Goal: Task Accomplishment & Management: Manage account settings

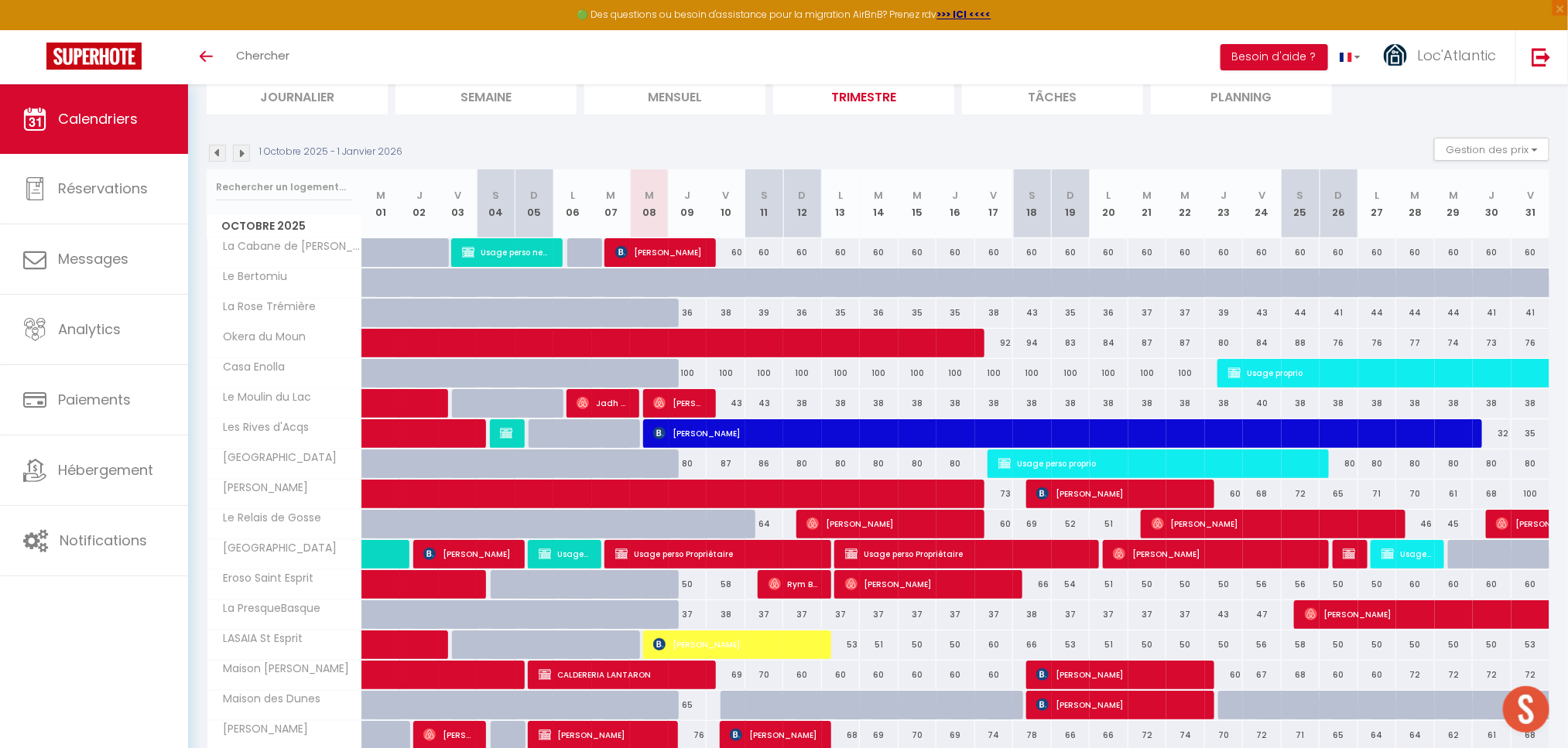
scroll to position [154, 0]
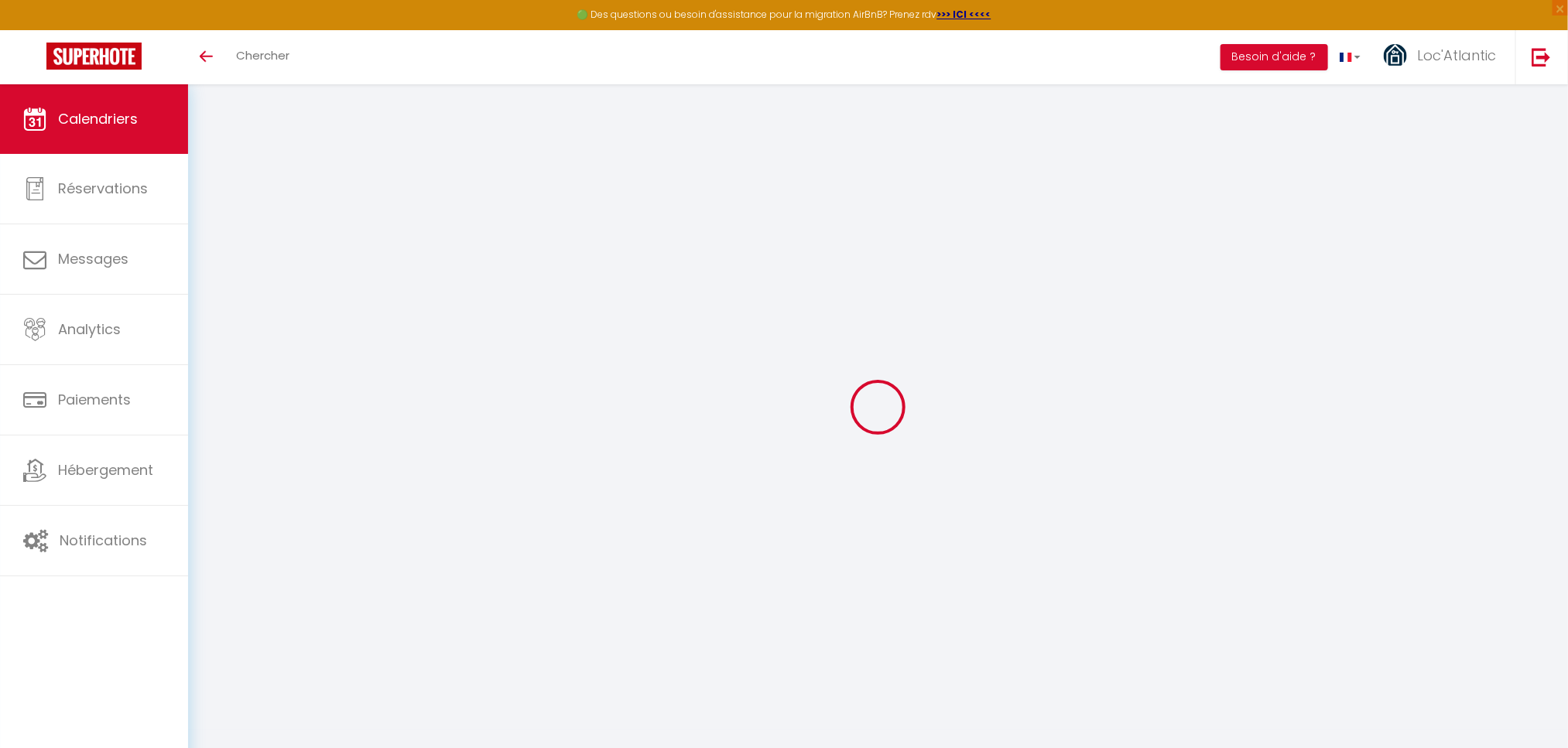
scroll to position [84, 0]
select select
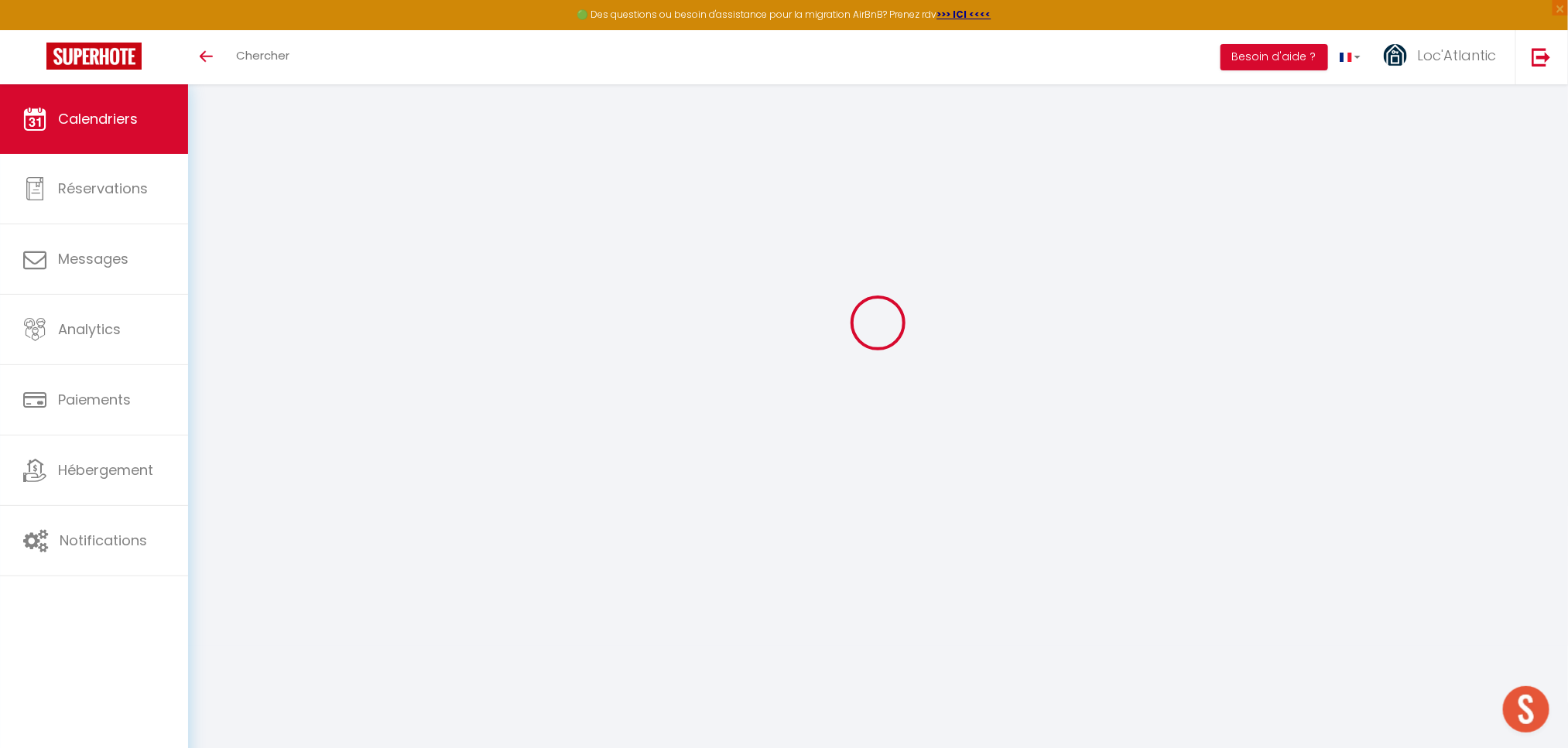
select select
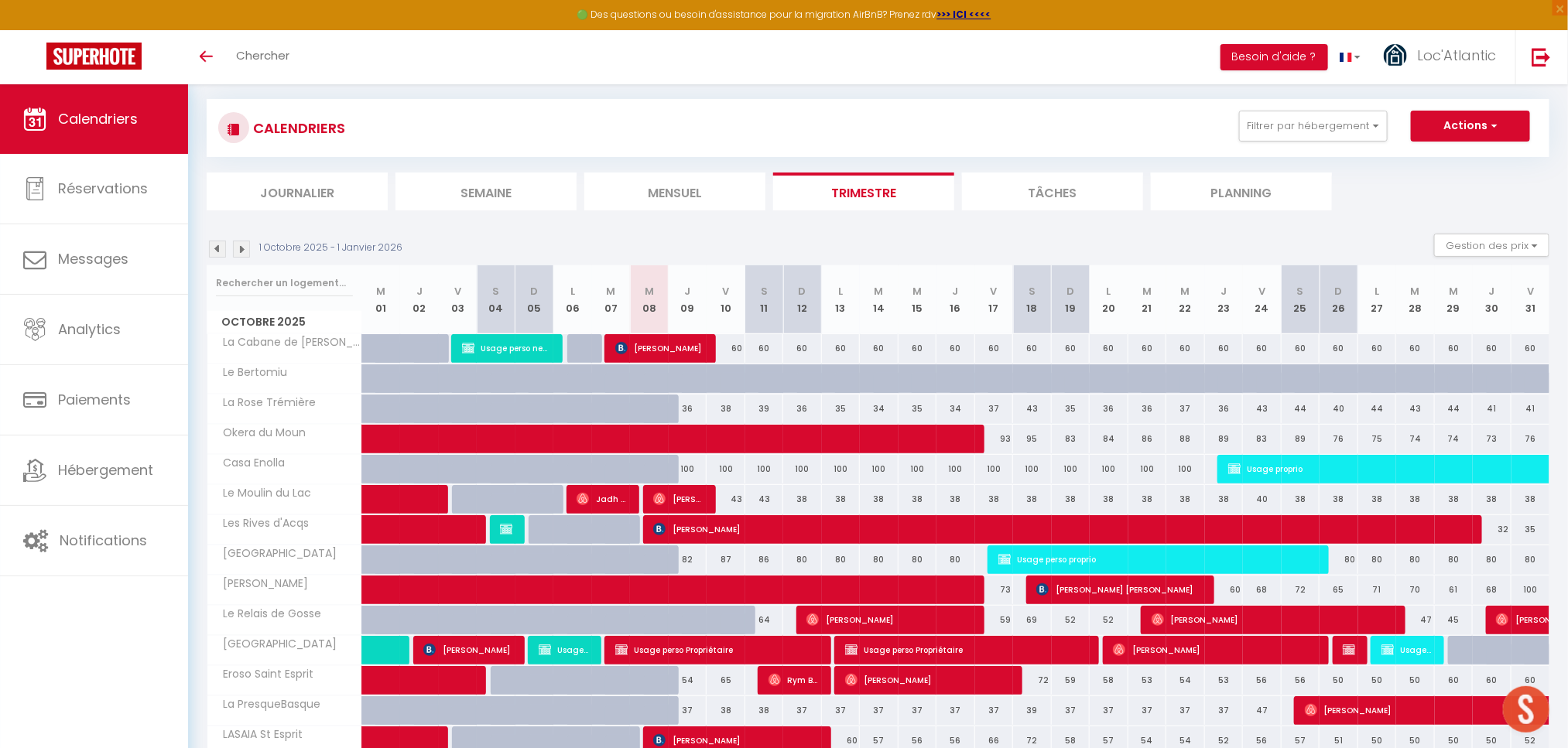
scroll to position [151, 0]
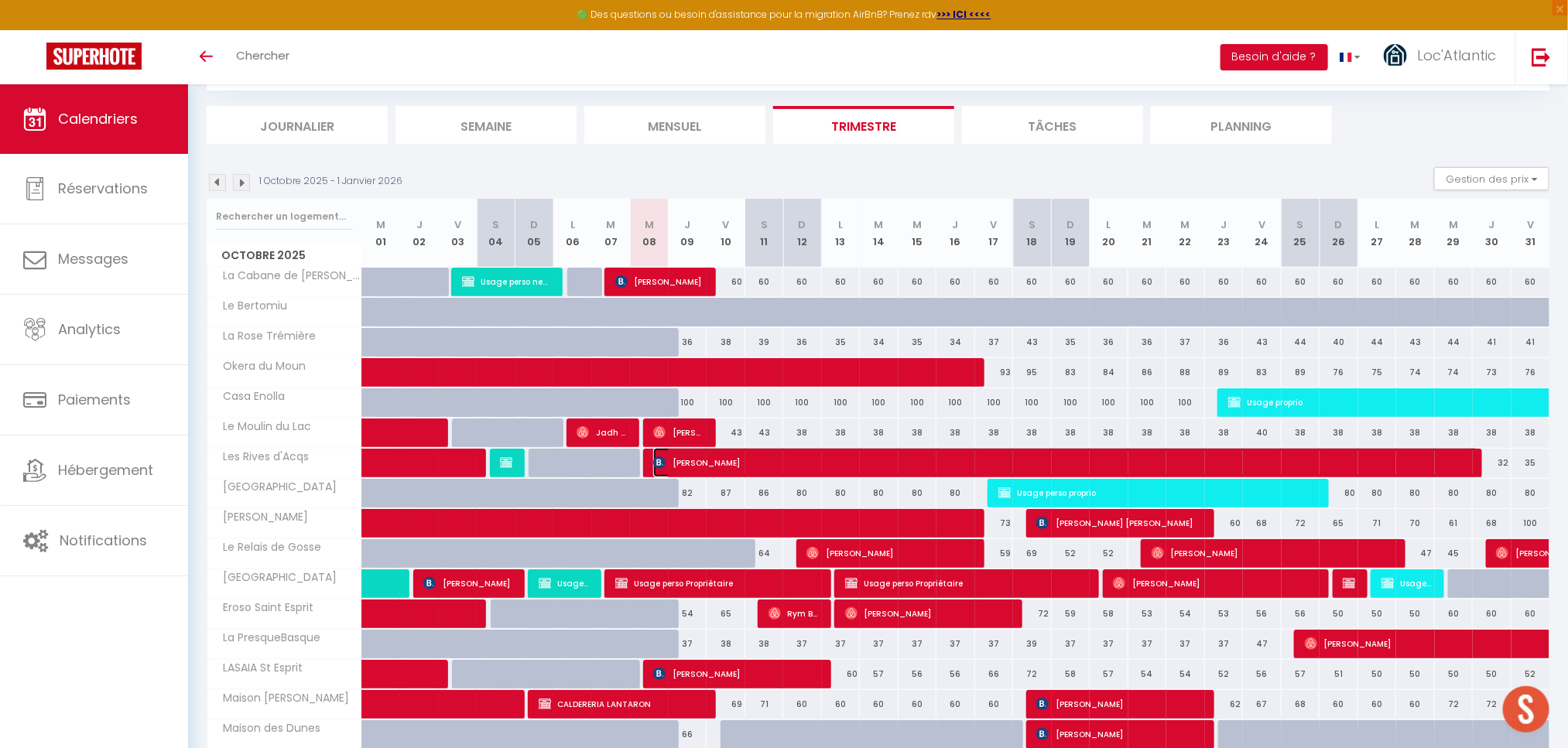
click at [728, 467] on span "DENIS MAILLARD" at bounding box center [1065, 463] width 826 height 30
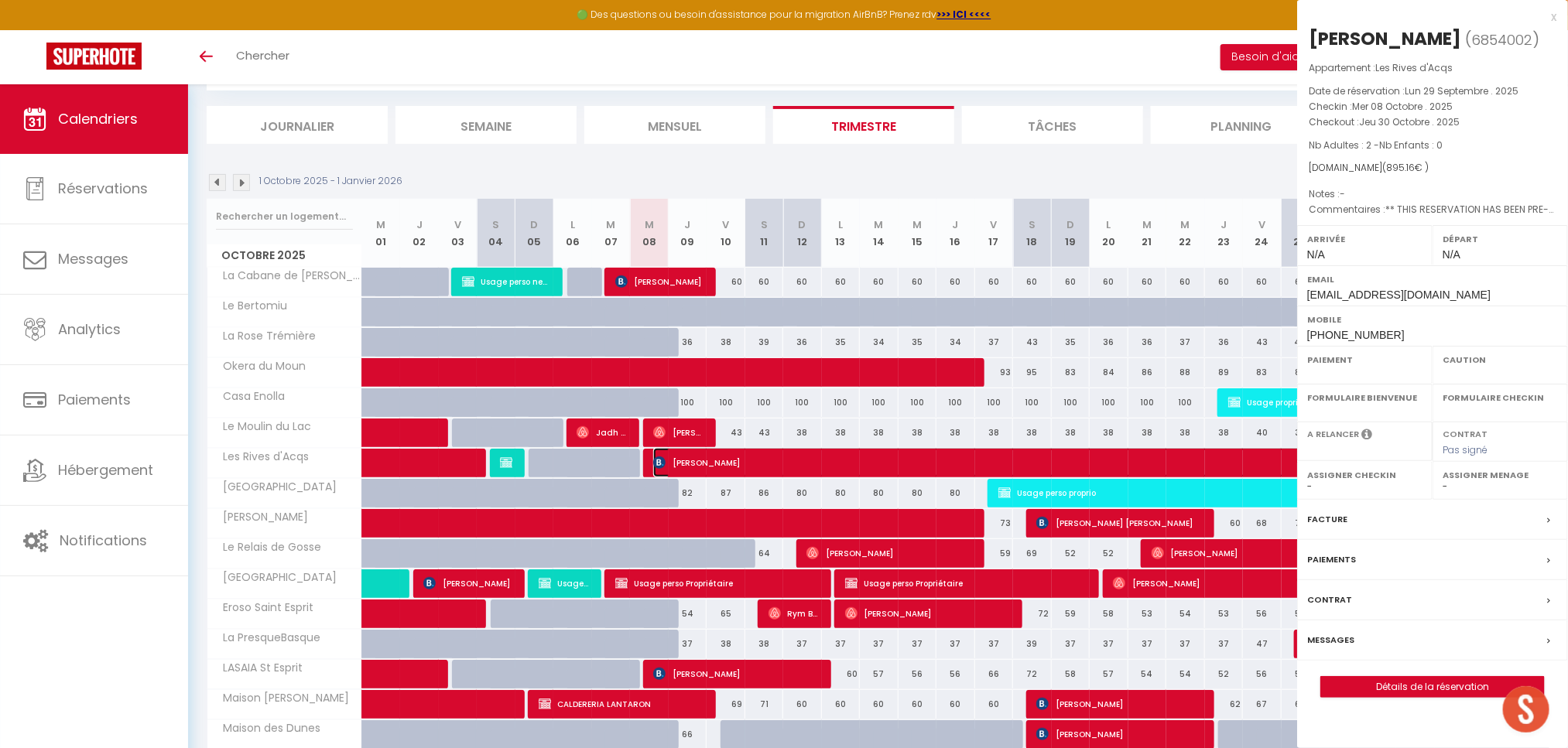
select select "OK"
select select "KO"
select select "0"
select select "1"
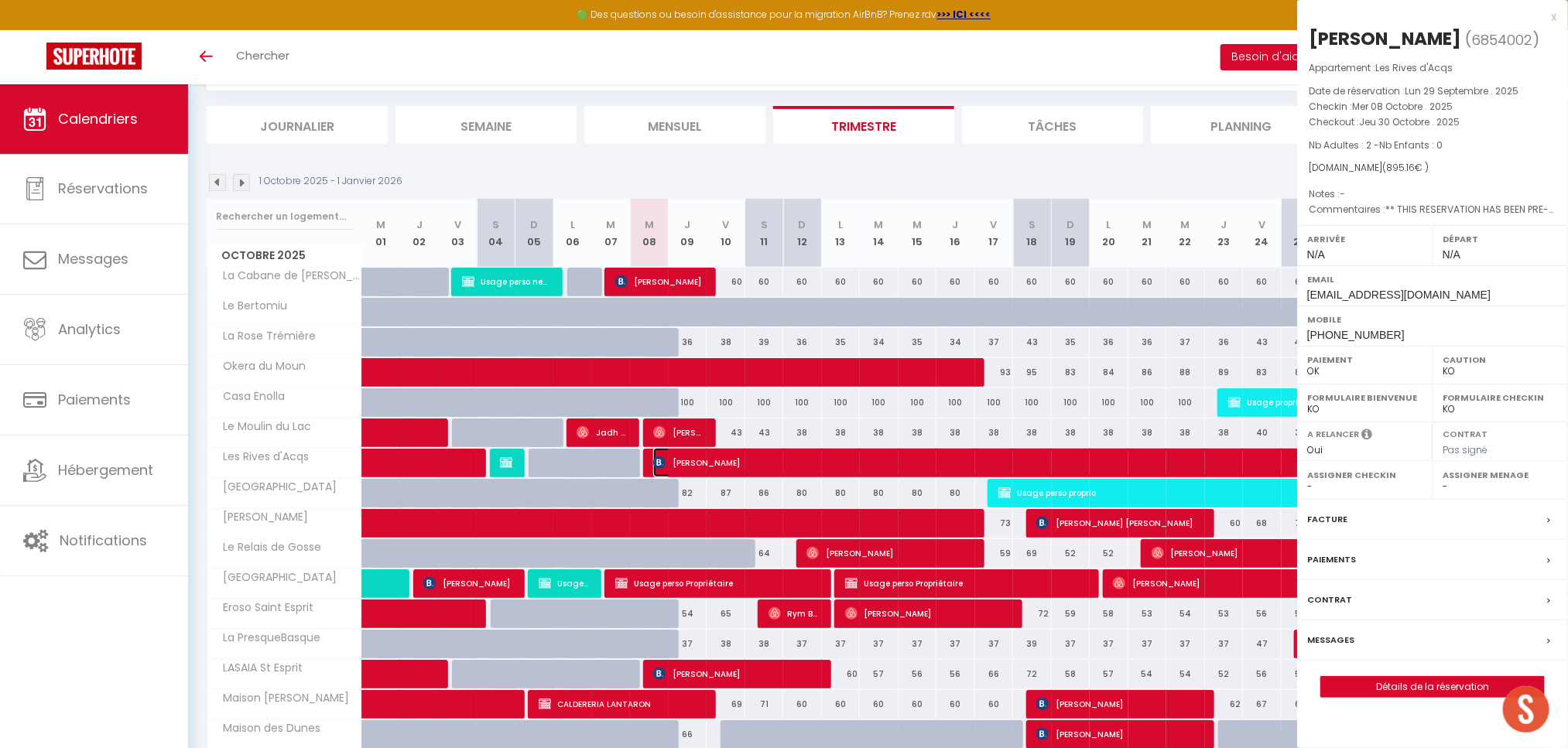
select select
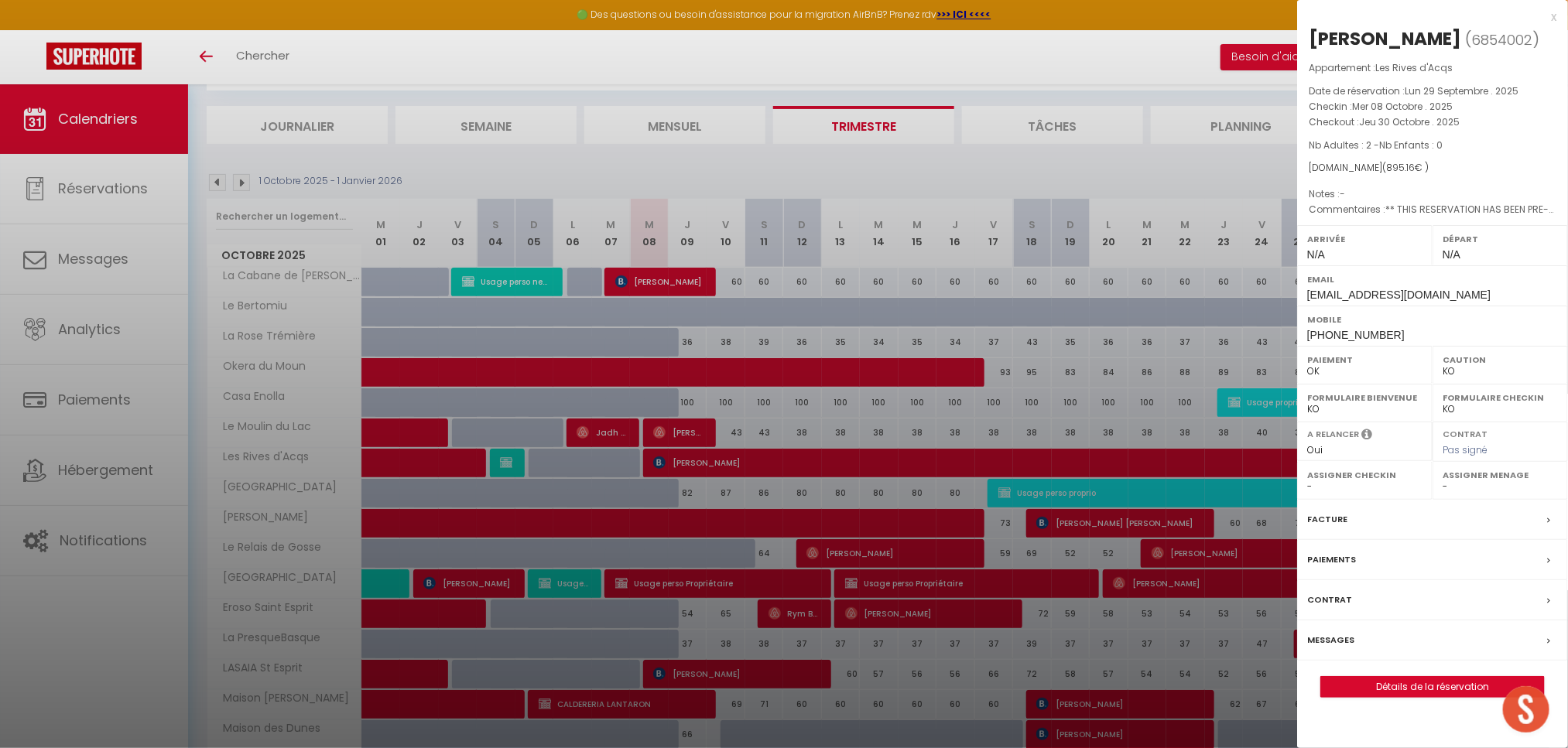
click at [945, 169] on div at bounding box center [784, 374] width 1568 height 748
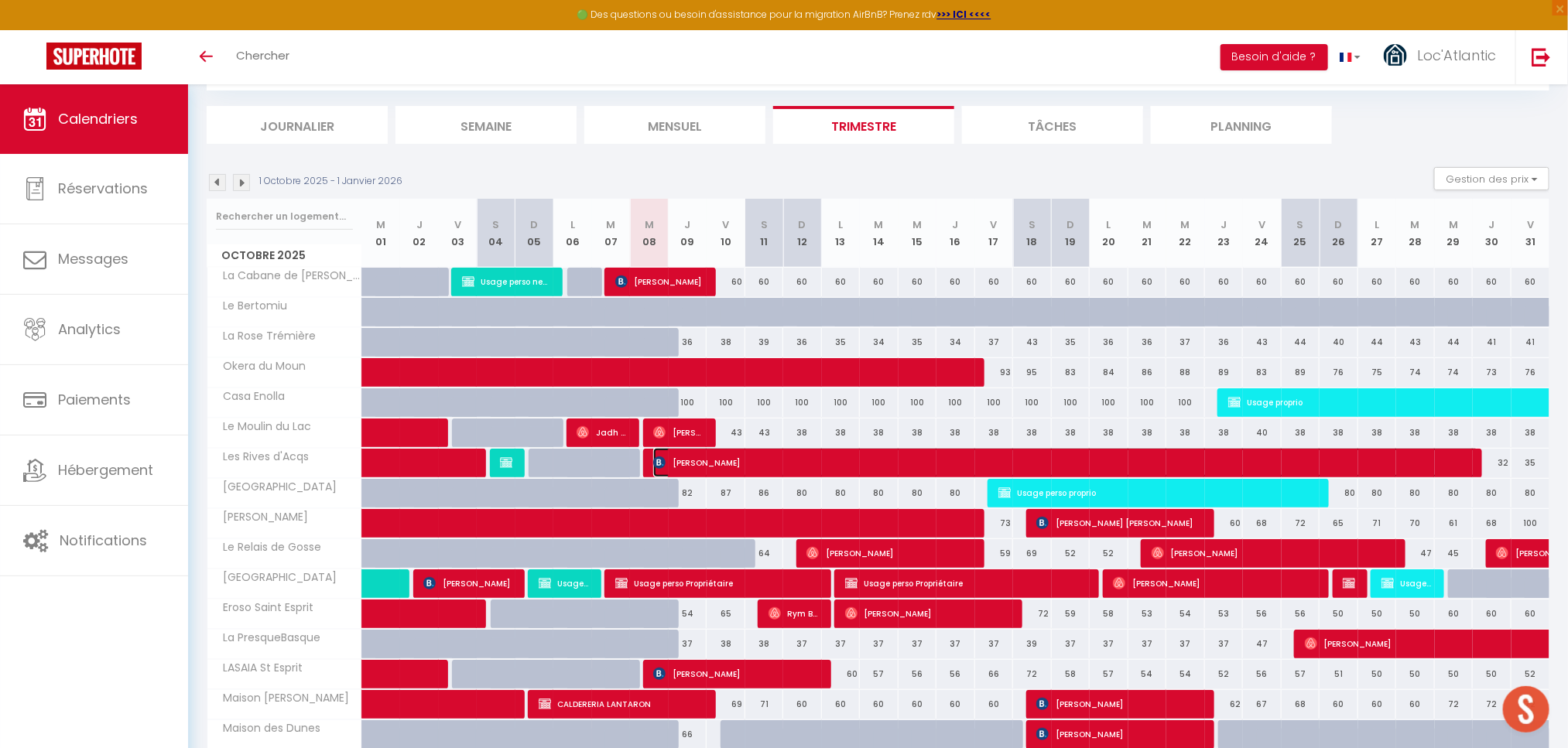
click at [745, 465] on span "DENIS MAILLARD" at bounding box center [1065, 463] width 826 height 30
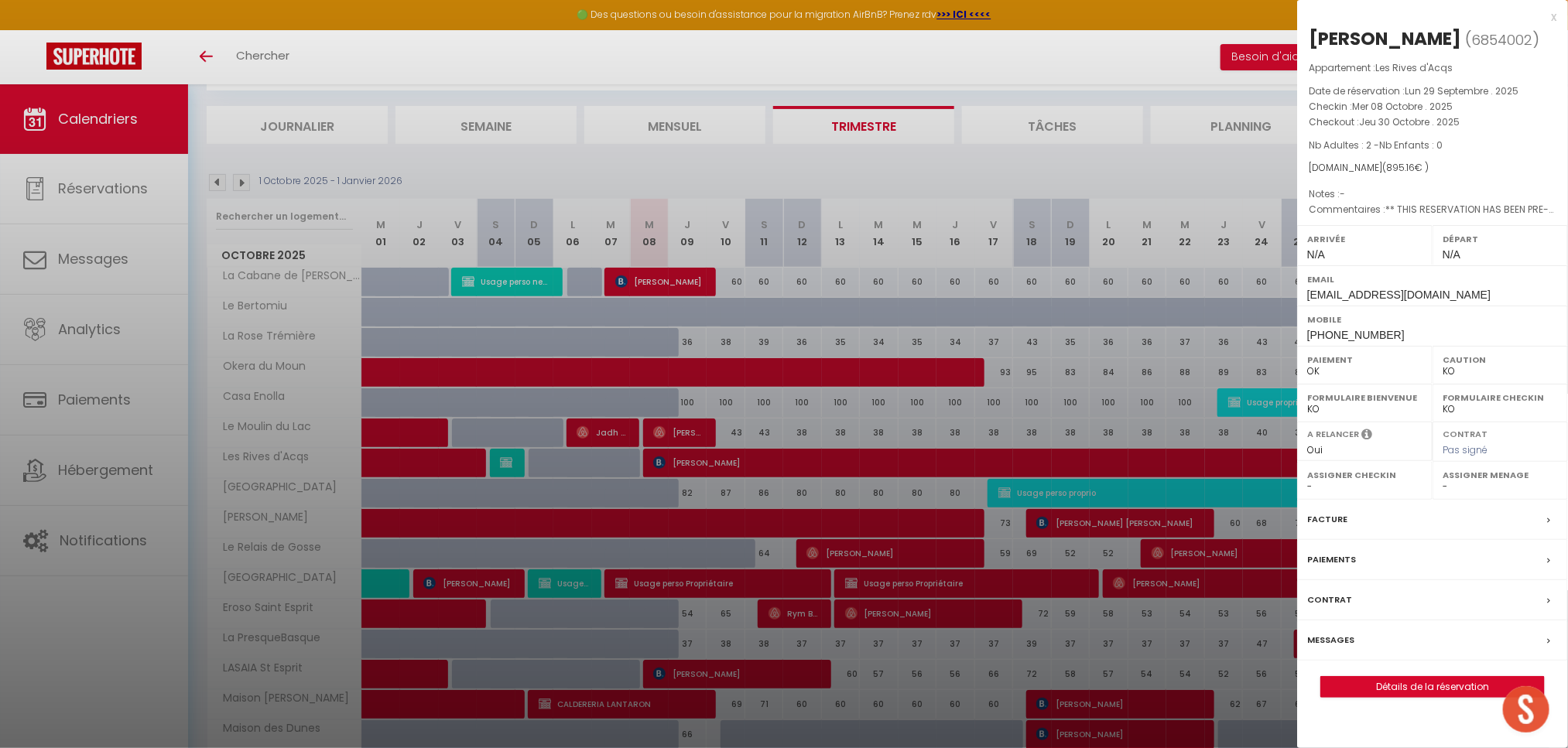
click at [782, 174] on div at bounding box center [784, 374] width 1568 height 748
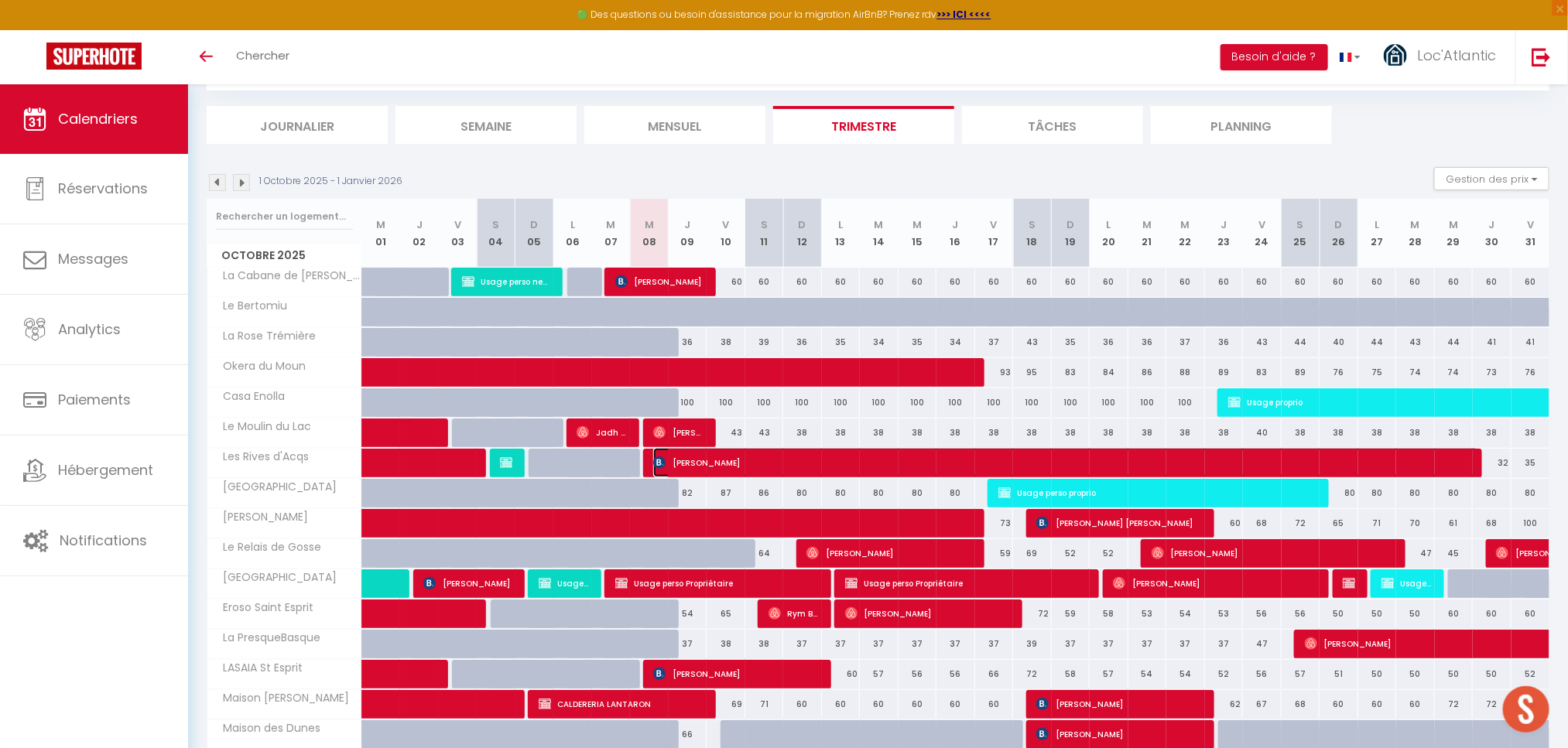
click at [788, 467] on span "DENIS MAILLARD" at bounding box center [1065, 463] width 826 height 30
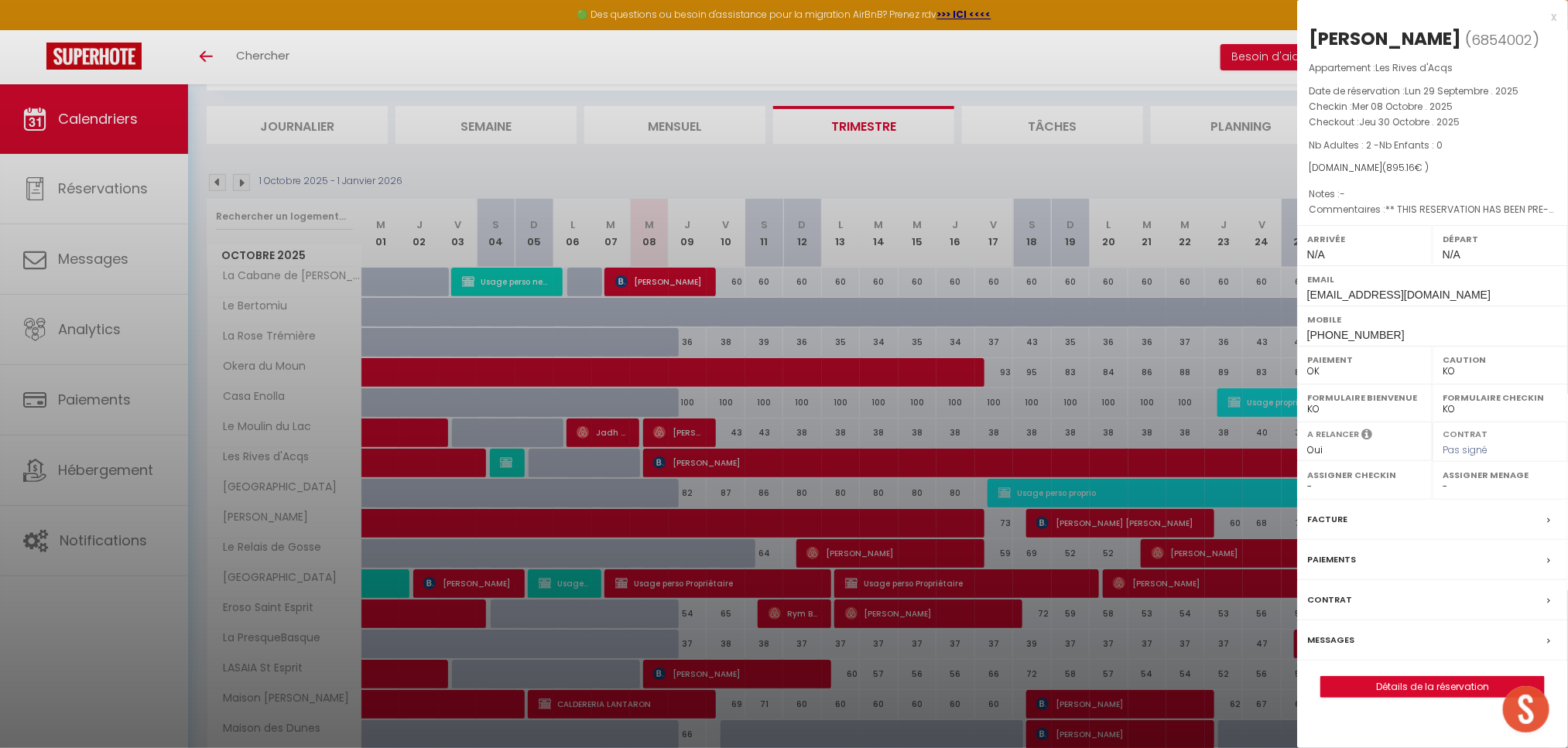
click at [836, 170] on div at bounding box center [784, 374] width 1568 height 748
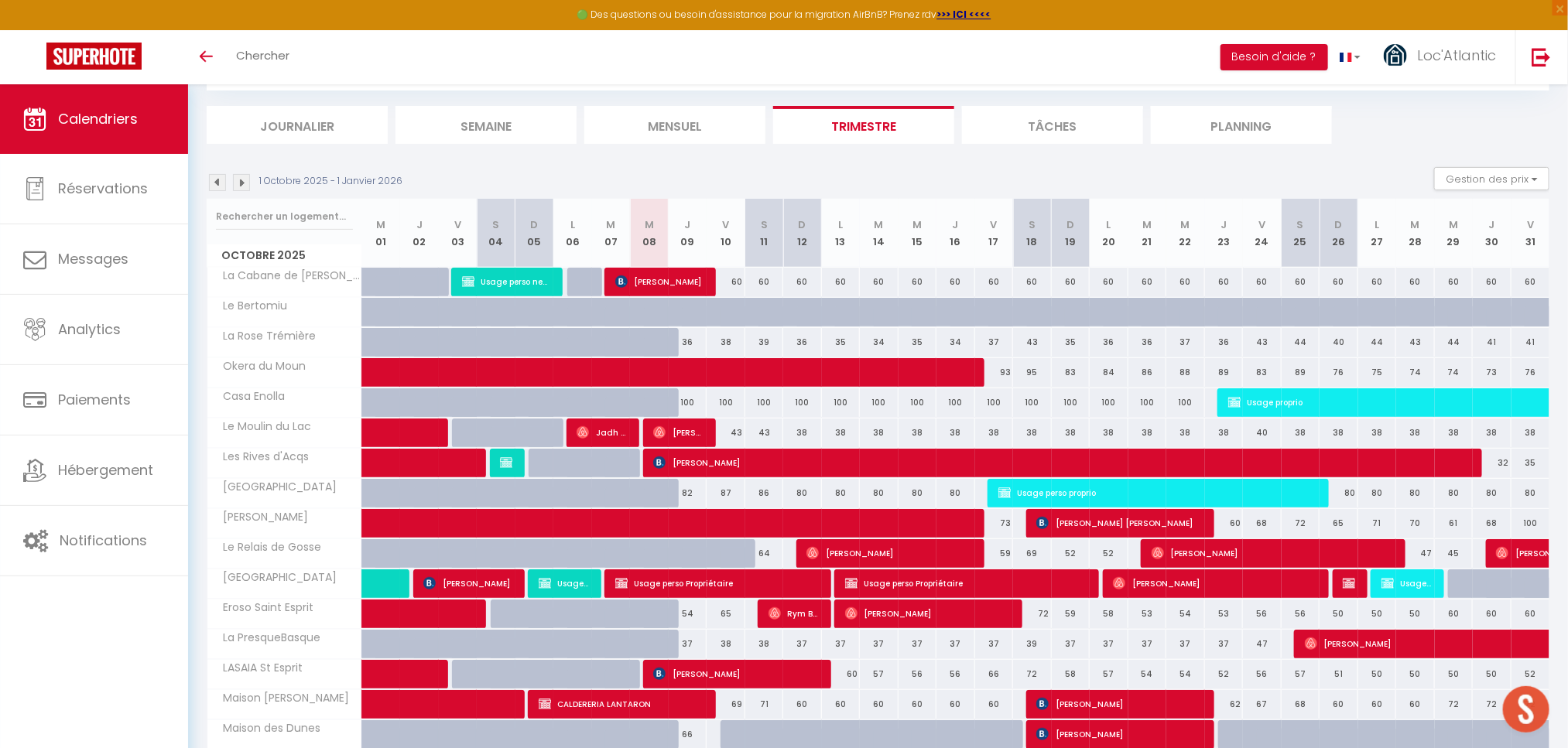
scroll to position [344, 0]
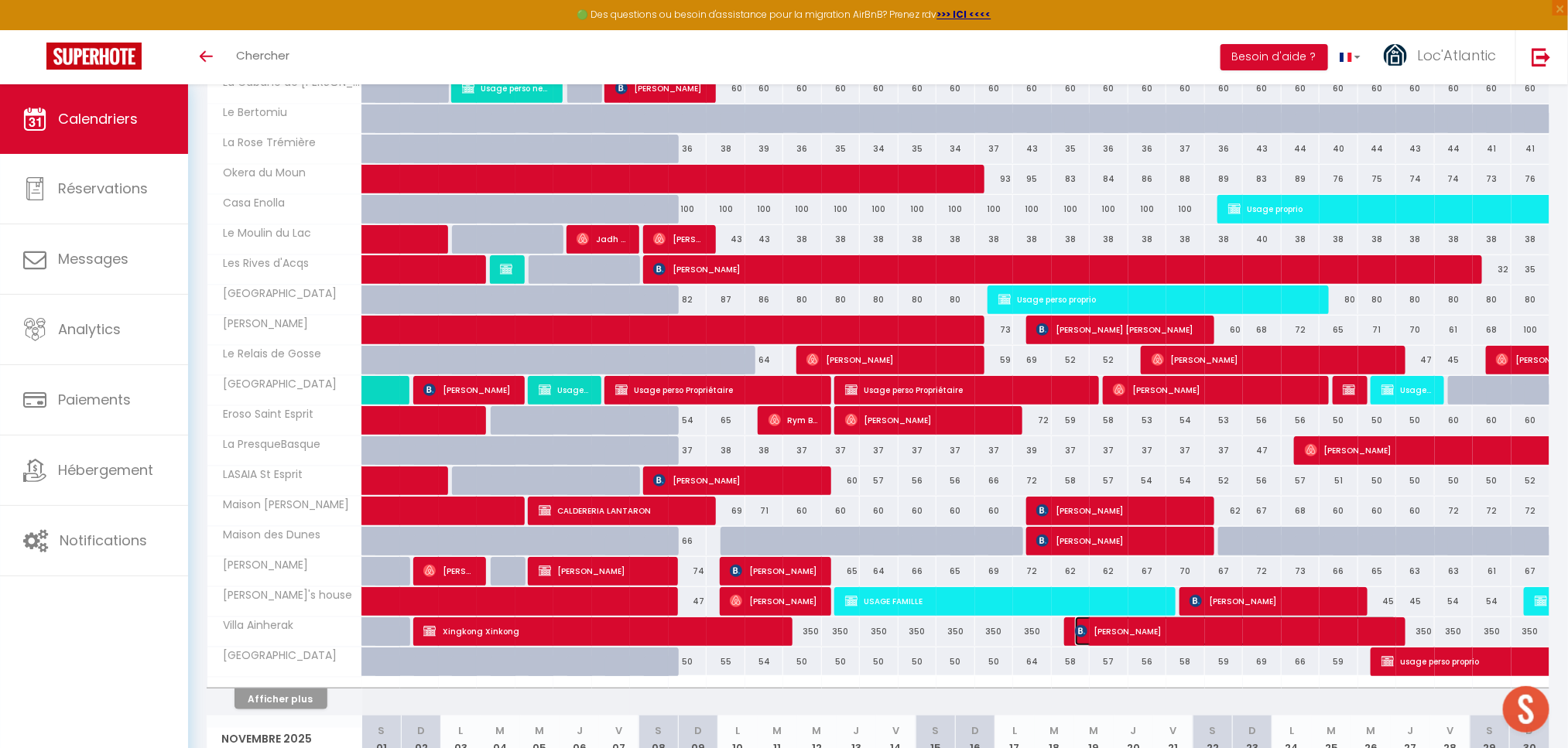
click at [1130, 641] on span "Lee Waddell" at bounding box center [1236, 631] width 323 height 30
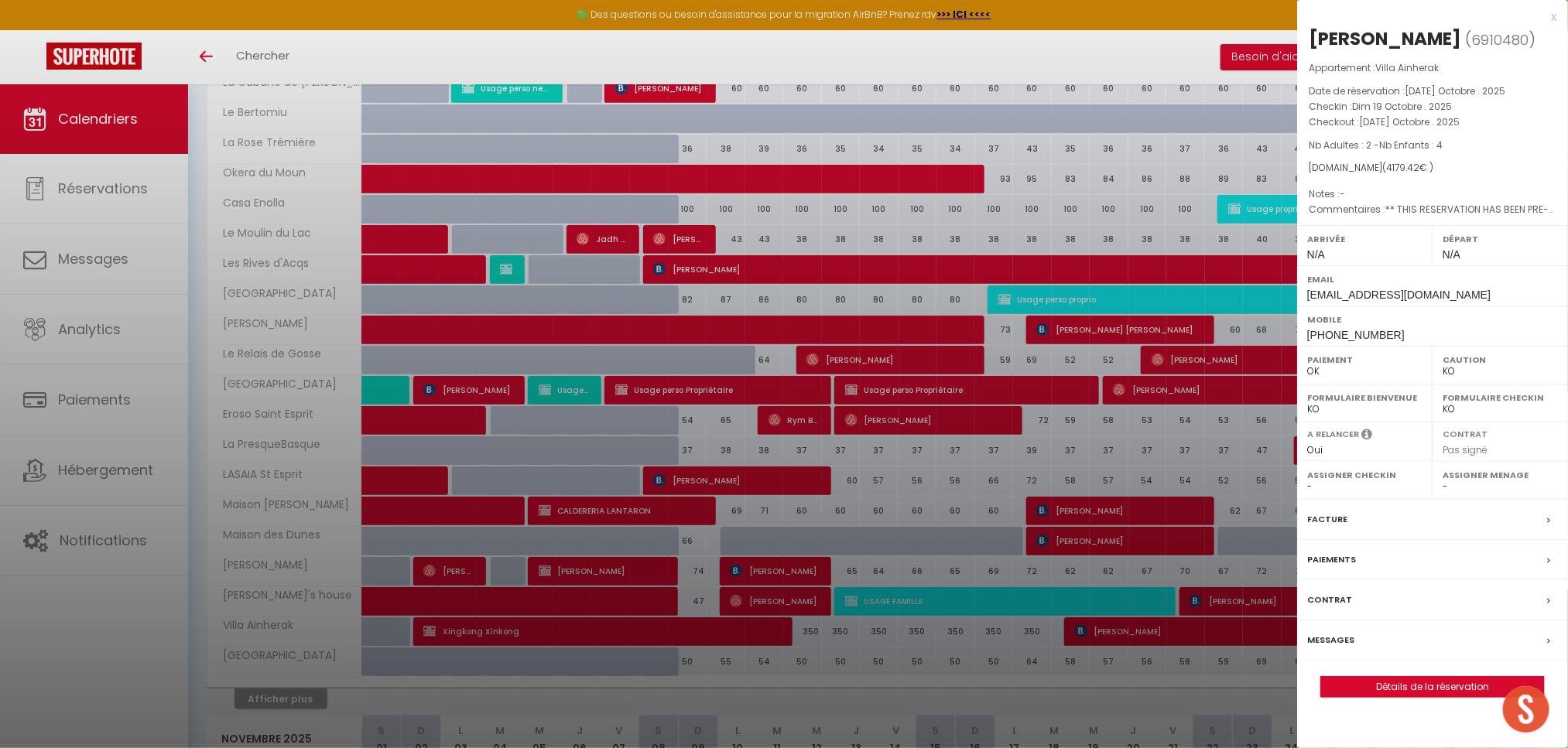
drag, startPoint x: 206, startPoint y: 318, endPoint x: 200, endPoint y: 339, distance: 21.8
click at [207, 318] on div at bounding box center [784, 374] width 1568 height 748
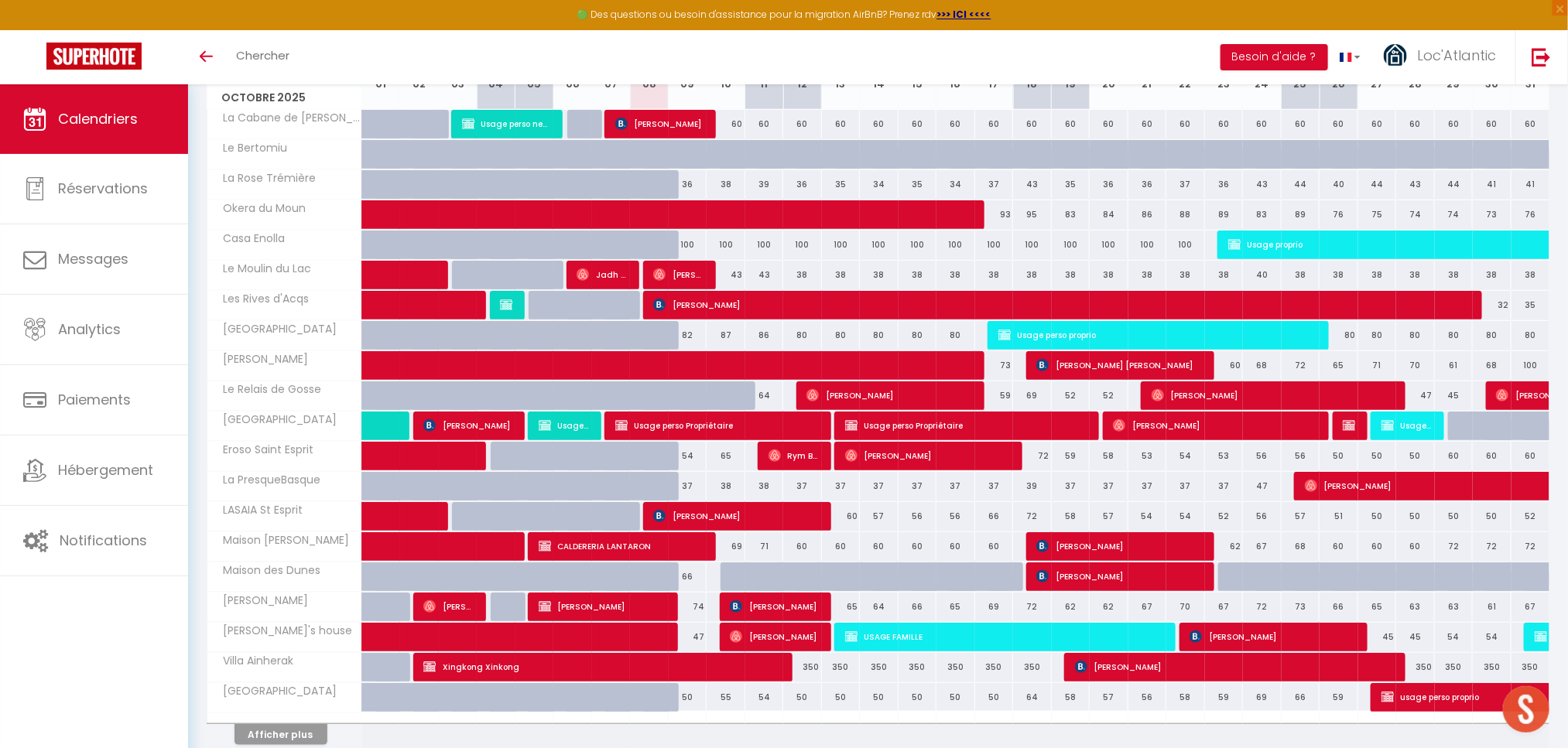
scroll to position [233, 0]
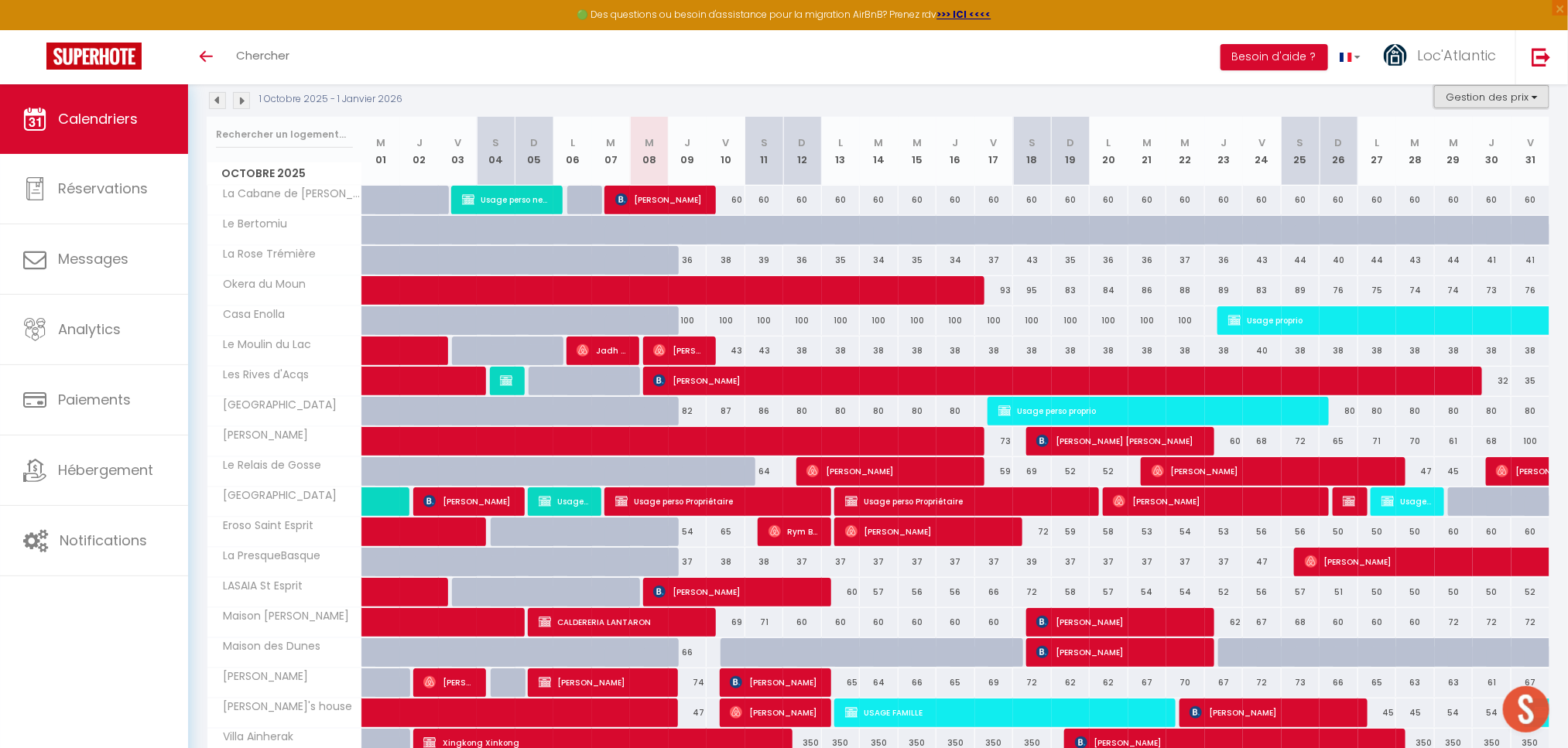
click at [1468, 93] on button "Gestion des prix" at bounding box center [1491, 96] width 115 height 23
click at [1446, 142] on input "Nb Nuits minimum" at bounding box center [1478, 145] width 140 height 16
checkbox input "true"
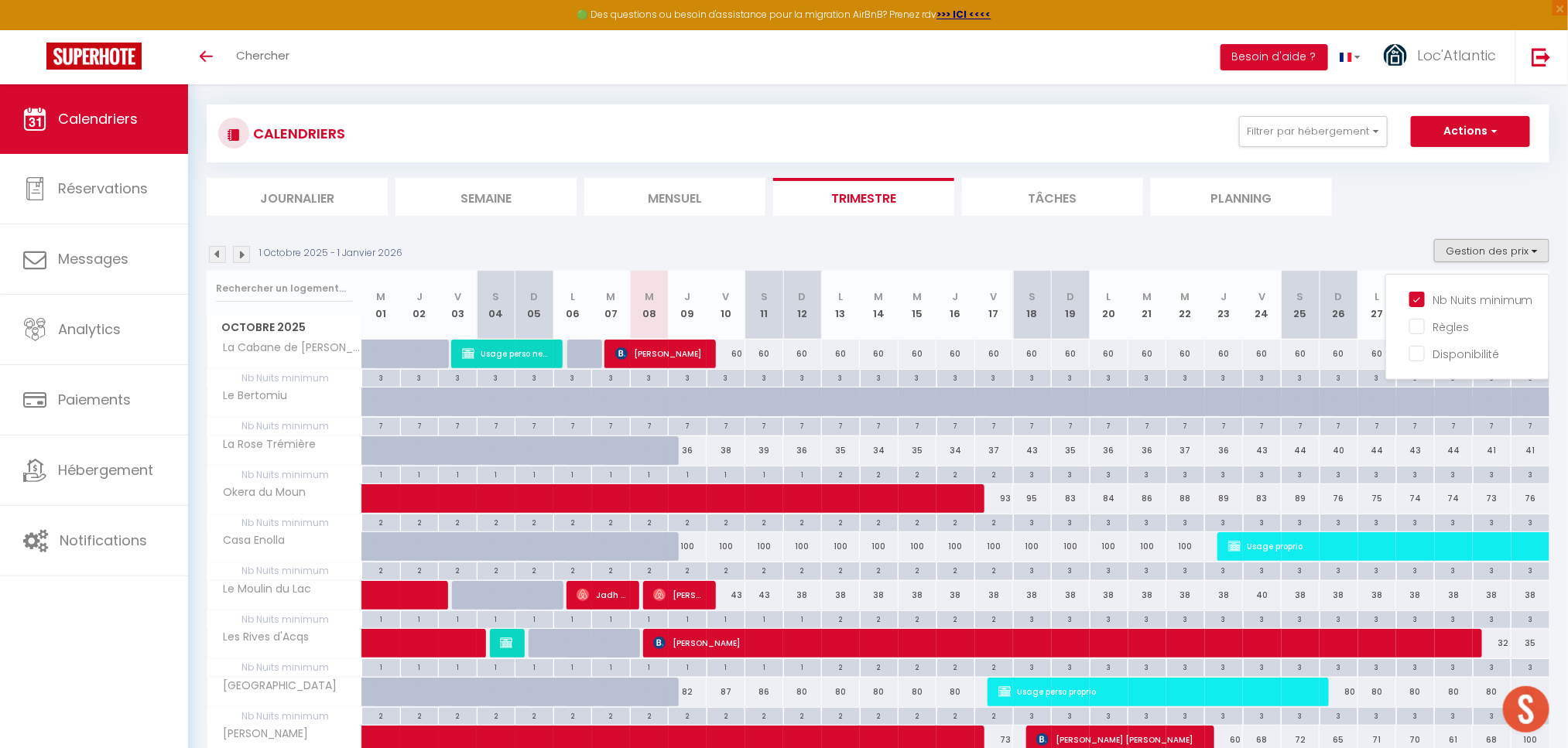
scroll to position [0, 0]
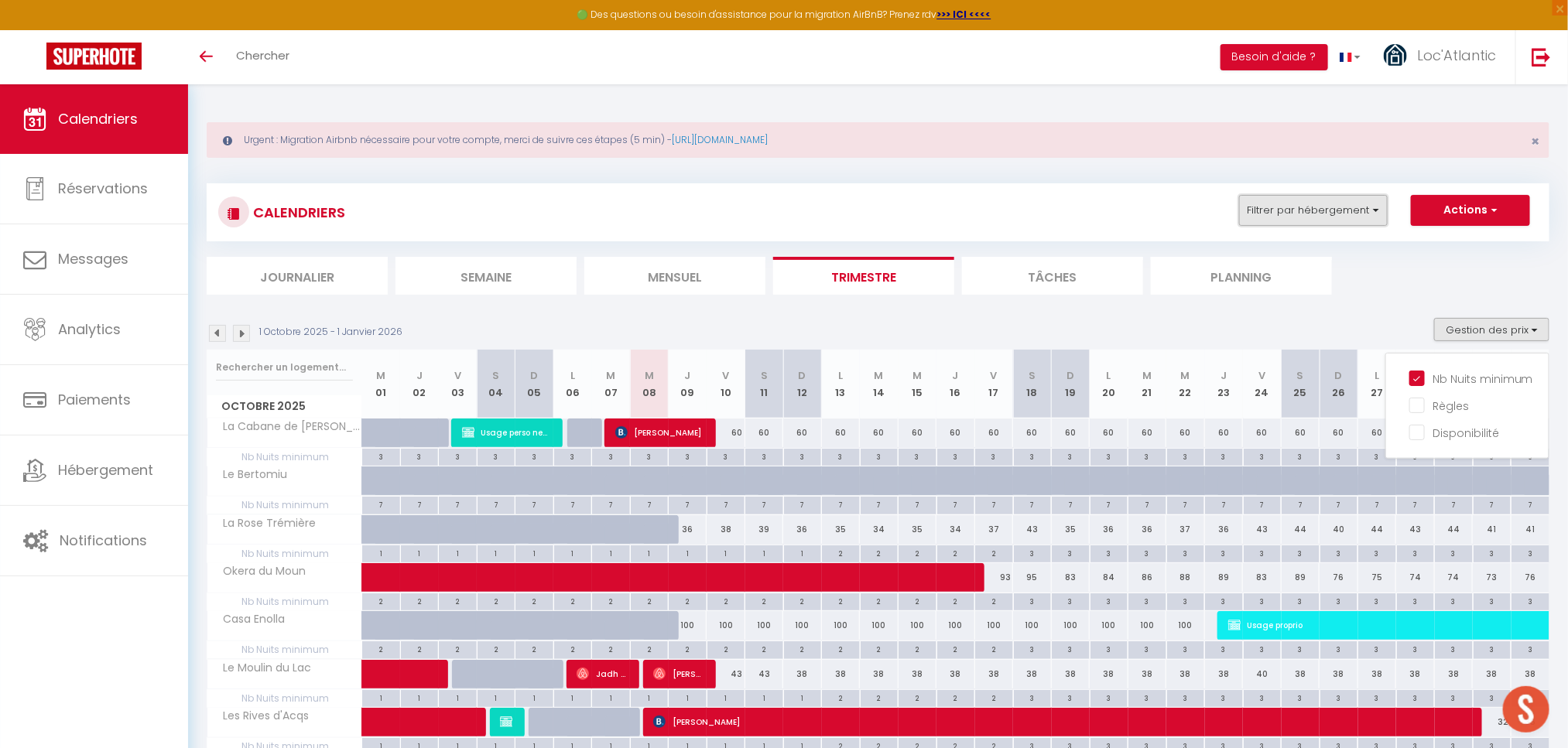
click at [1323, 204] on button "Filtrer par hébergement" at bounding box center [1313, 210] width 149 height 31
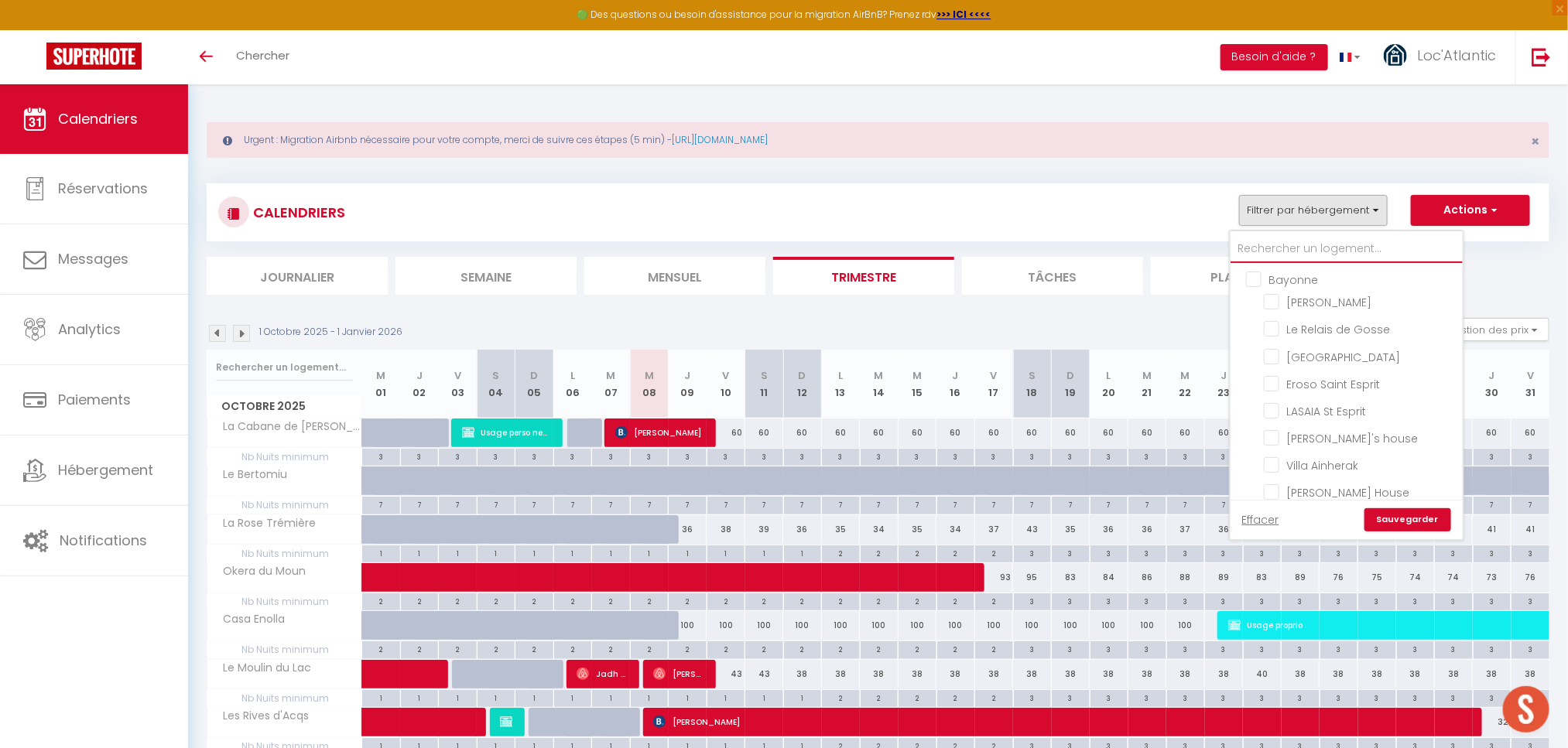
click at [1293, 245] on input "text" at bounding box center [1346, 249] width 232 height 28
type input "pr"
click at [1321, 411] on input "La PresqueBasque" at bounding box center [1360, 416] width 193 height 16
checkbox input "true"
checkbox input "false"
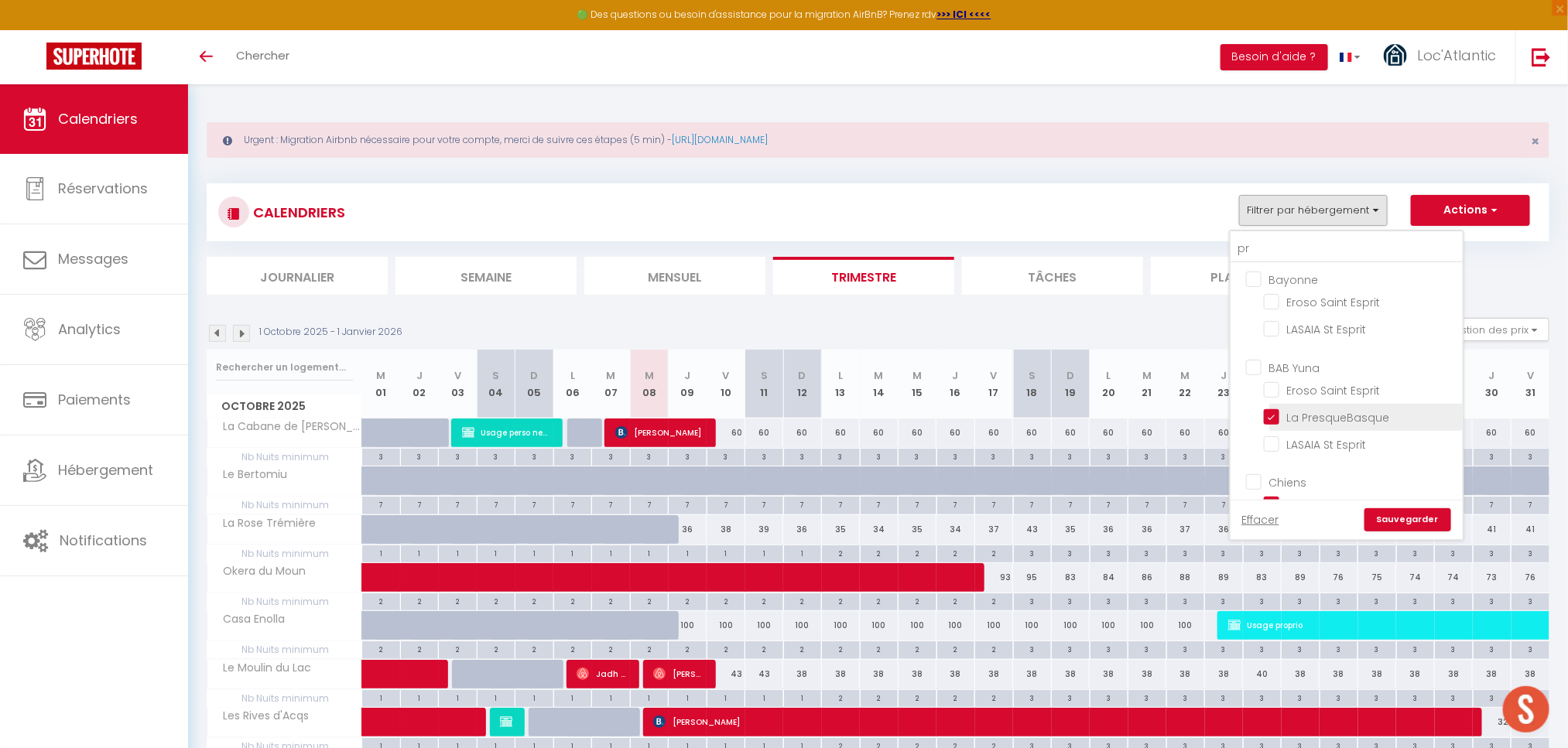
checkbox input "false"
checkbox input "true"
click at [1421, 517] on link "Sauvegarder" at bounding box center [1406, 519] width 86 height 23
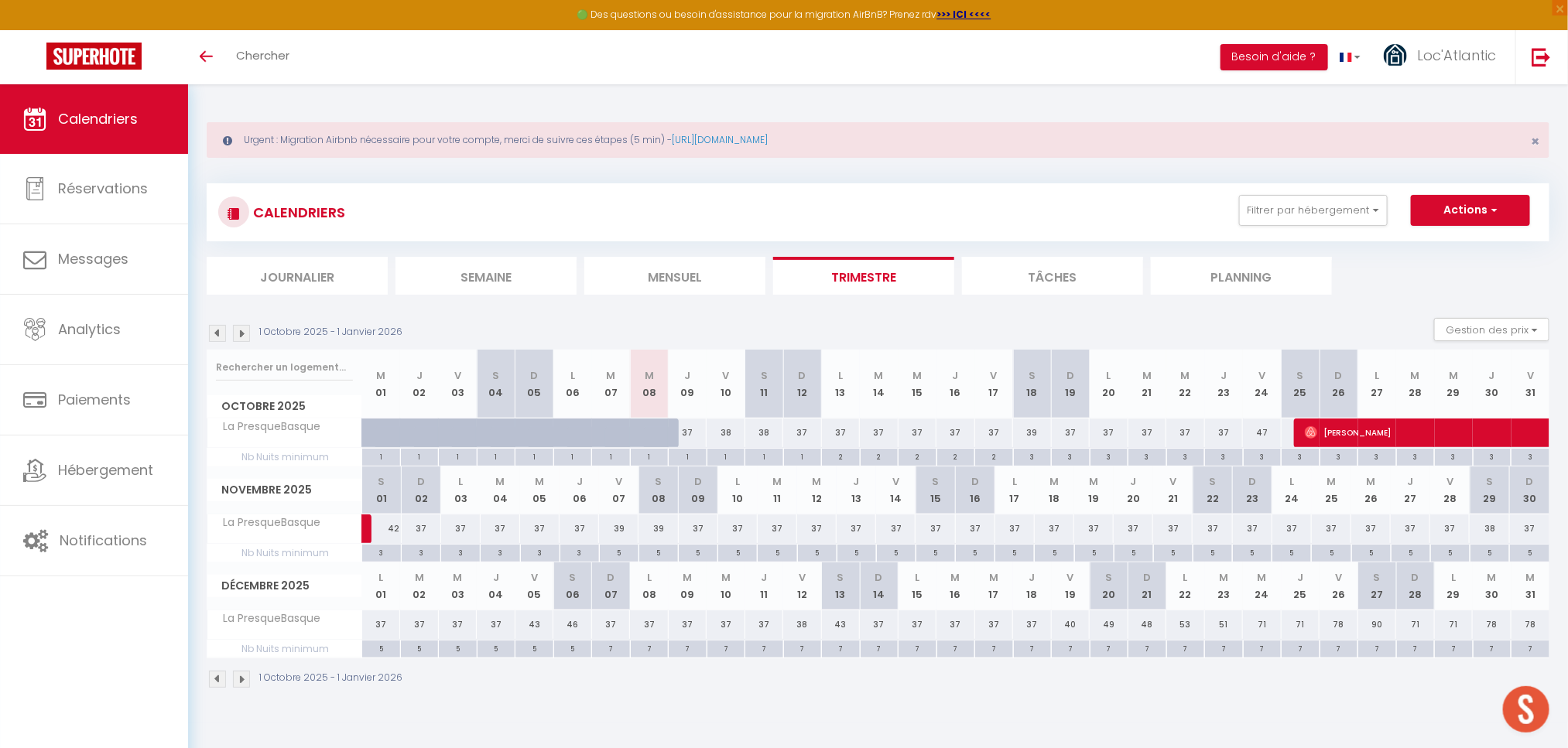
click at [950, 696] on div "1 Octobre 2025 - 1 Janvier 2026" at bounding box center [877, 681] width 1342 height 46
click at [1321, 205] on button "Filtrer par hébergement" at bounding box center [1313, 210] width 149 height 31
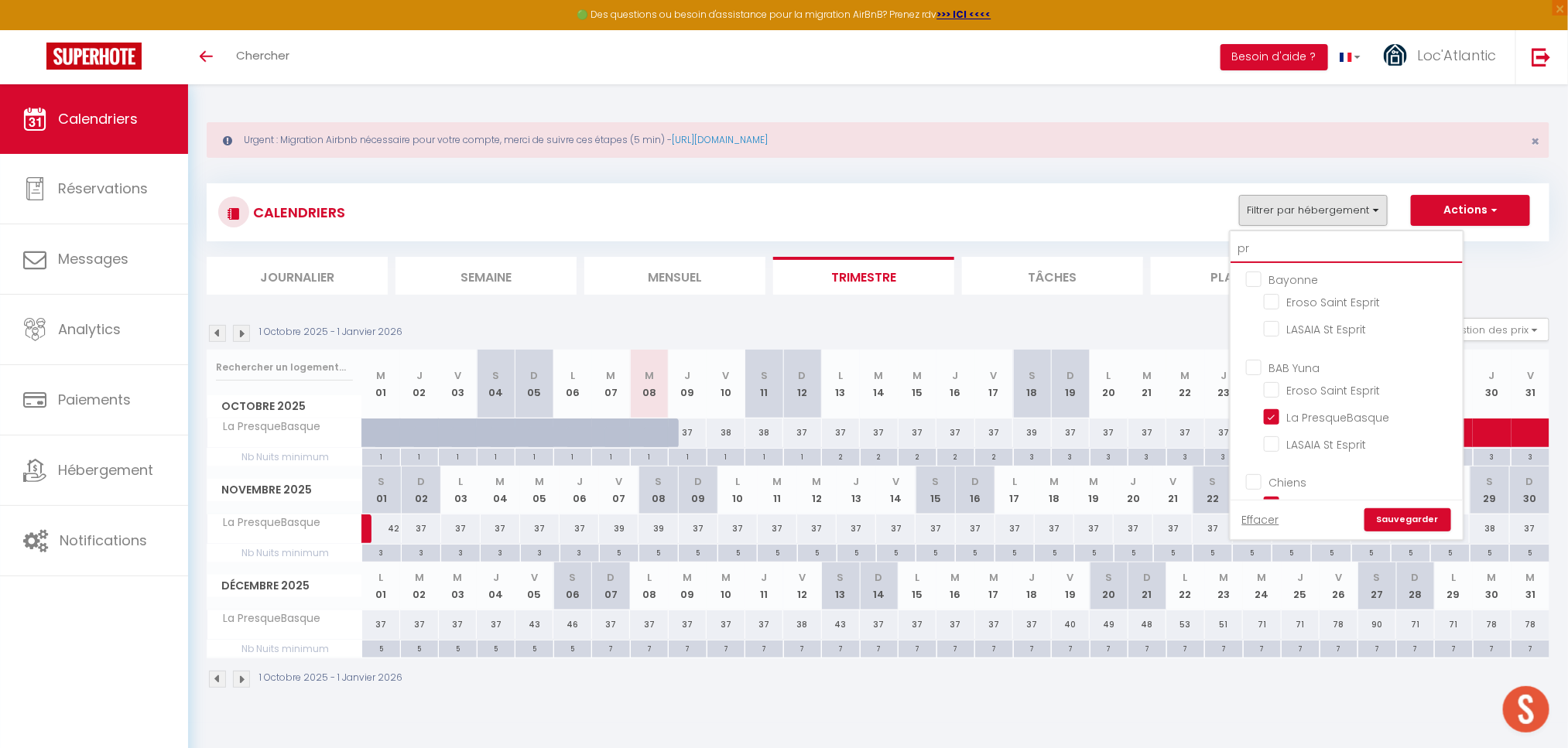
click at [1249, 246] on input "pr" at bounding box center [1346, 249] width 232 height 28
click at [1247, 246] on input "pr" at bounding box center [1346, 249] width 232 height 28
type input "r"
checkbox input "false"
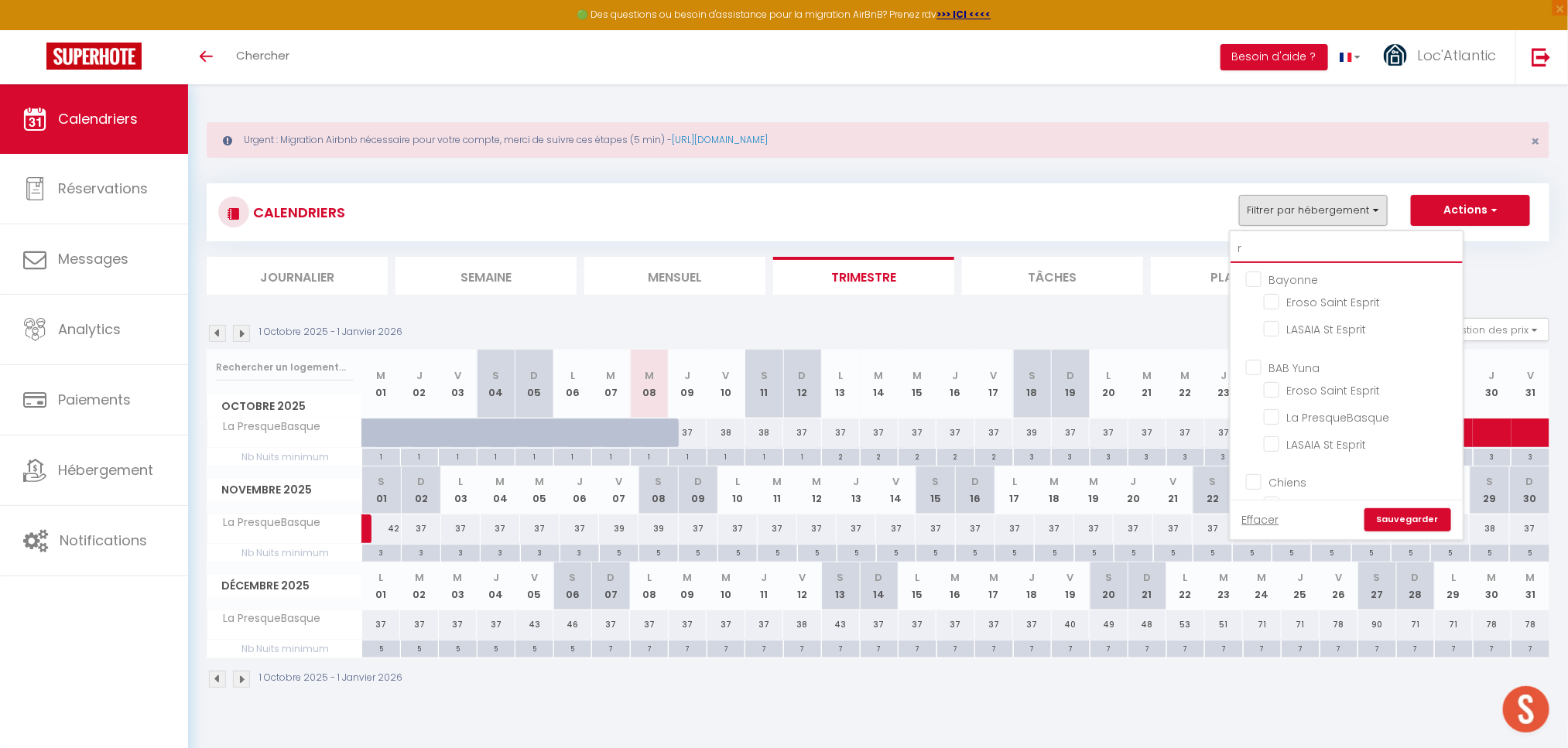
checkbox input "false"
type input "ro"
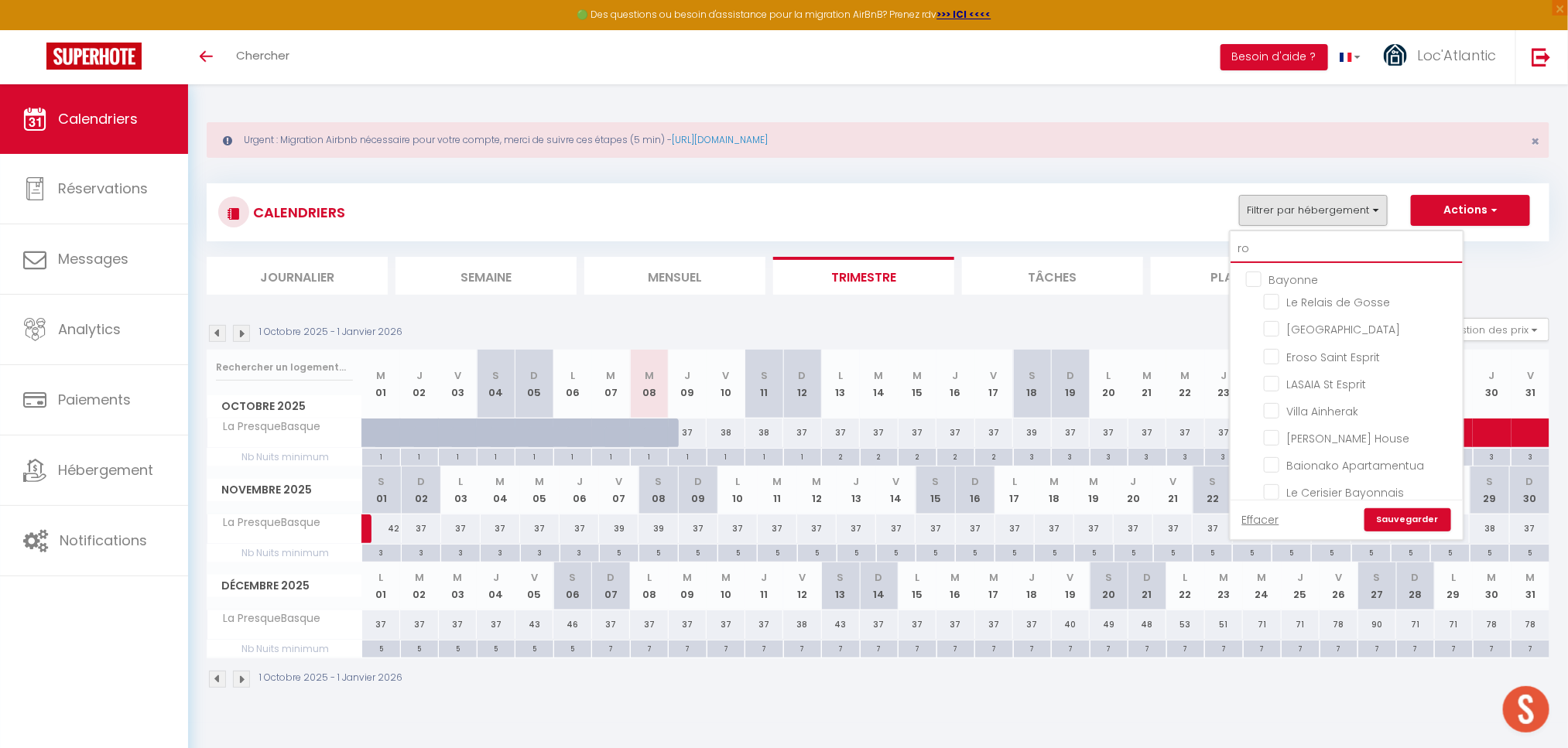
checkbox input "false"
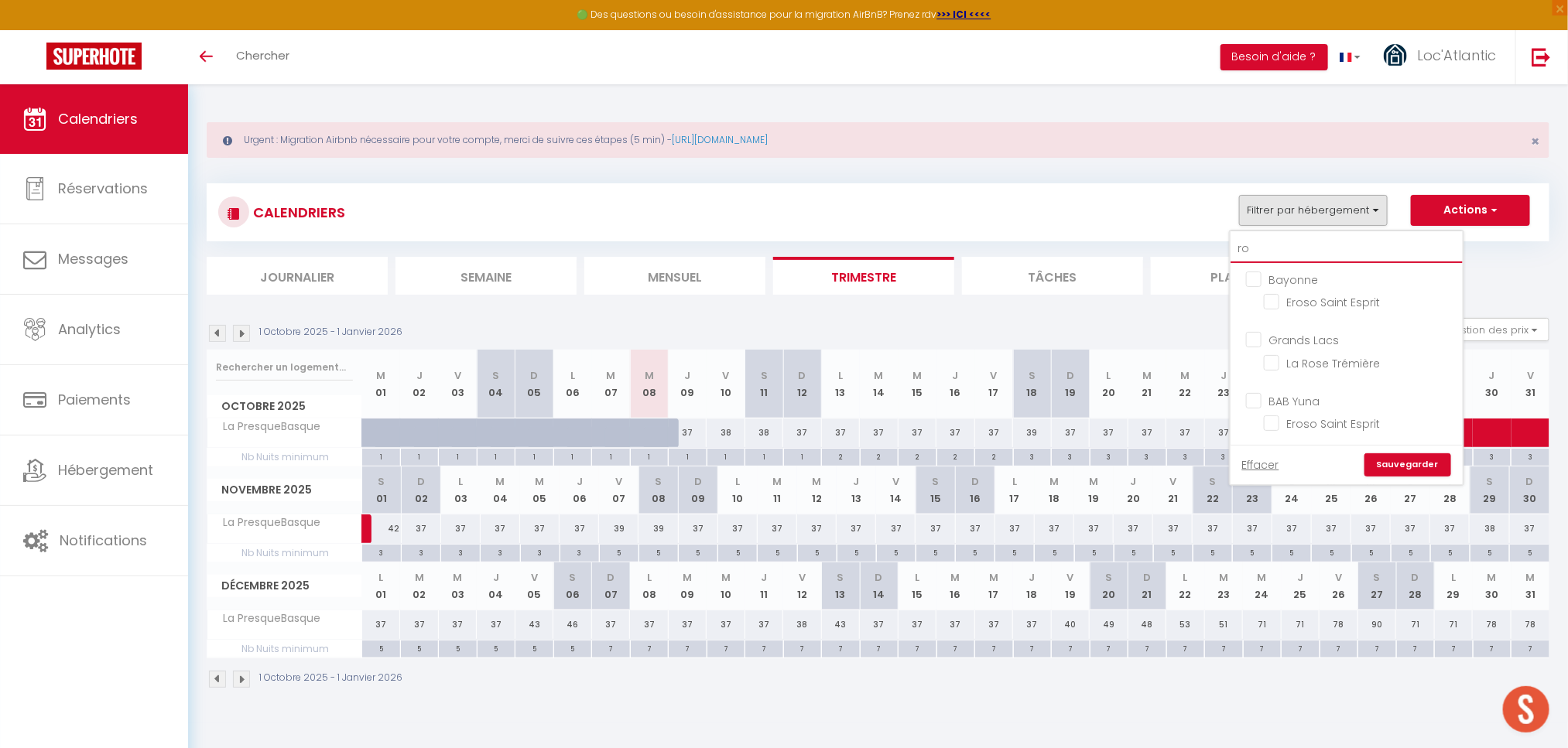
type input "ros"
checkbox input "false"
type input "rose"
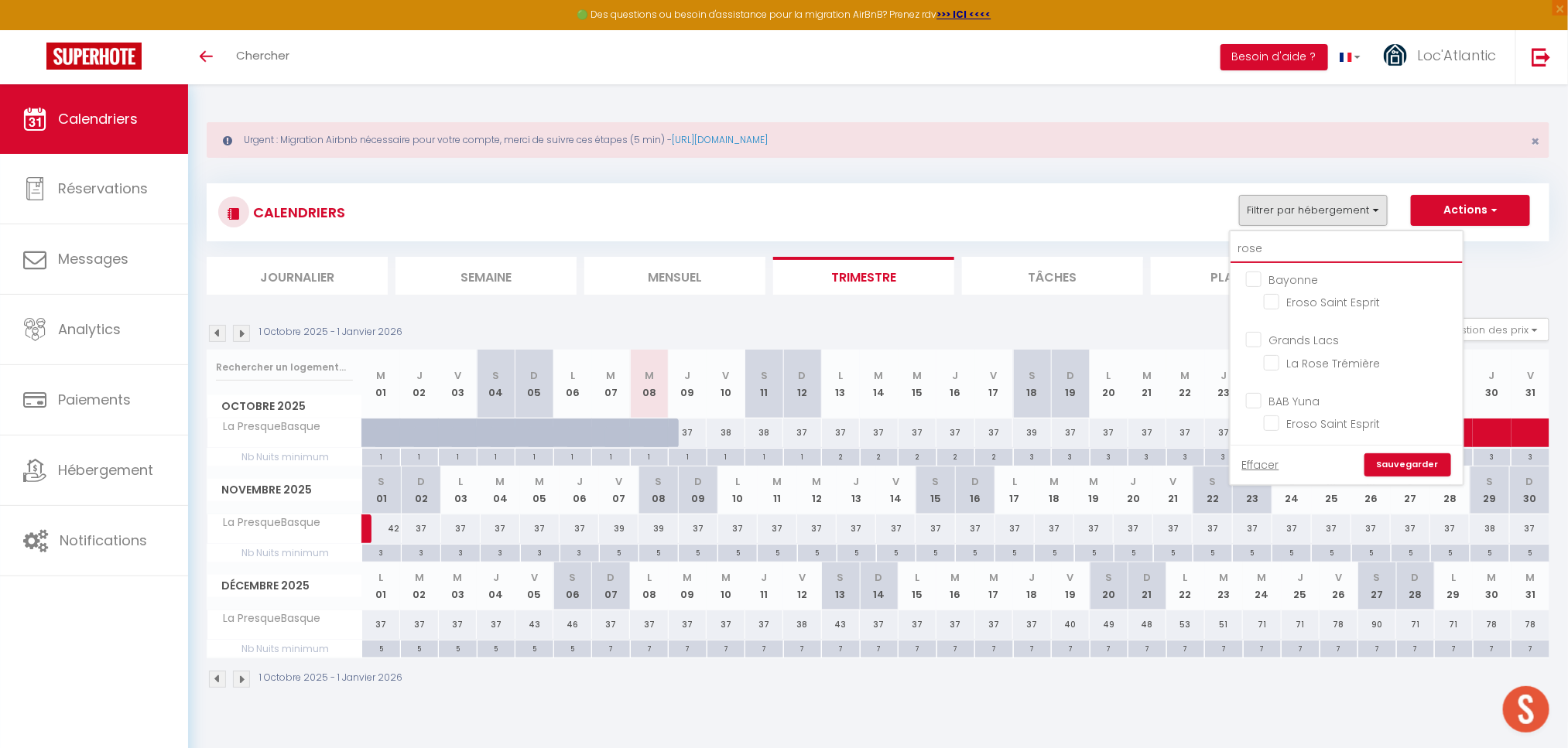
checkbox input "false"
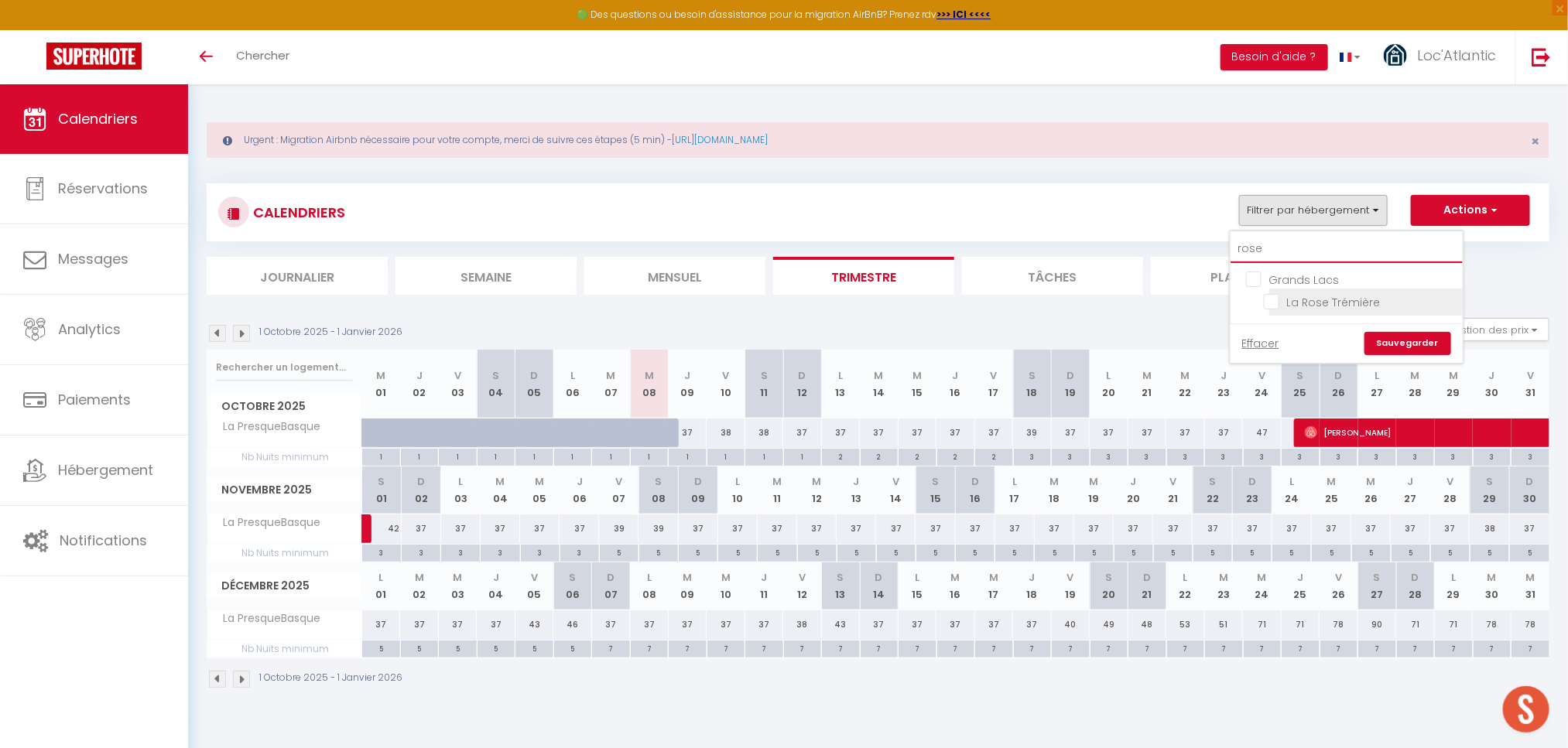
type input "rose"
click at [1288, 298] on input "La Rose Trémière" at bounding box center [1360, 301] width 193 height 16
checkbox input "true"
click at [1409, 349] on link "Sauvegarder" at bounding box center [1406, 343] width 86 height 23
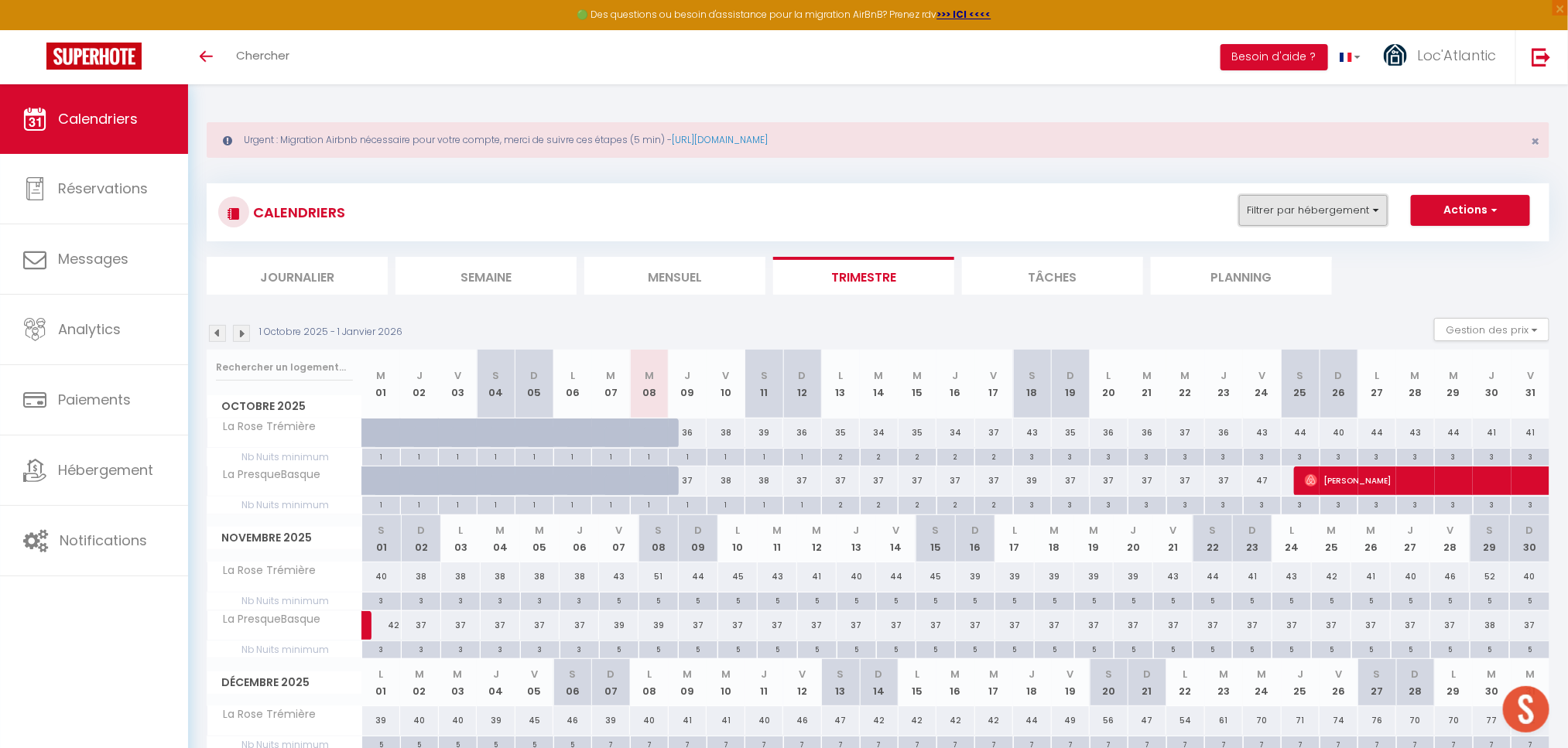
click at [1305, 217] on button "Filtrer par hébergement" at bounding box center [1313, 210] width 149 height 31
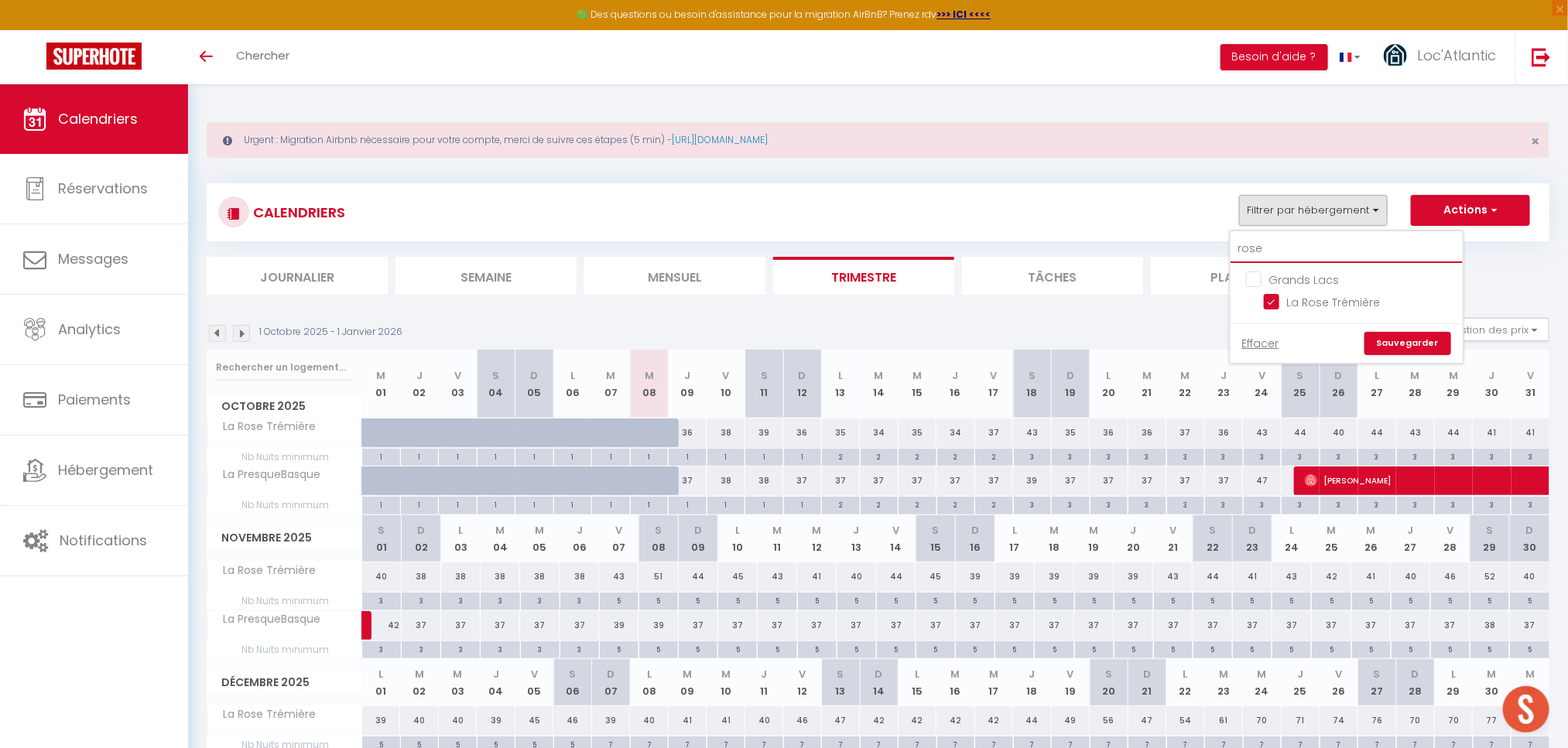
click at [1254, 251] on input "rose" at bounding box center [1346, 249] width 232 height 28
checkbox input "false"
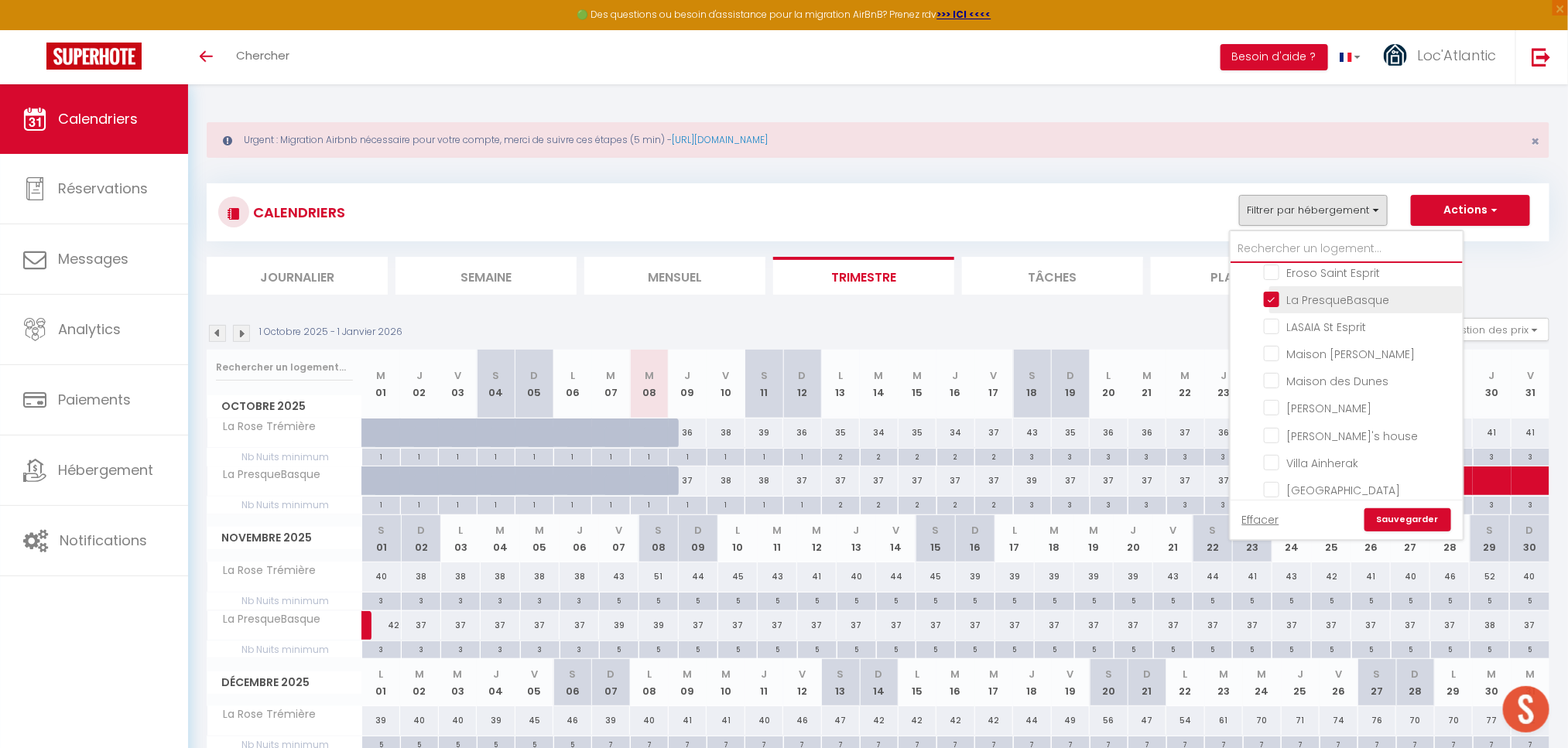
scroll to position [696, 0]
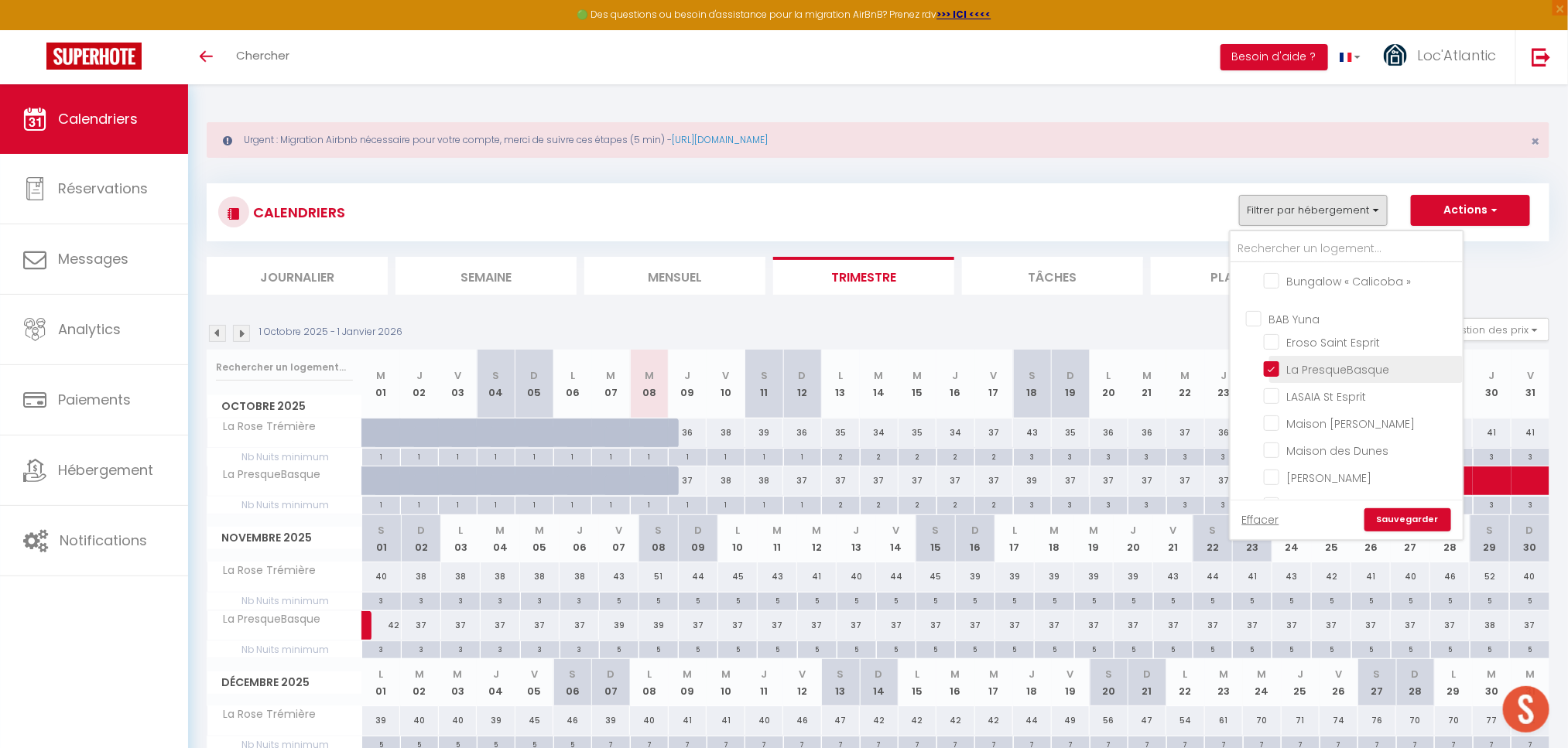
click at [1316, 361] on input "La PresqueBasque" at bounding box center [1360, 369] width 193 height 16
checkbox input "false"
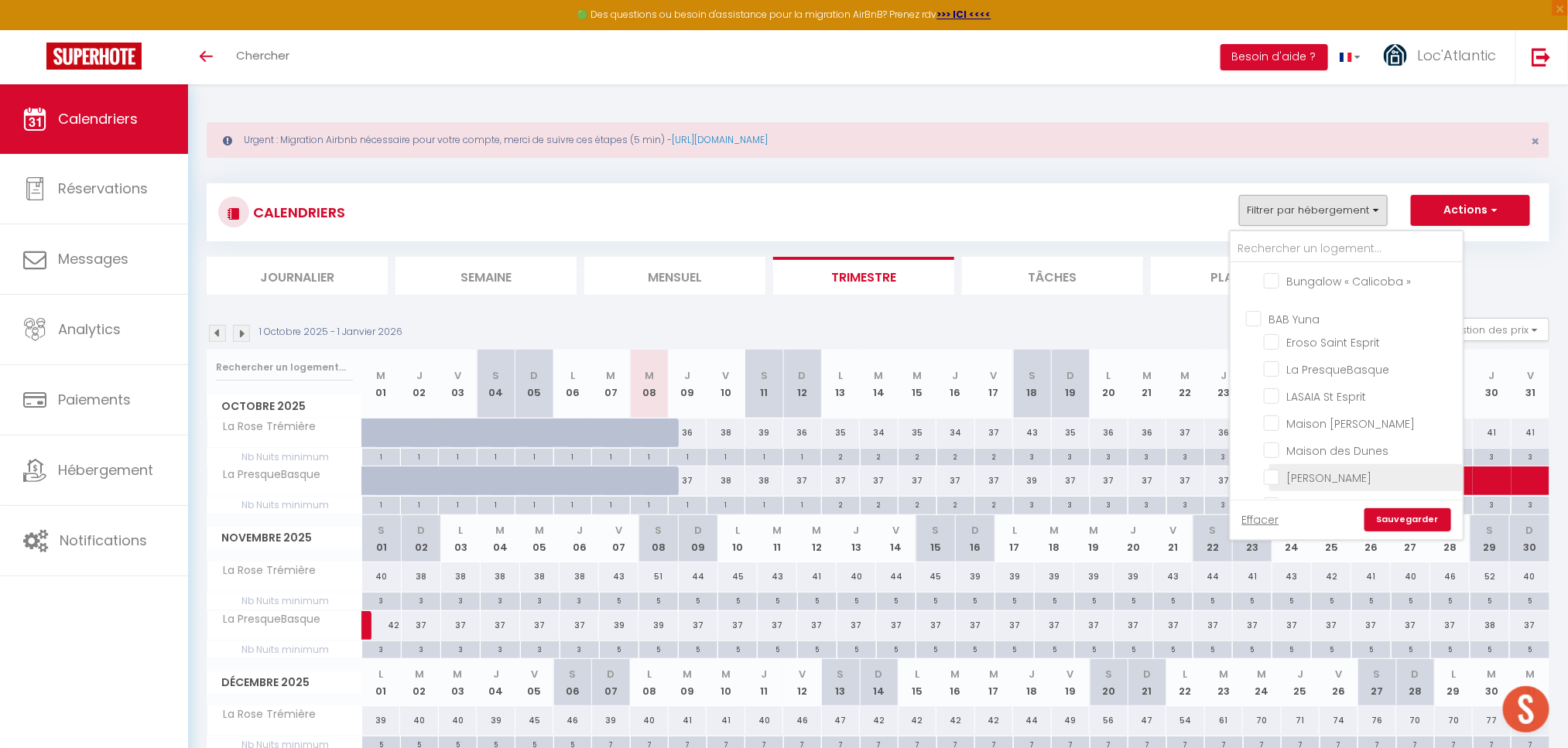
checkbox input "false"
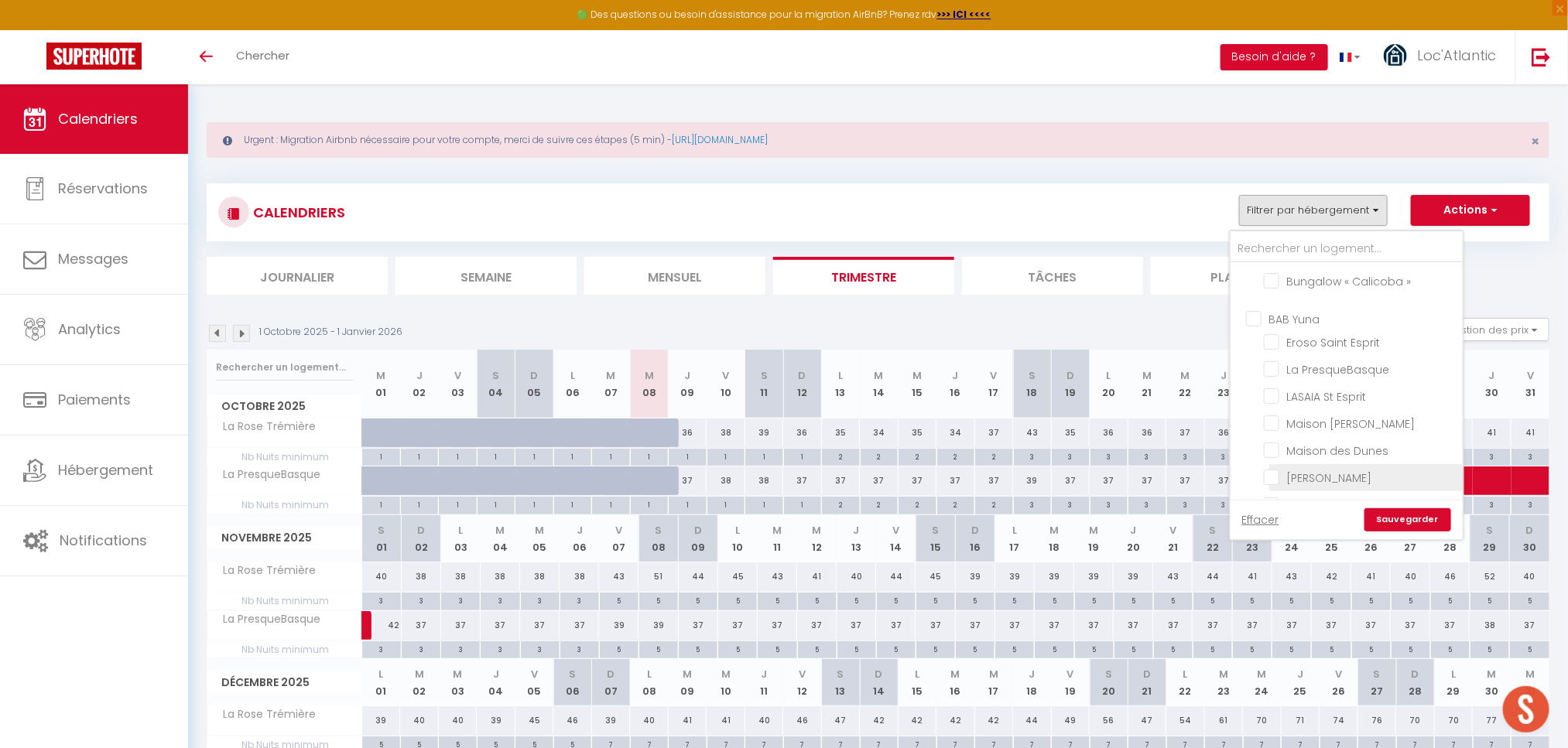
checkbox input "false"
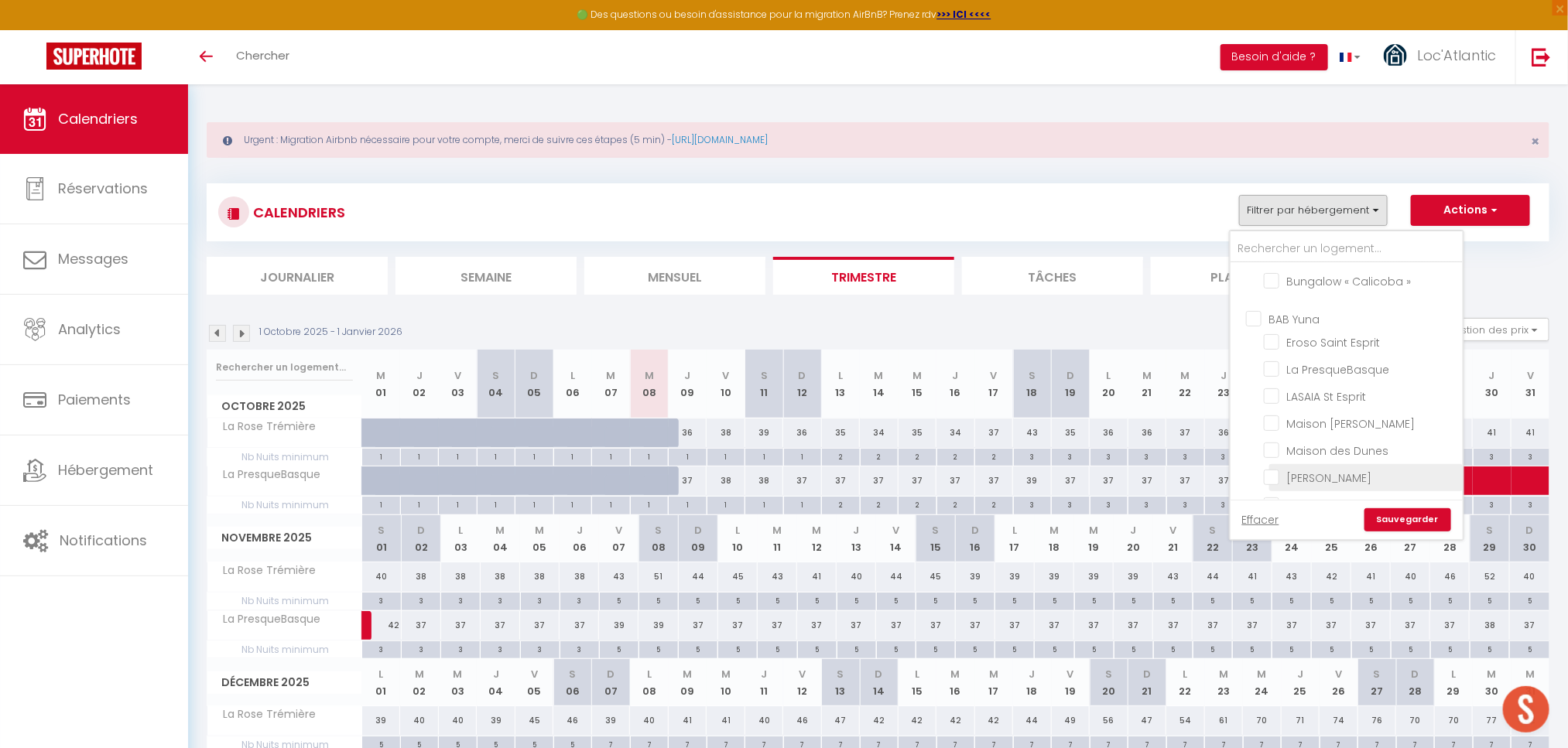
checkbox input "false"
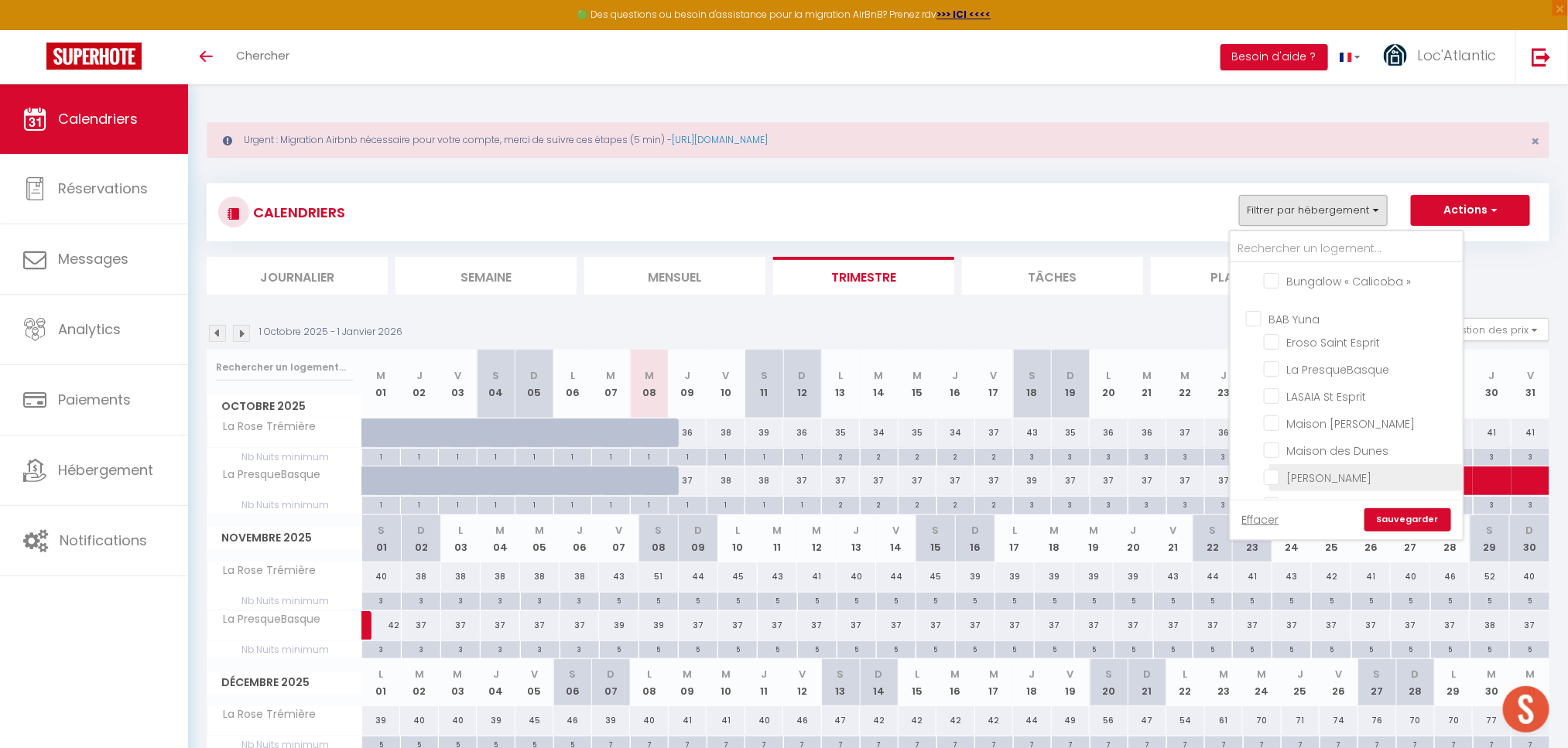
checkbox input "false"
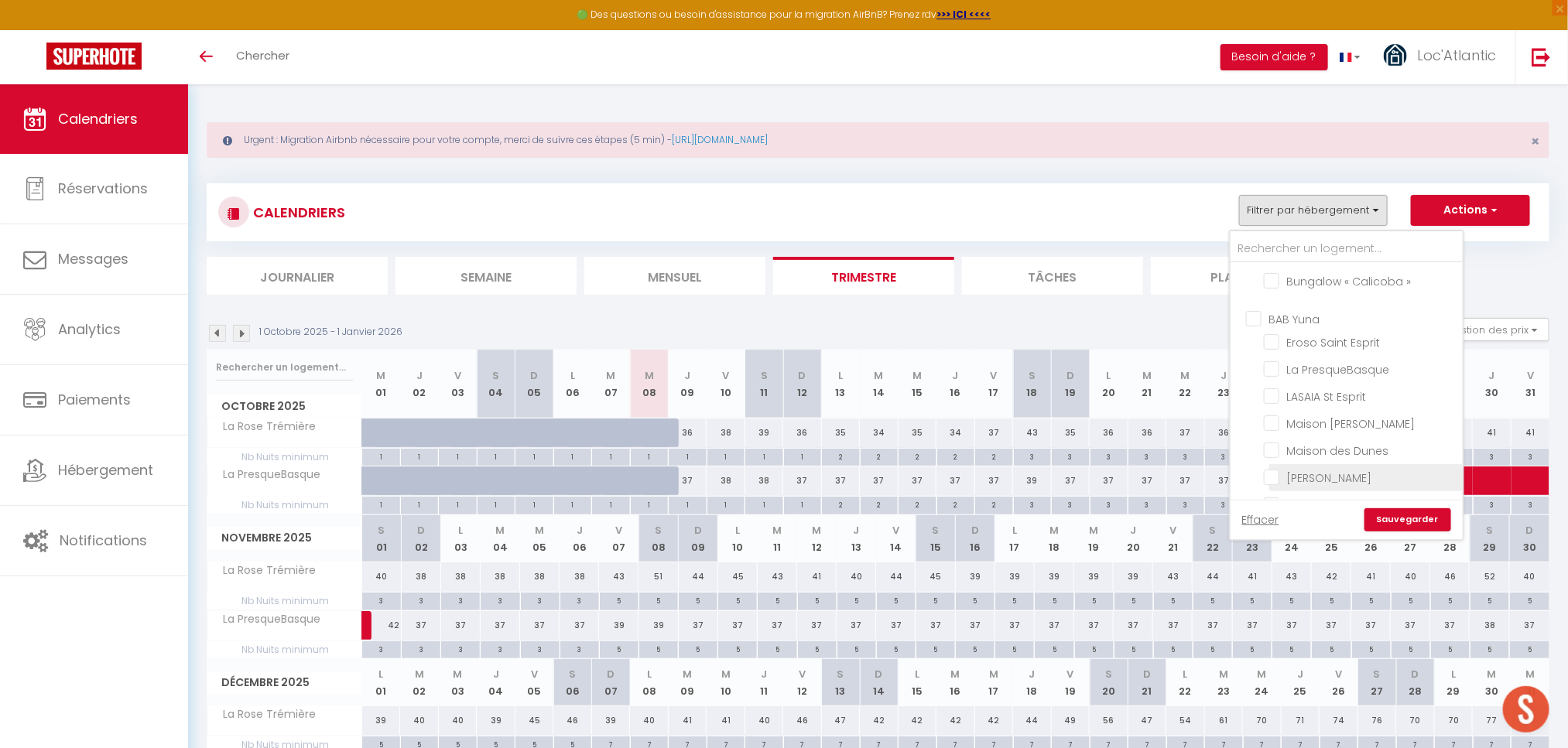
checkbox input "false"
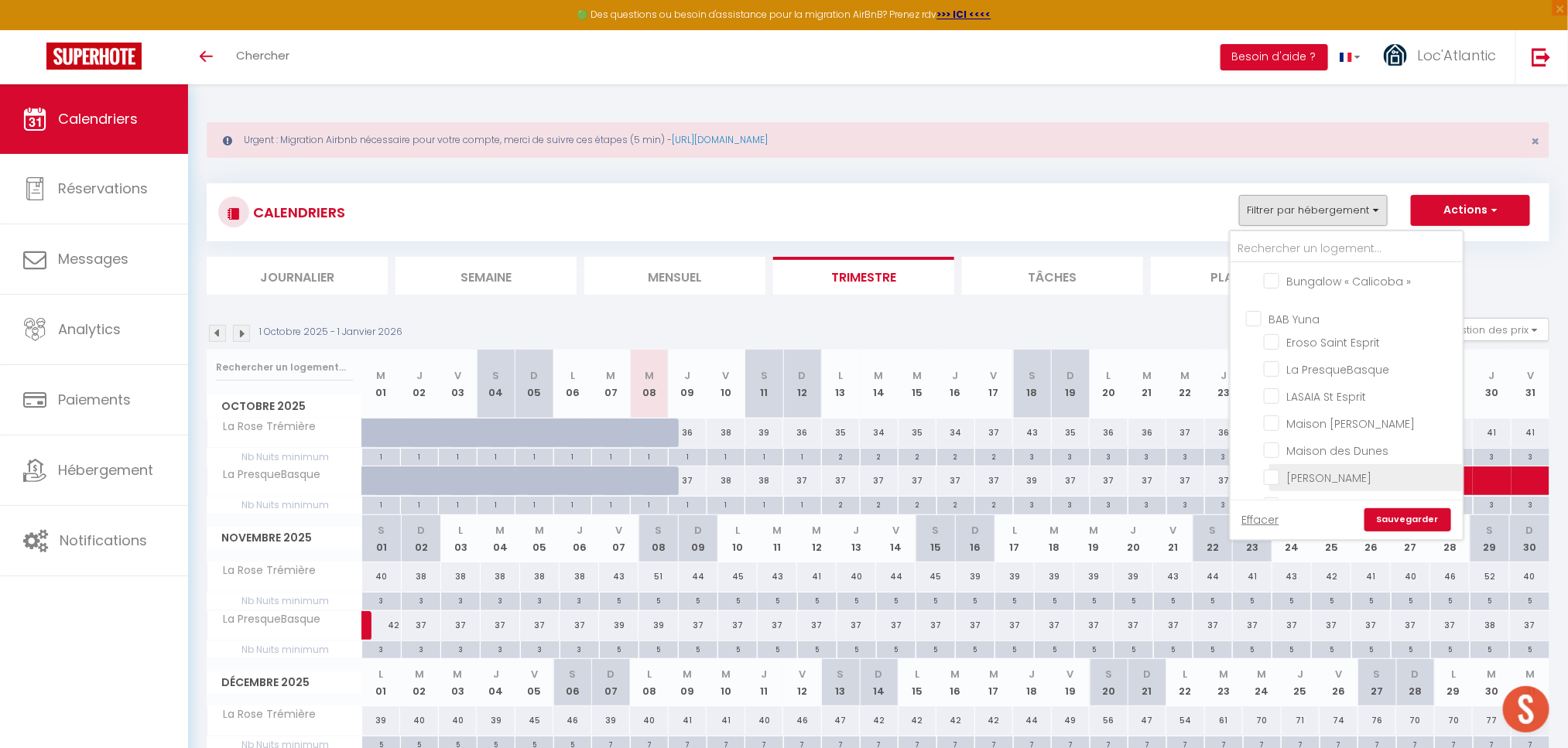
checkbox input "false"
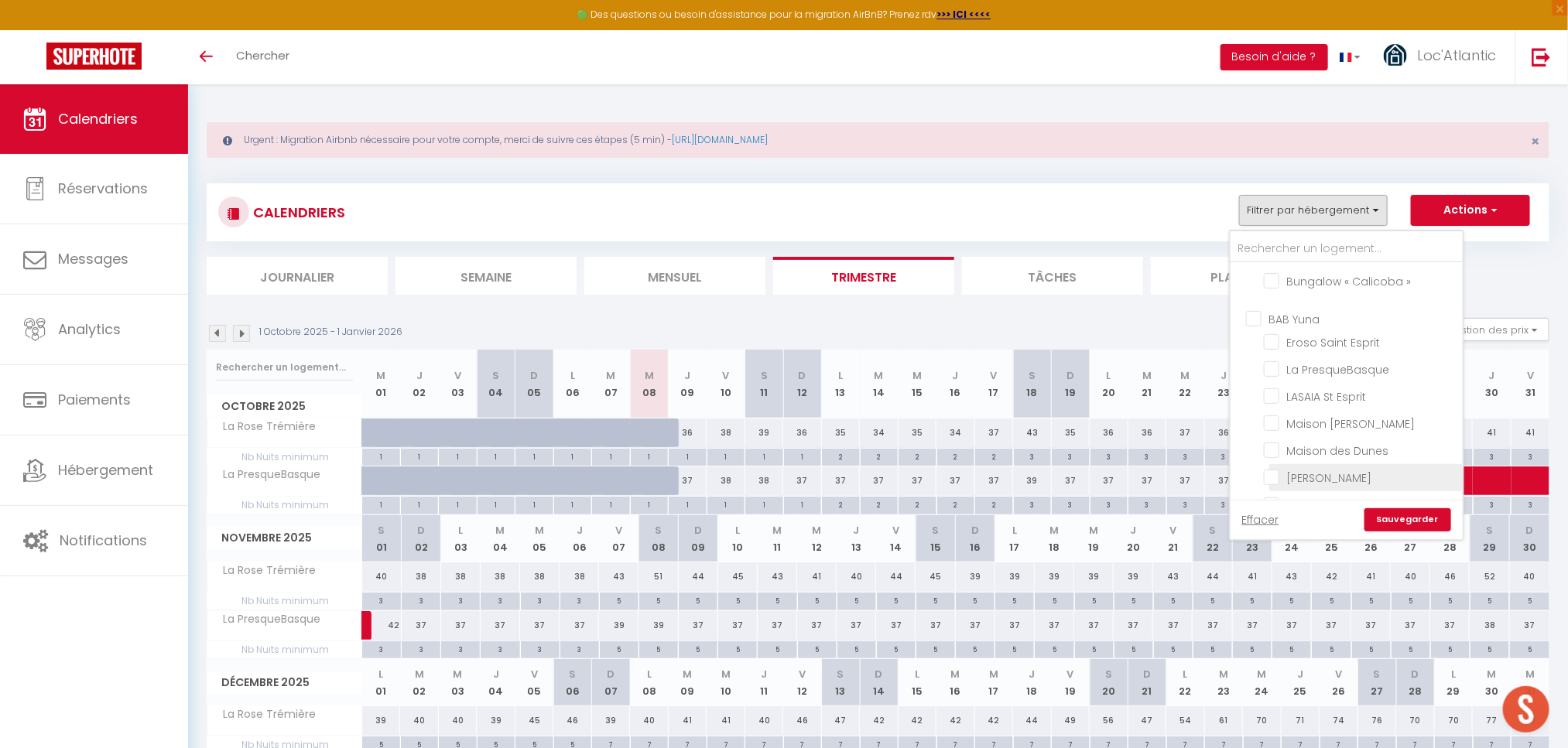
checkbox input "false"
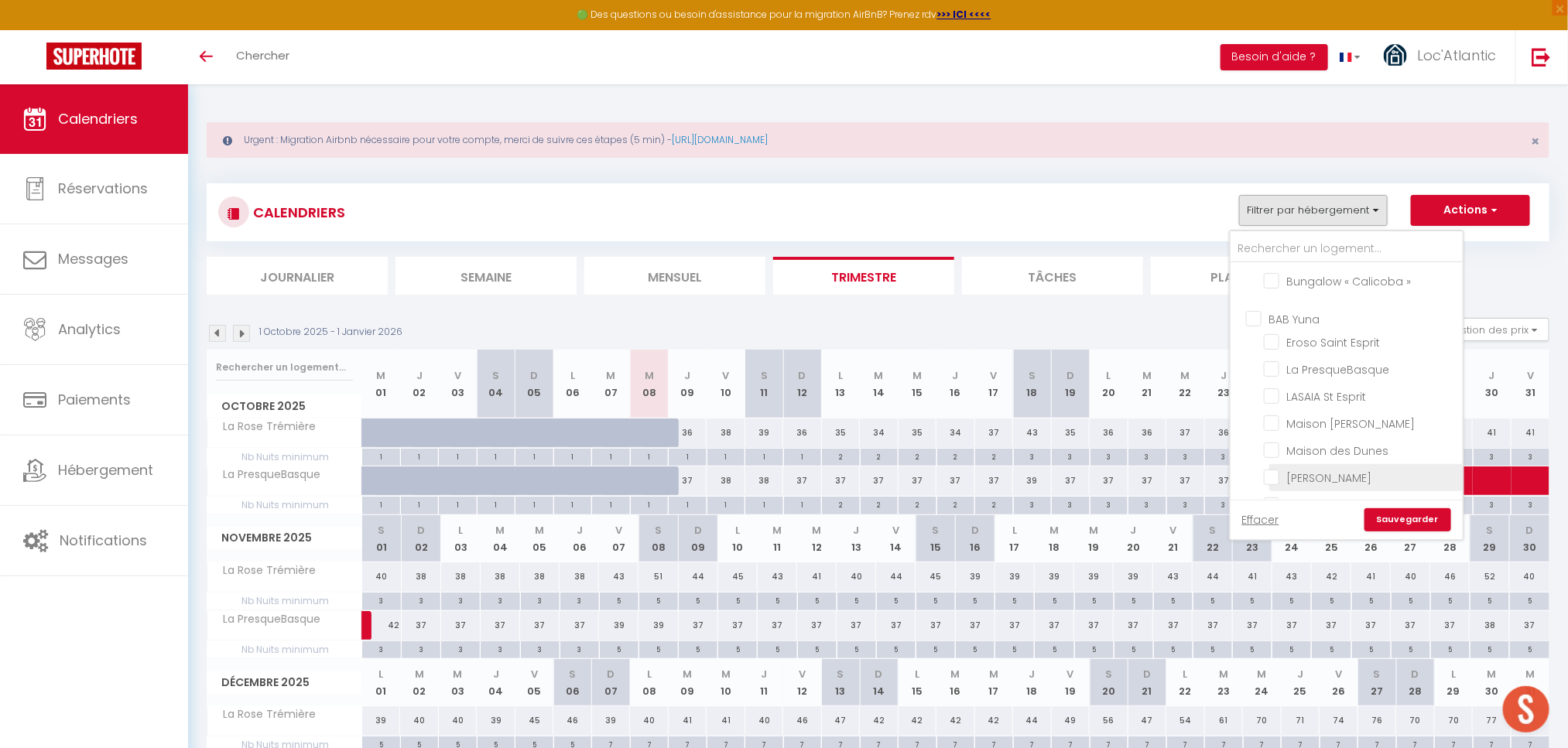
checkbox input "false"
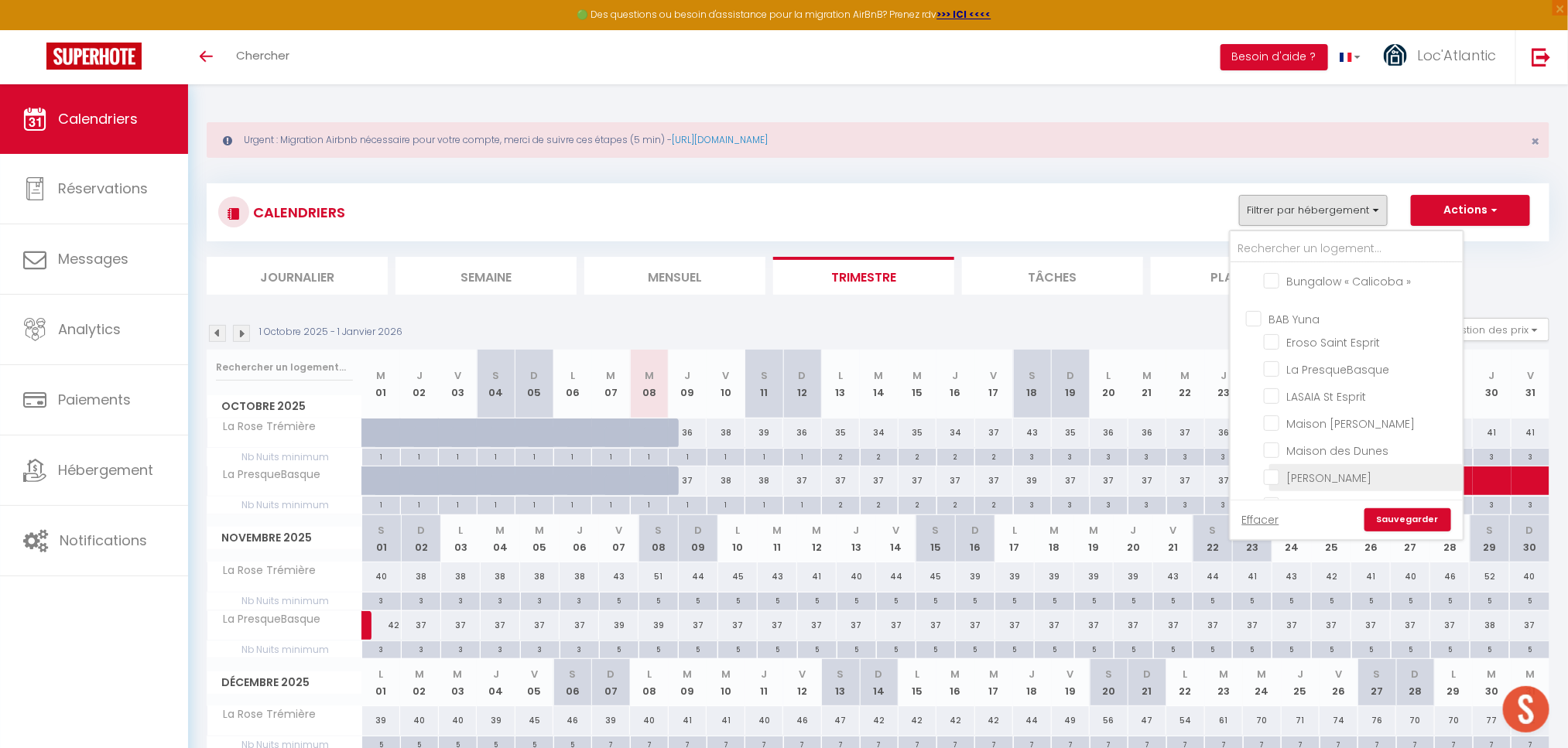
checkbox input "false"
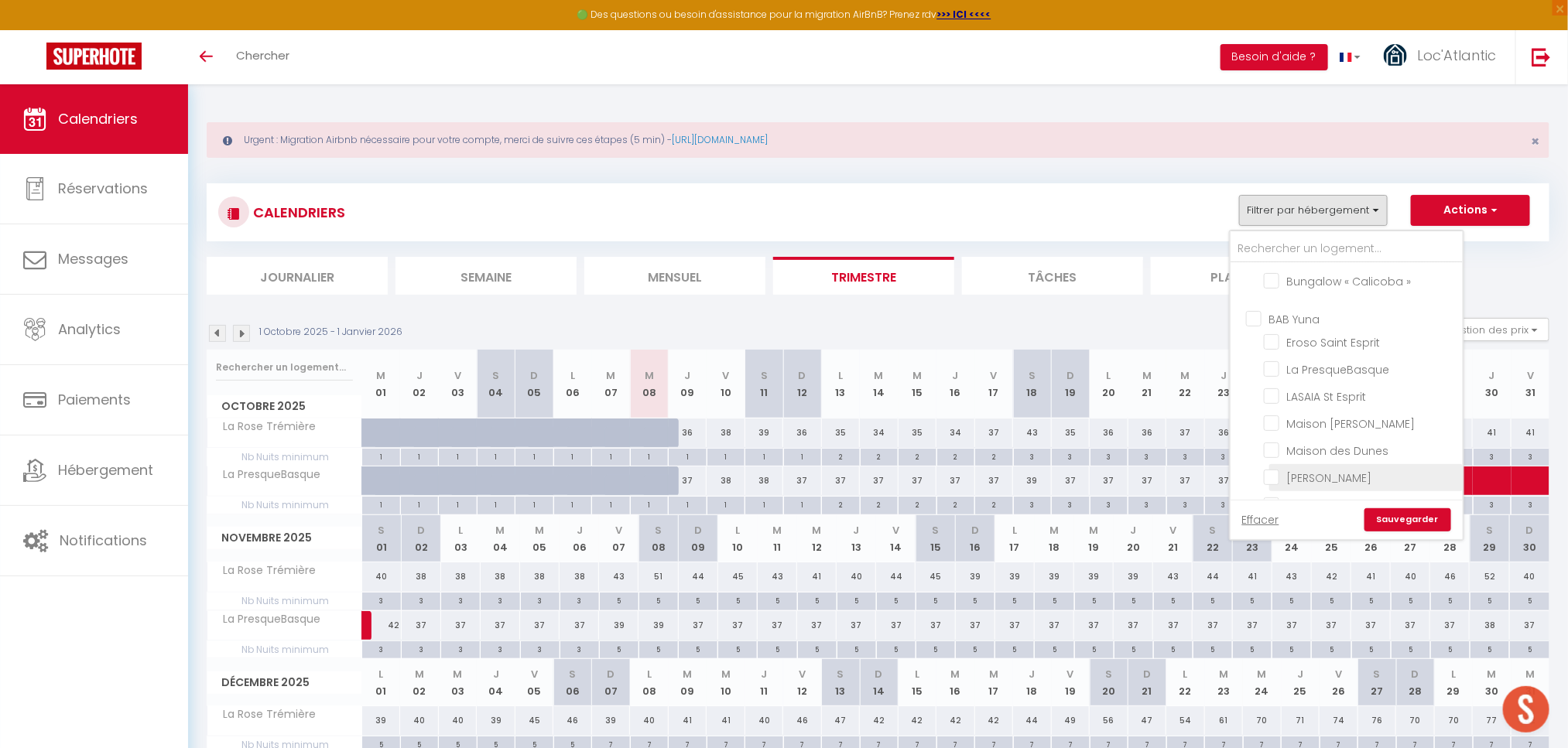
checkbox input "false"
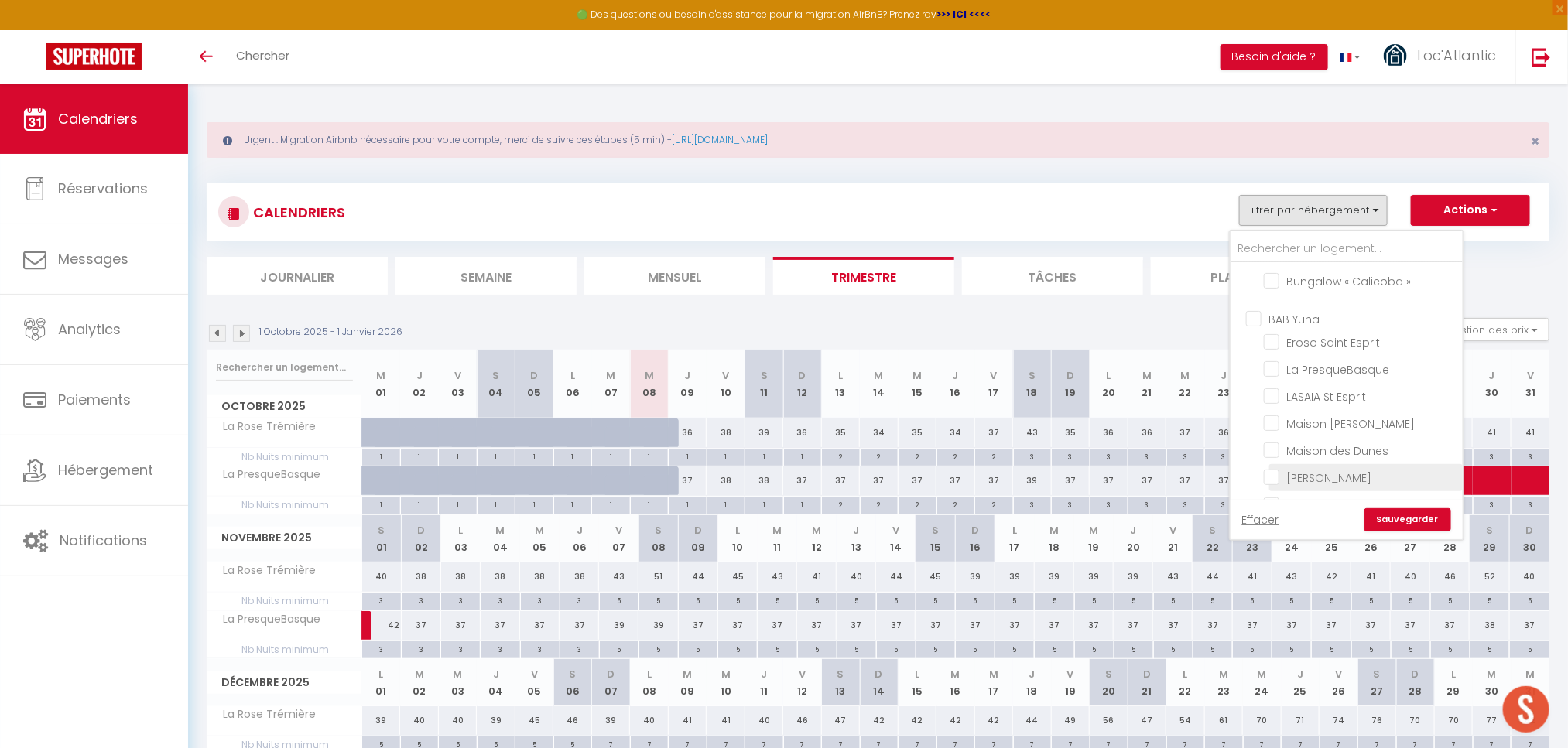
checkbox input "false"
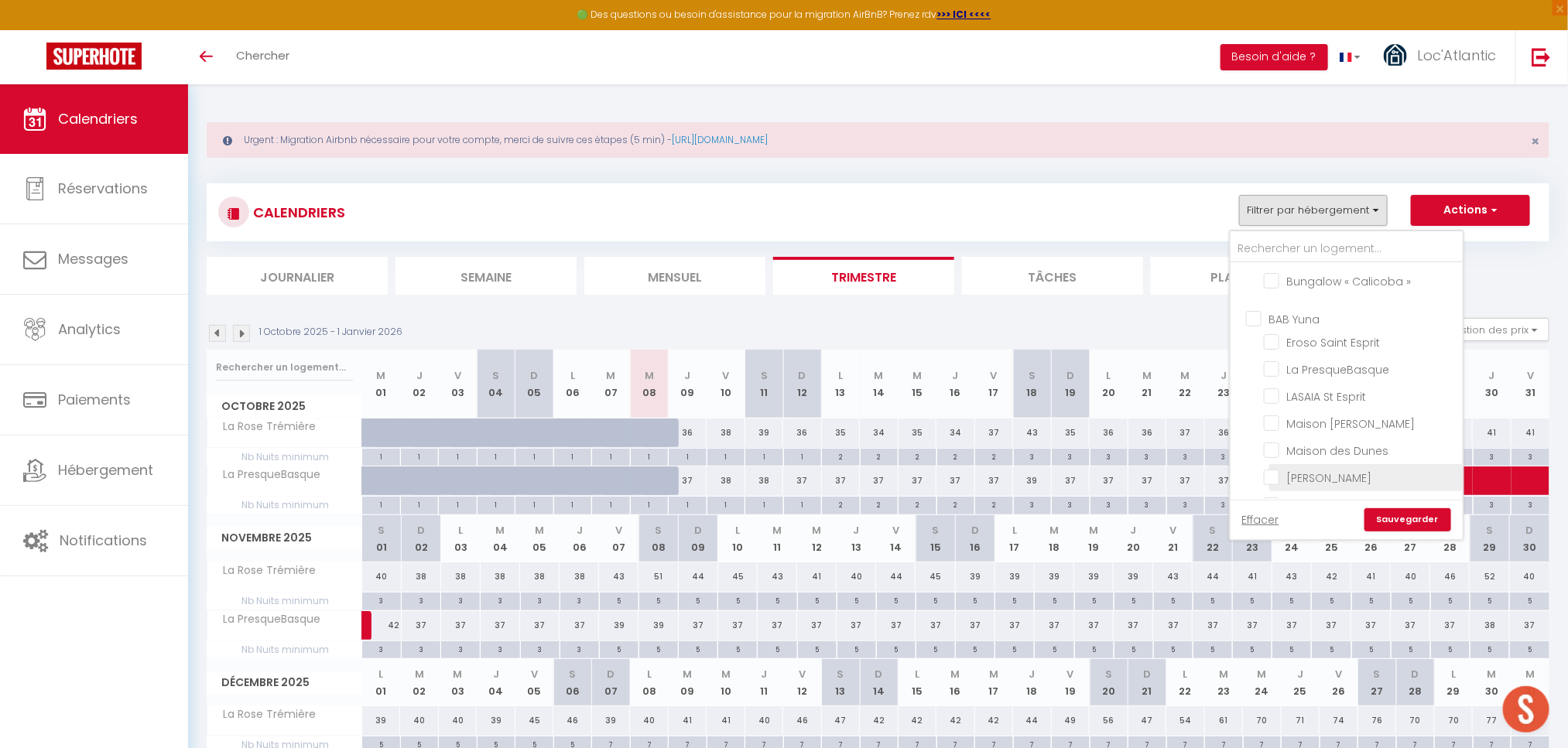
checkbox input "false"
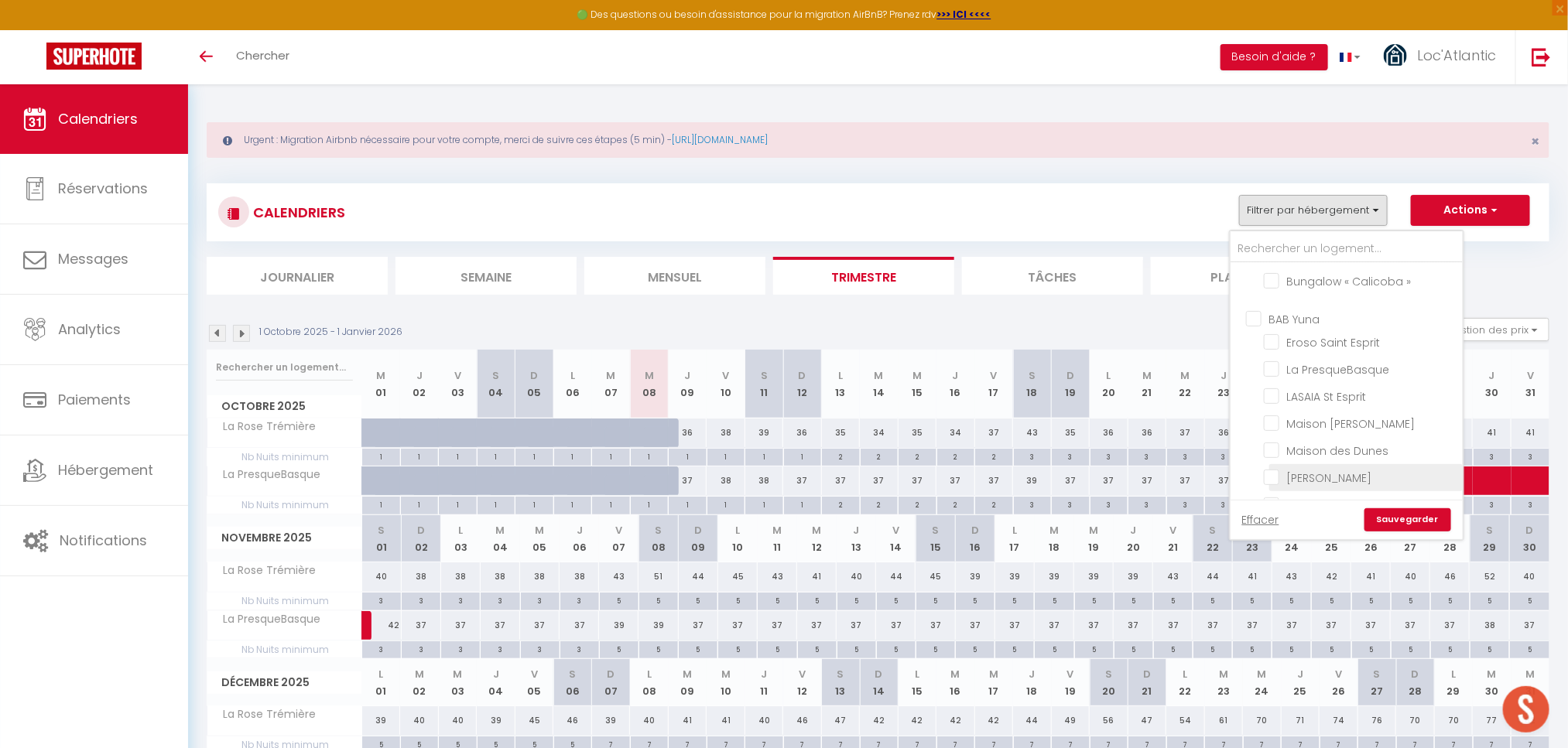
checkbox input "false"
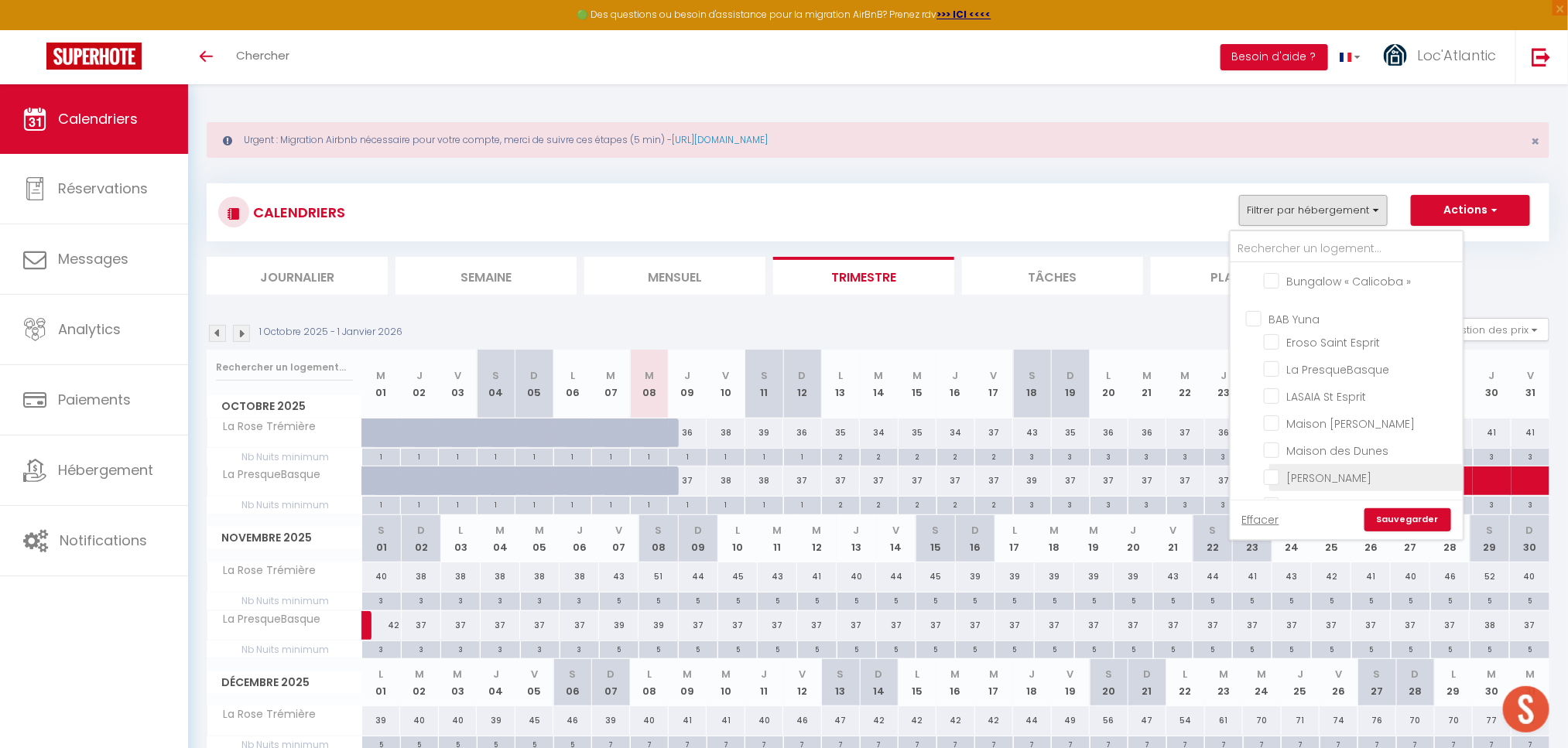
checkbox input "false"
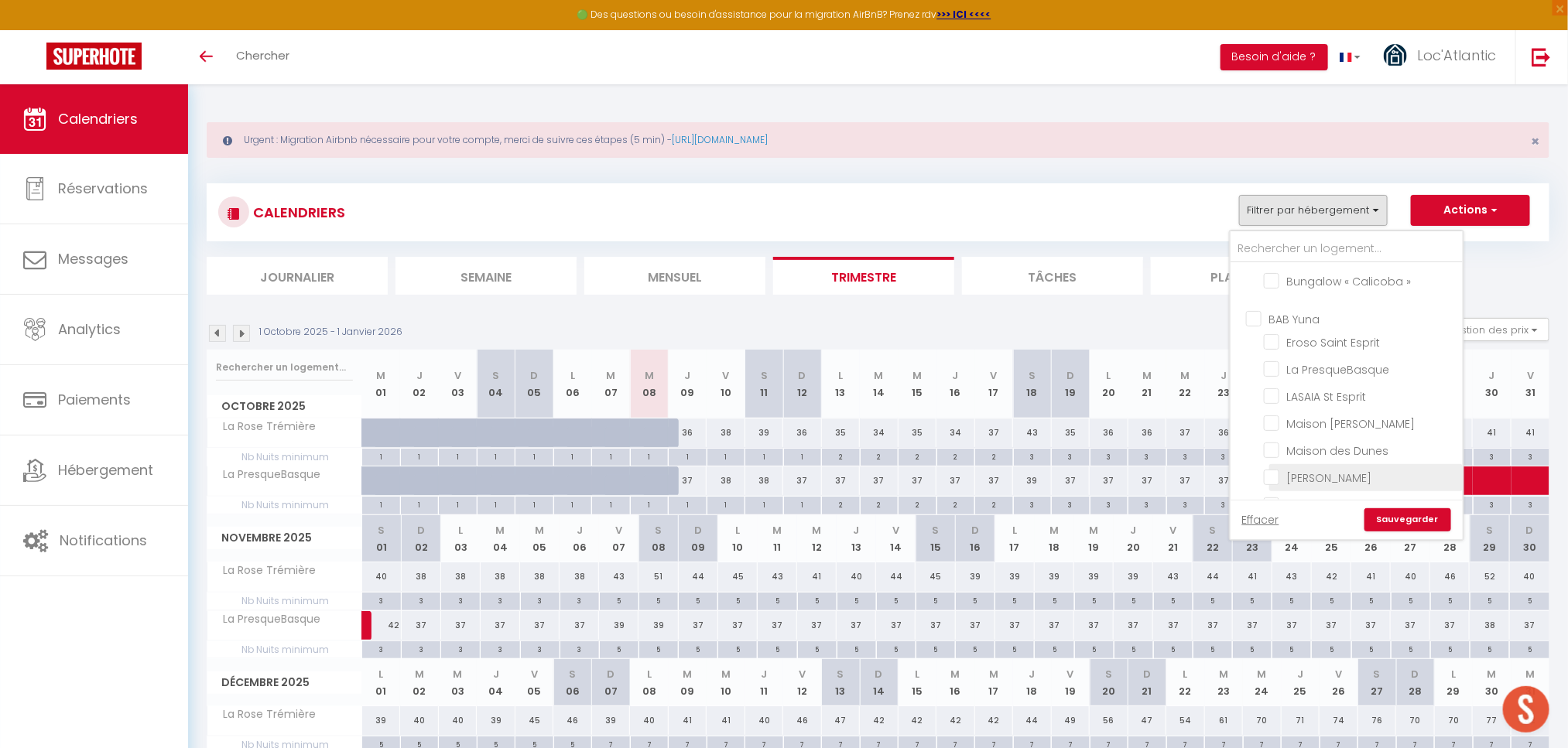
checkbox input "false"
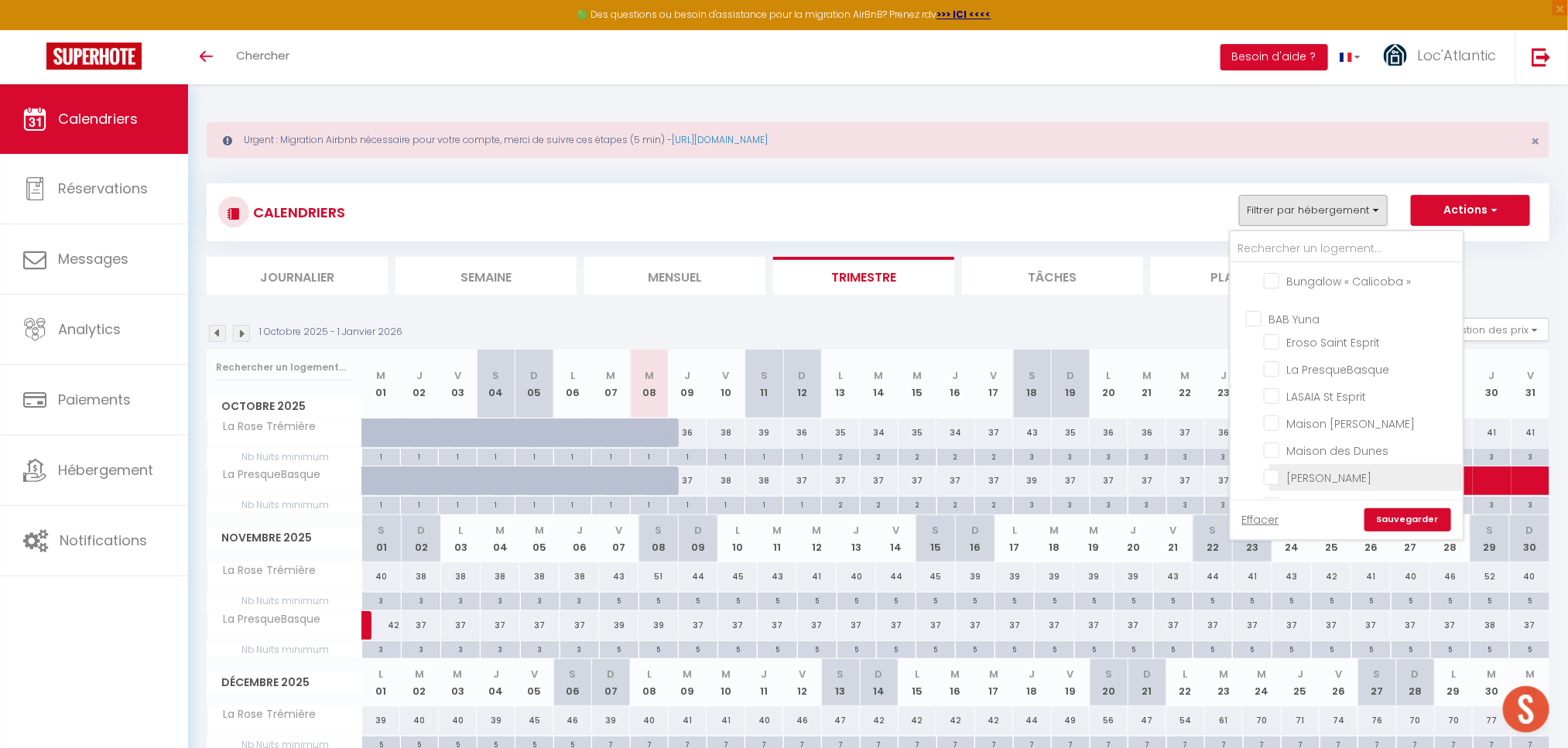
checkbox input "false"
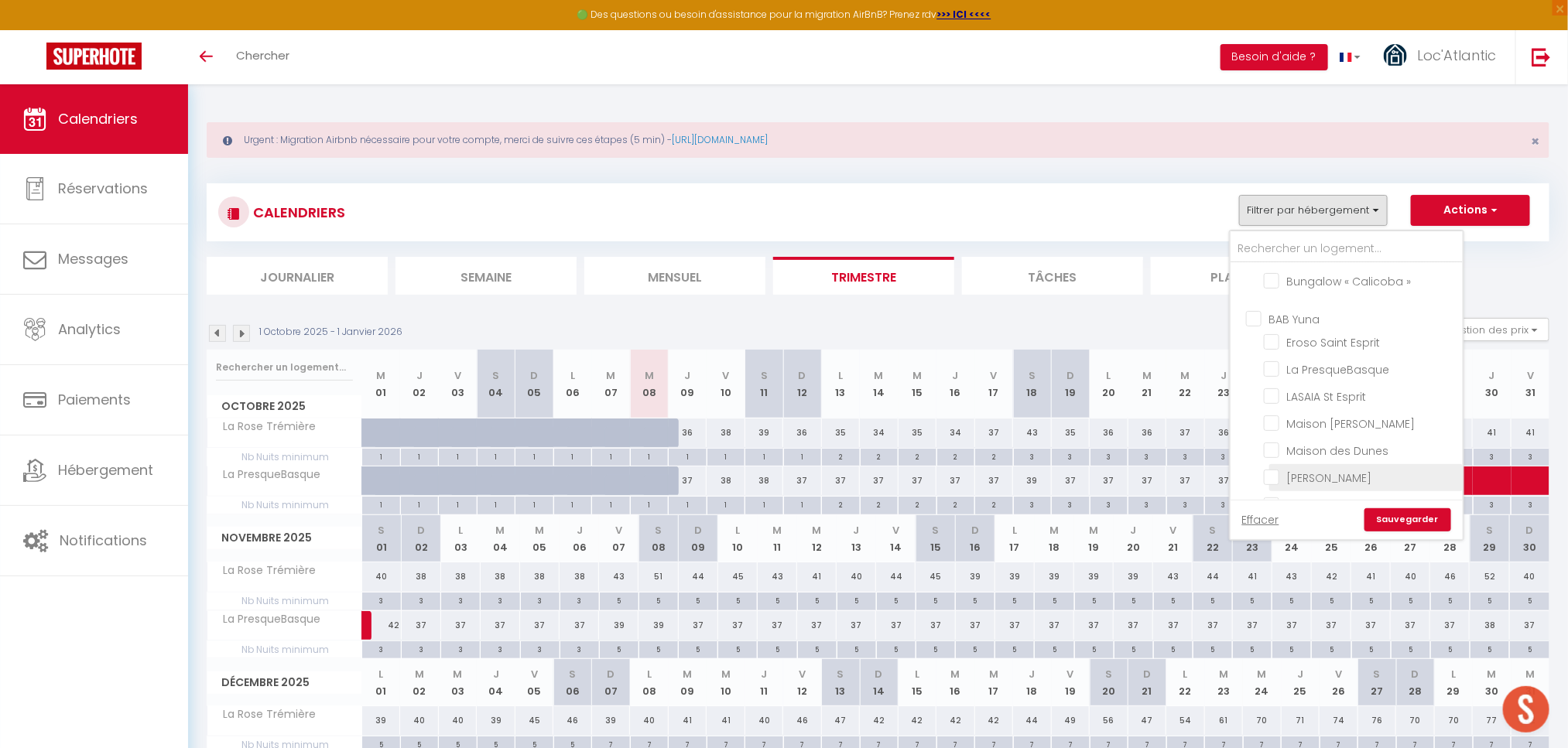
checkbox input "false"
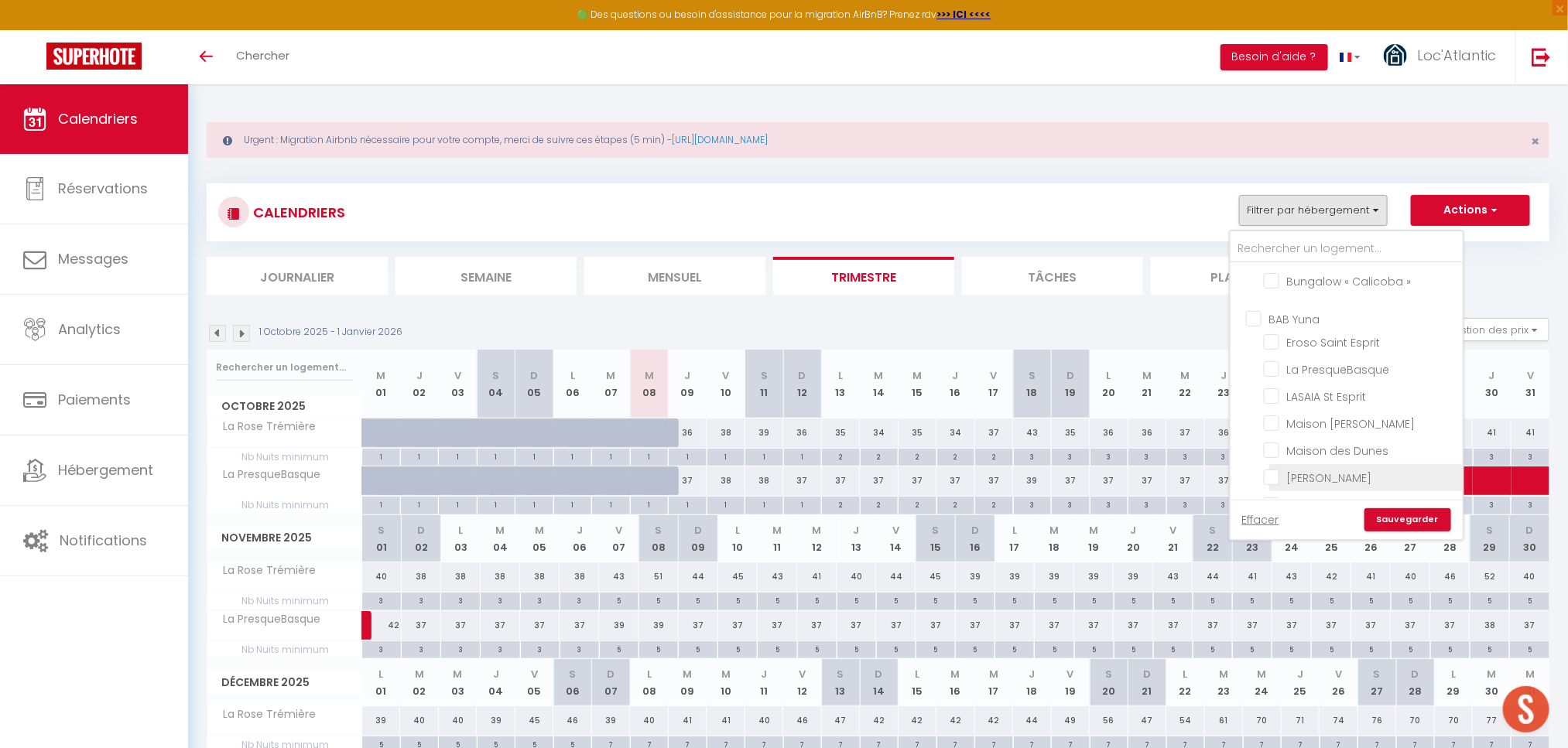
checkbox input "false"
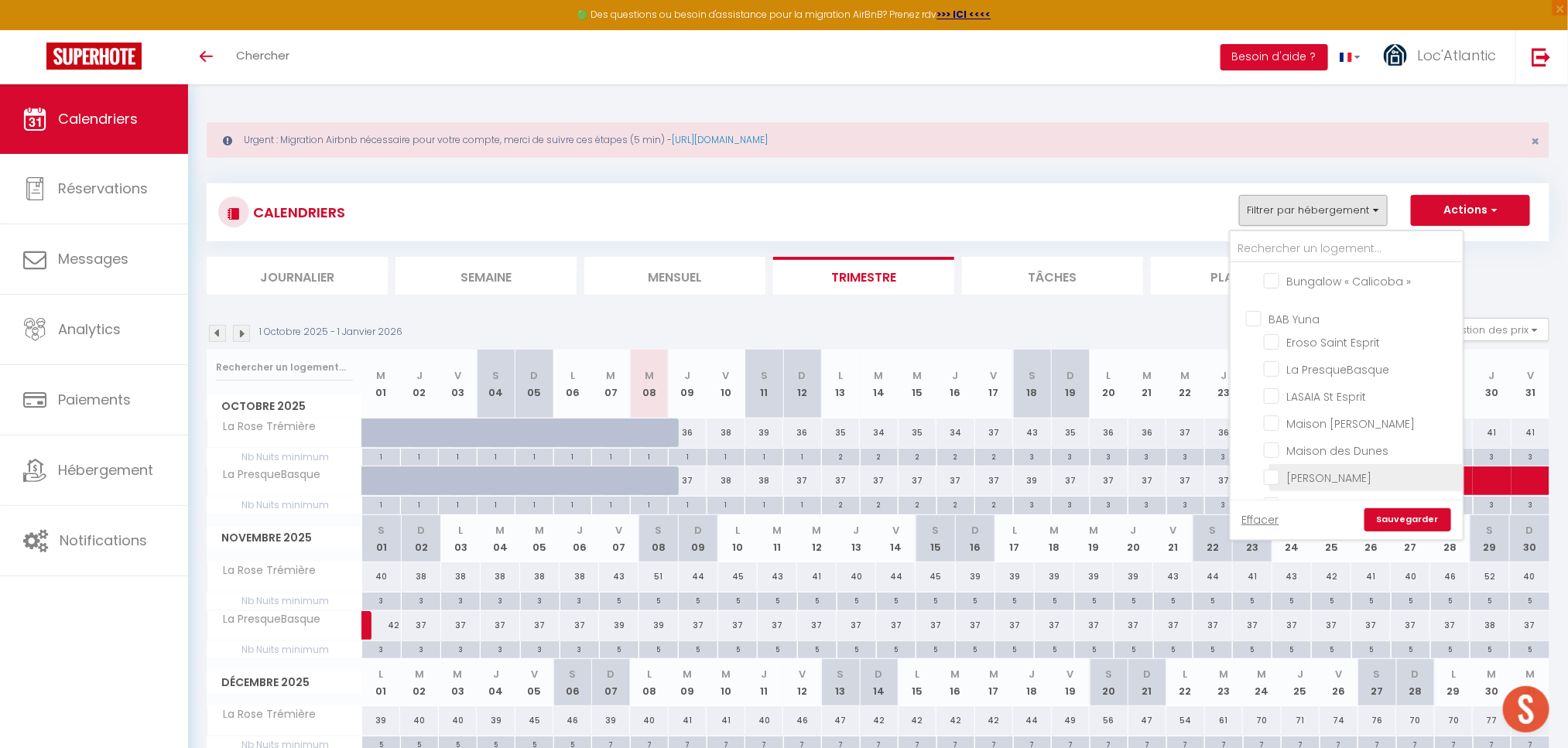
checkbox input "false"
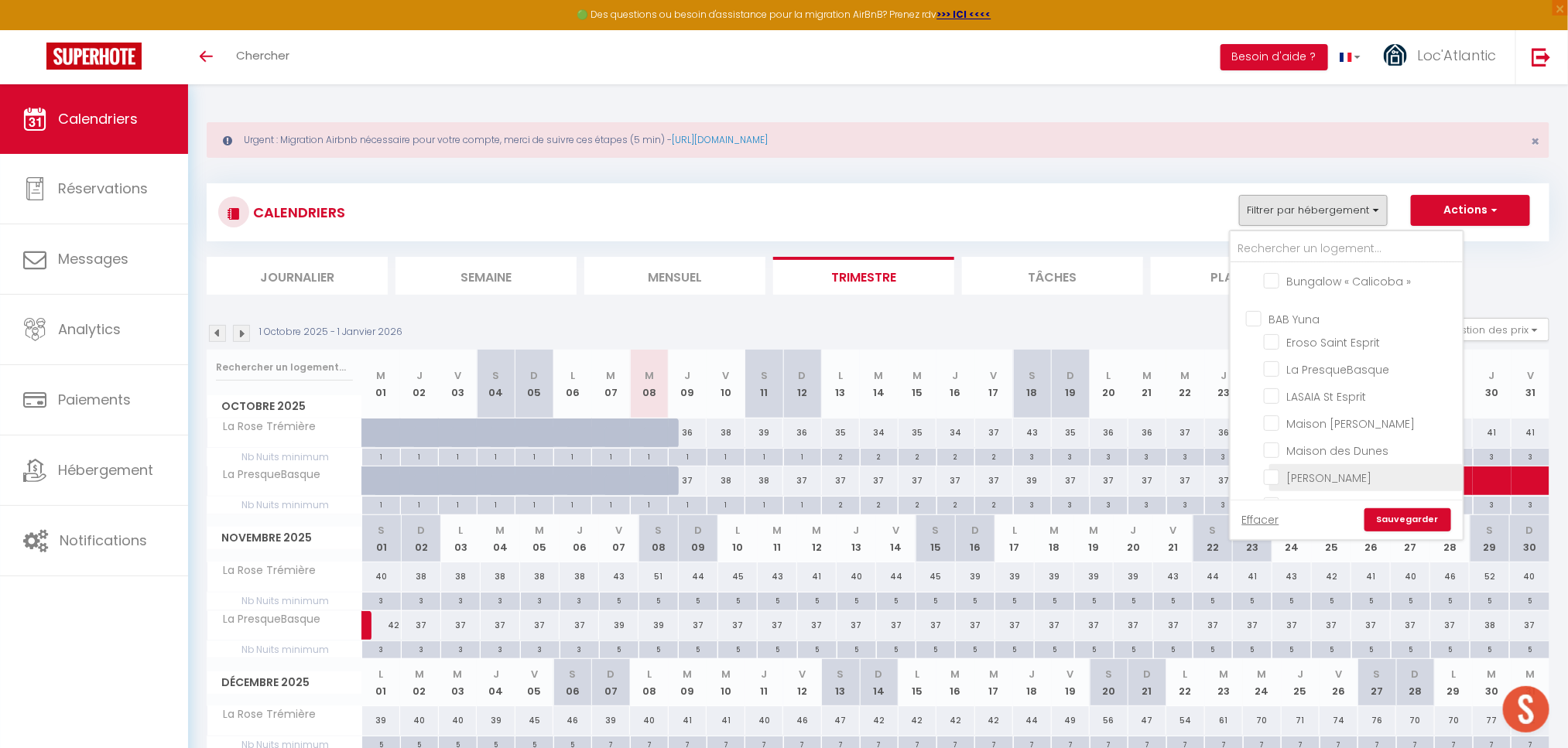
checkbox input "false"
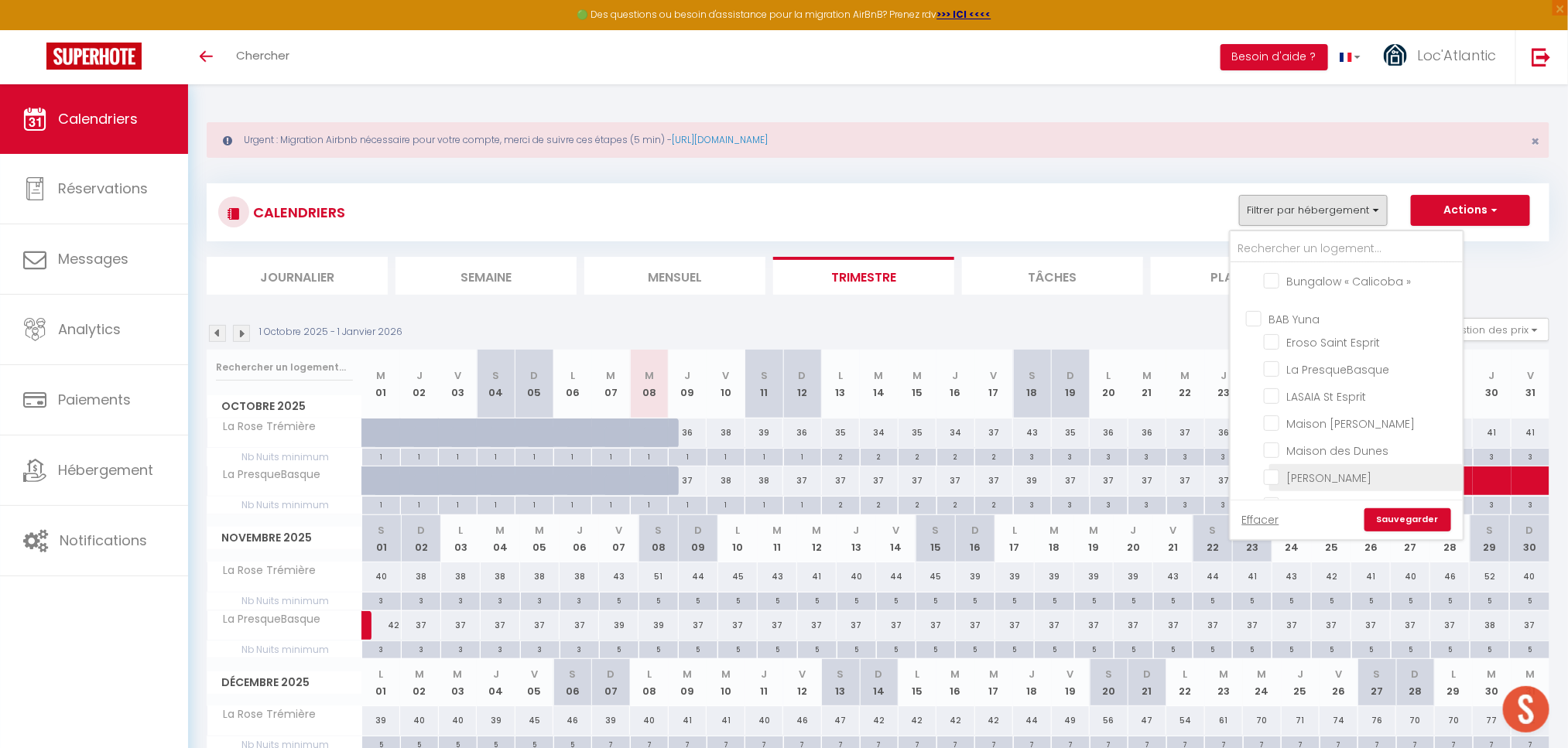
checkbox input "false"
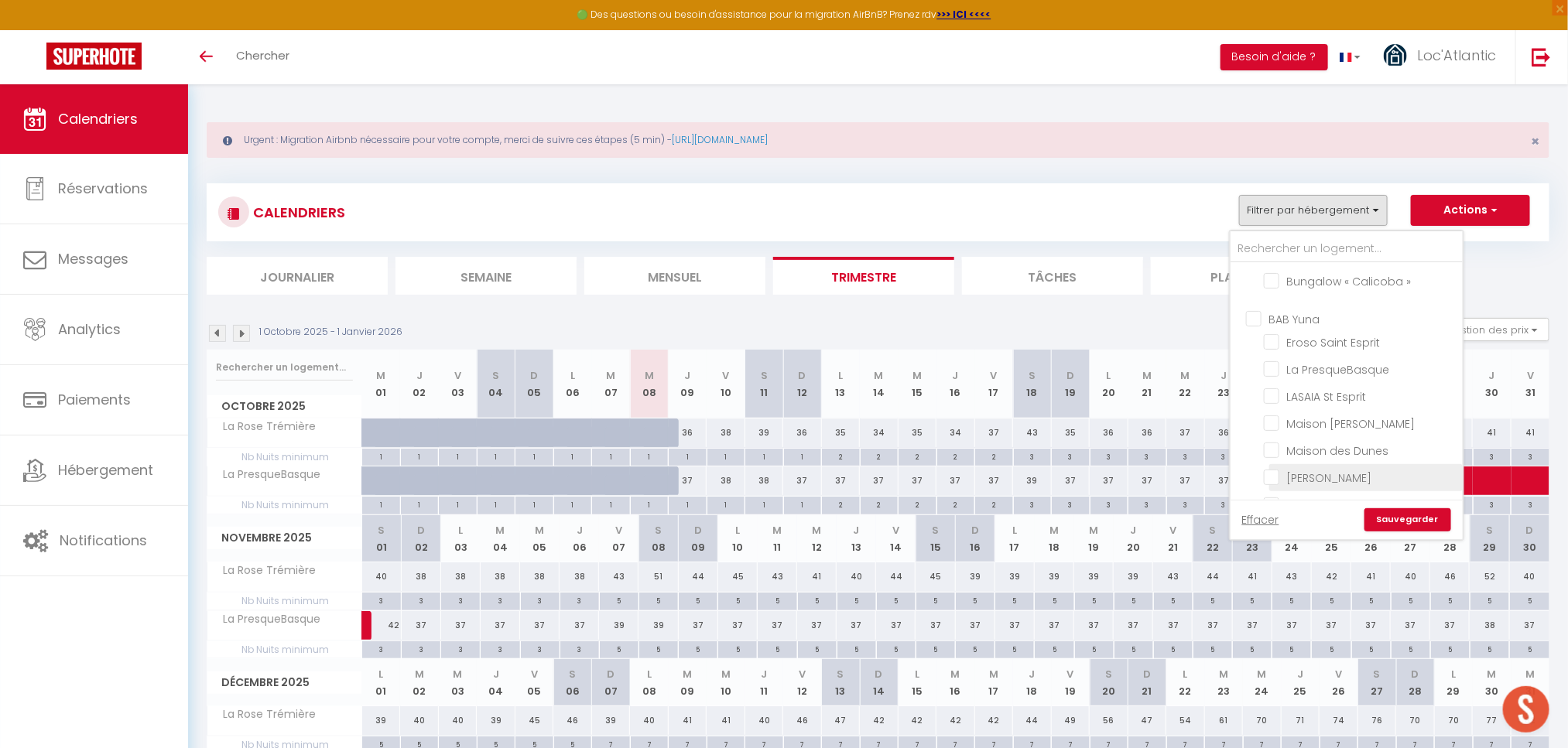
checkbox input "false"
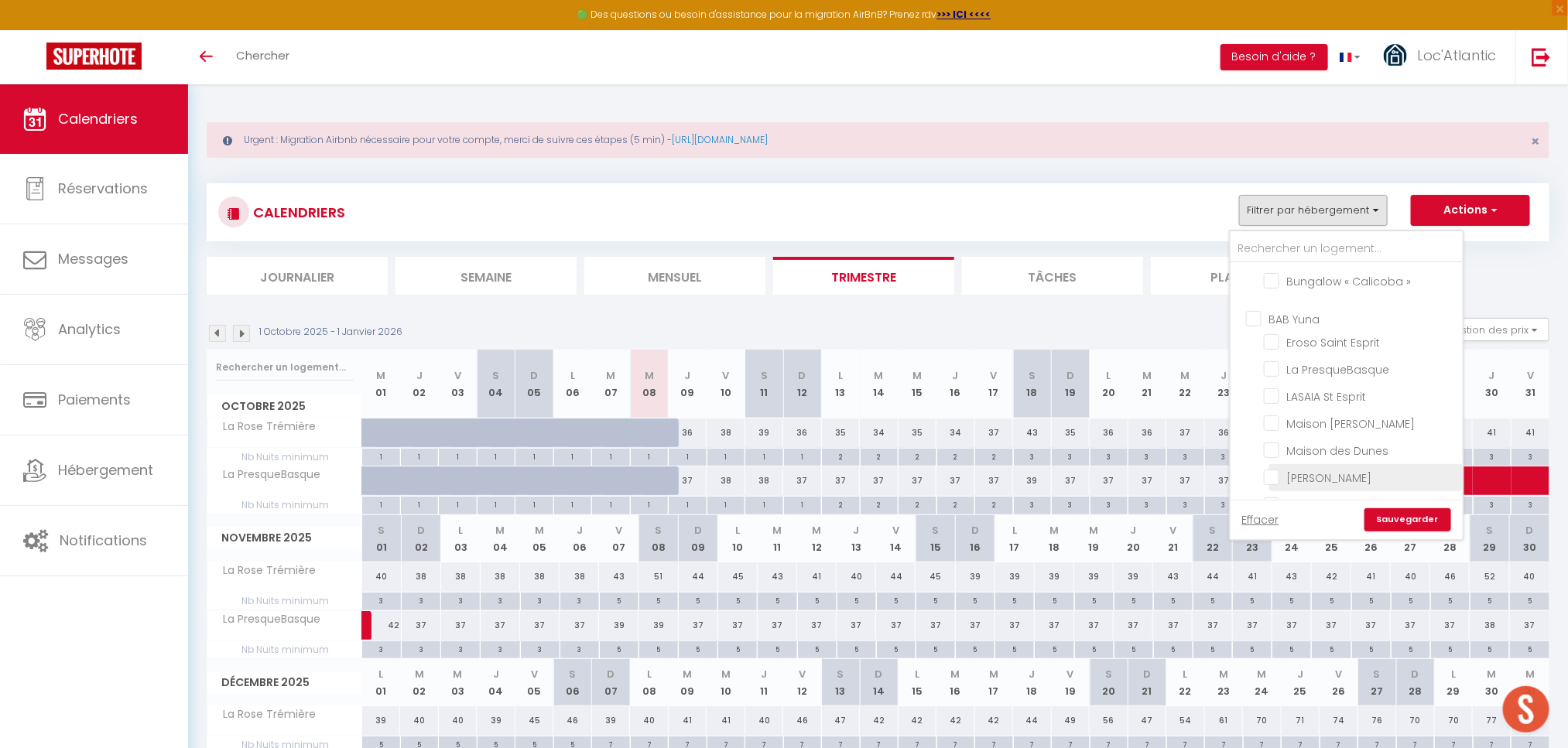
checkbox input "false"
click at [1396, 527] on link "Sauvegarder" at bounding box center [1406, 519] width 86 height 23
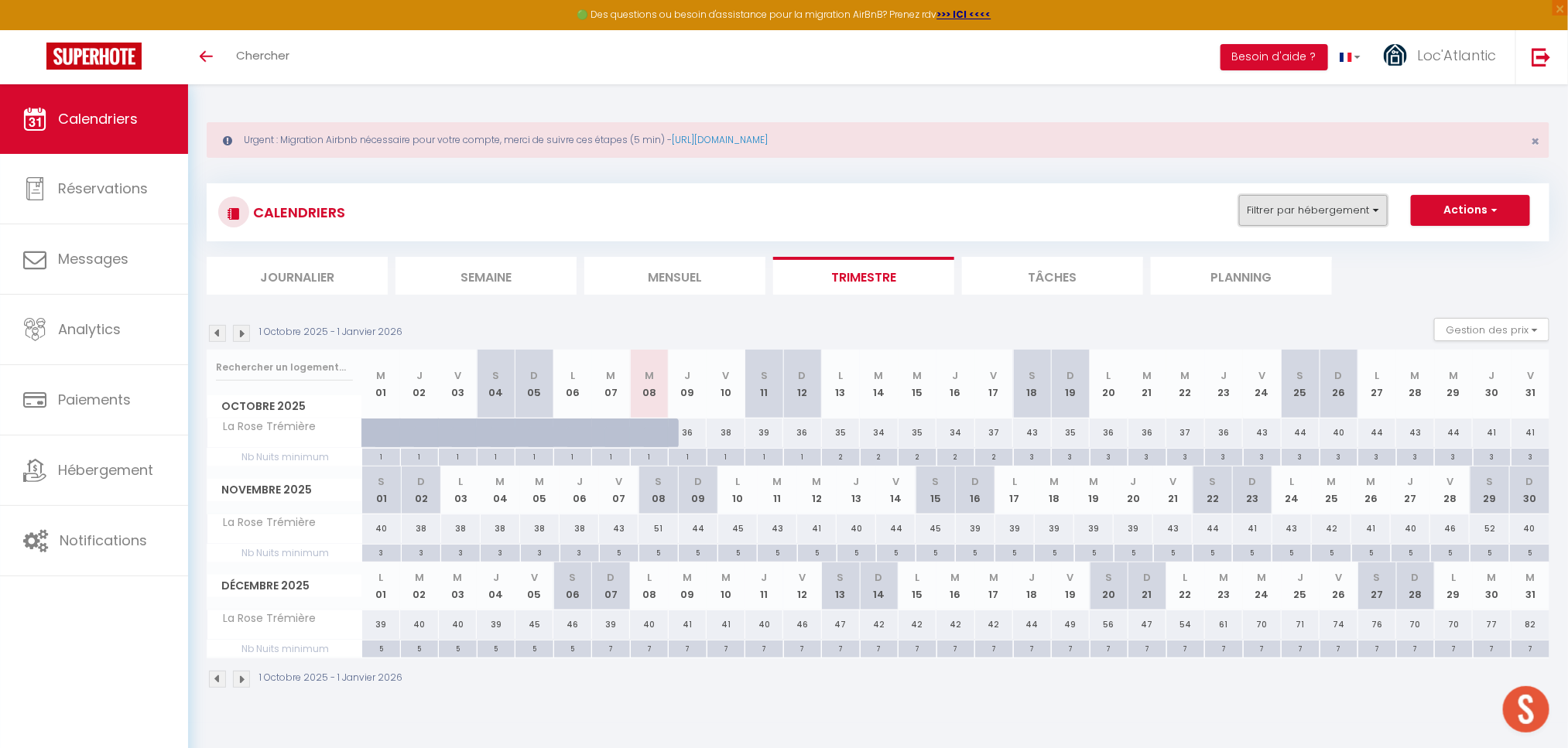
click at [1302, 212] on button "Filtrer par hébergement" at bounding box center [1313, 210] width 149 height 31
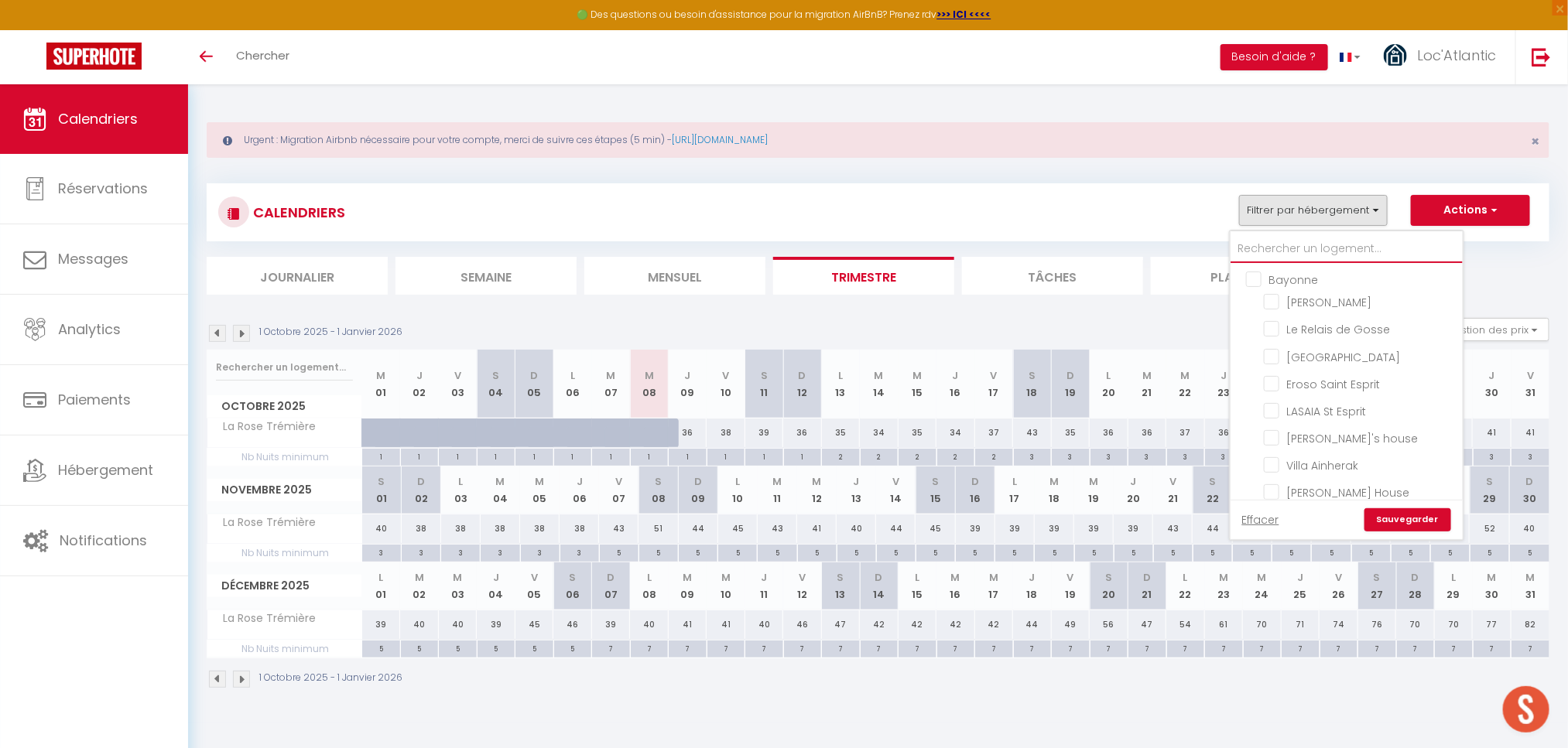
click at [1295, 249] on input "text" at bounding box center [1346, 249] width 232 height 28
type input "p"
checkbox input "false"
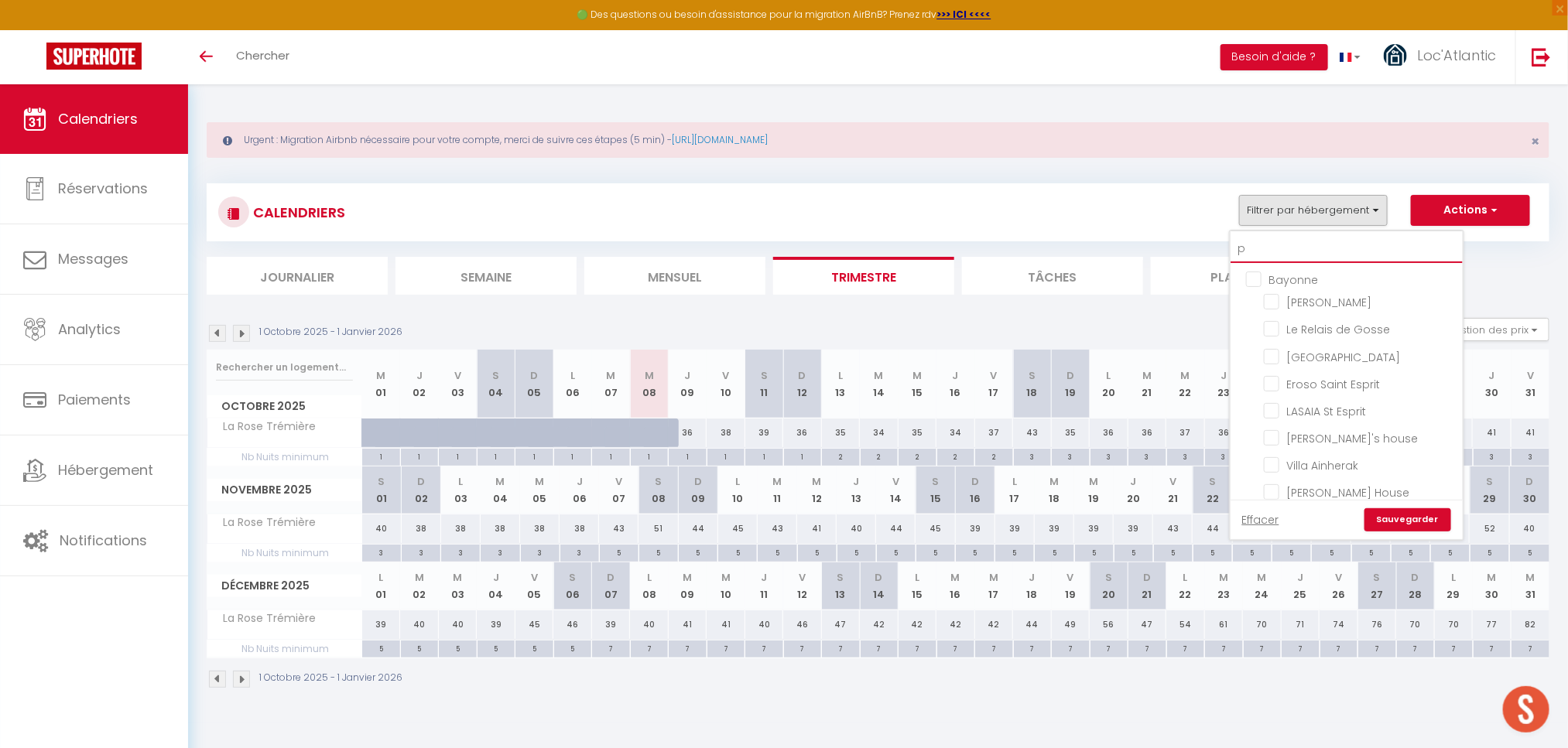
checkbox input "false"
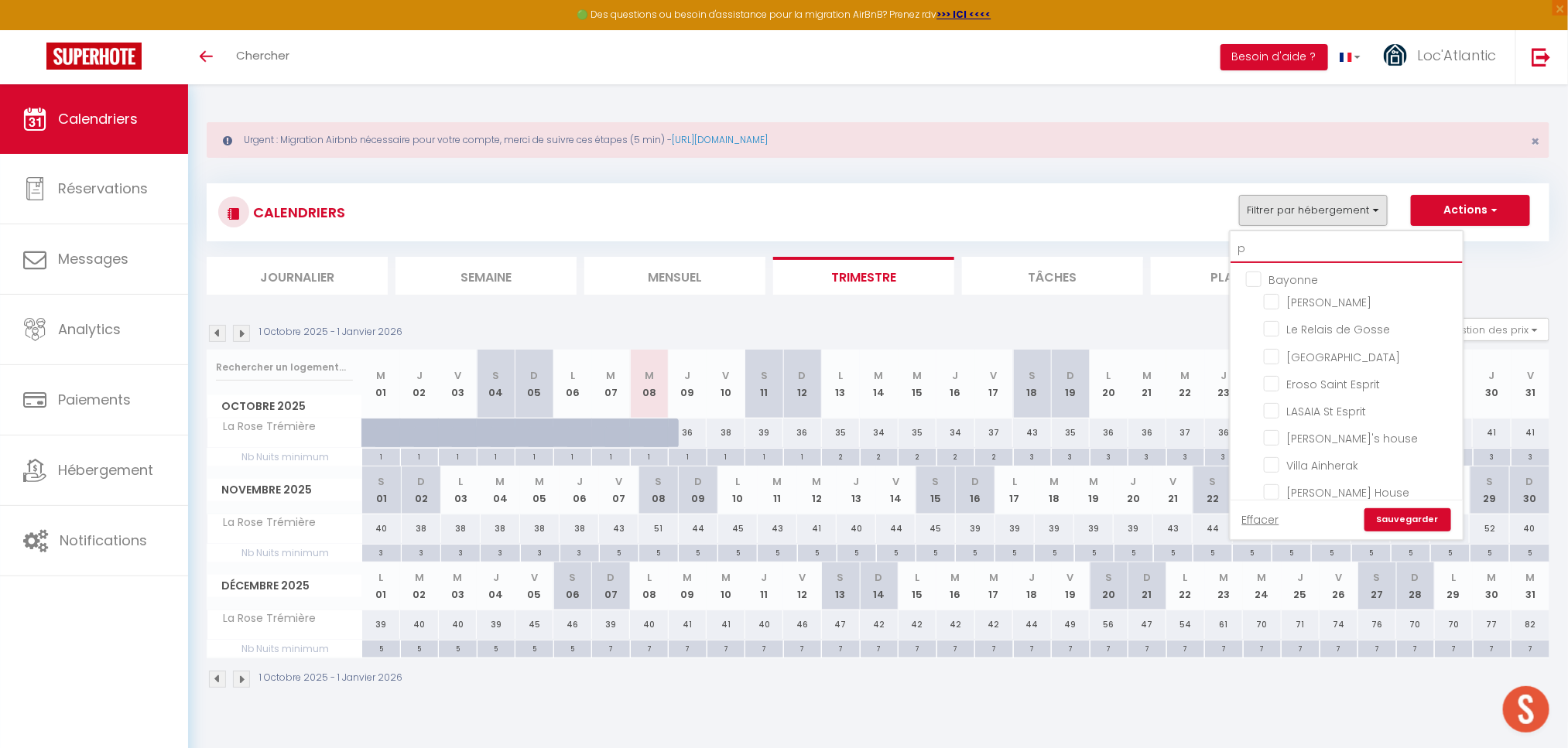
checkbox input "false"
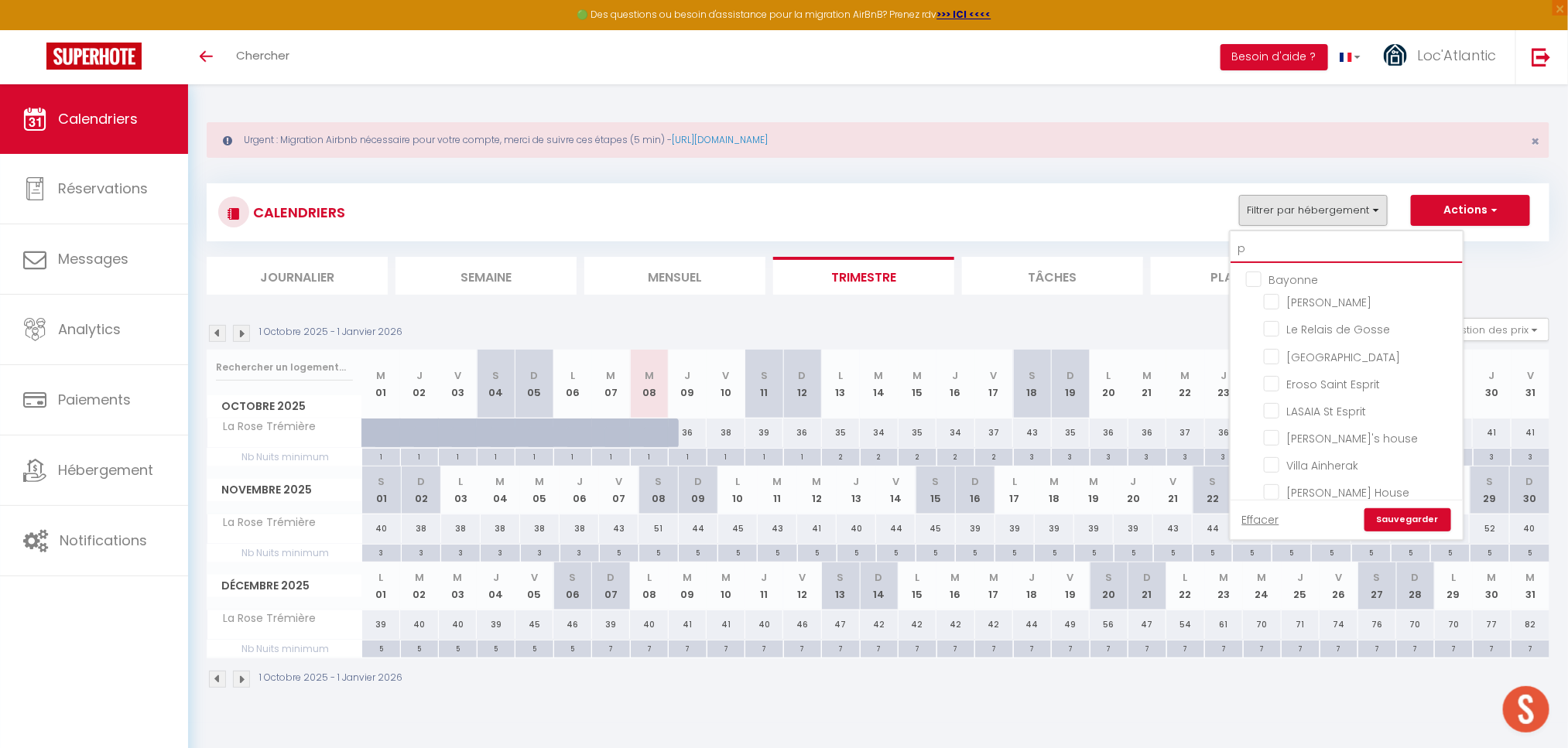
checkbox input "false"
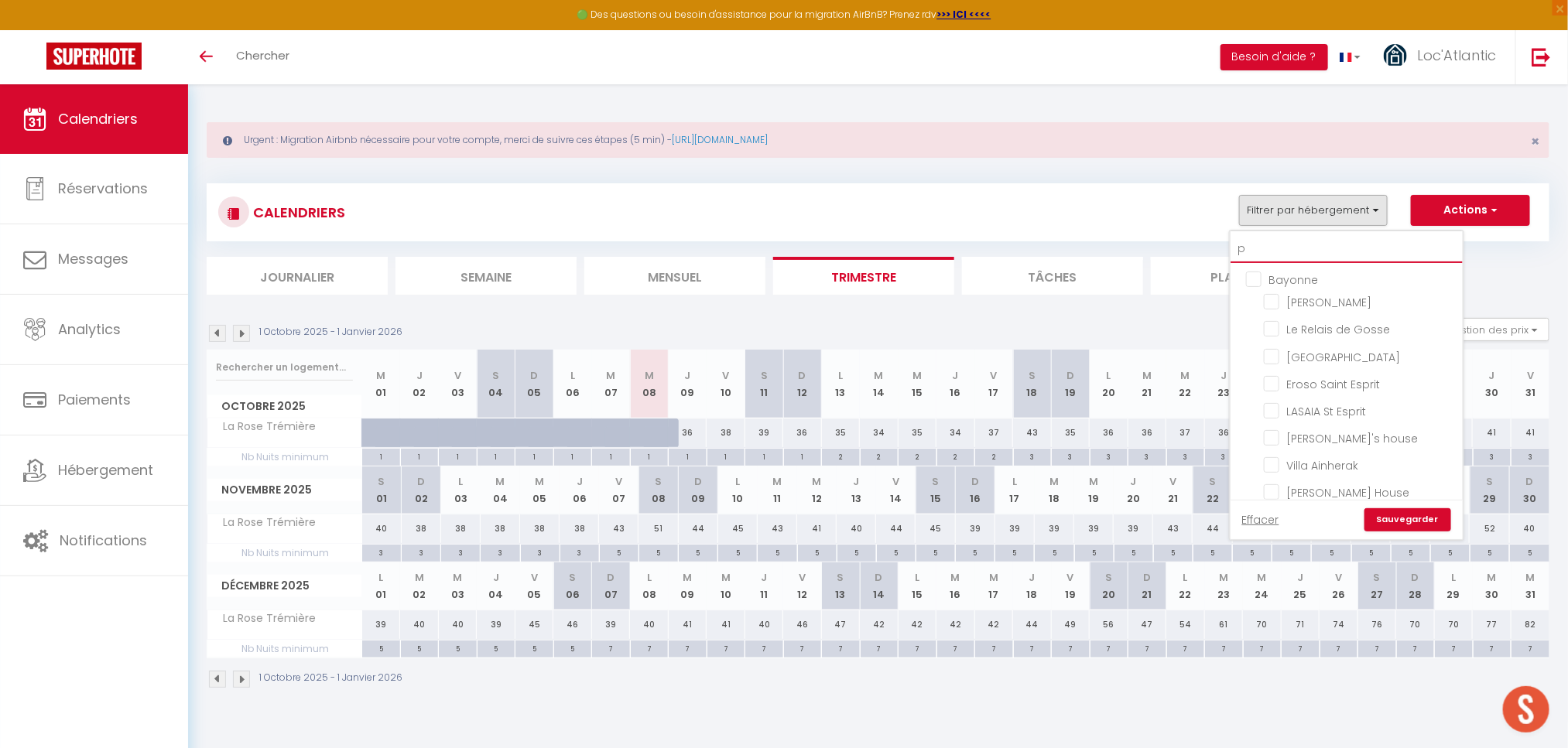
checkbox input "false"
type input "pr"
checkbox input "false"
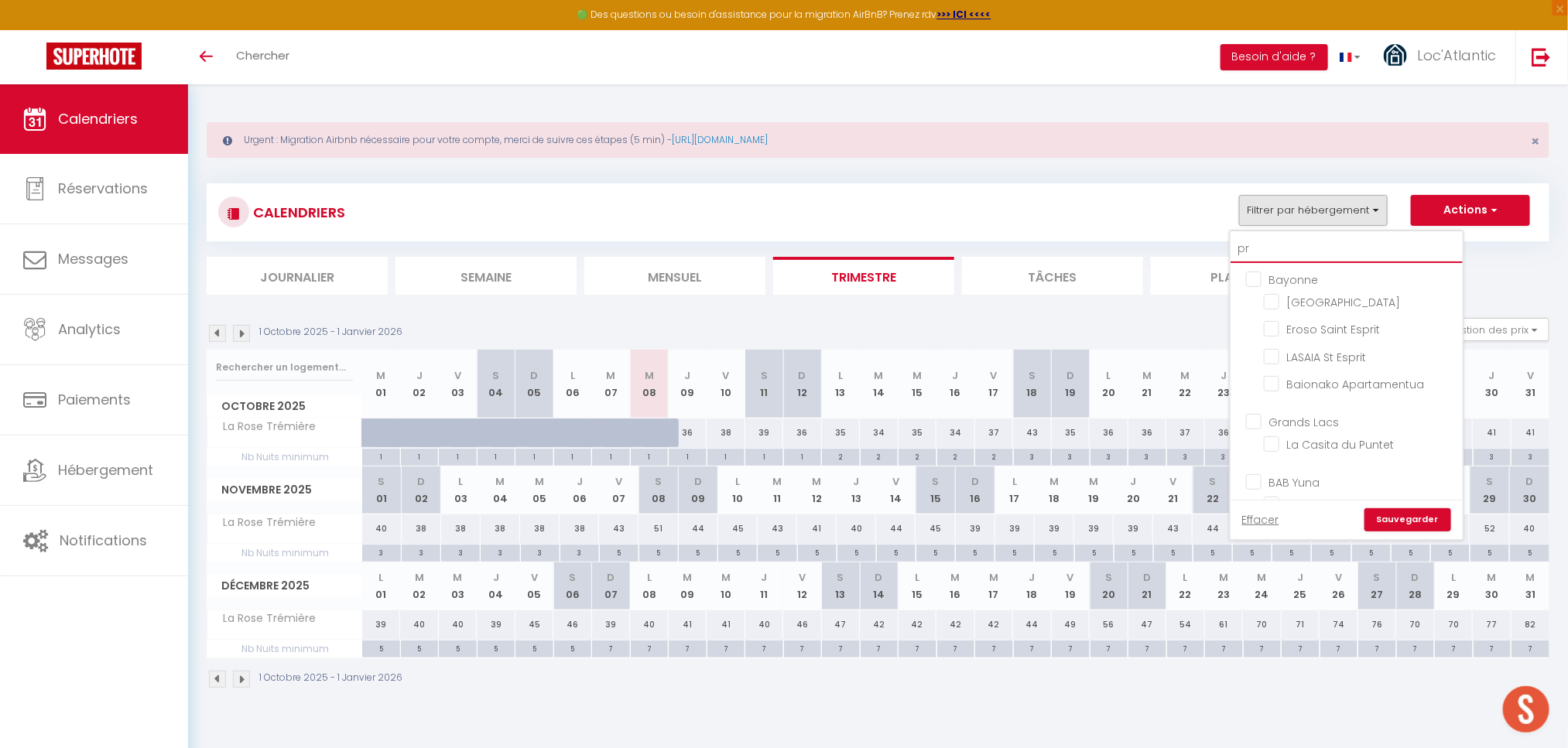
checkbox input "false"
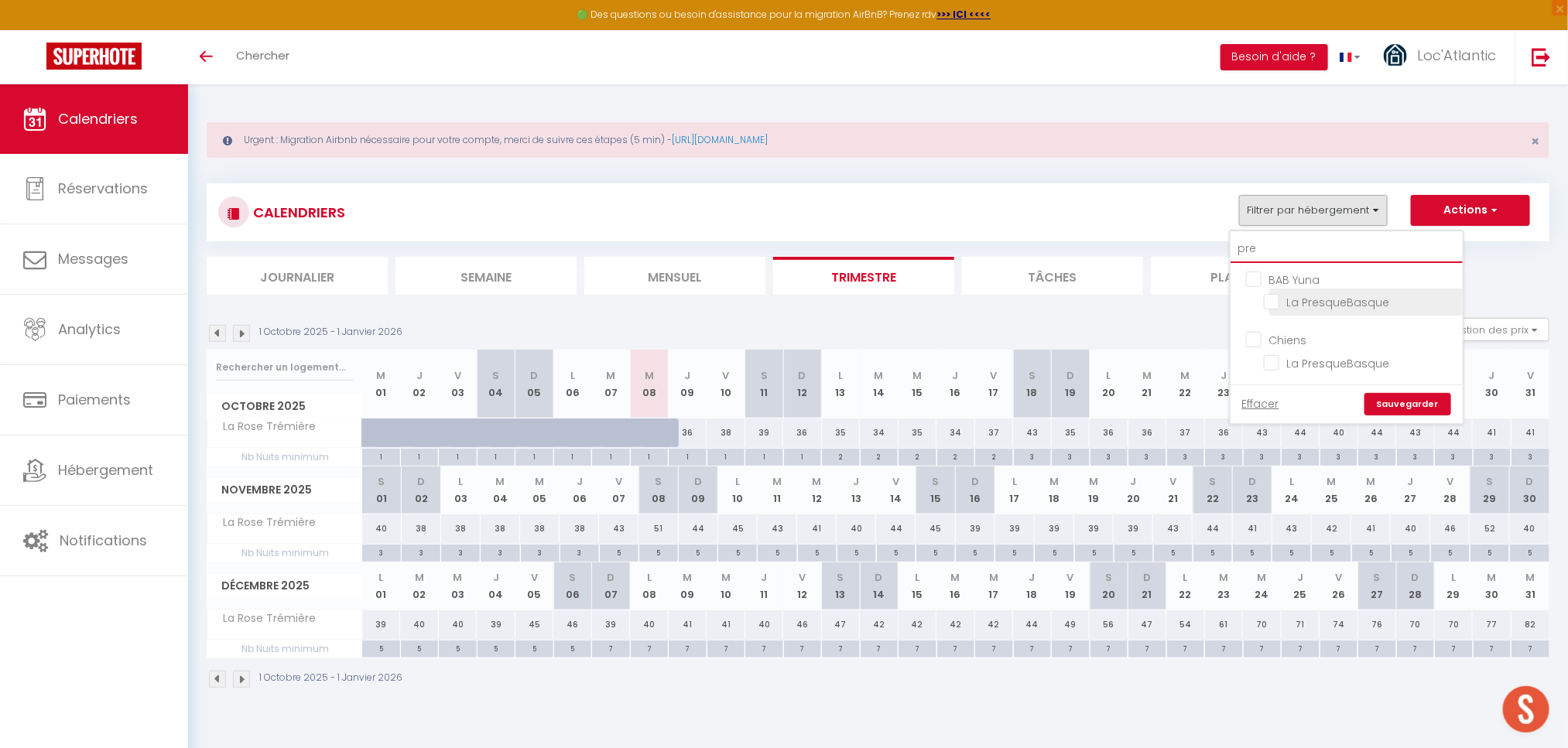
type input "pre"
click at [1297, 305] on input "La PresqueBasque" at bounding box center [1360, 301] width 193 height 16
checkbox input "true"
click at [1408, 400] on link "Sauvegarder" at bounding box center [1406, 404] width 86 height 23
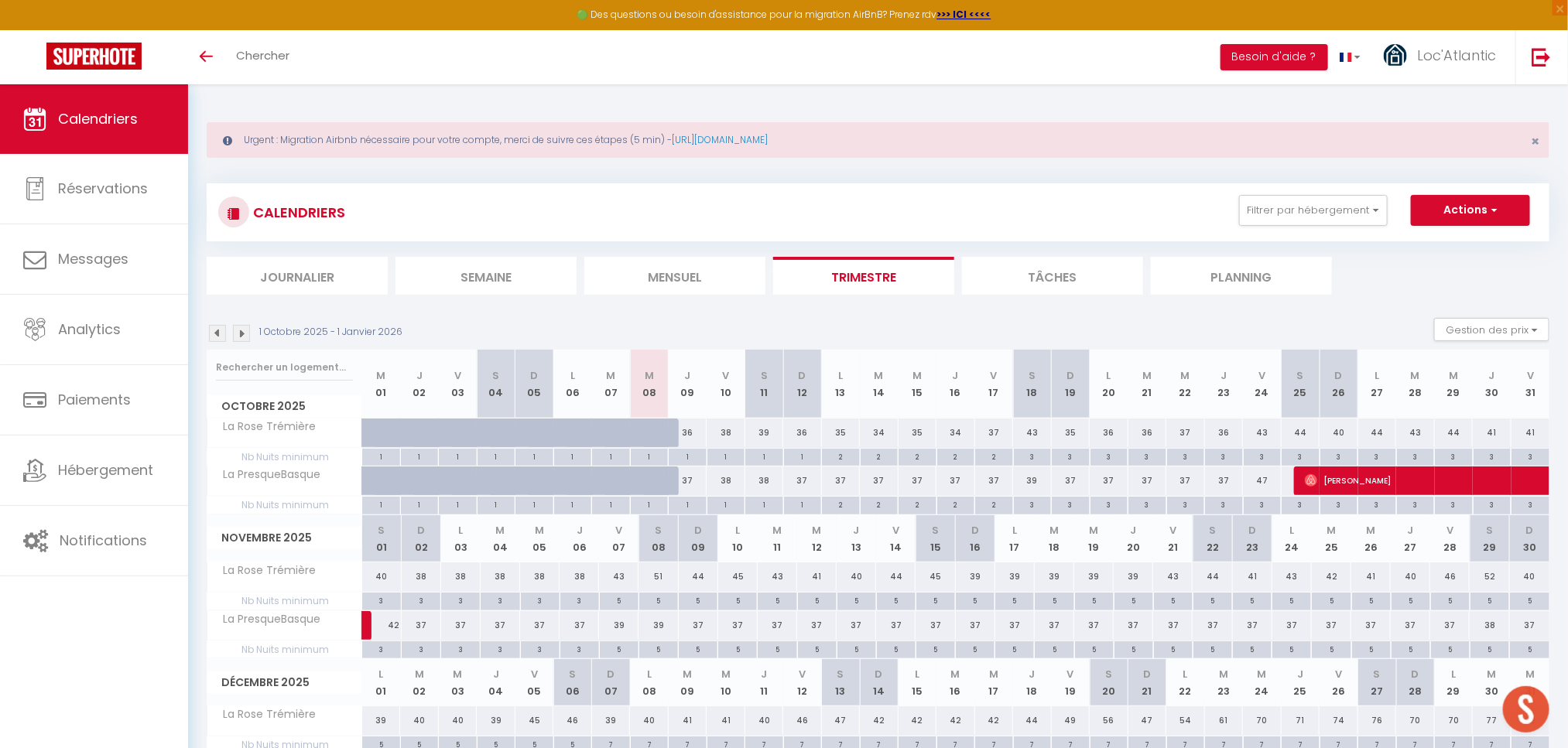
click at [210, 333] on img at bounding box center [217, 333] width 17 height 17
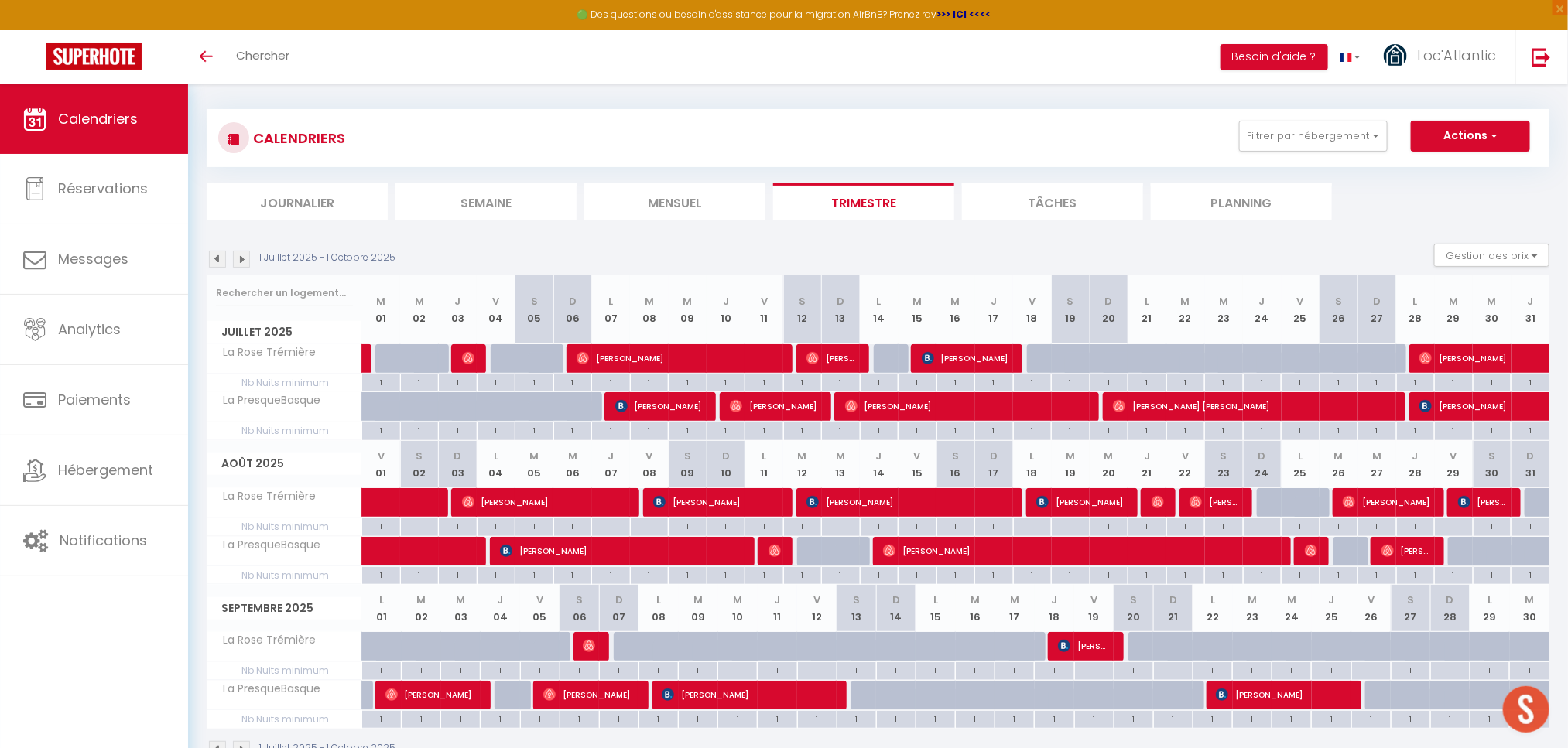
scroll to position [125, 0]
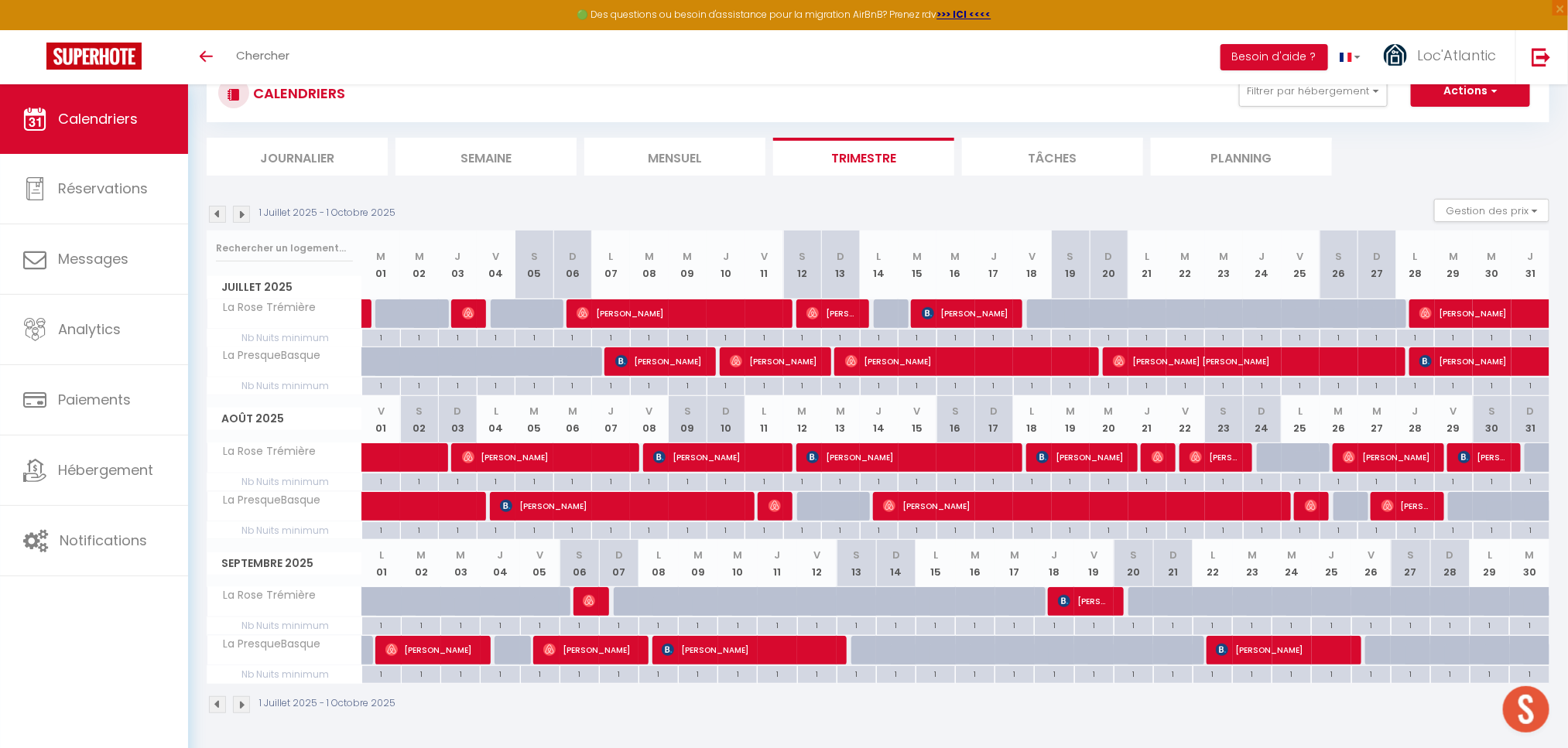
click at [246, 206] on img at bounding box center [241, 214] width 17 height 17
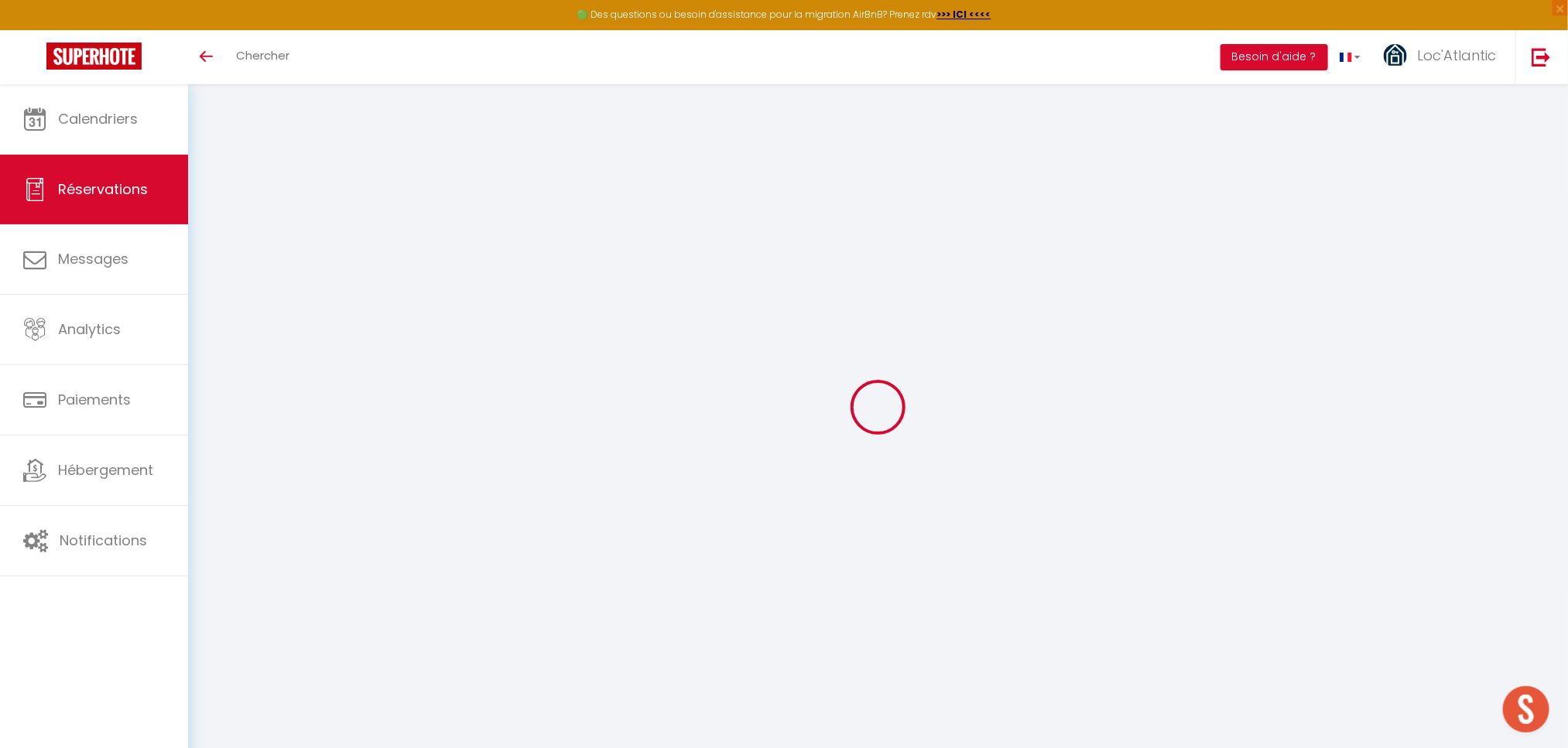
select select
checkbox input "false"
type textarea "** THIS RESERVATION HAS BEEN PRE-PAID ** Approximate time of arrival: between 1…"
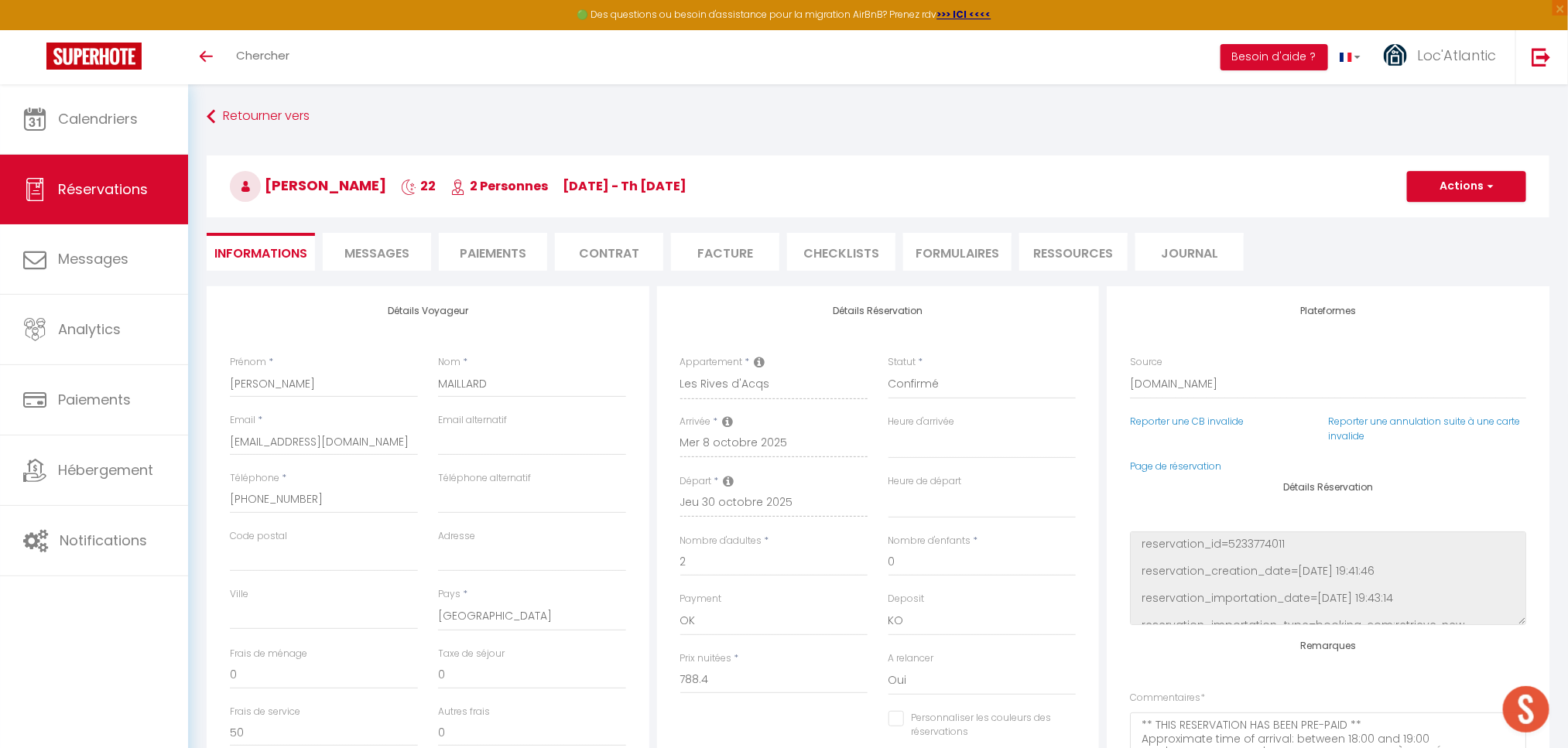
click at [372, 253] on span "Messages" at bounding box center [377, 254] width 65 height 18
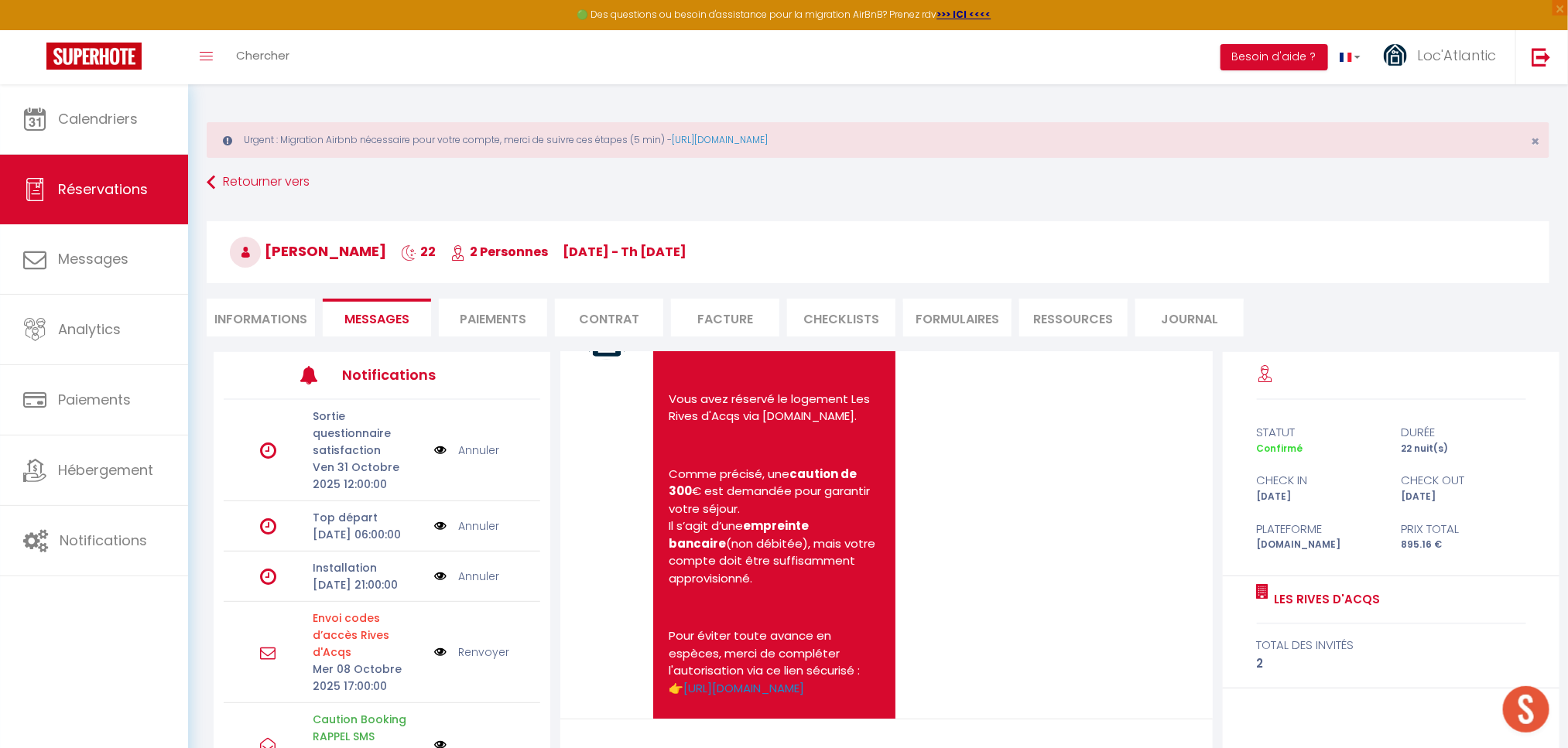
scroll to position [3434, 0]
drag, startPoint x: 1193, startPoint y: 620, endPoint x: 1186, endPoint y: 596, distance: 25.0
click at [1186, 596] on div "Note Sms Bonjour DENIS, je suis Valérie votre Hôte, ravie de vous accueillir, M…" at bounding box center [886, 535] width 652 height 367
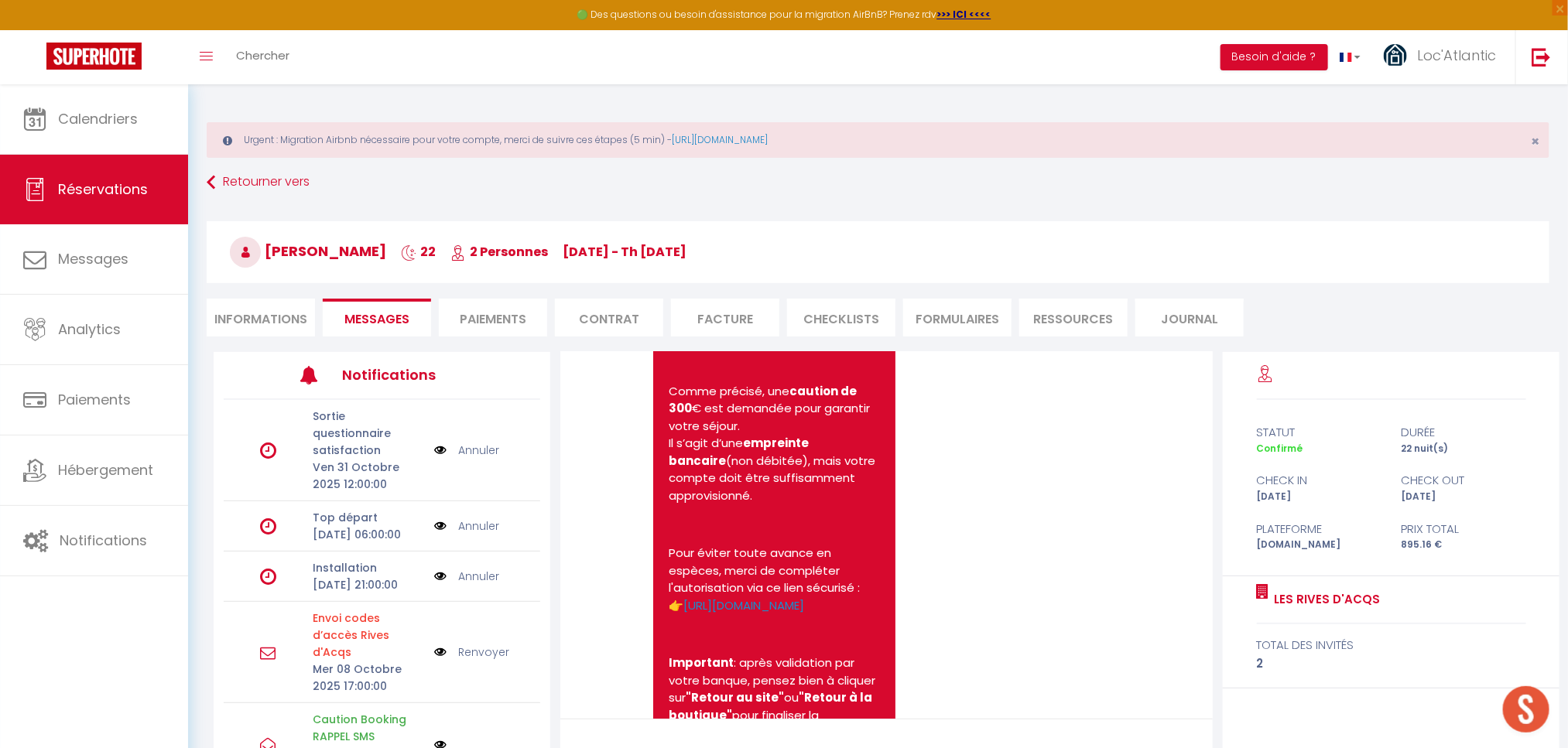
scroll to position [3518, 0]
click at [1048, 576] on div "Note Sms Bonjour, Vous avez réservé le logement Les Rives d'Acqs via Booking.co…" at bounding box center [886, 743] width 606 height 1027
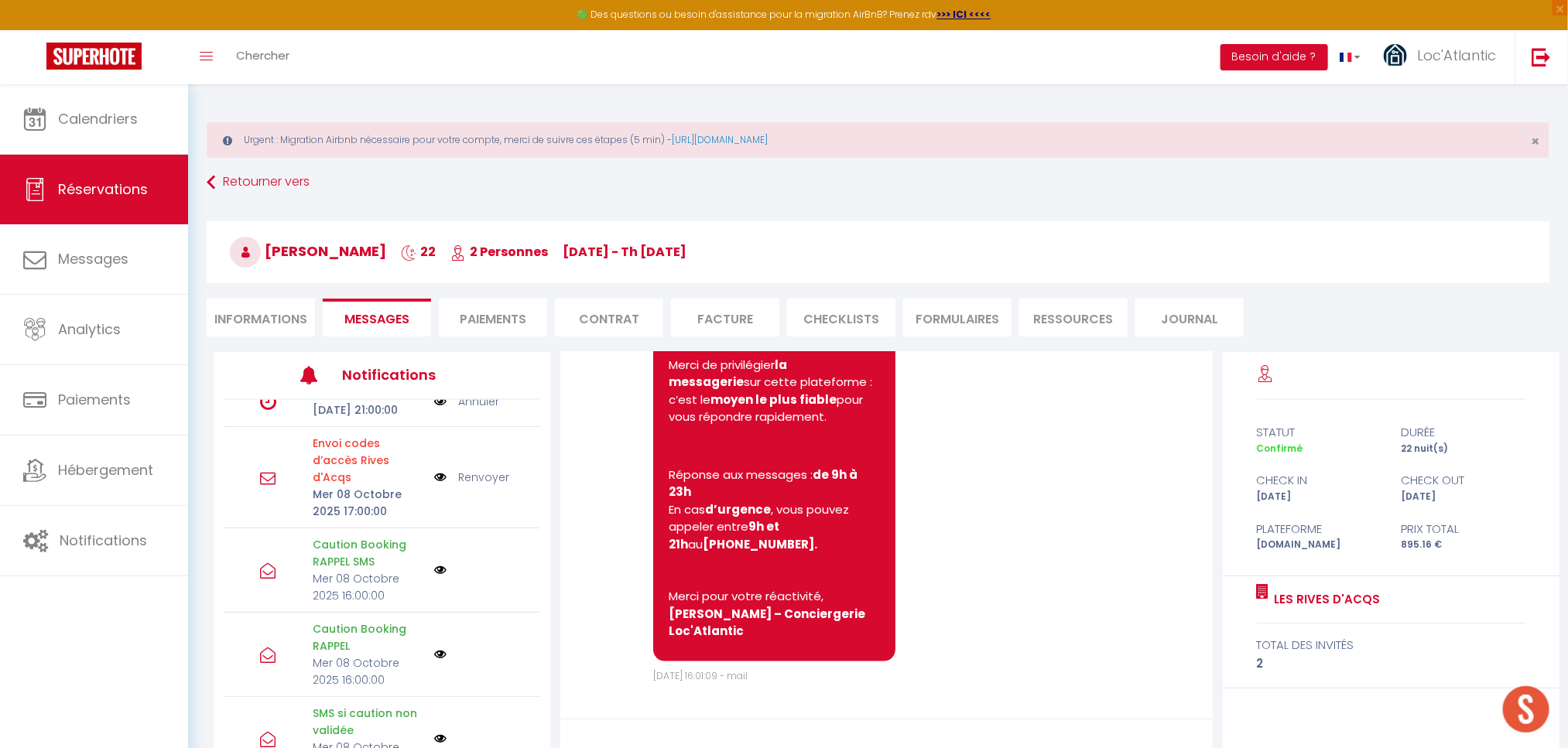
scroll to position [154, 0]
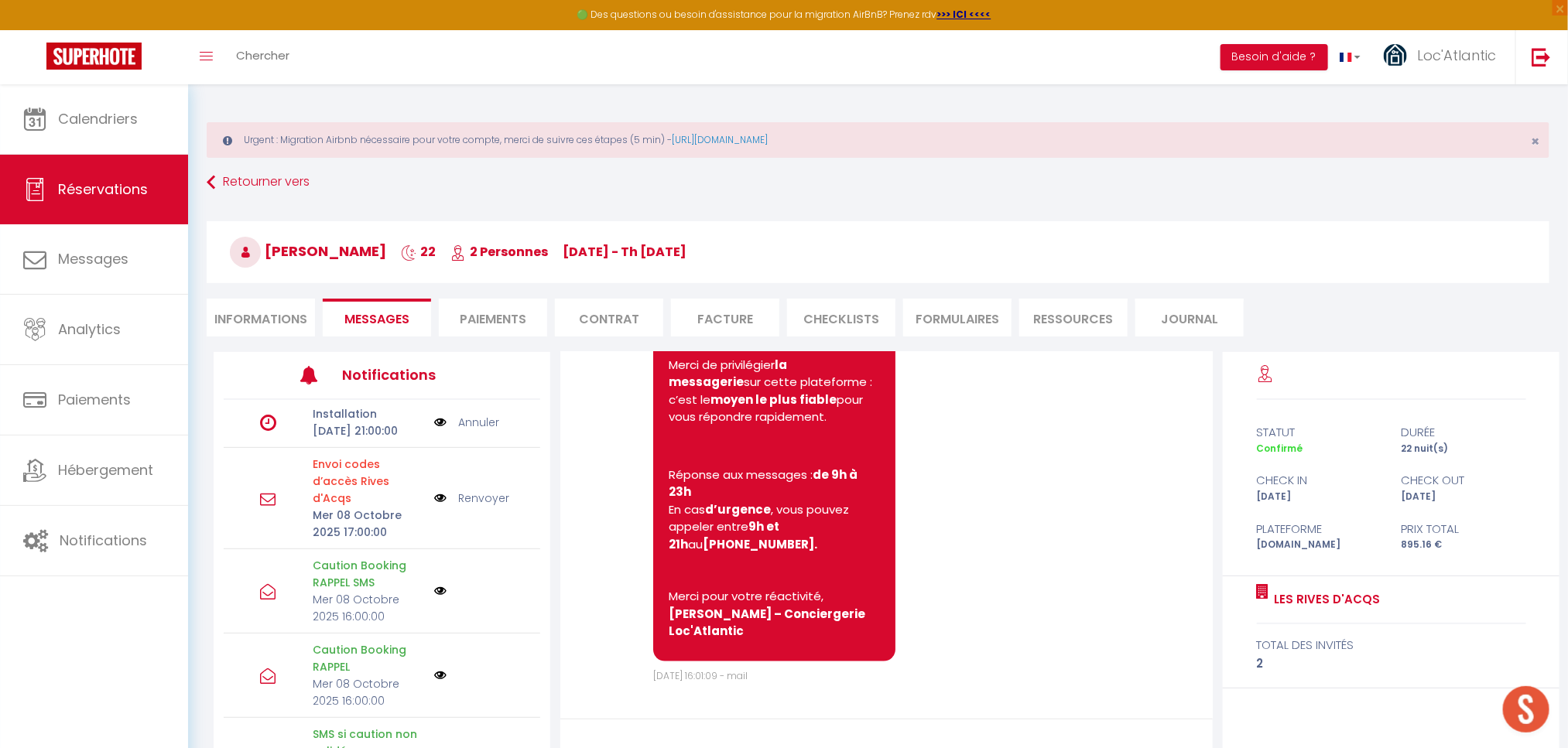
click at [464, 506] on link "Renvoyer" at bounding box center [484, 497] width 52 height 17
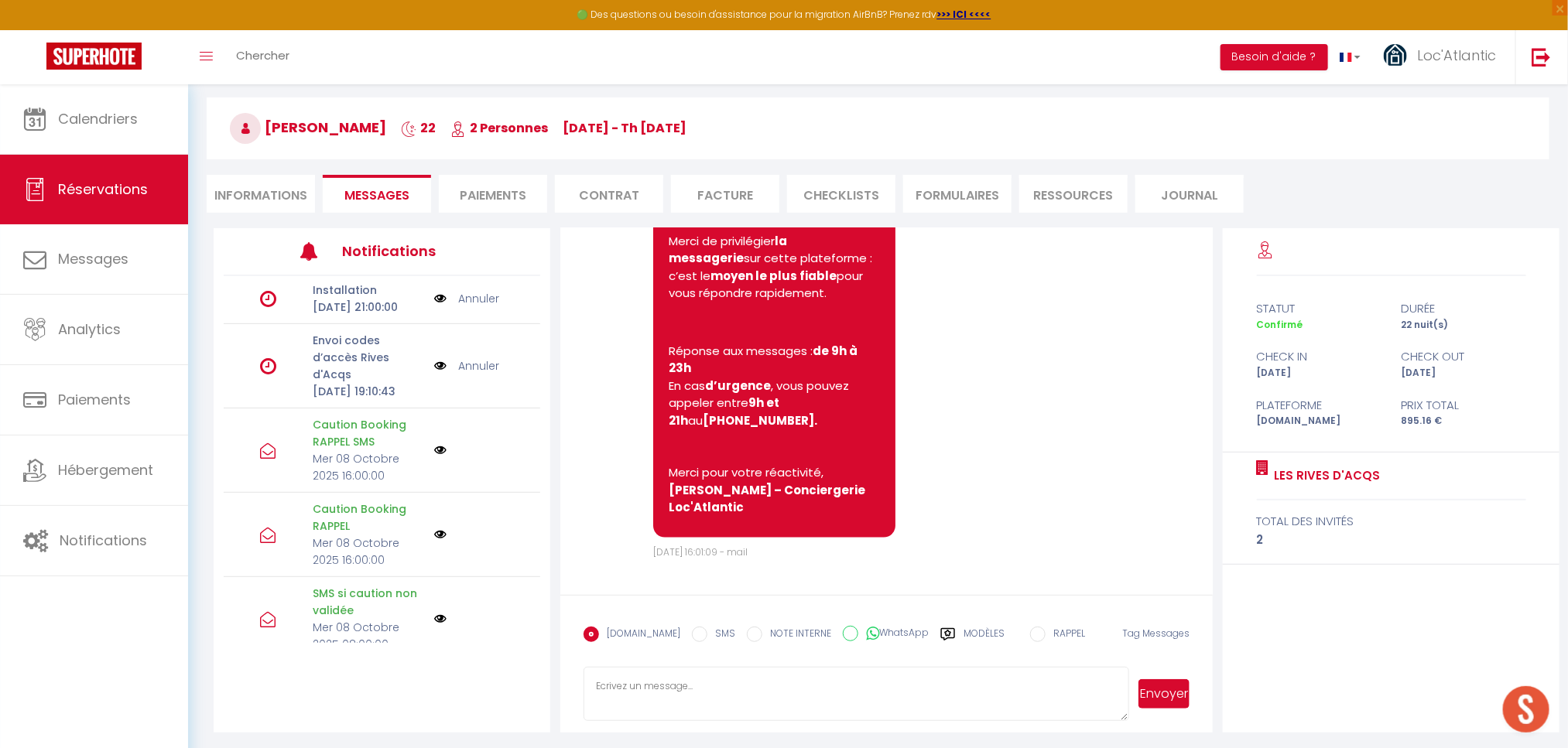
scroll to position [128, 0]
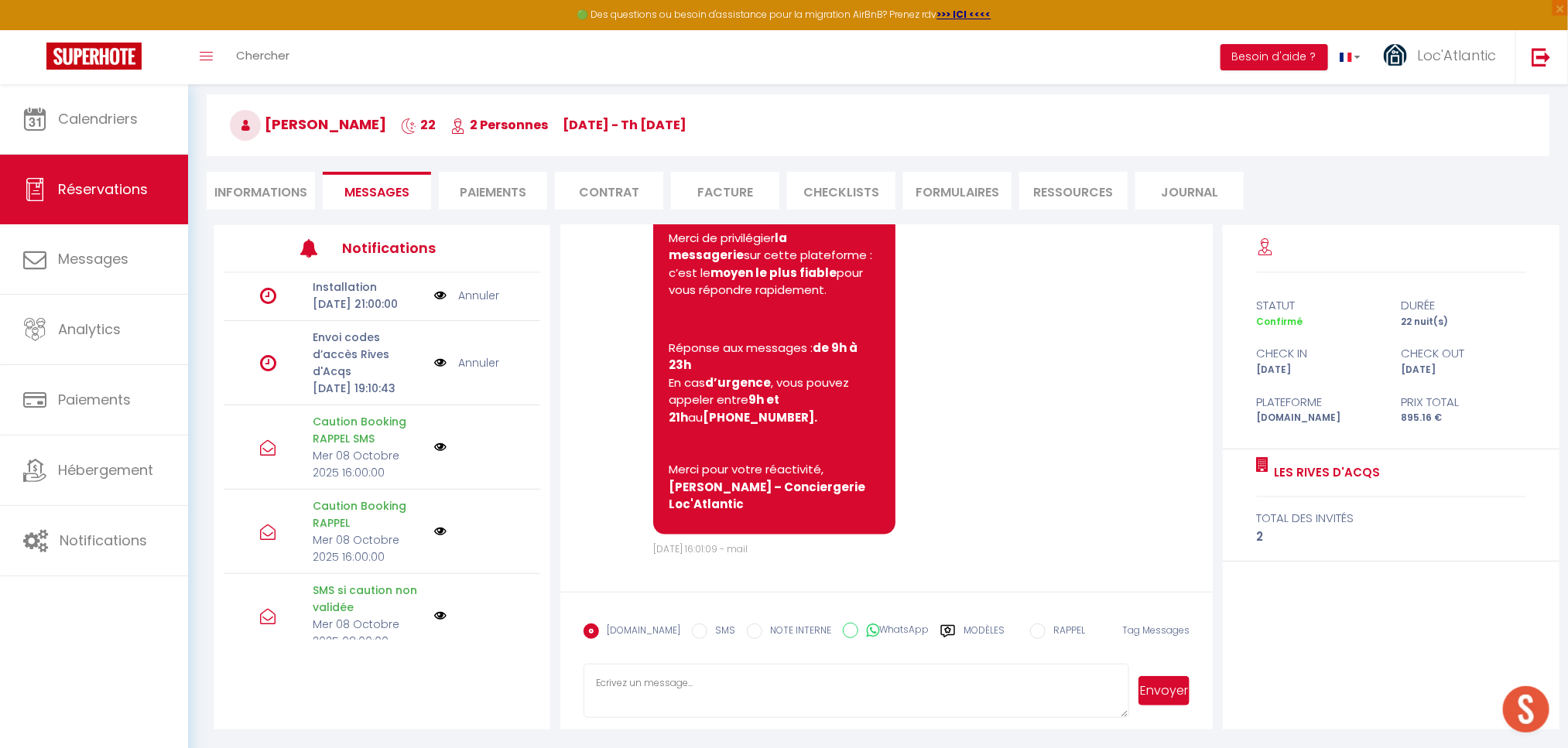
click at [943, 631] on div "Modèles" at bounding box center [971, 639] width 64 height 33
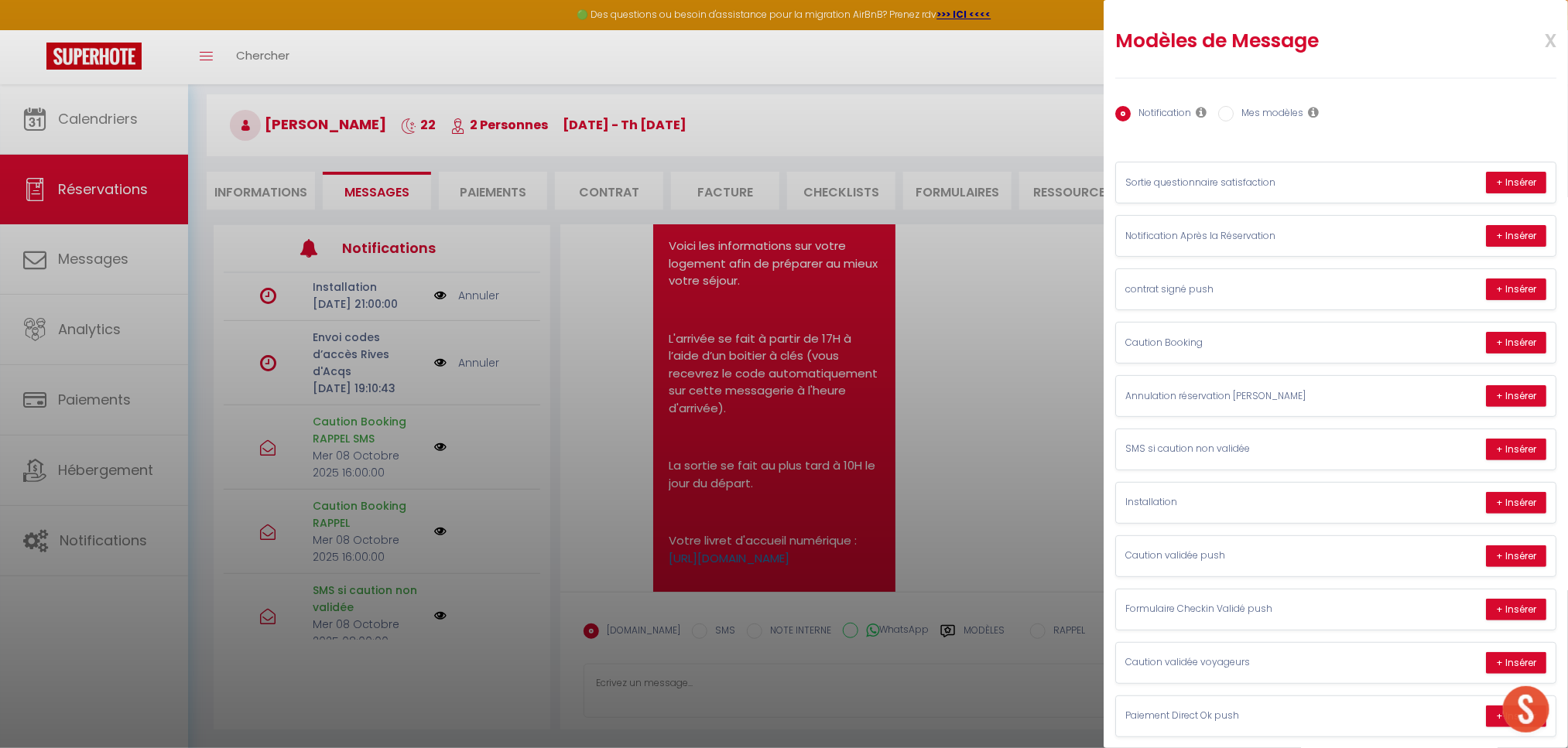
scroll to position [522, 0]
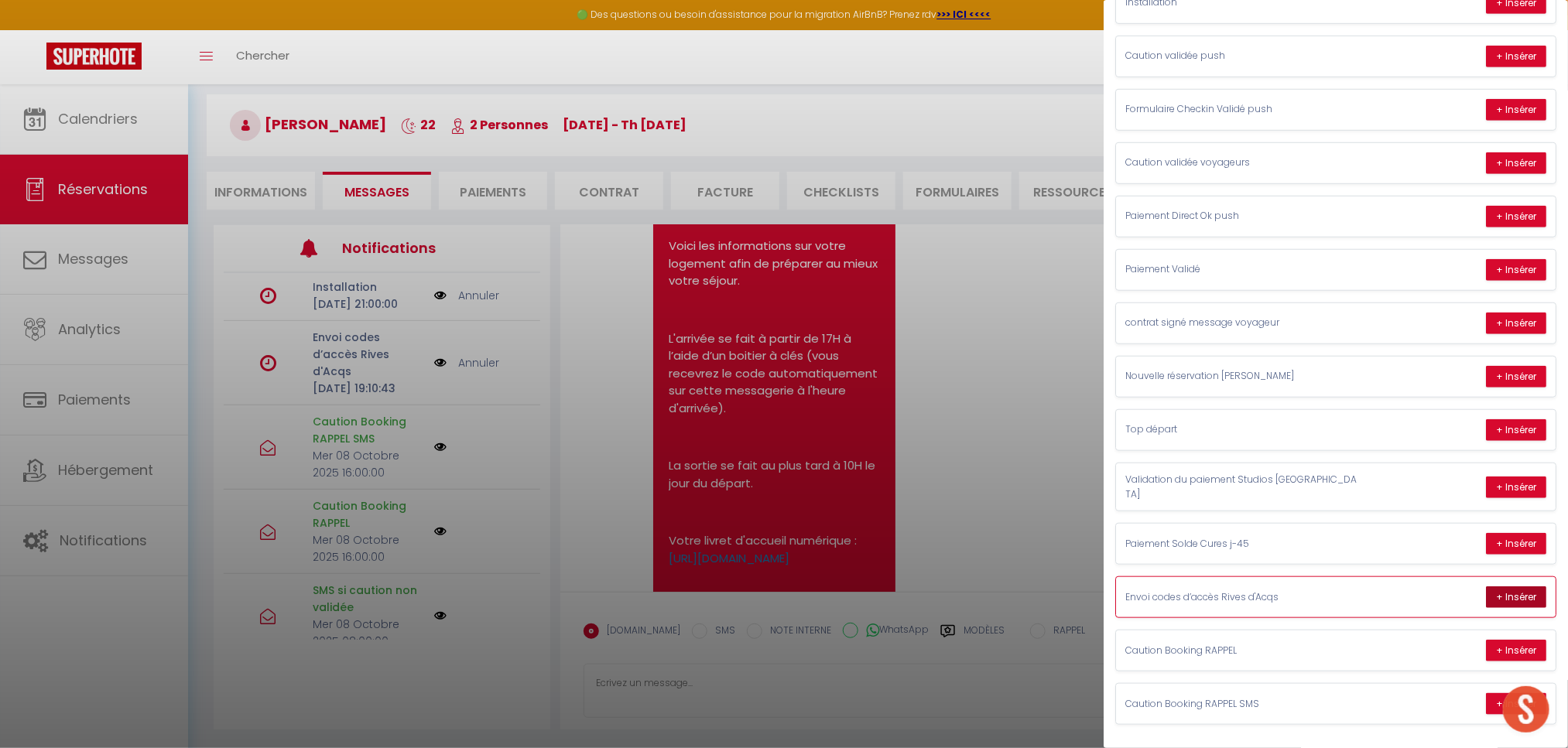
click at [1486, 594] on button "+ Insérer" at bounding box center [1515, 597] width 60 height 22
type textarea "Bonjour, Ci dessous le lien de votre deuxième livret d'accueil: - Vous y trouve…"
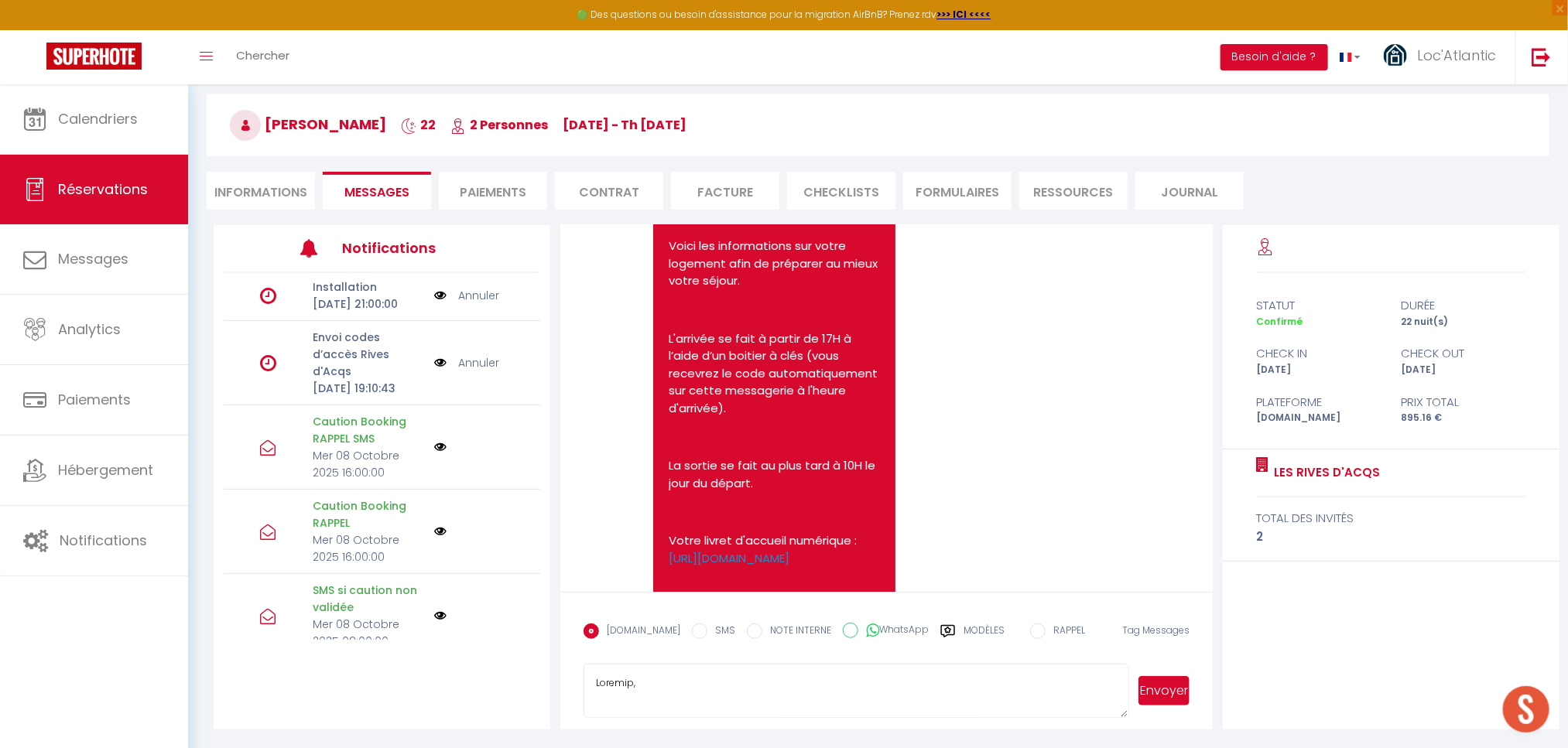
click at [1171, 696] on button "Envoyer" at bounding box center [1164, 691] width 52 height 30
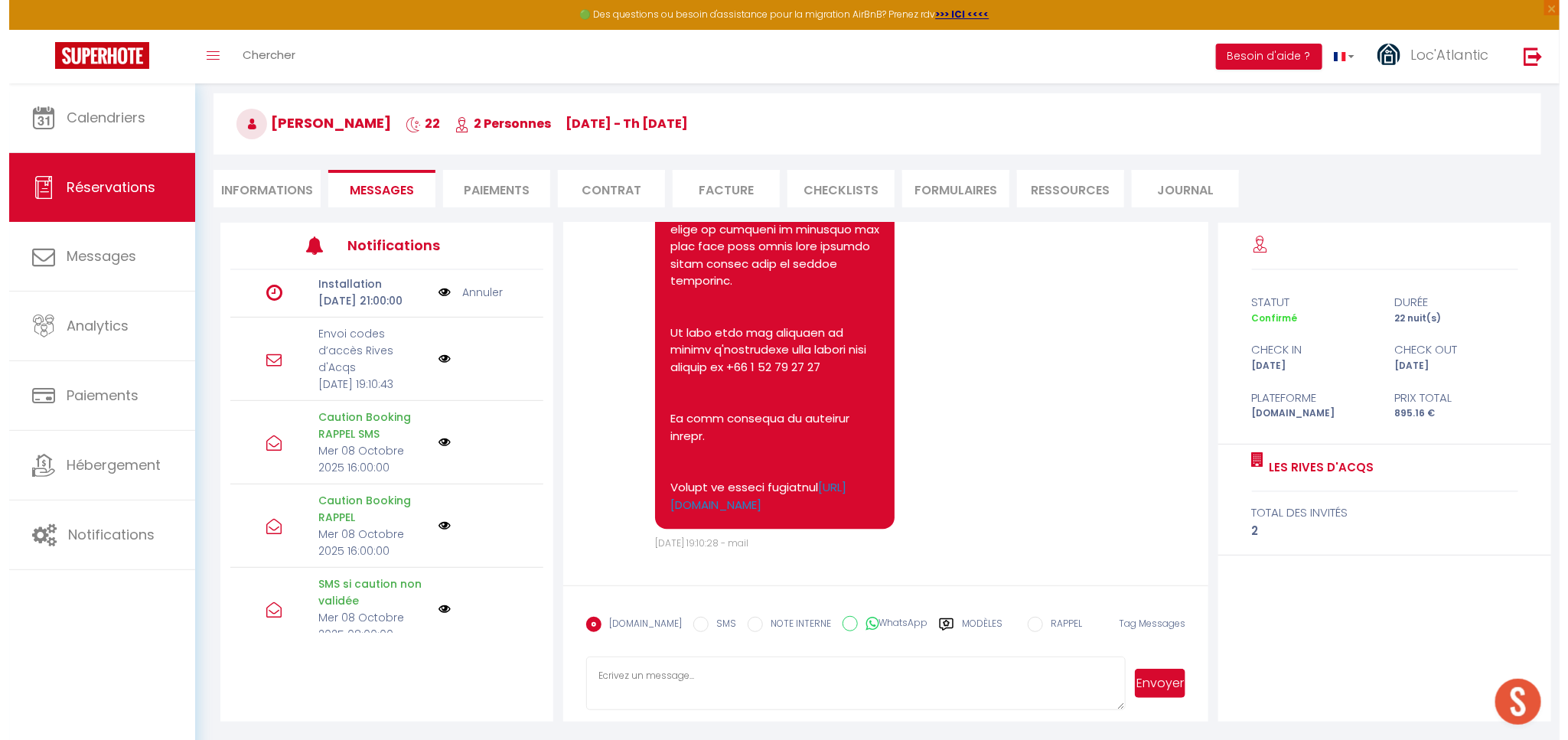
scroll to position [5819, 0]
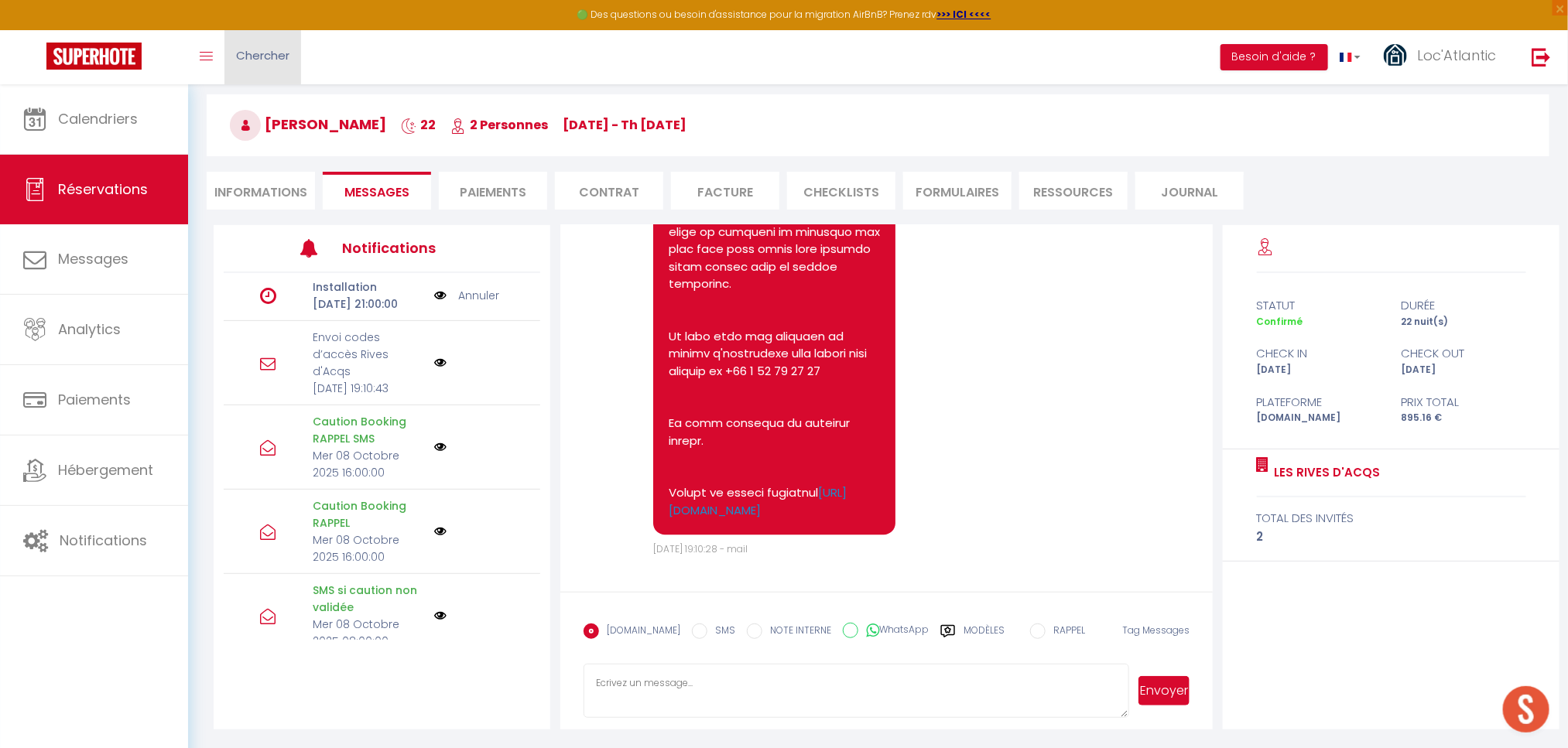
click at [244, 55] on span "Chercher" at bounding box center [263, 55] width 54 height 16
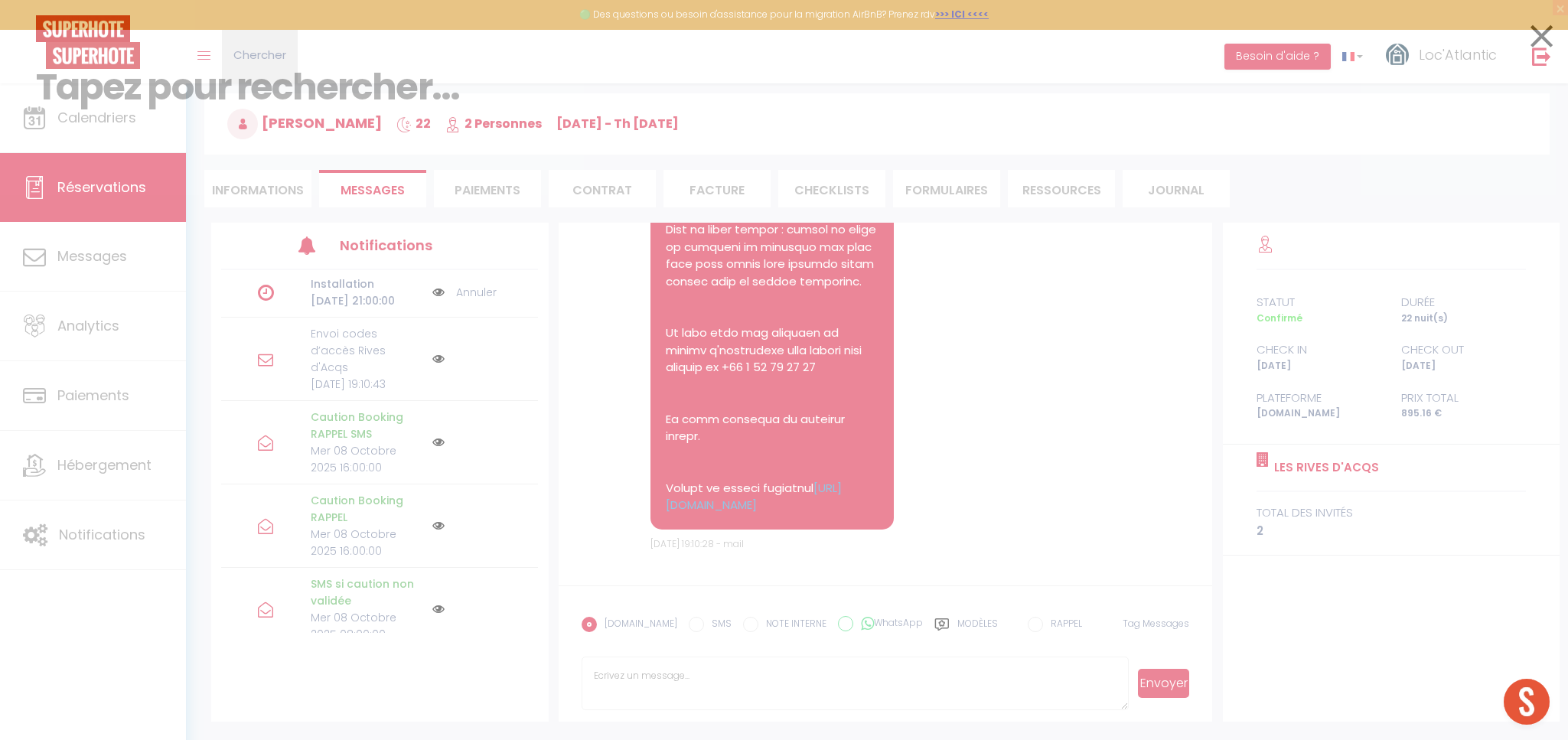
scroll to position [5750, 0]
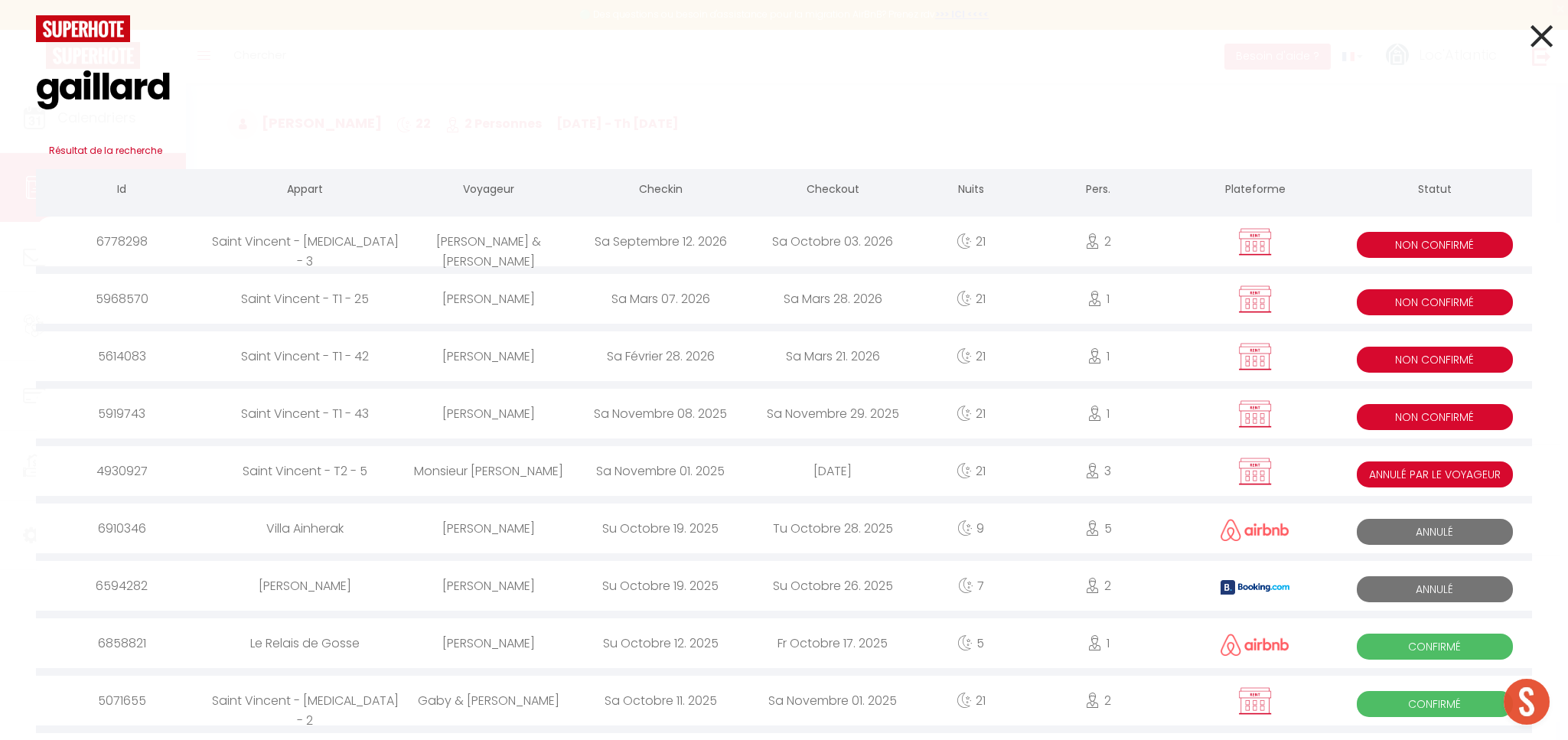
type input "gaillard"
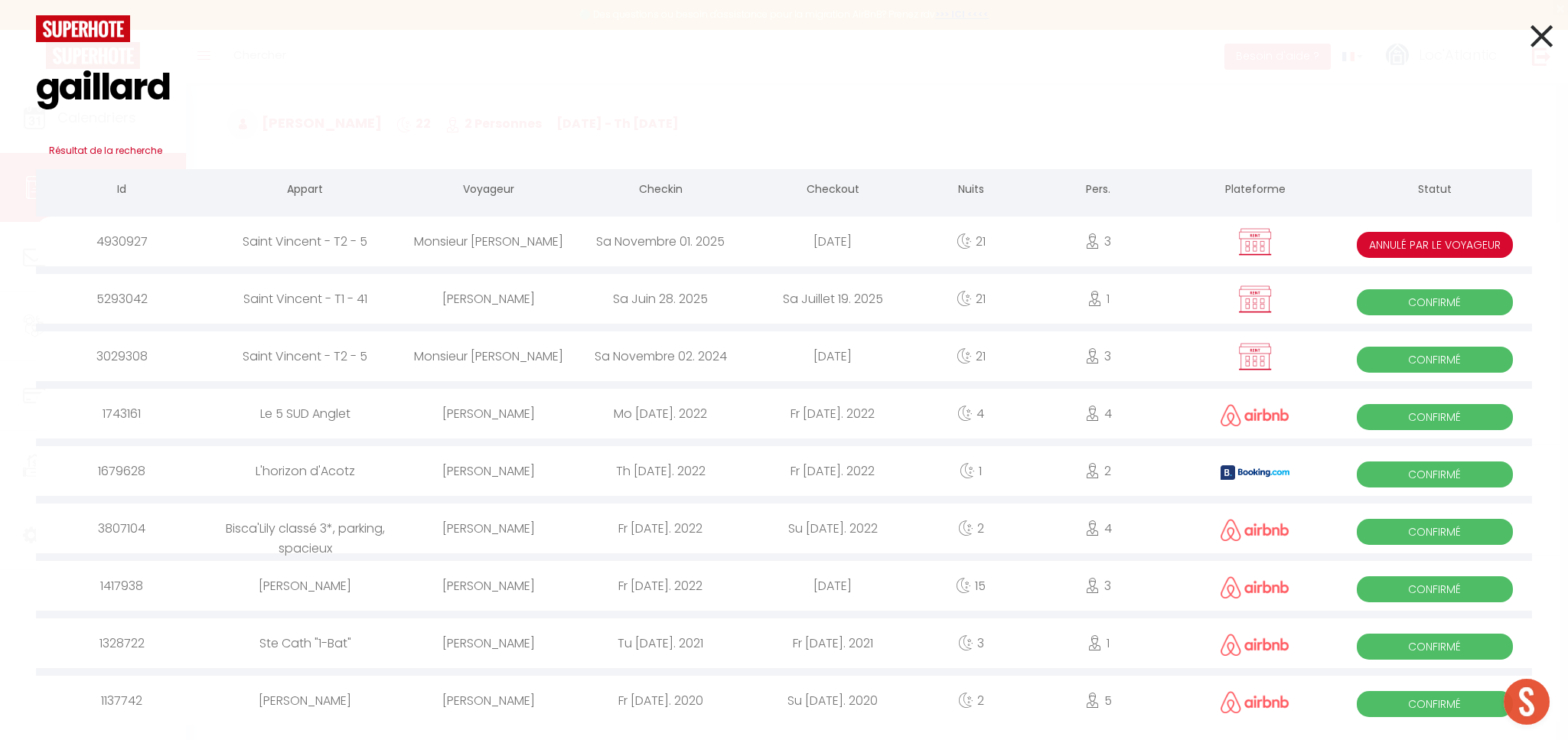
click at [481, 243] on div "Monsieur [PERSON_NAME]" at bounding box center [489, 241] width 173 height 50
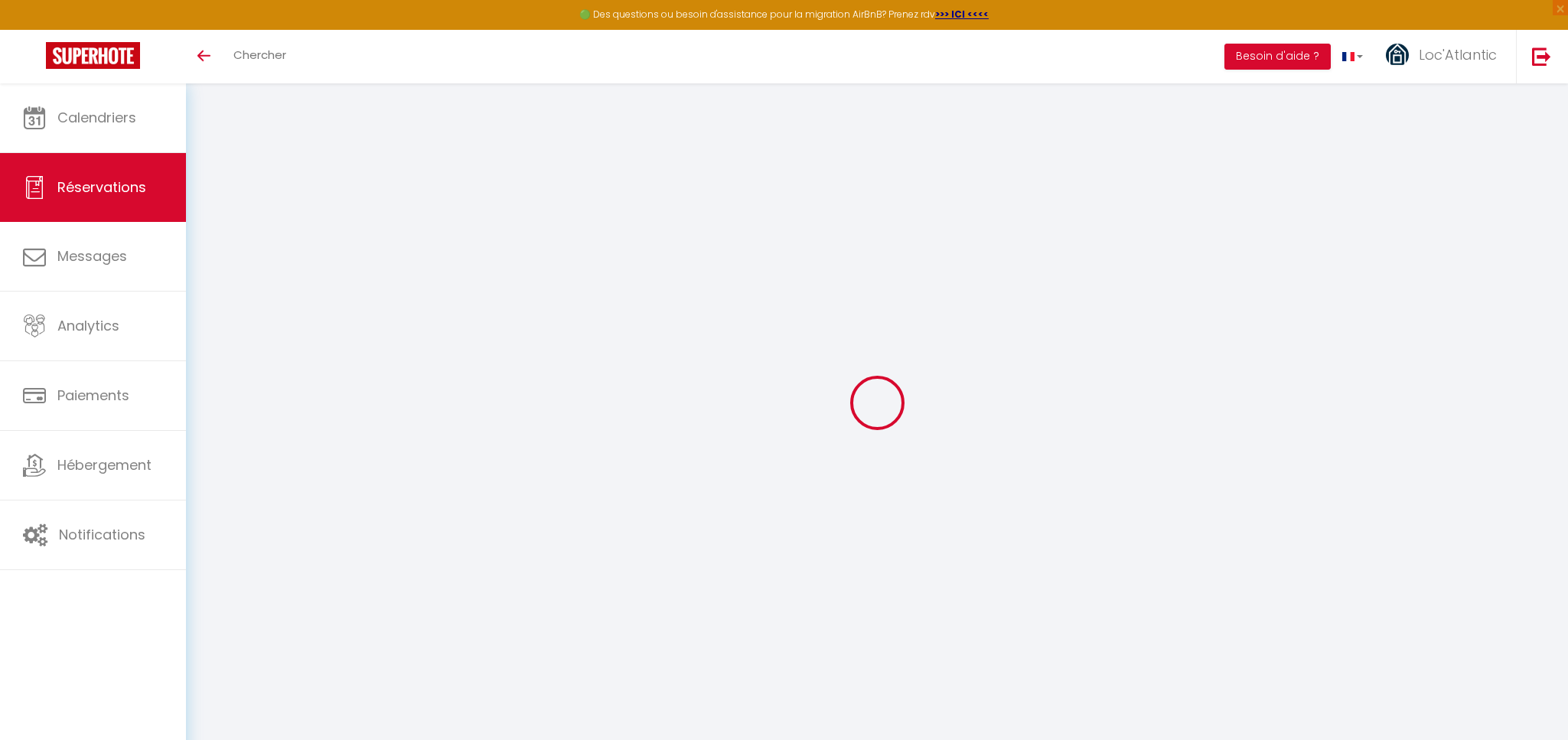
select select
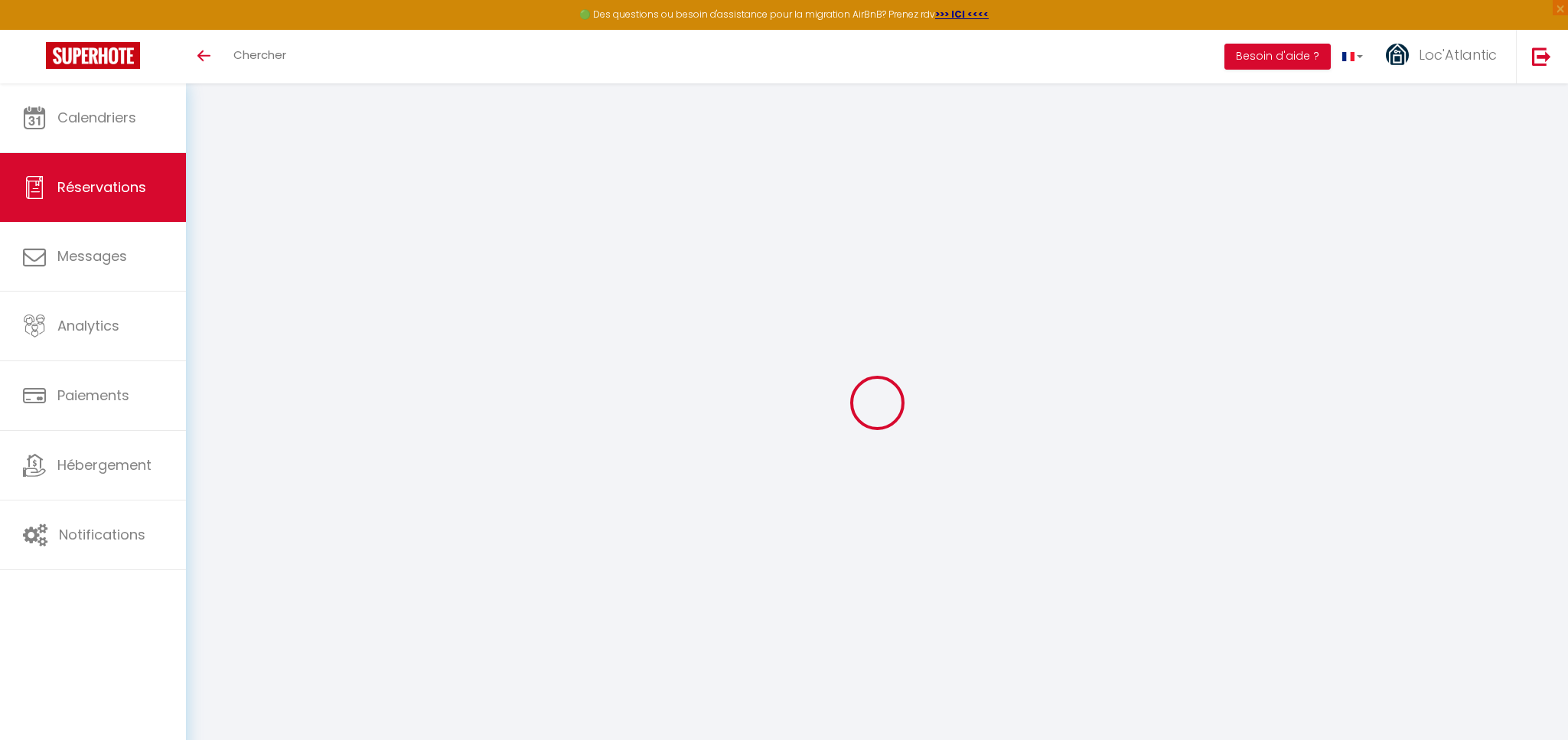
select select
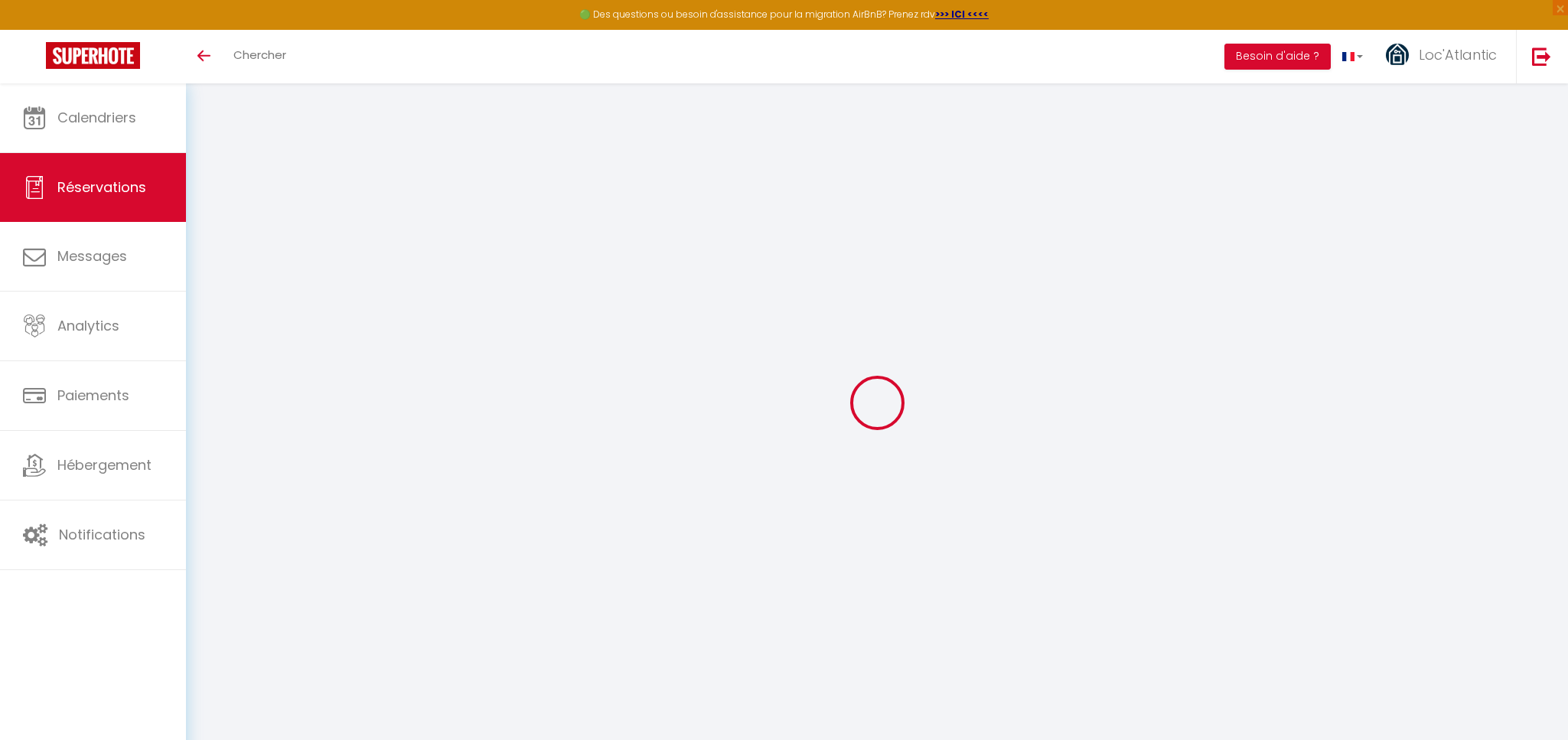
checkbox input "false"
select select
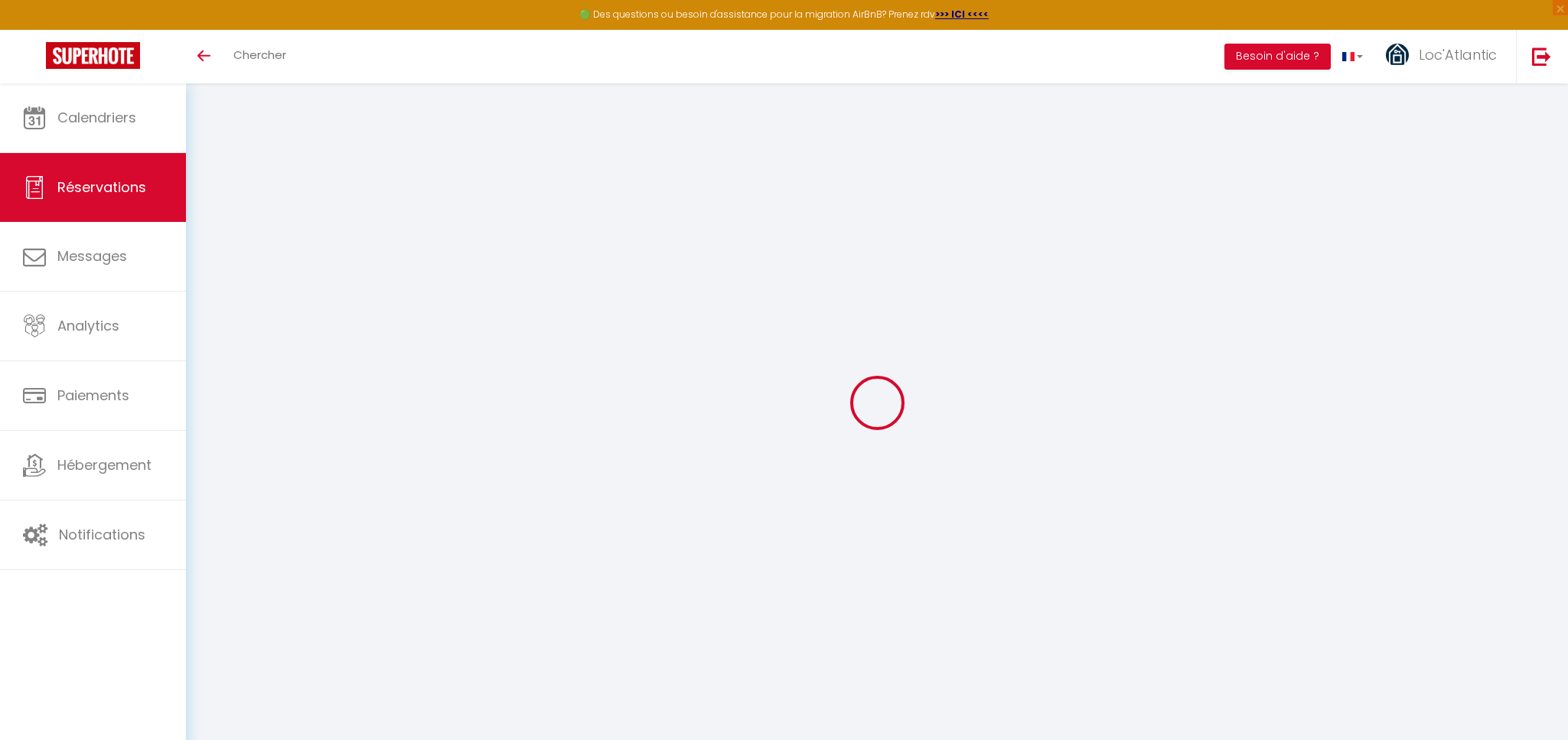
select select
checkbox input "false"
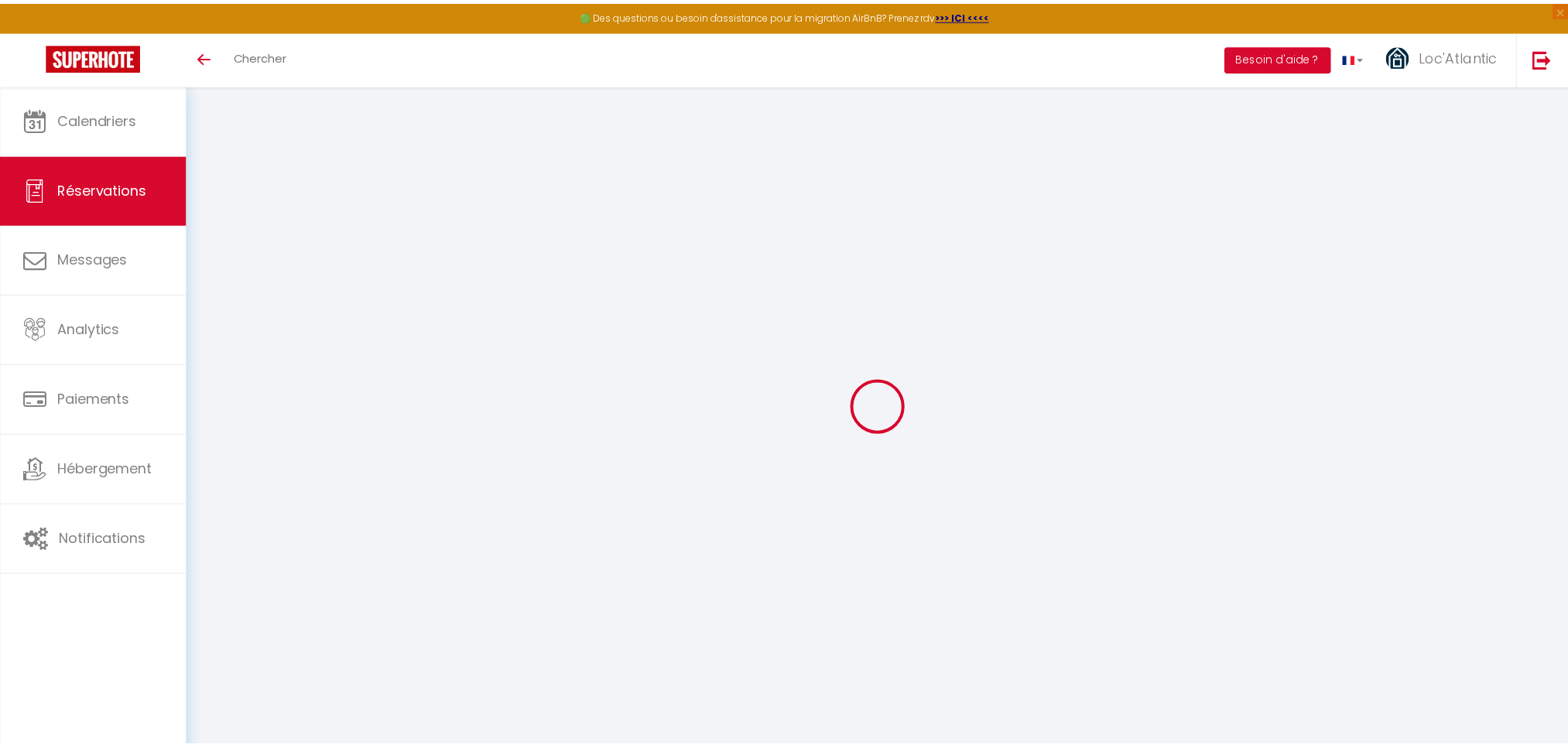
scroll to position [84, 0]
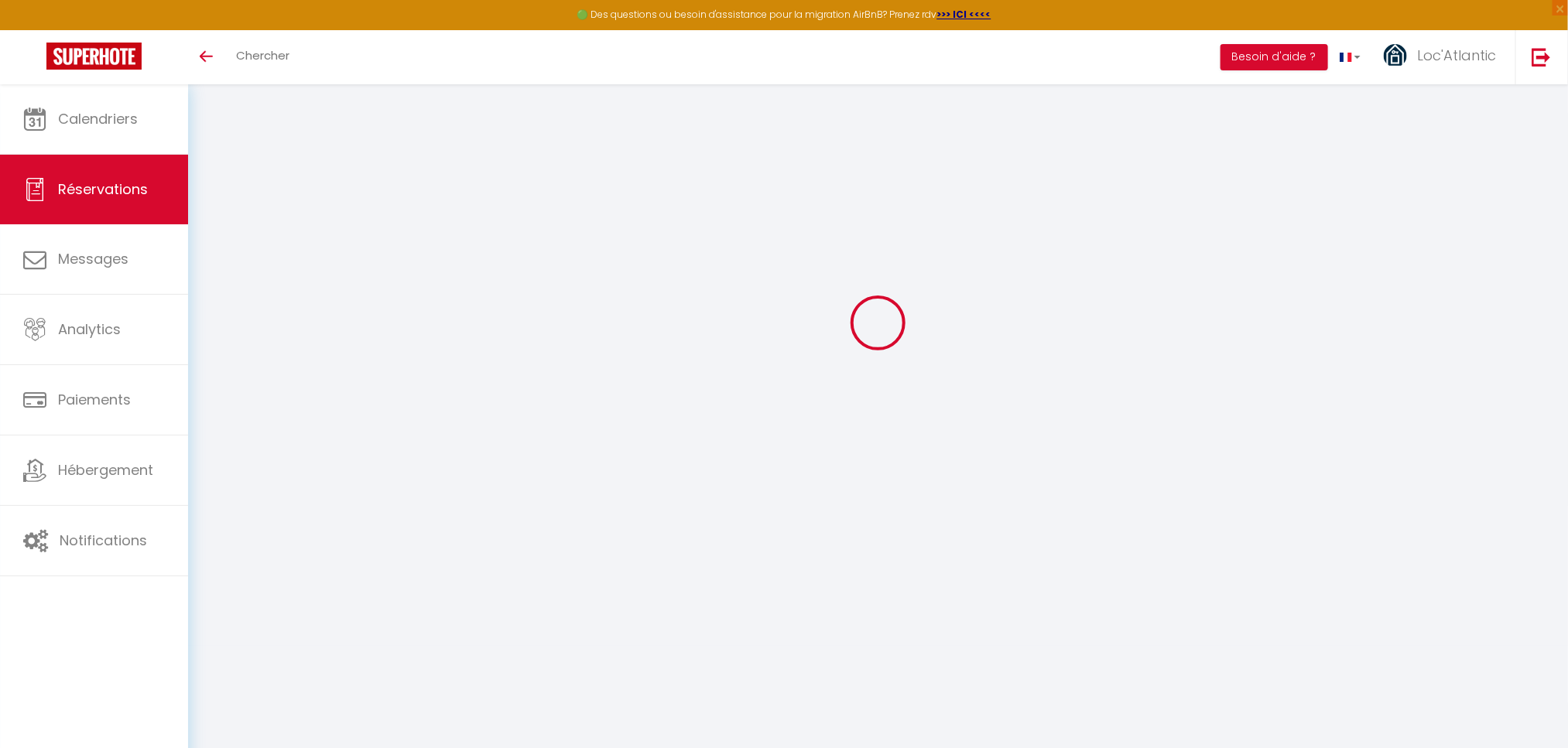
select select
type input "Monsieur"
type input "GAILLARD"
type input "[DOMAIN_NAME][EMAIL_ADDRESS][DOMAIN_NAME]"
type input "0608240283"
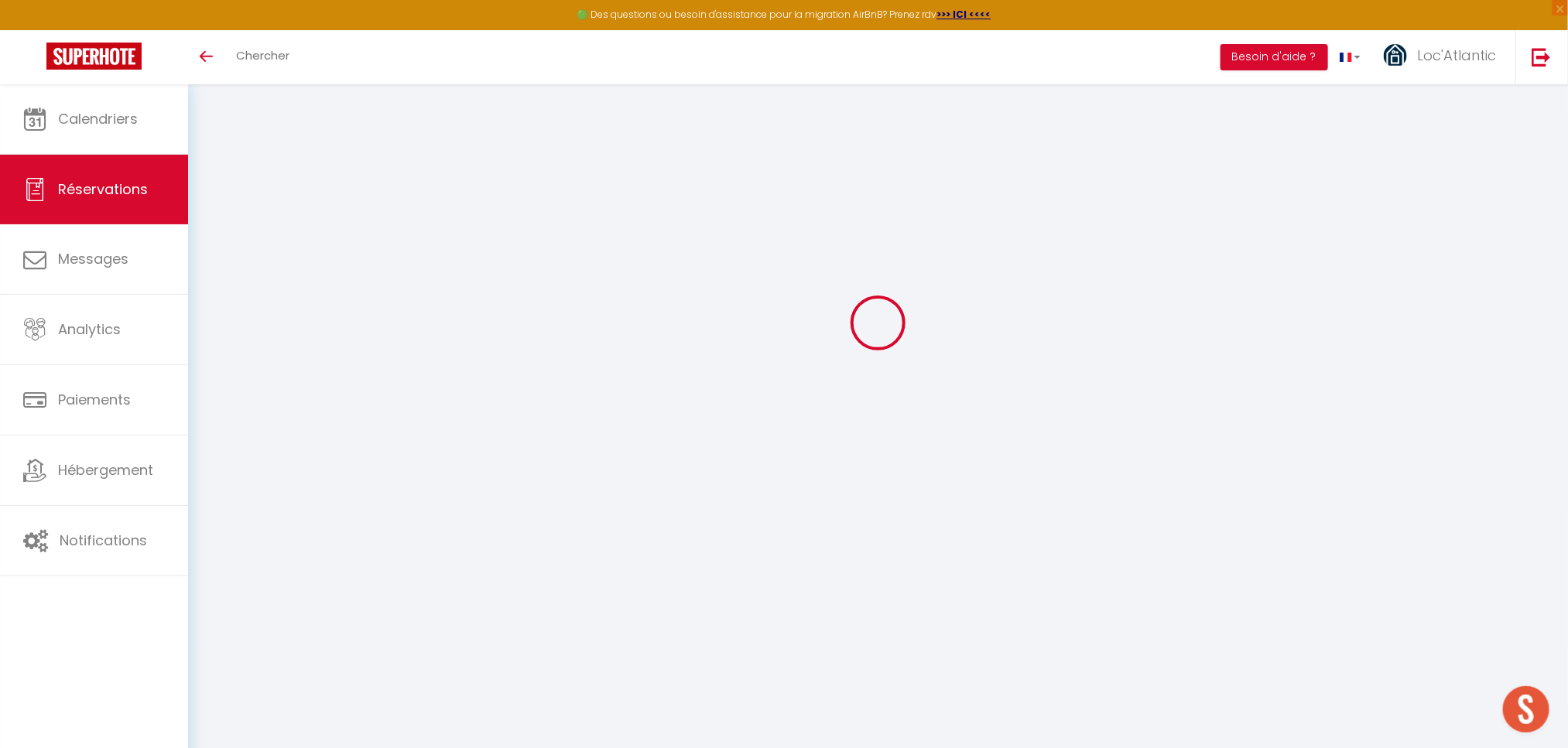
type input "40230"
type input "12 Route [PERSON_NAME] résIdence l étang blanc bt b1"
type input "TOSSE"
select select "FR"
select select "31963"
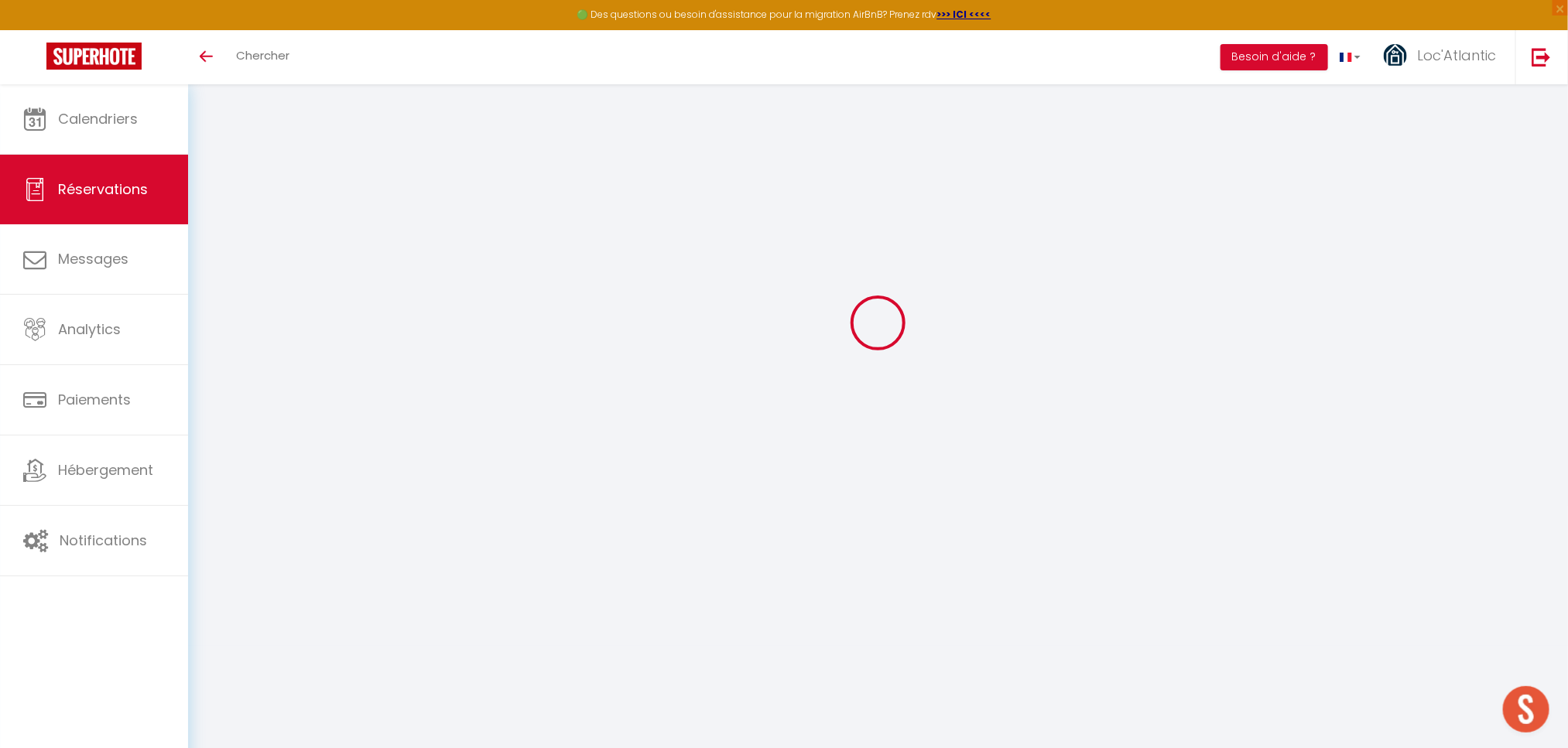
select select "5"
type input "Sam 01 Novembre 2025"
select select
type input "Sam 22 Novembre 2025"
select select
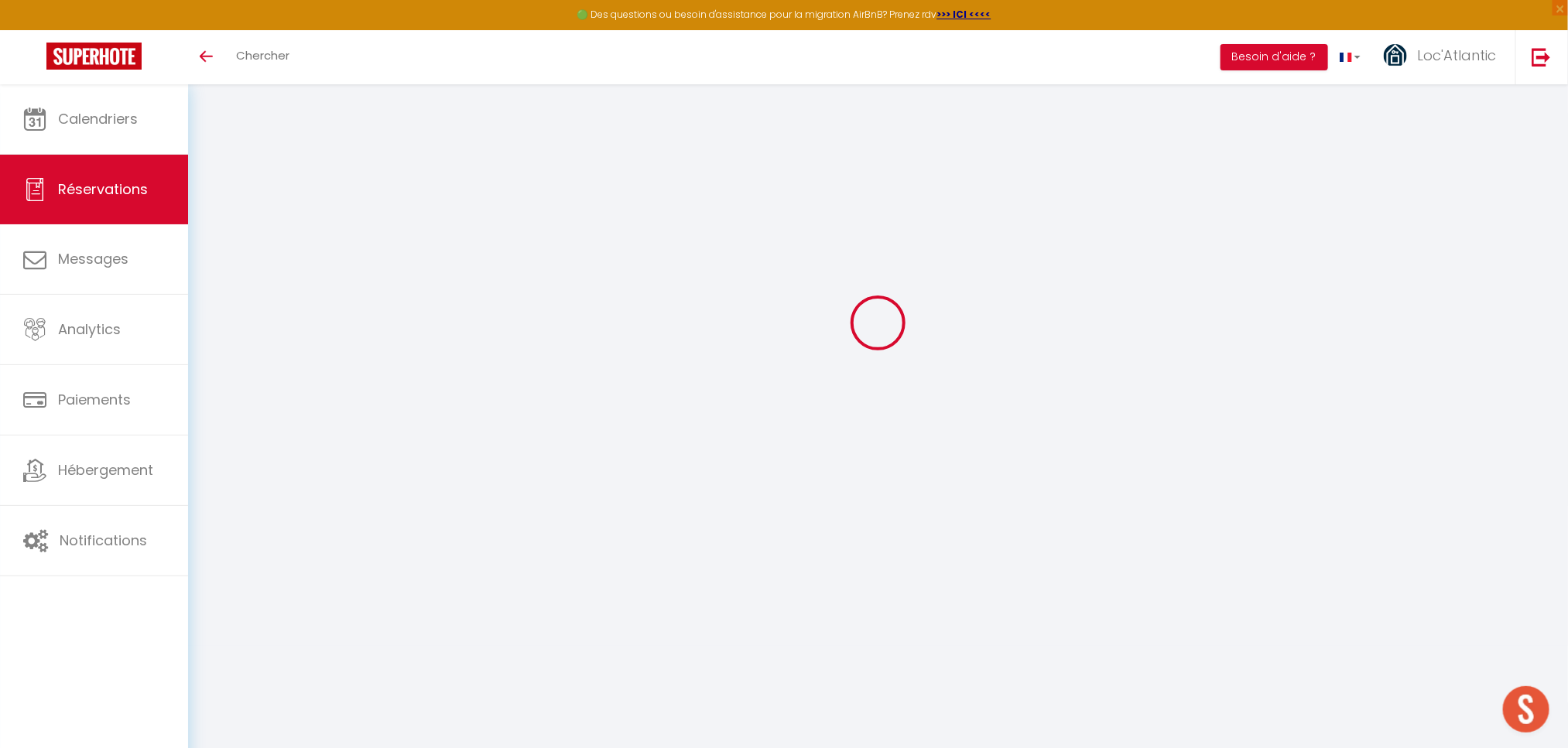
type input "3"
select select "10"
select select
type input "714"
checkbox input "false"
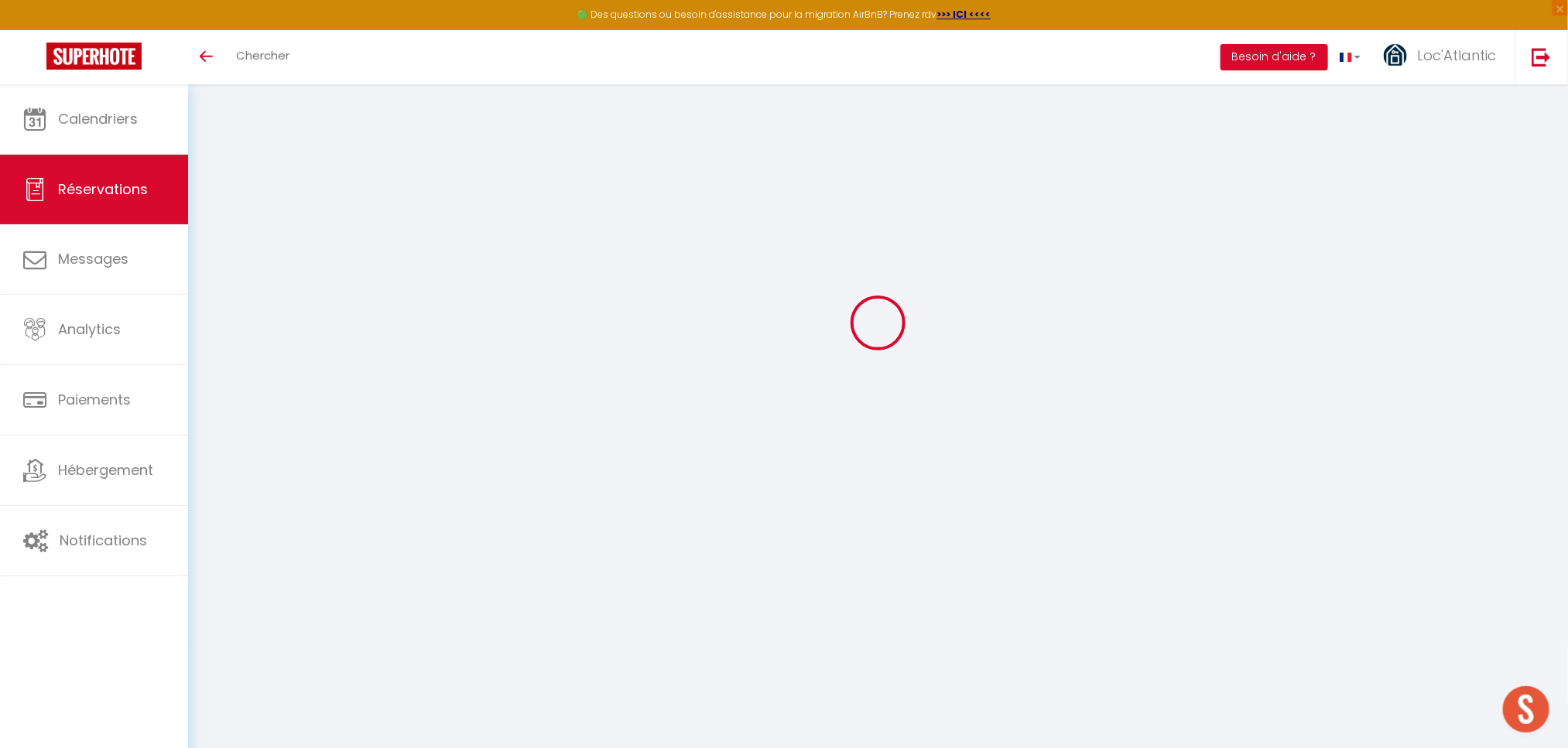
type input "795.9"
type input "0"
select select
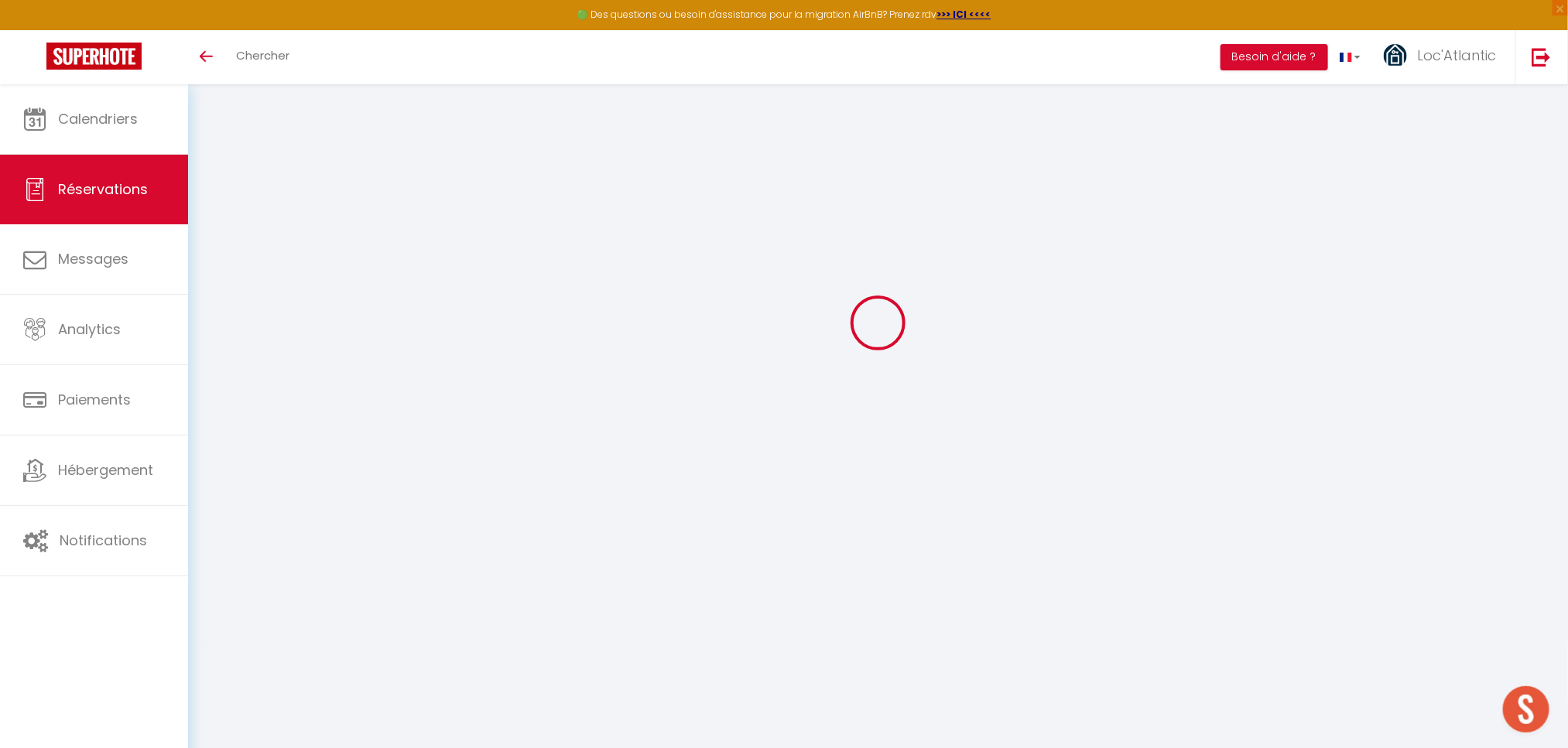
select select
select select "14"
checkbox input "false"
select select
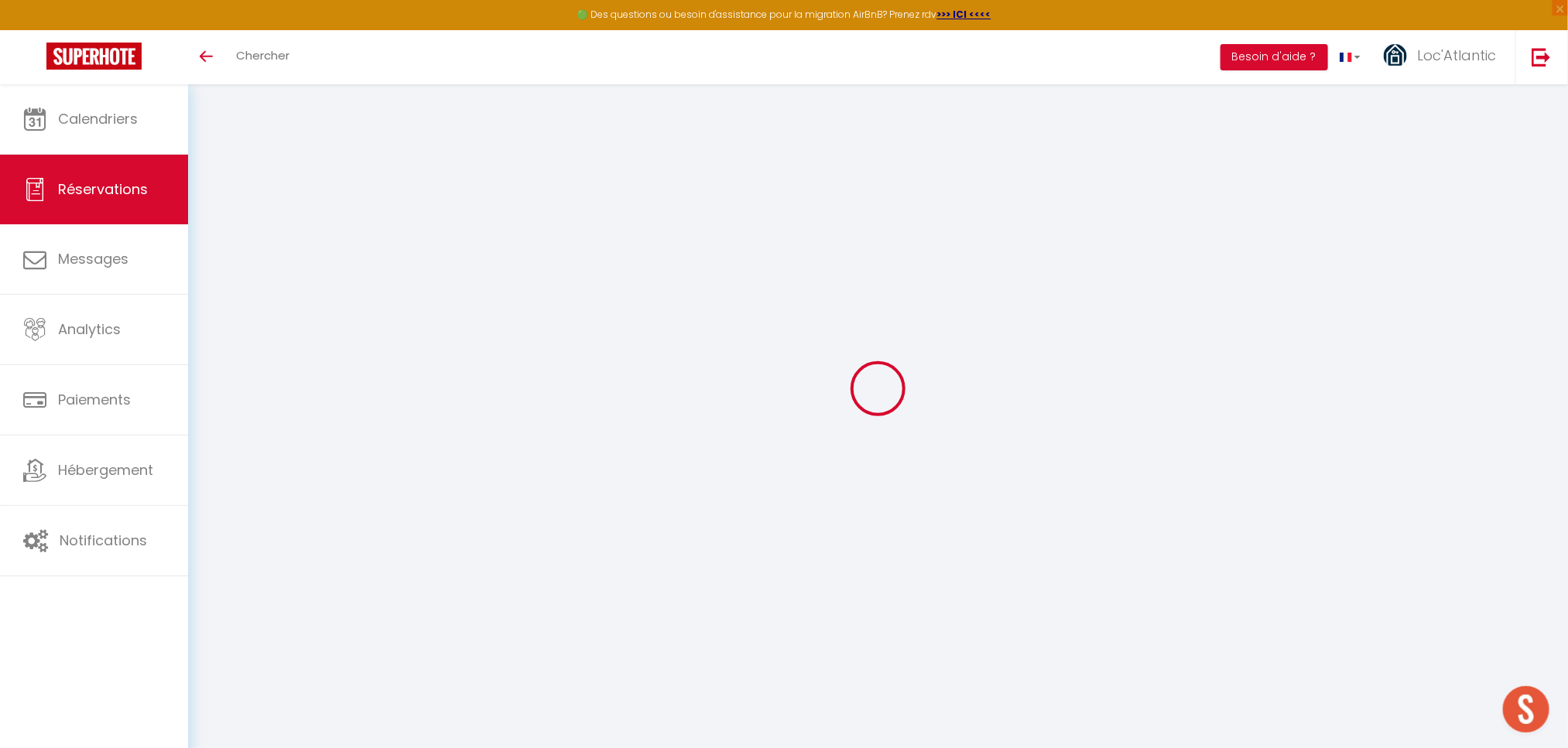
checkbox input "false"
select select
checkbox input "false"
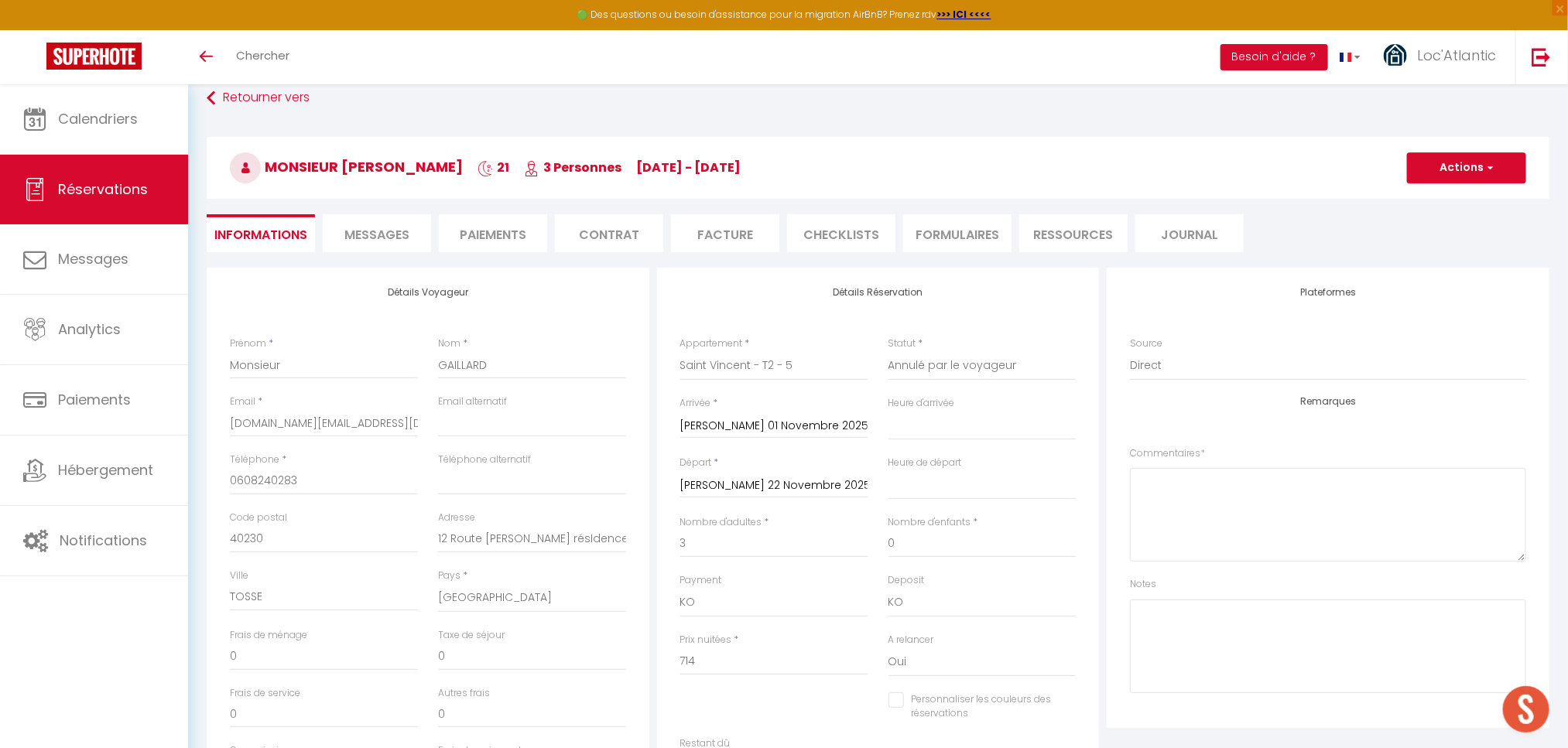
scroll to position [151, 0]
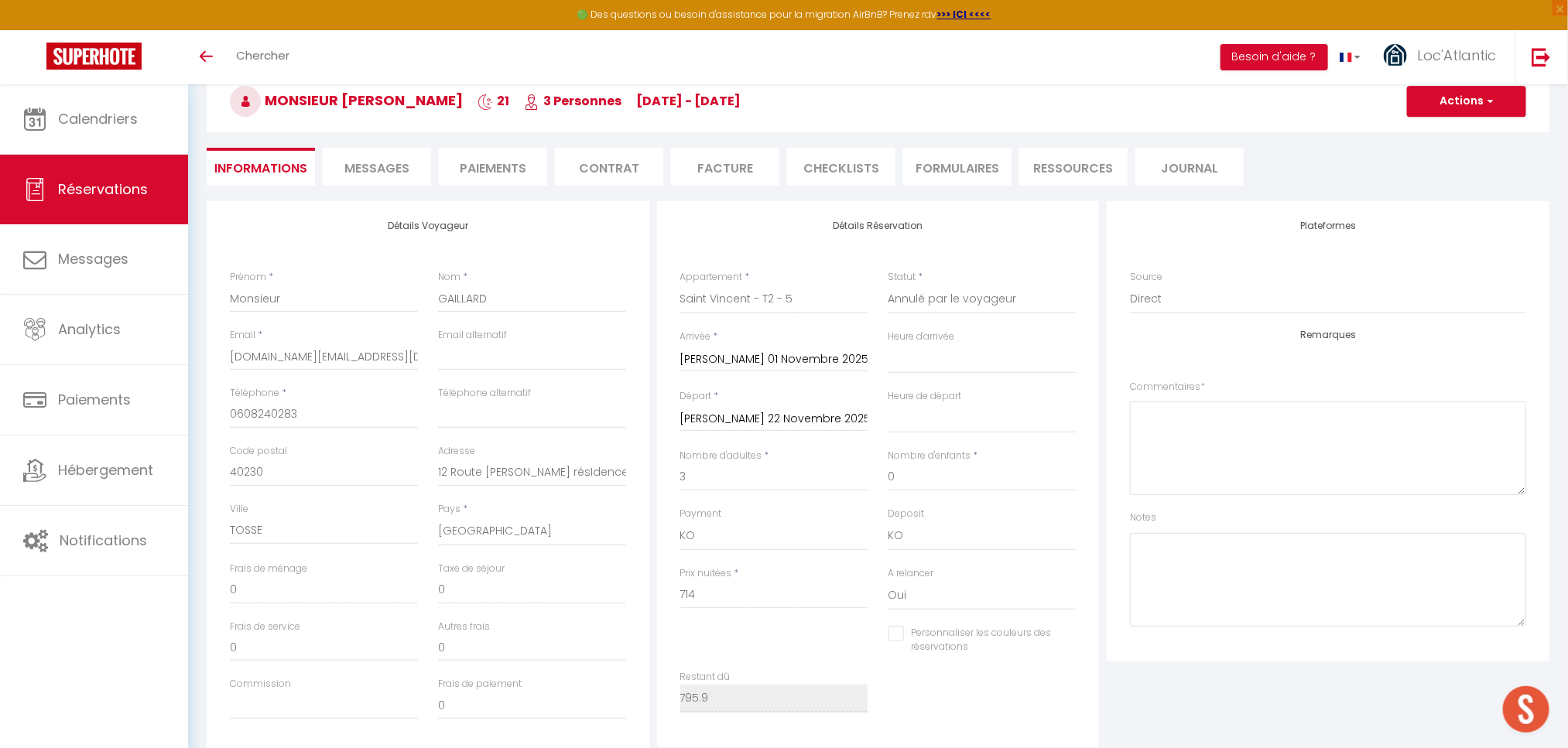
type input "81.9"
select select
checkbox input "false"
select select "17:00"
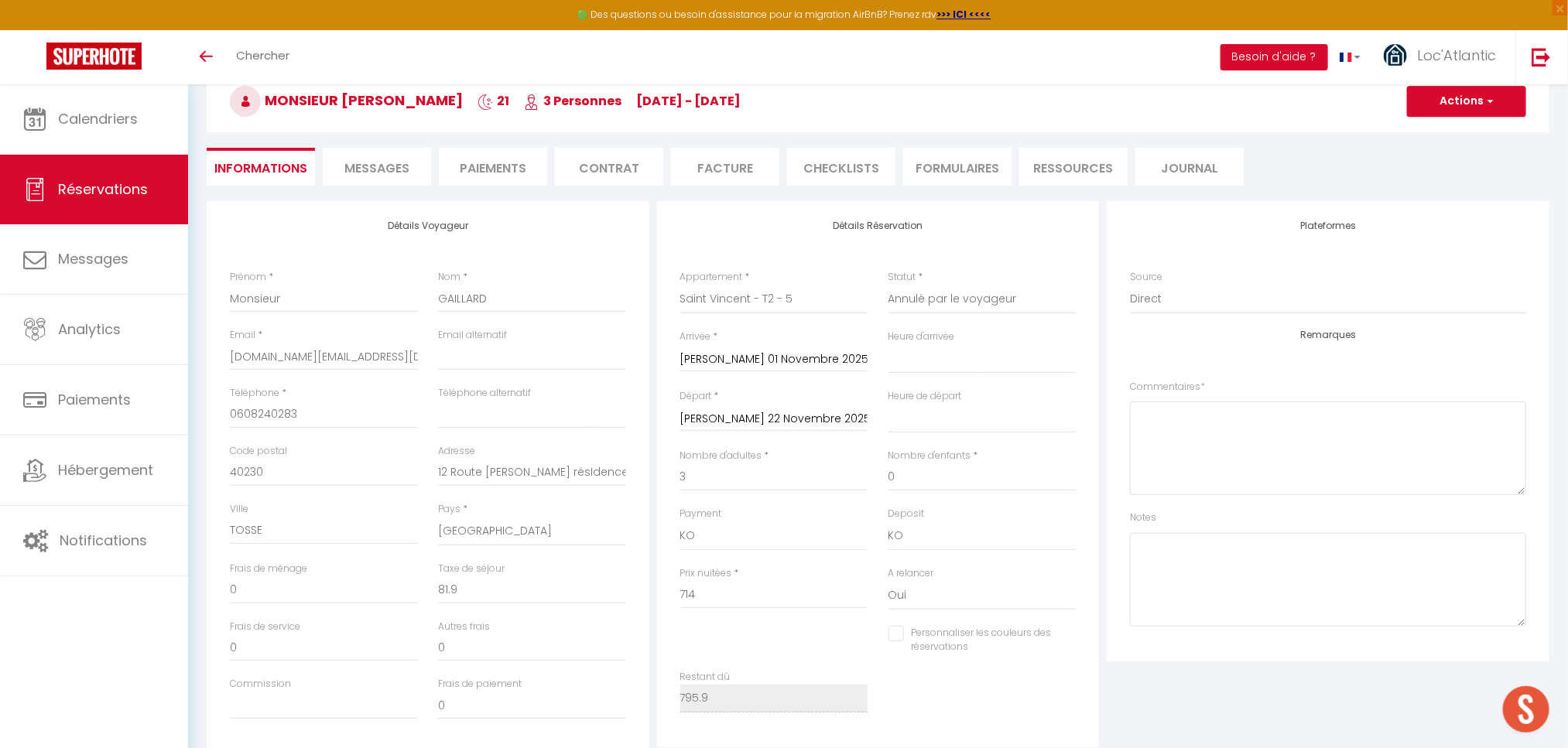
select select "10:00"
click at [634, 172] on li "Contrat" at bounding box center [609, 166] width 108 height 38
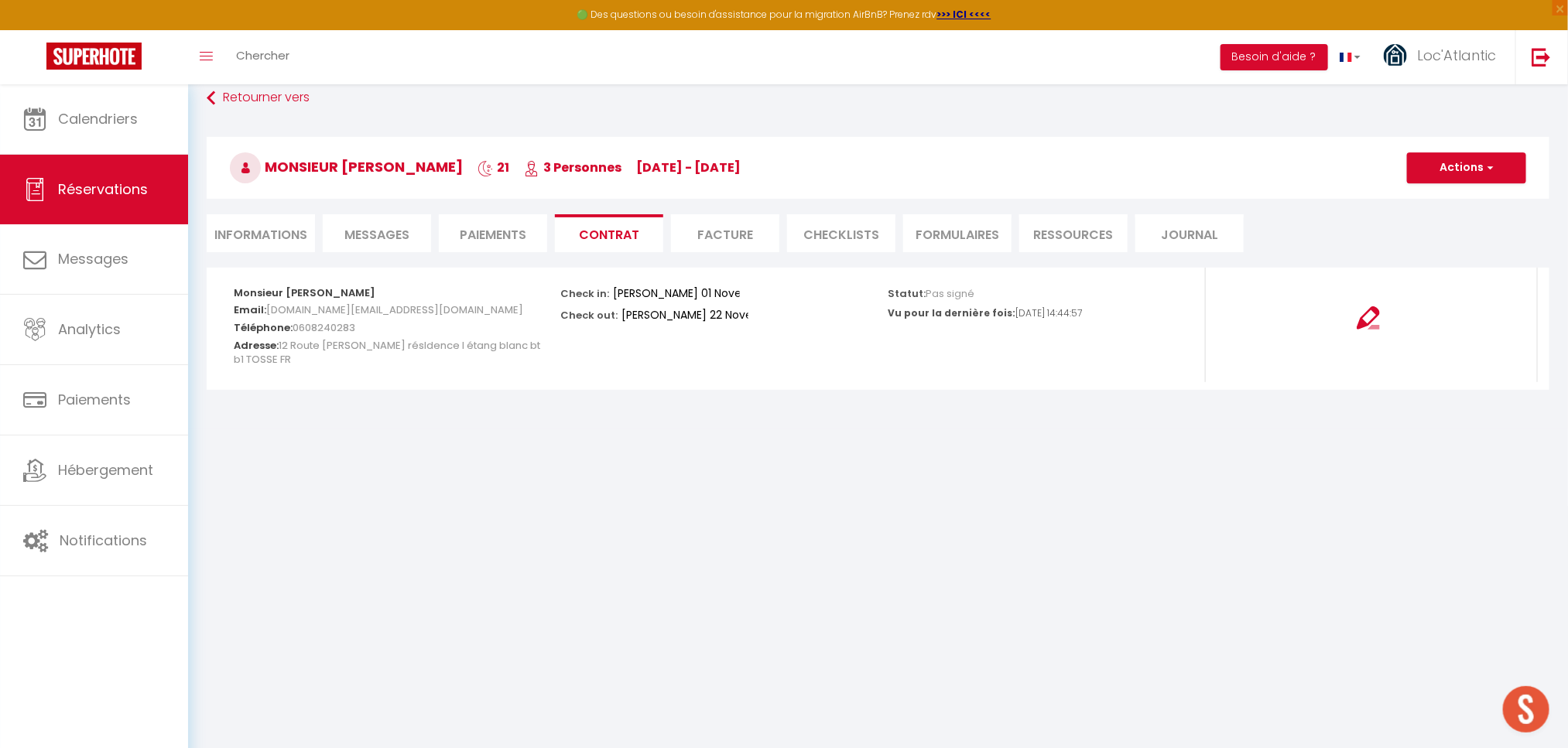
scroll to position [84, 0]
click at [273, 237] on li "Informations" at bounding box center [260, 233] width 108 height 38
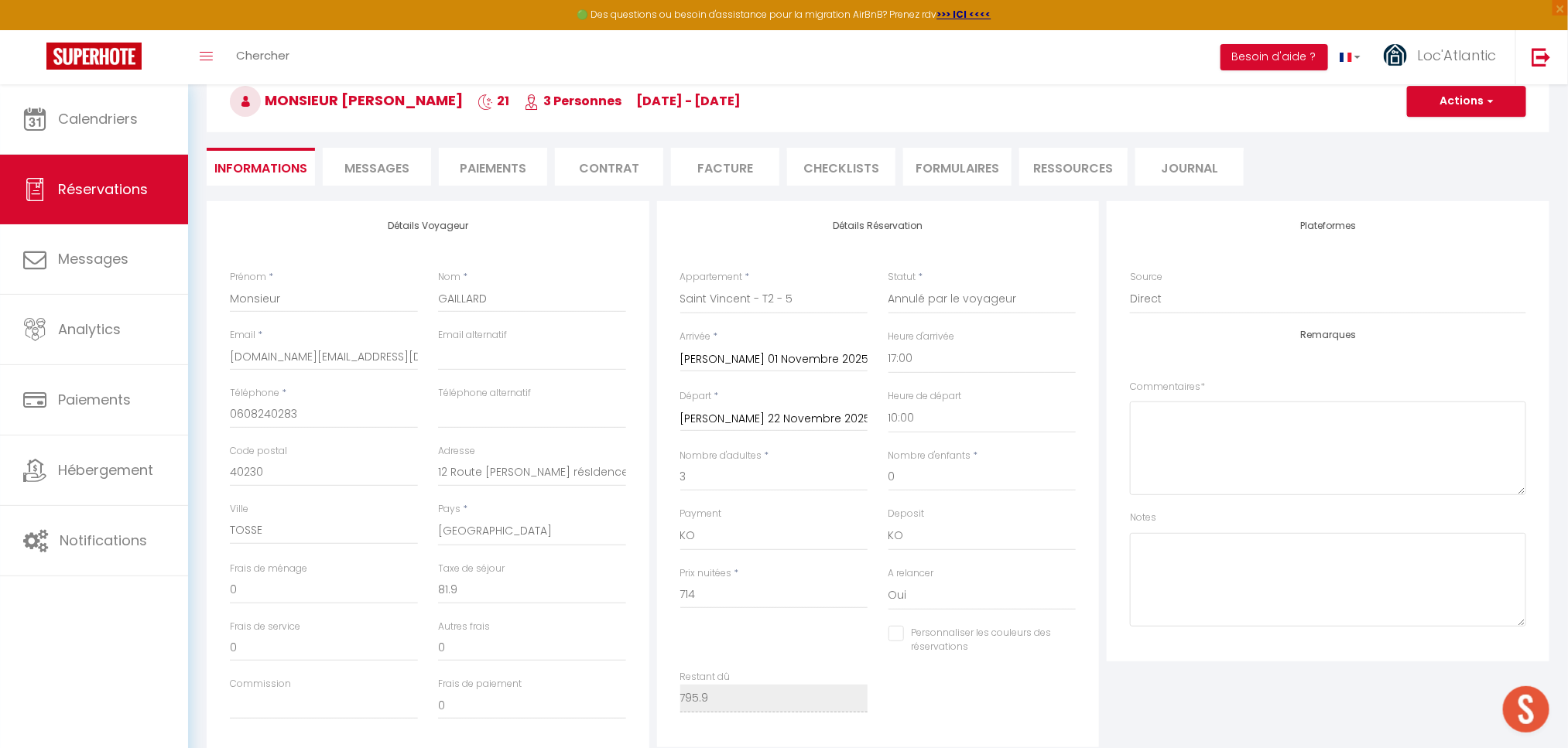
click at [369, 164] on span "Messages" at bounding box center [377, 168] width 65 height 18
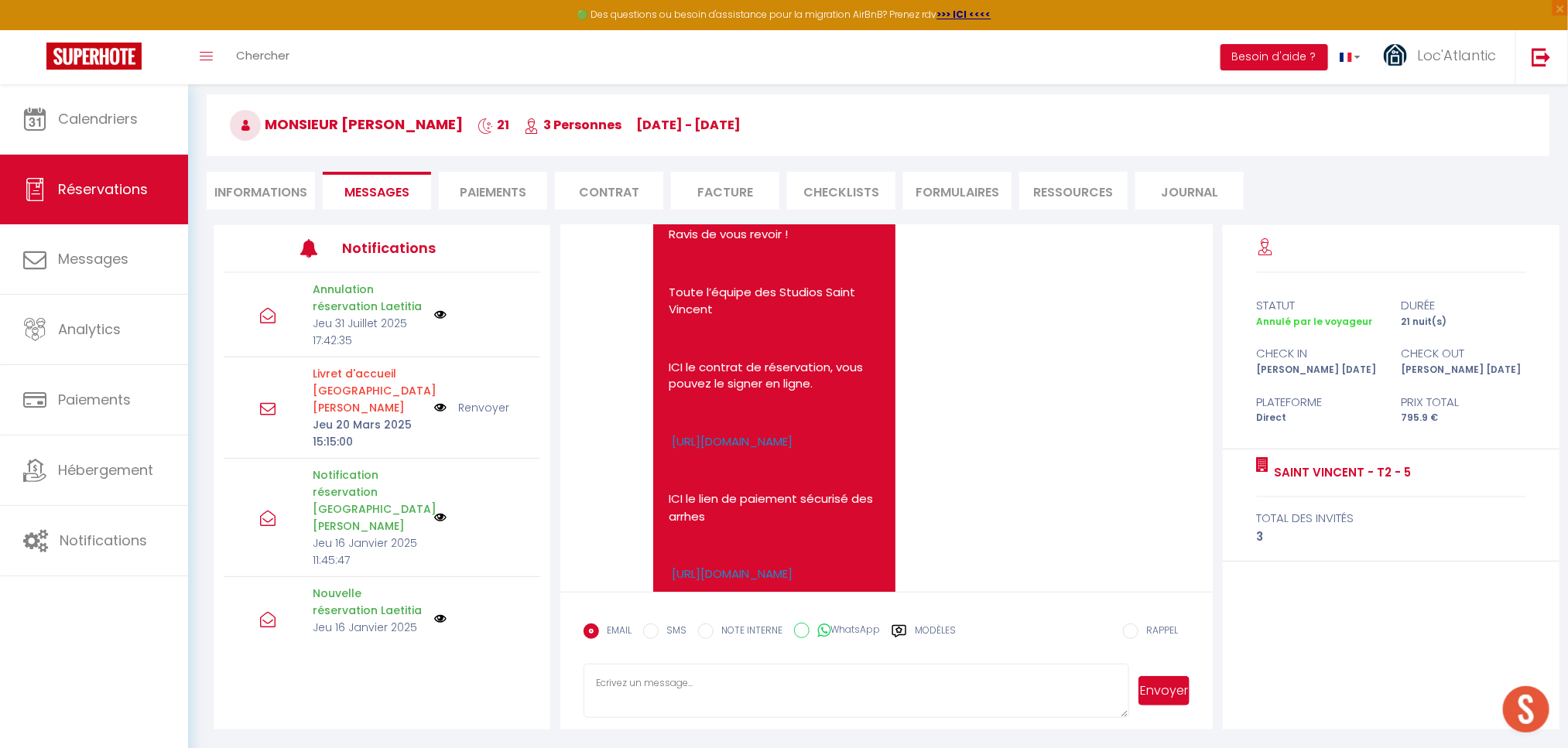
scroll to position [1392, 0]
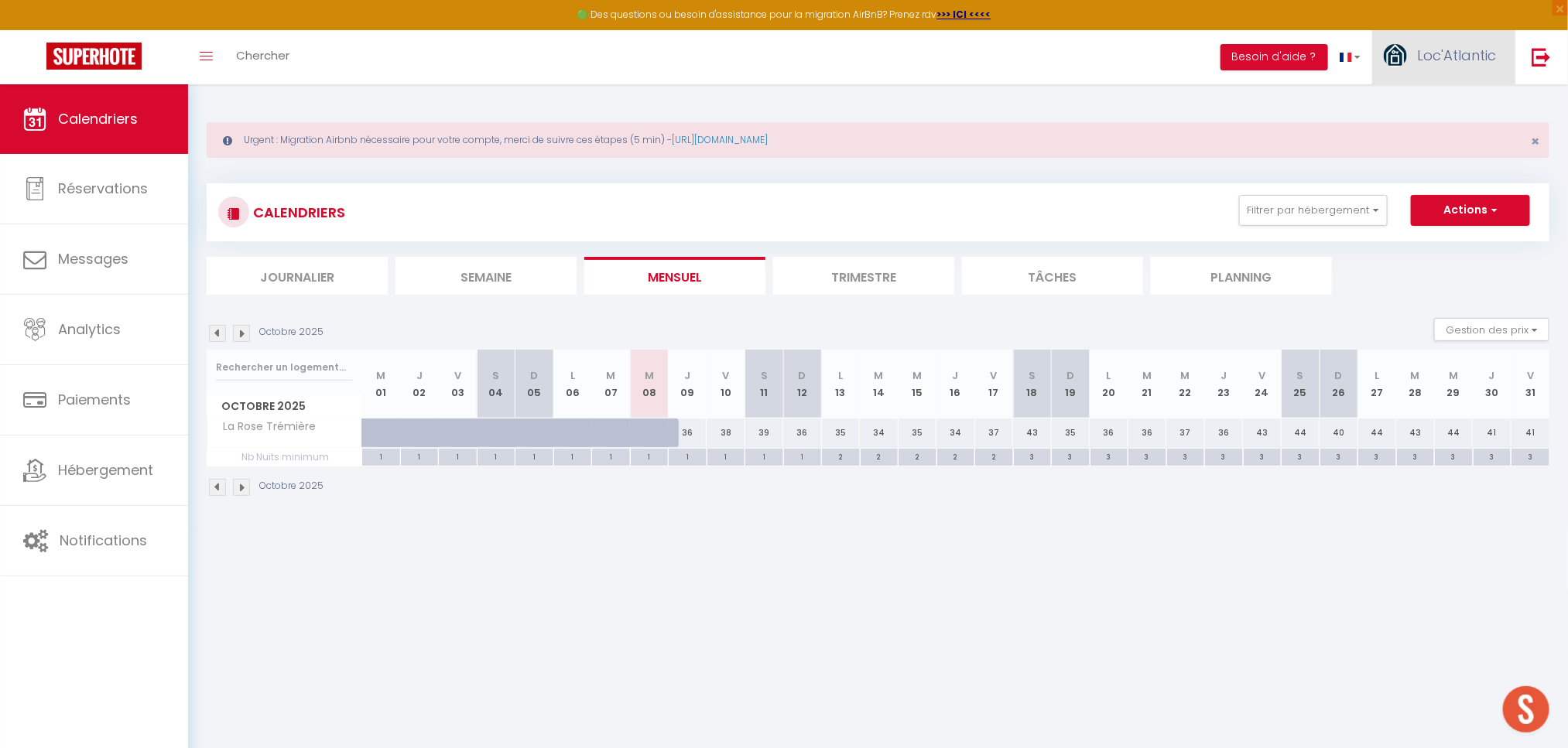
click at [1432, 55] on span "Loc'Atlantic" at bounding box center [1456, 55] width 79 height 20
click at [1432, 109] on link "Paramètres" at bounding box center [1453, 107] width 115 height 27
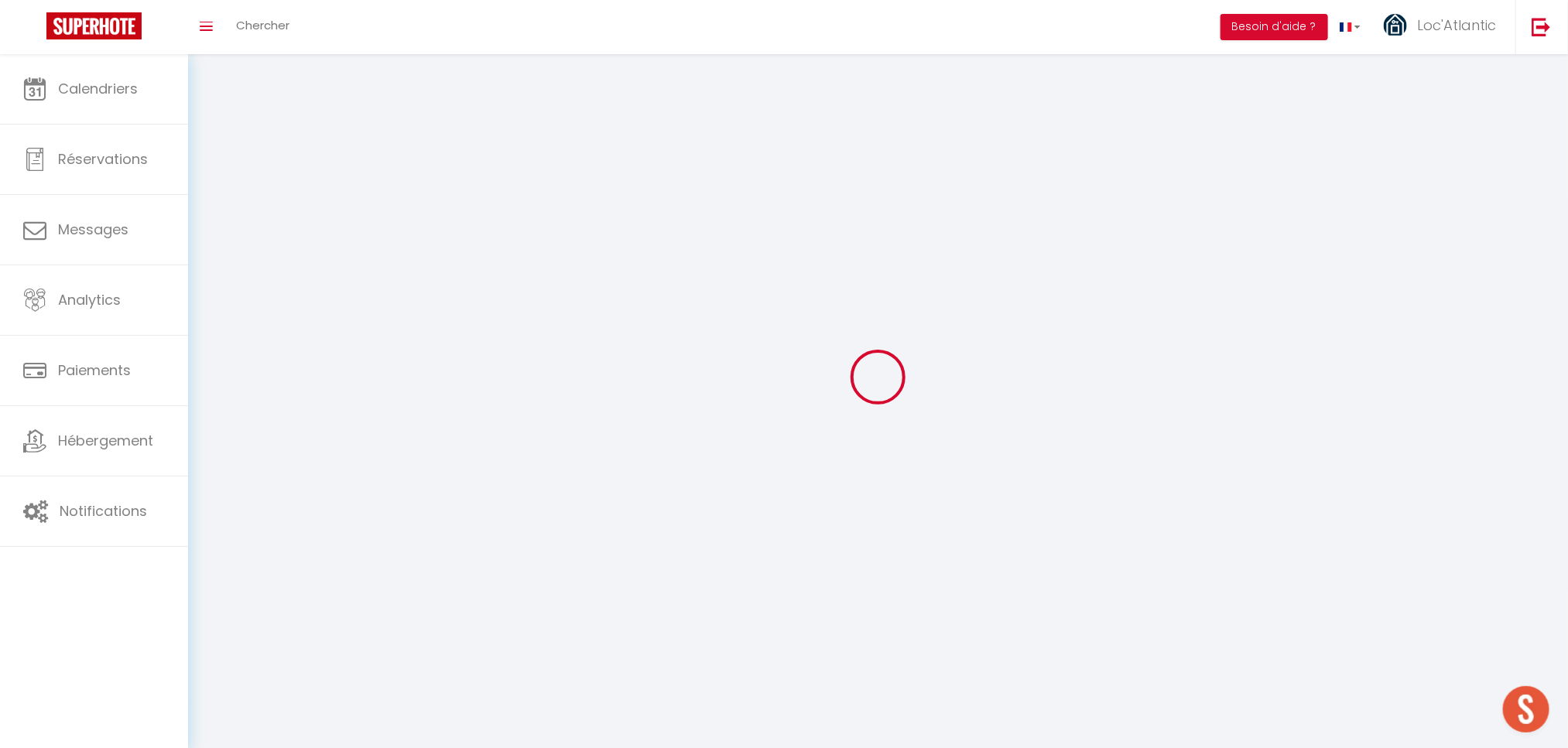
type input "Loc'Atlantic"
type input "Conciergerie"
type input "0625494719"
type input "744 av [PERSON_NAME]"
type input "40160"
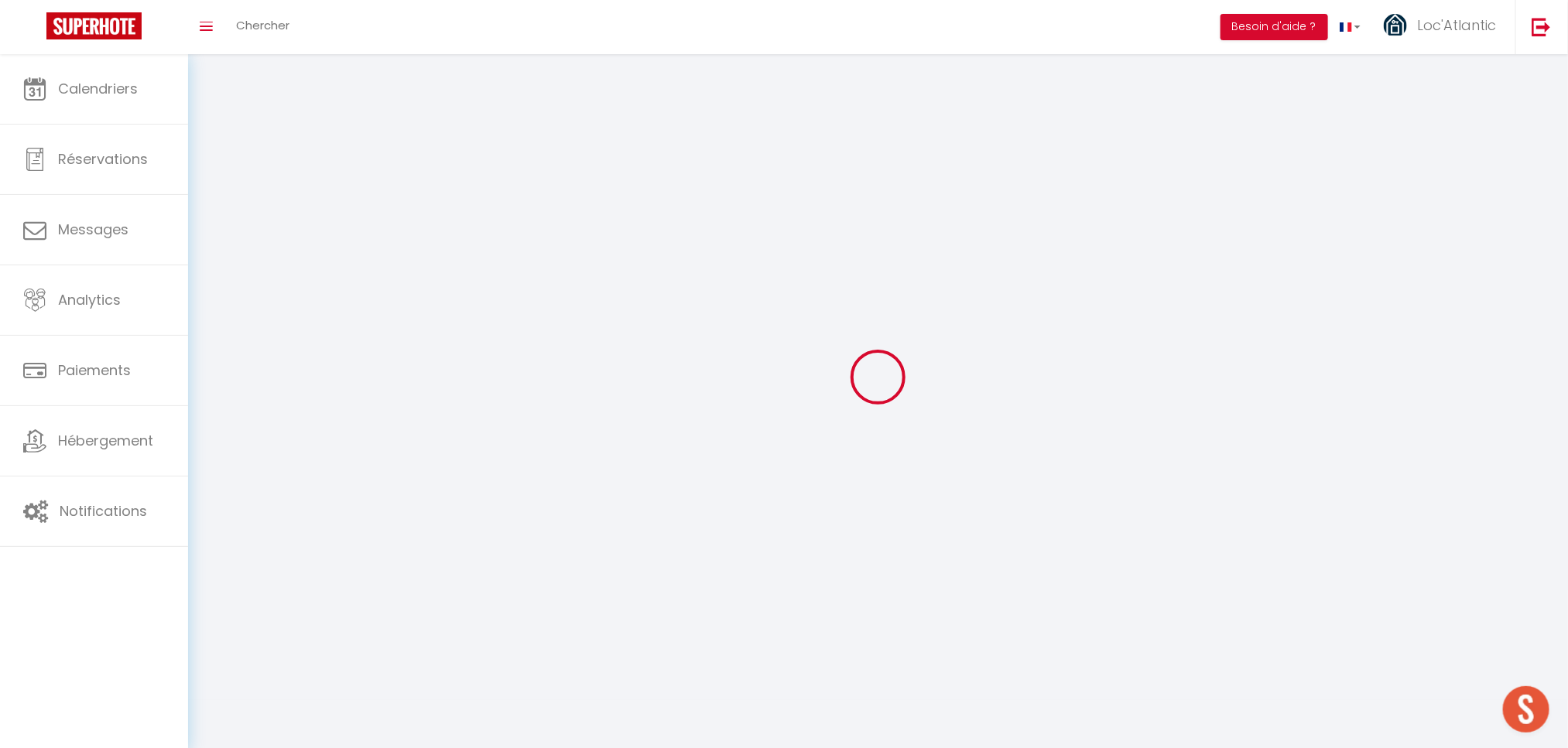
type input "Parentis en Born"
select select "28"
type input "hsoN1tt4p3oHiwN8Sgsiu0LF5"
type input "QIGoRU7Xl4LZvdtRi8Ha1pjk3"
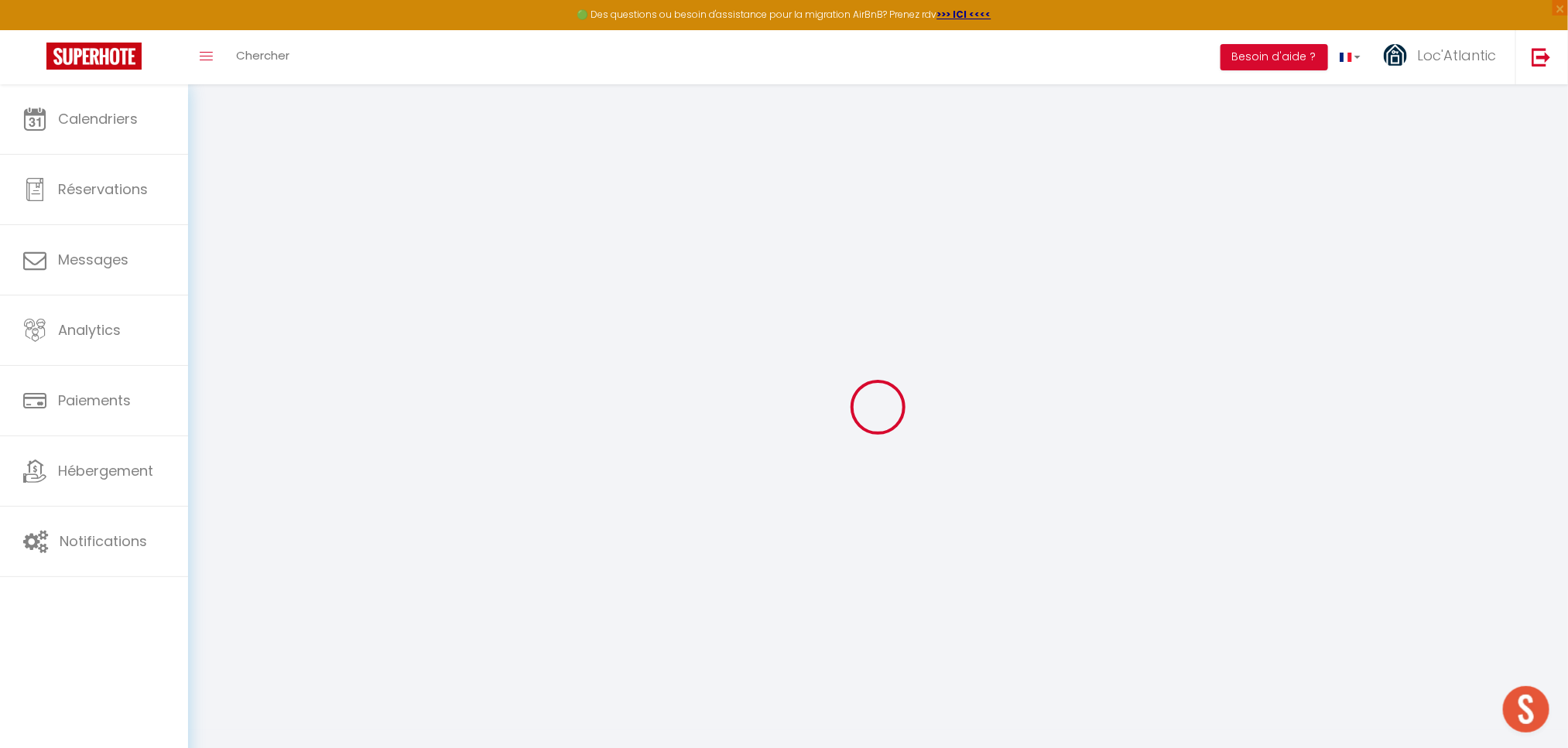
type input "hsoN1tt4p3oHiwN8Sgsiu0LF5"
type input "QIGoRU7Xl4LZvdtRi8Ha1pjk3"
type input "[URL][DOMAIN_NAME]"
select select "fr"
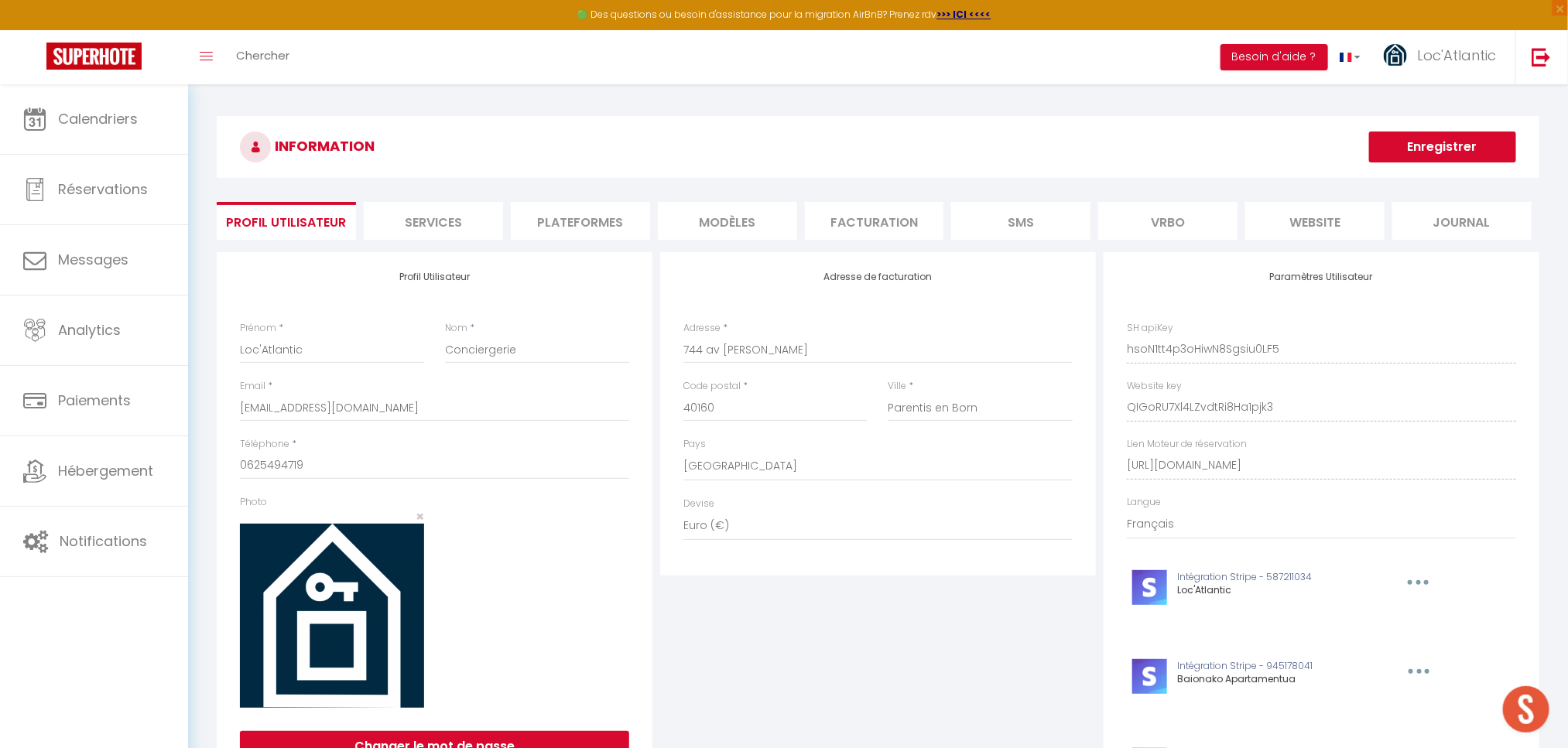
click at [572, 226] on li "Plateformes" at bounding box center [580, 221] width 140 height 38
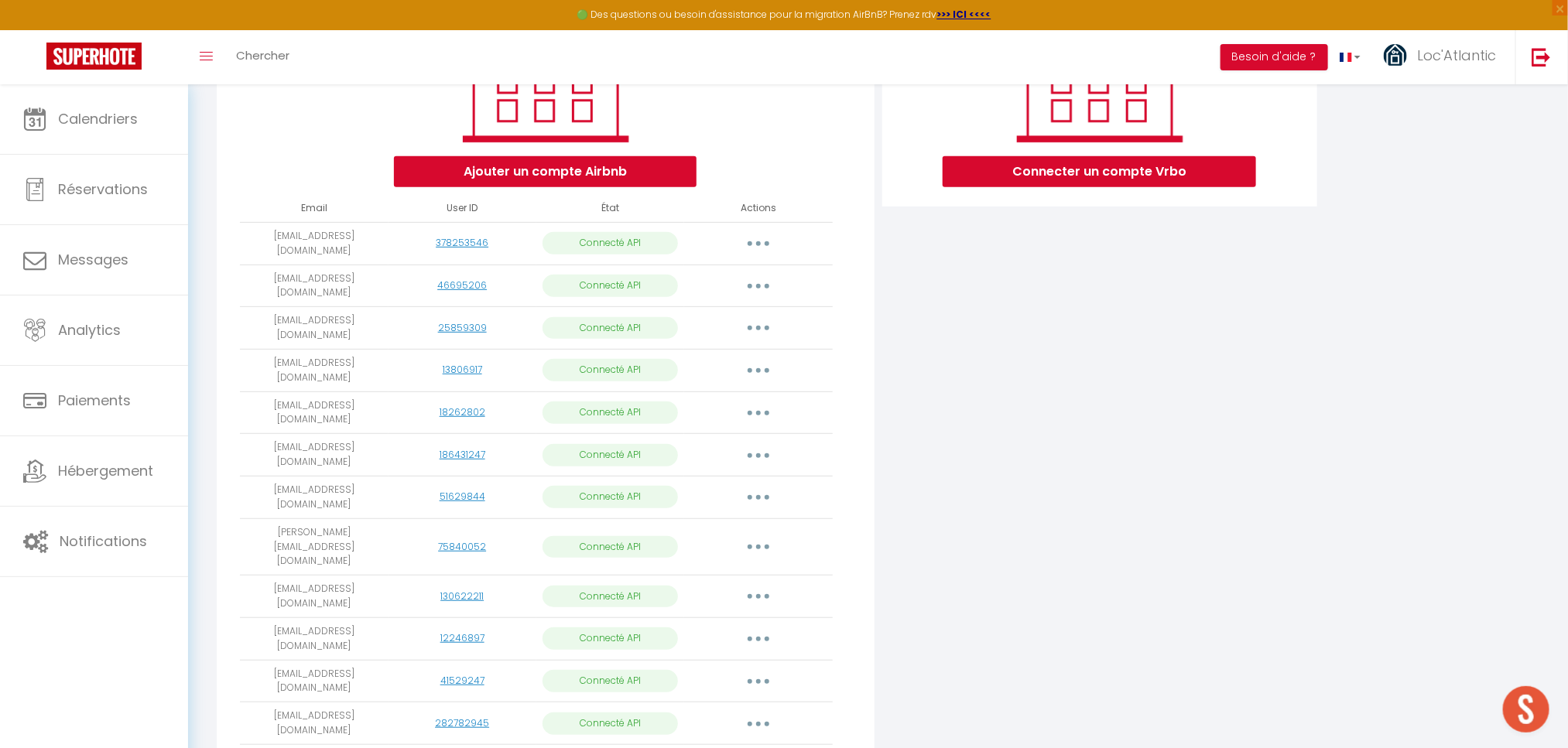
scroll to position [269, 0]
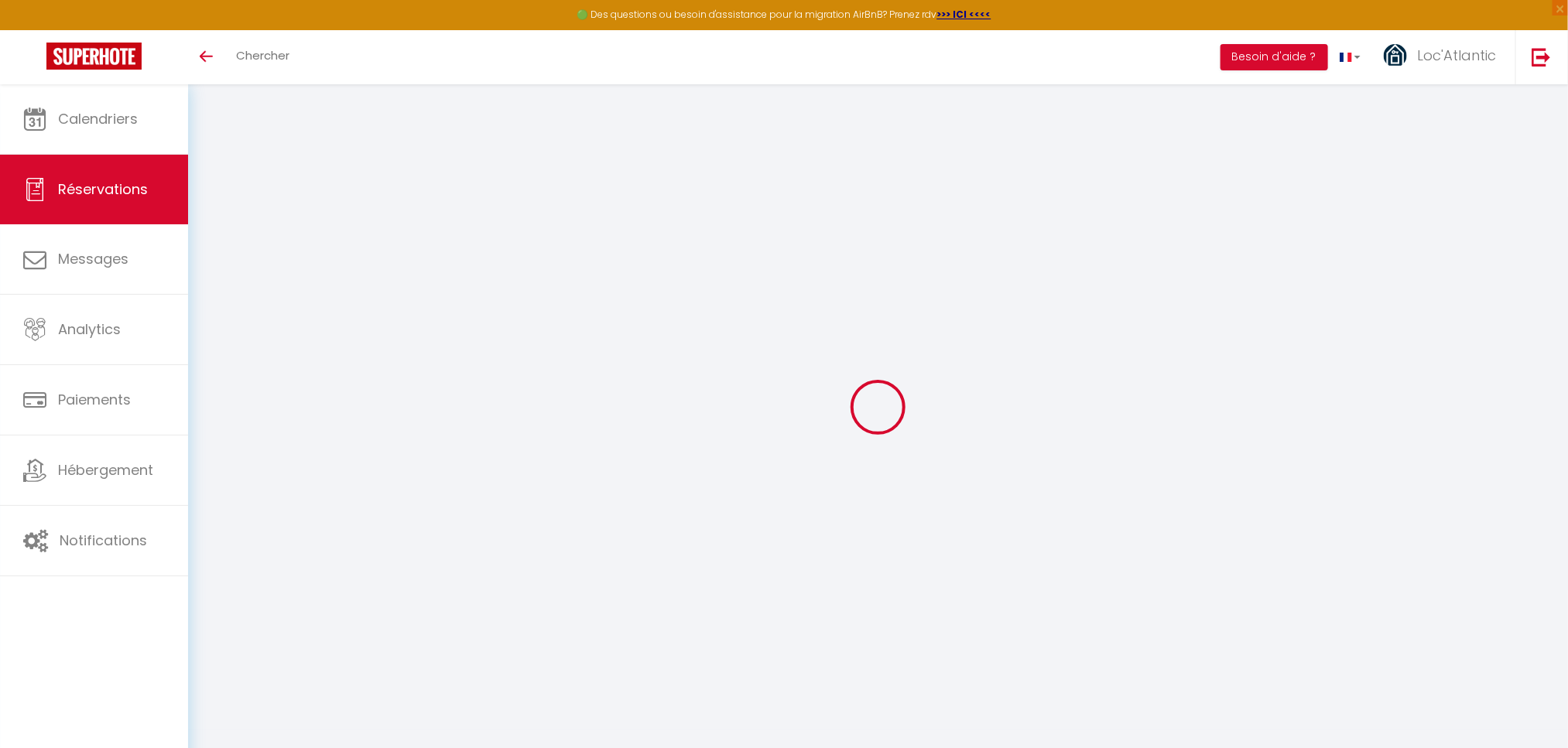
scroll to position [84, 0]
select select
checkbox input "false"
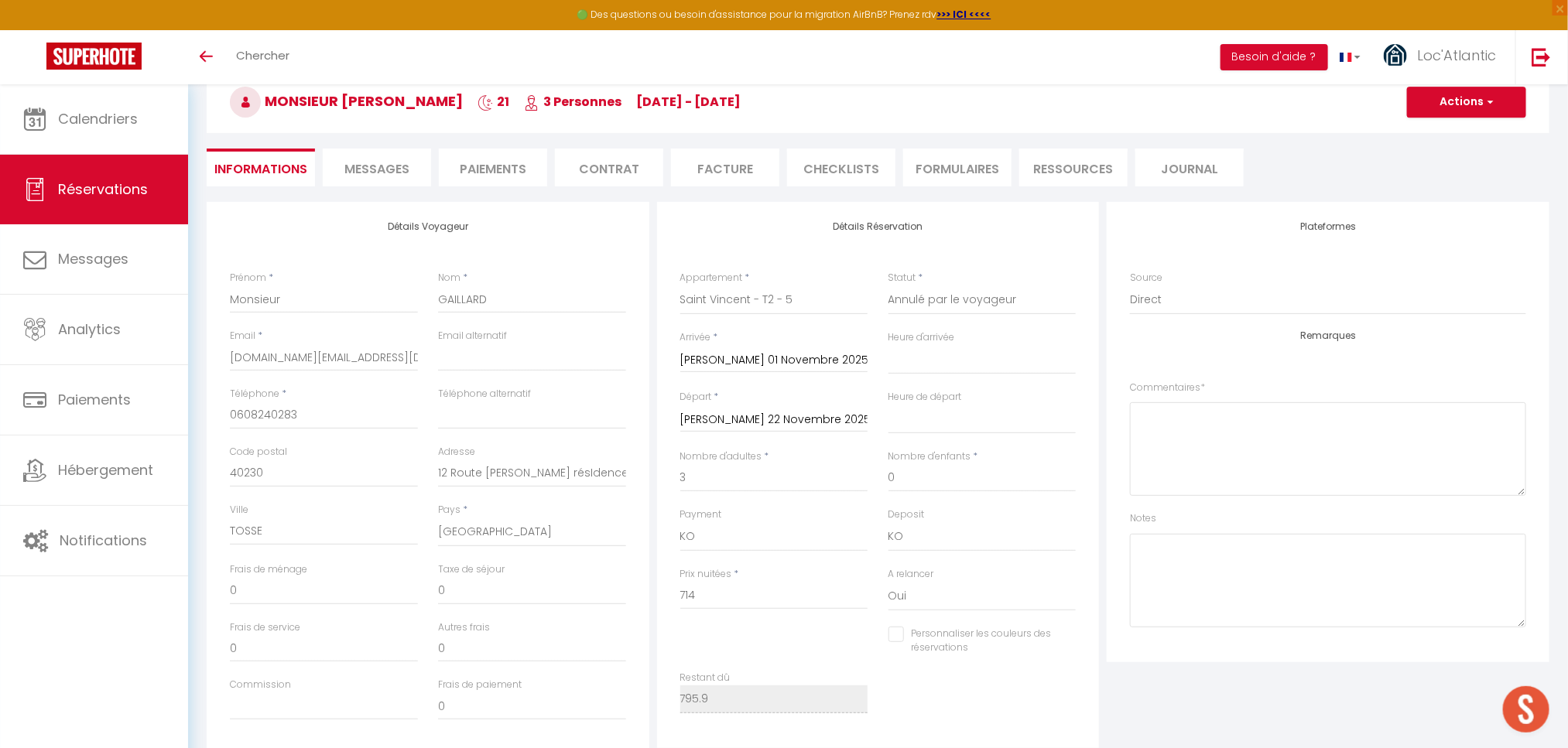
click at [360, 169] on span "Messages" at bounding box center [377, 169] width 65 height 18
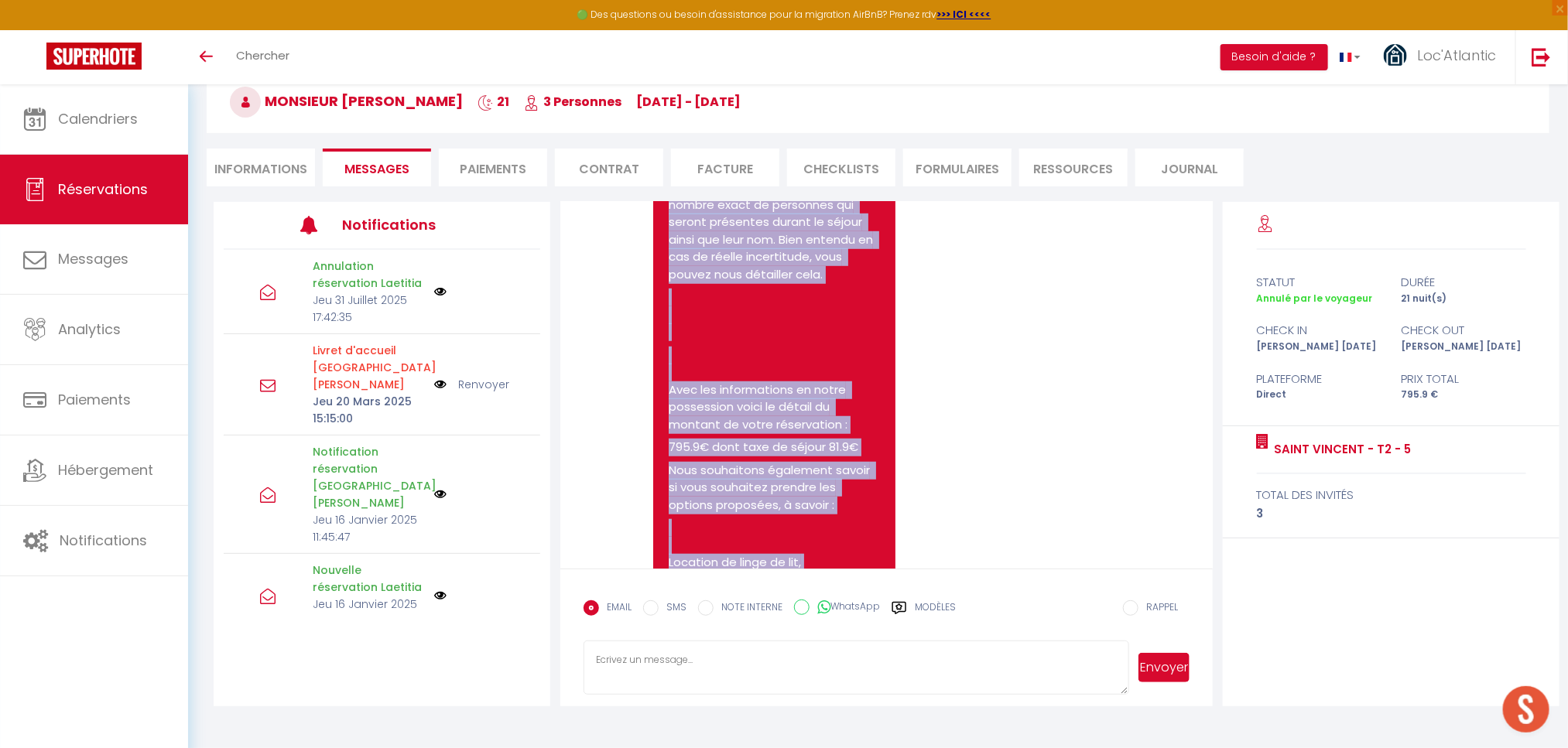
scroll to position [3676, 0]
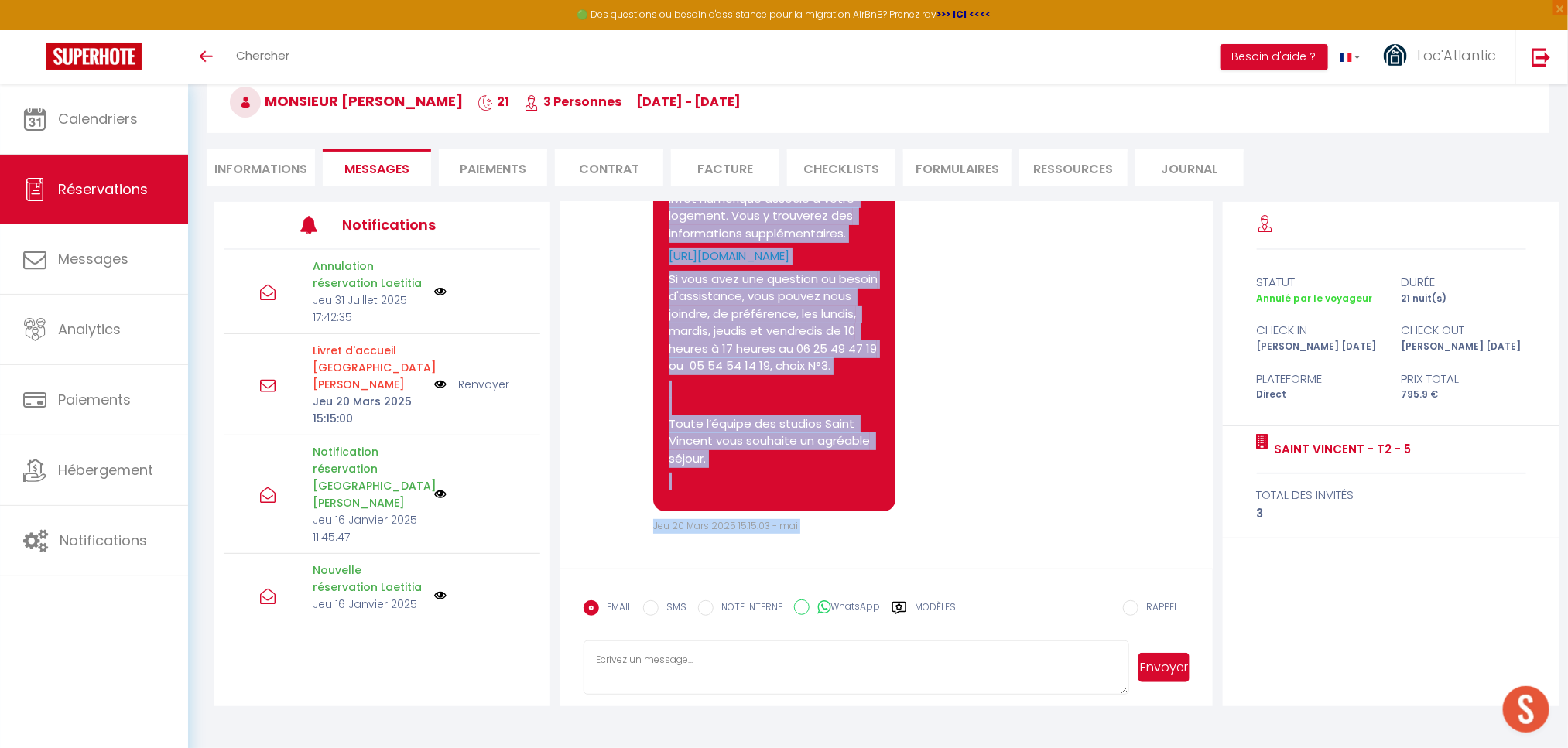
drag, startPoint x: 668, startPoint y: 298, endPoint x: 827, endPoint y: 530, distance: 281.3
copy div "Loremip Dolorsit AMETCONS, Adip elits doe-temporinci utlab etdoloremag al enim …"
click at [844, 481] on p at bounding box center [773, 481] width 211 height 18
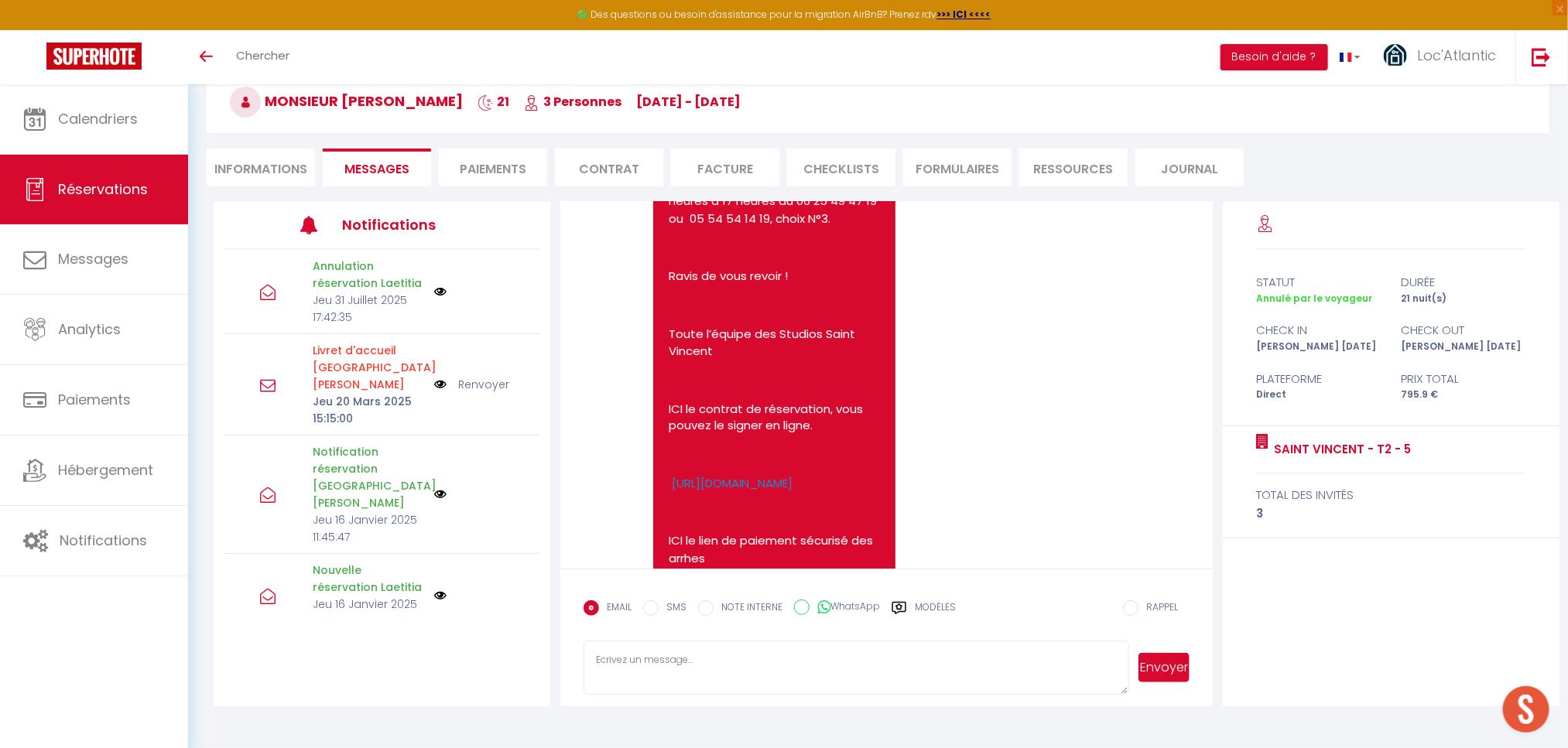
scroll to position [1508, 0]
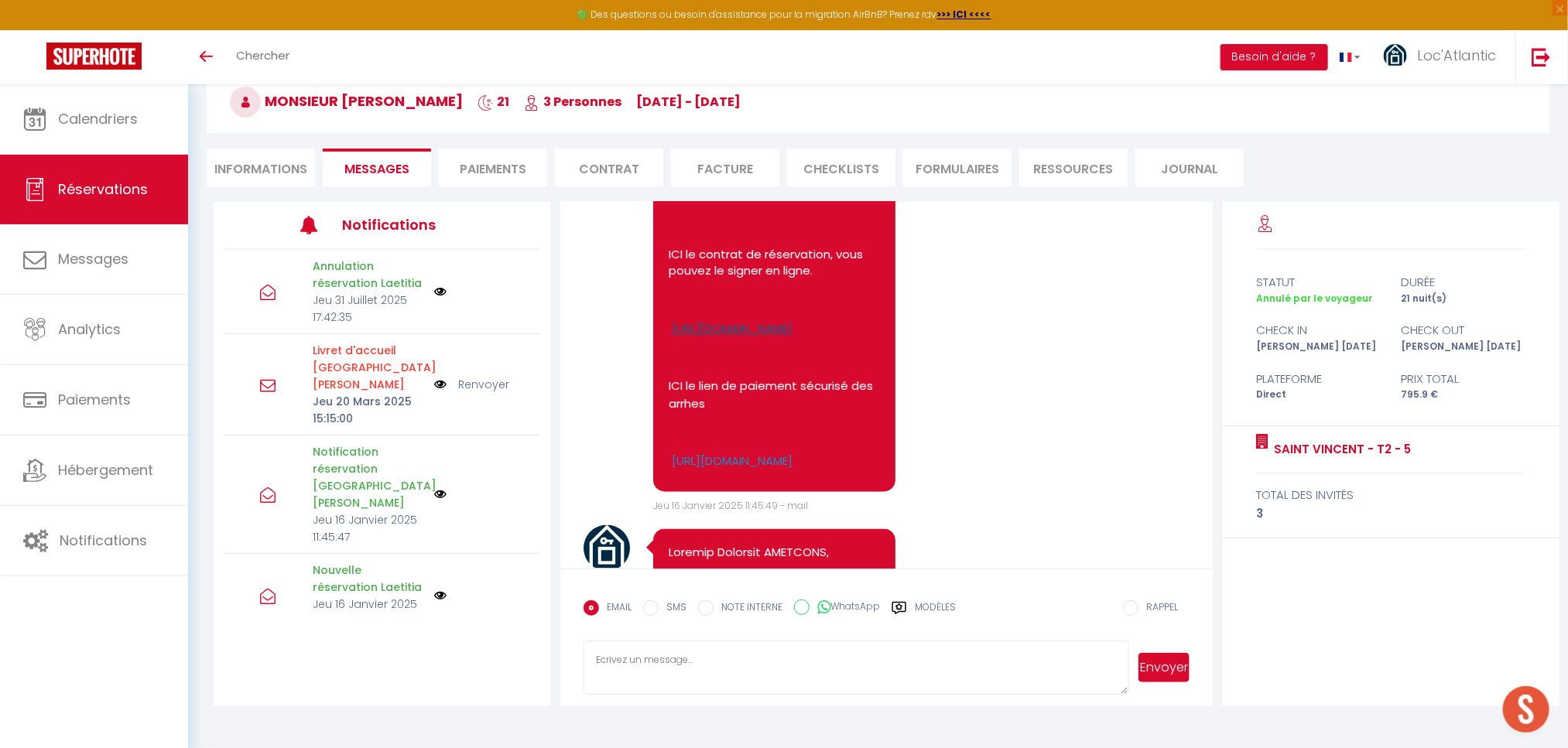
drag, startPoint x: 662, startPoint y: 285, endPoint x: 738, endPoint y: 337, distance: 92.1
click at [753, 326] on link "https://app.superhote.com/#/booking/aJPXqELMFz/contract" at bounding box center [732, 329] width 121 height 16
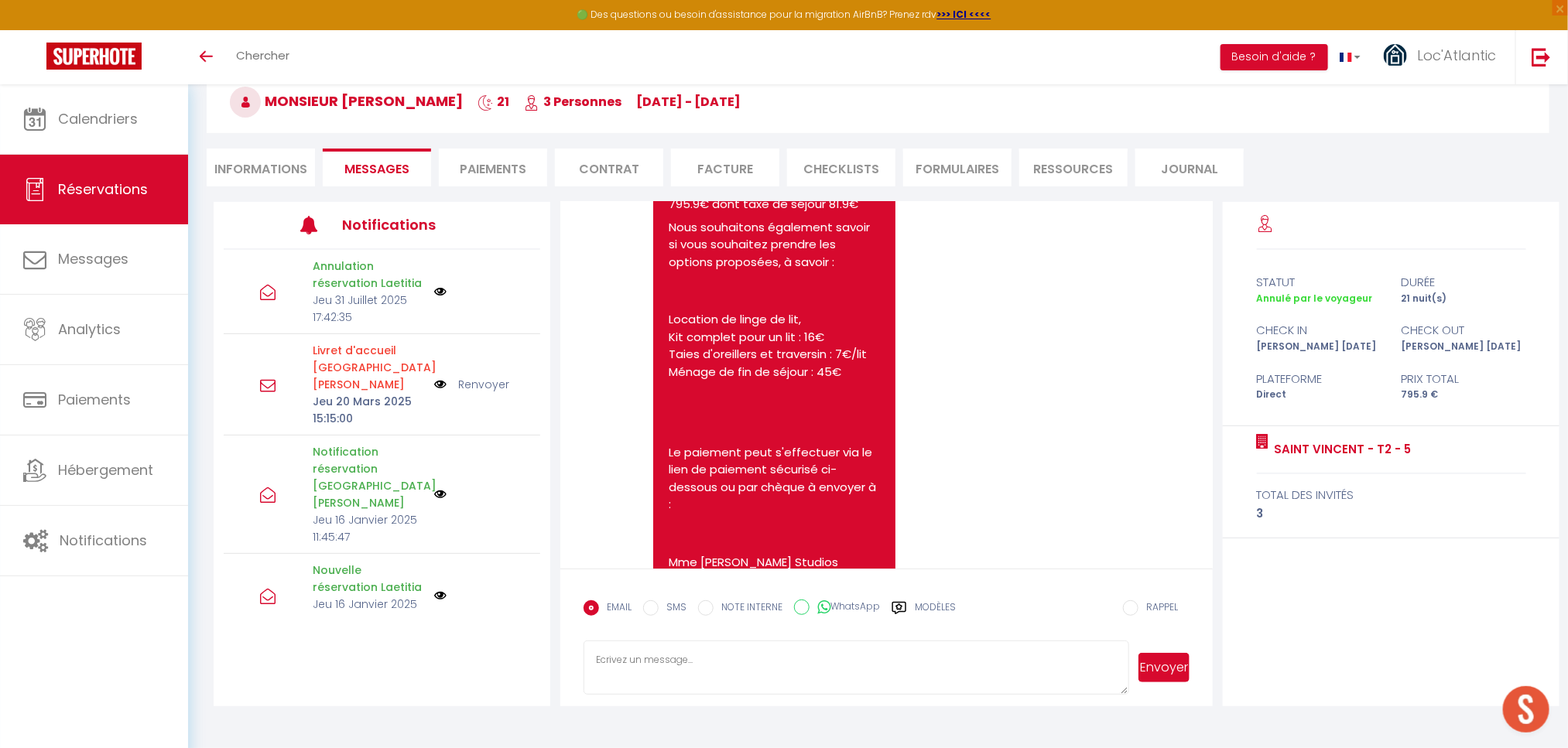
scroll to position [0, 0]
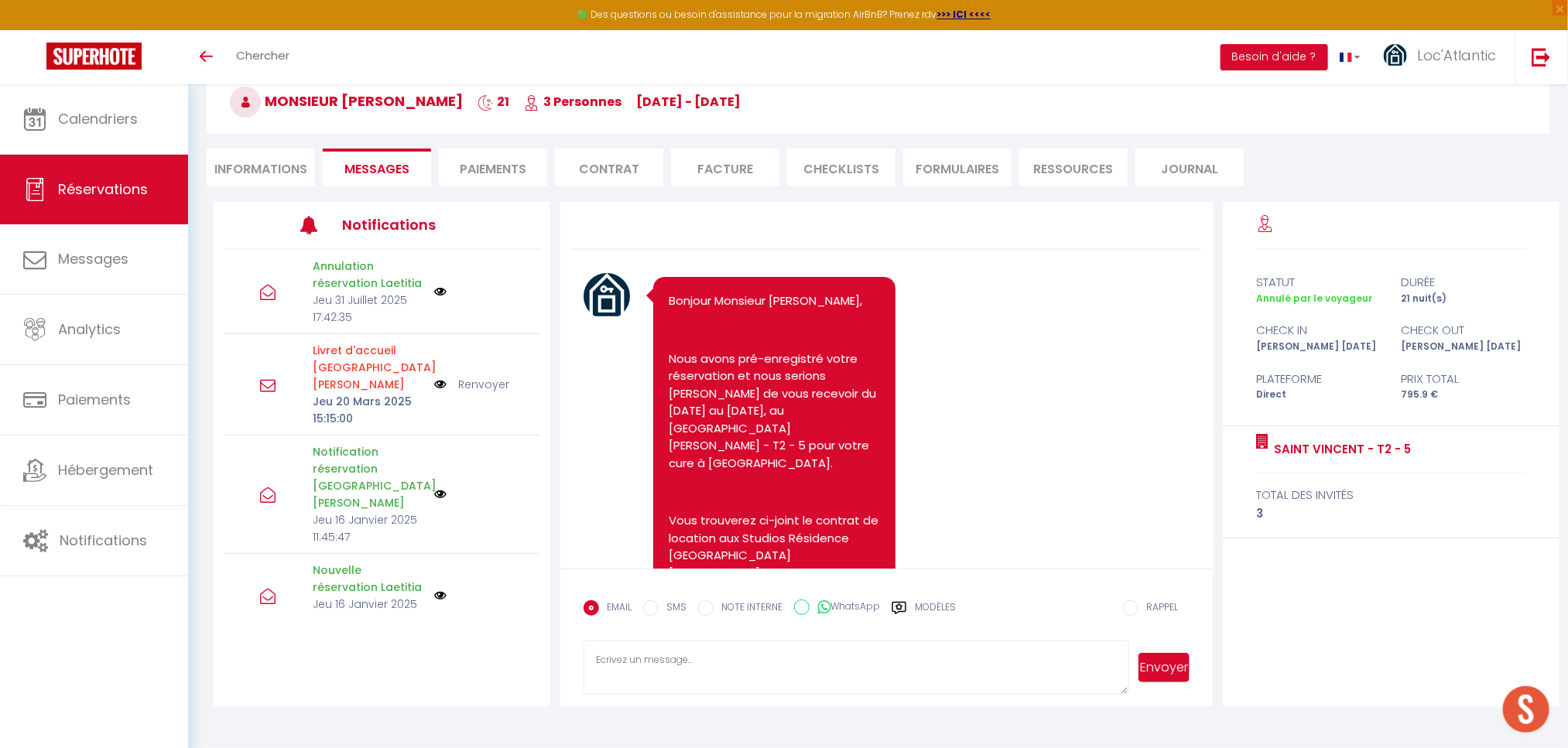
click at [247, 56] on span "Chercher" at bounding box center [263, 55] width 54 height 16
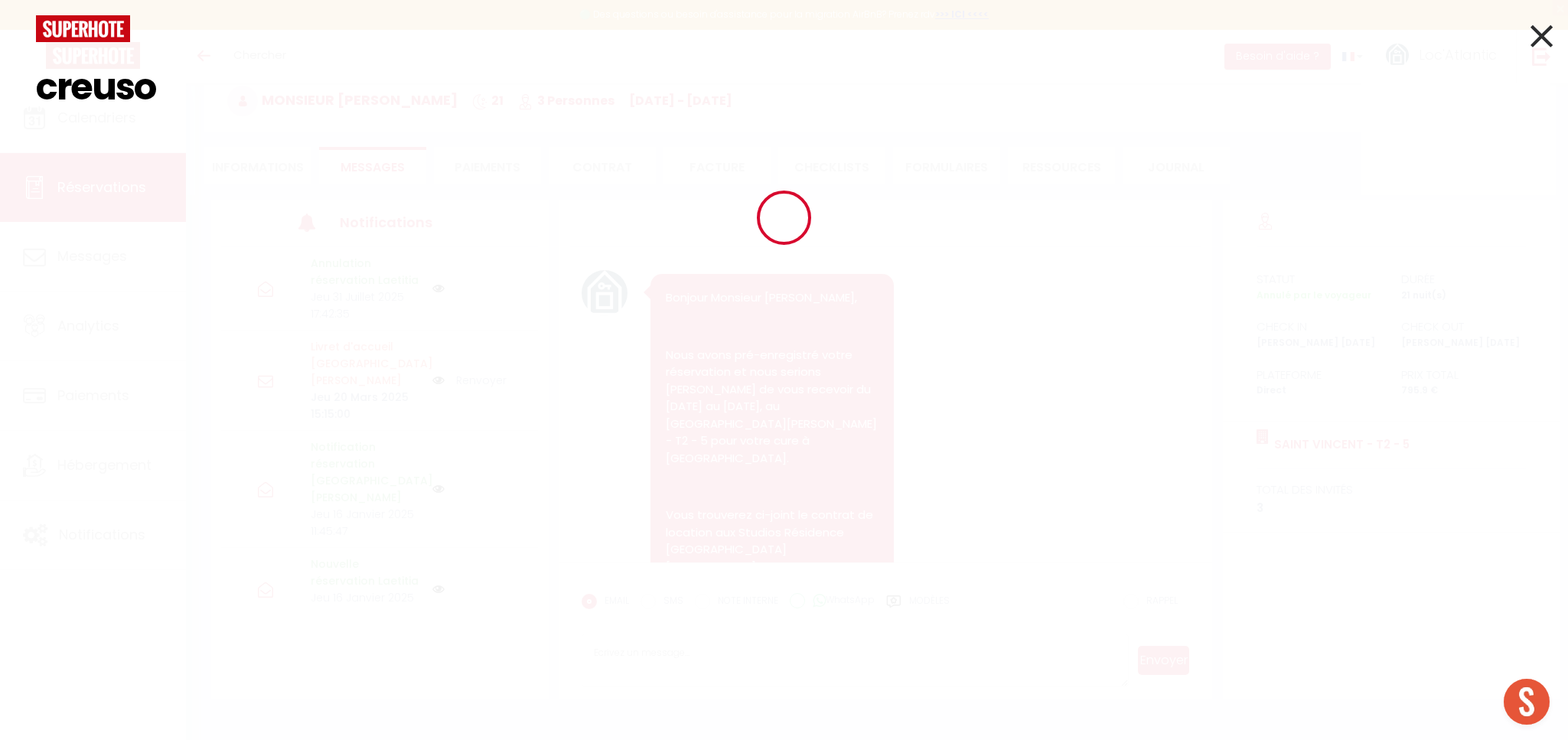
type input "creuso"
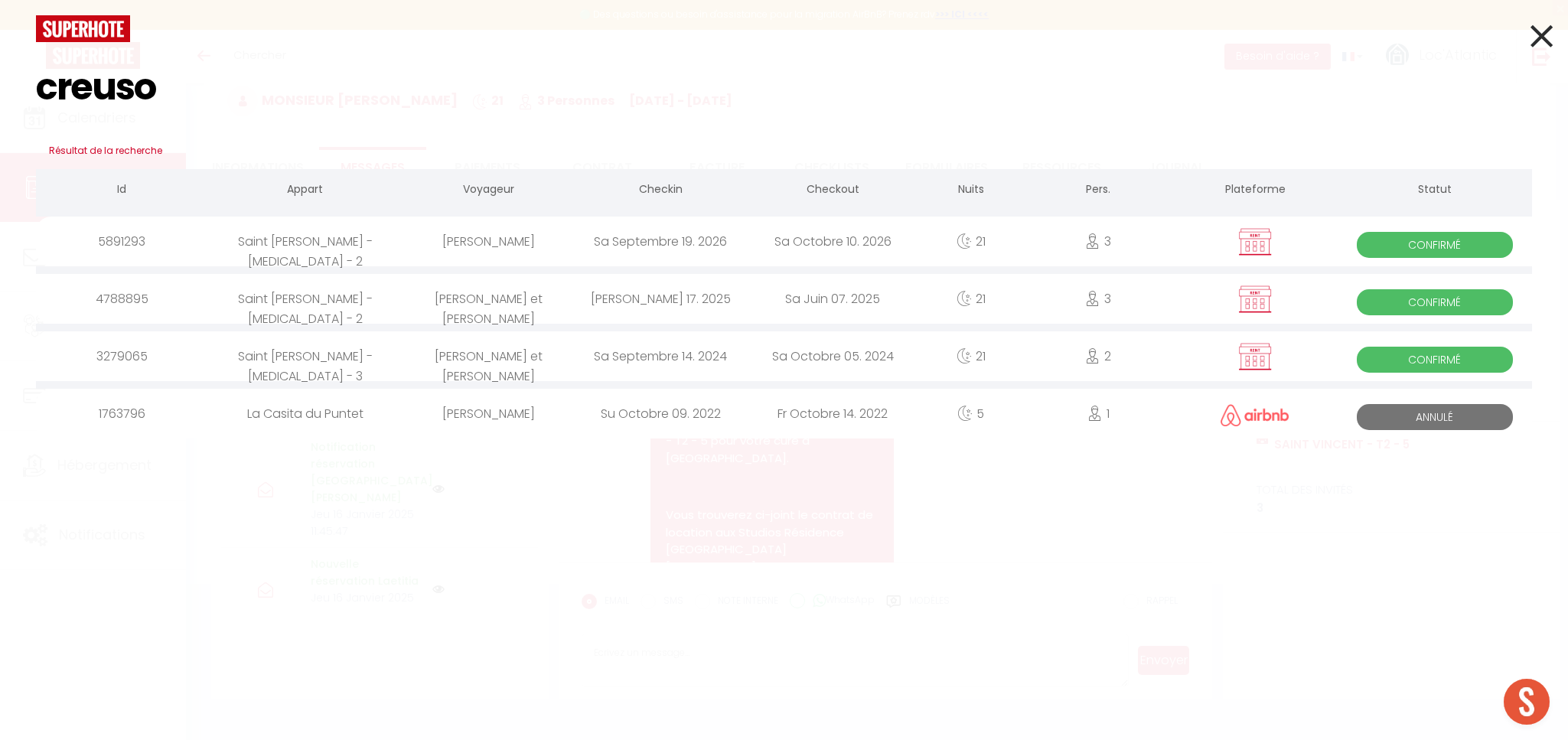
click at [455, 243] on div "[PERSON_NAME]" at bounding box center [489, 241] width 173 height 50
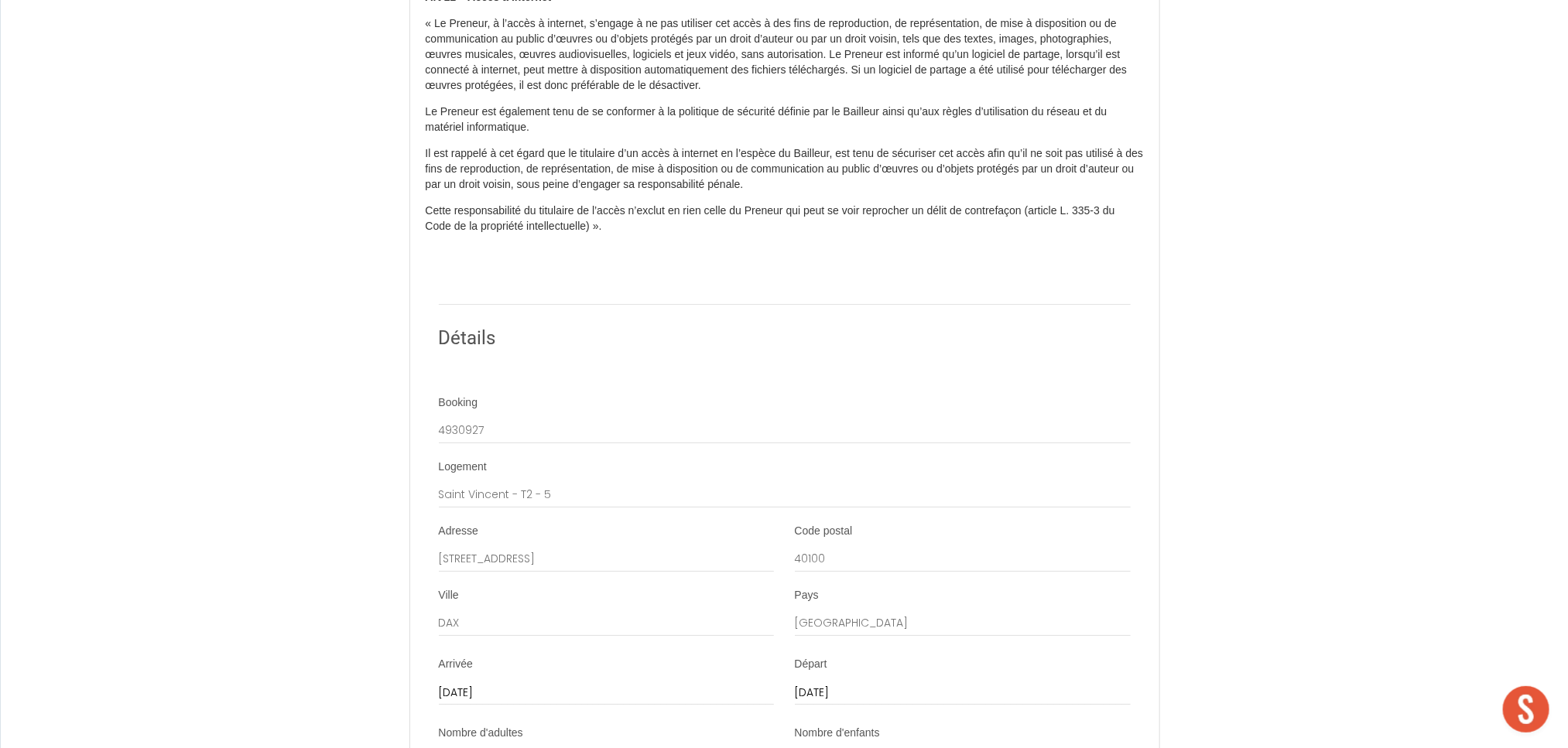
scroll to position [2580, 0]
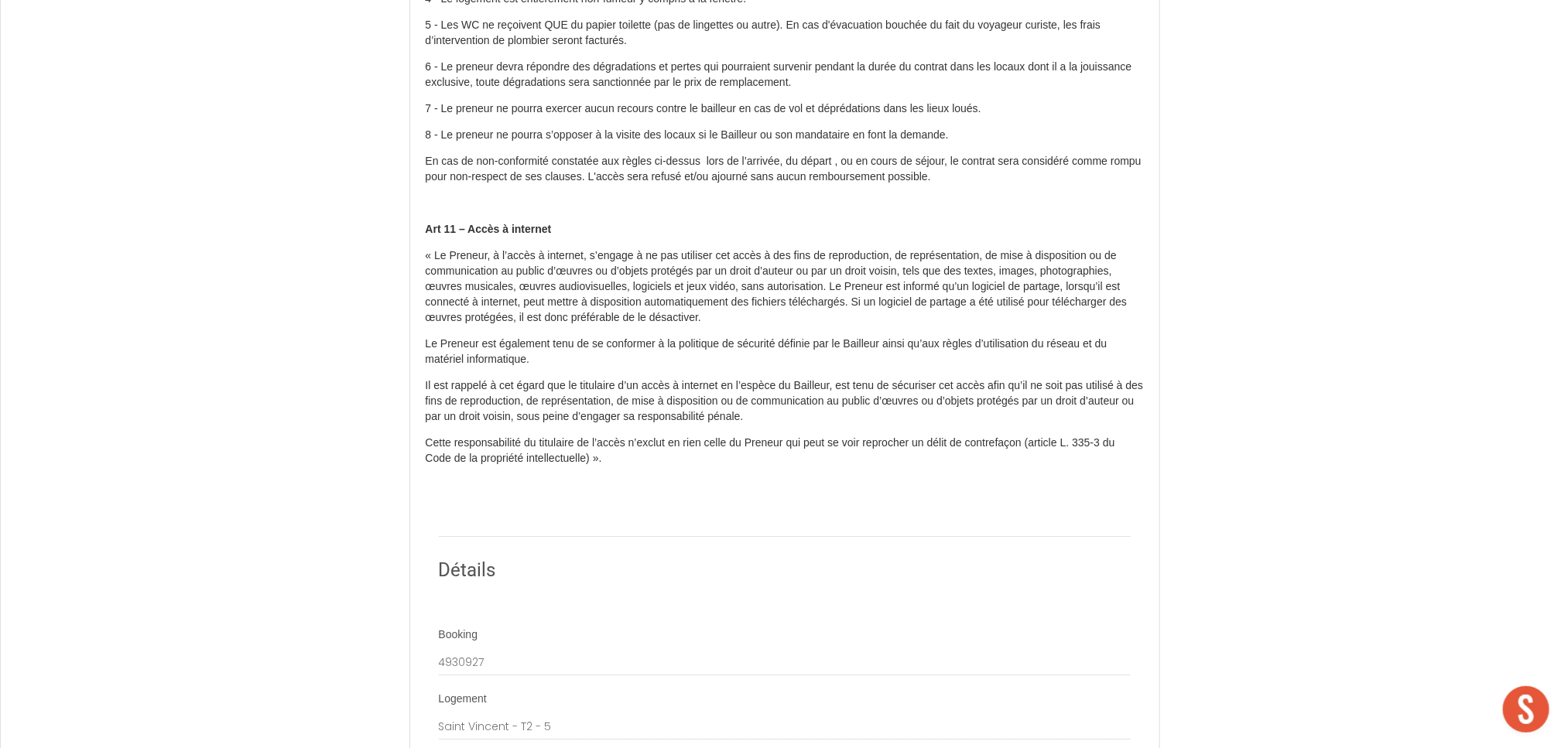
click at [469, 174] on p "En cas de non-conformité constatée aux règles ci-dessus lors de l’arrivée, du d…" at bounding box center [784, 168] width 718 height 31
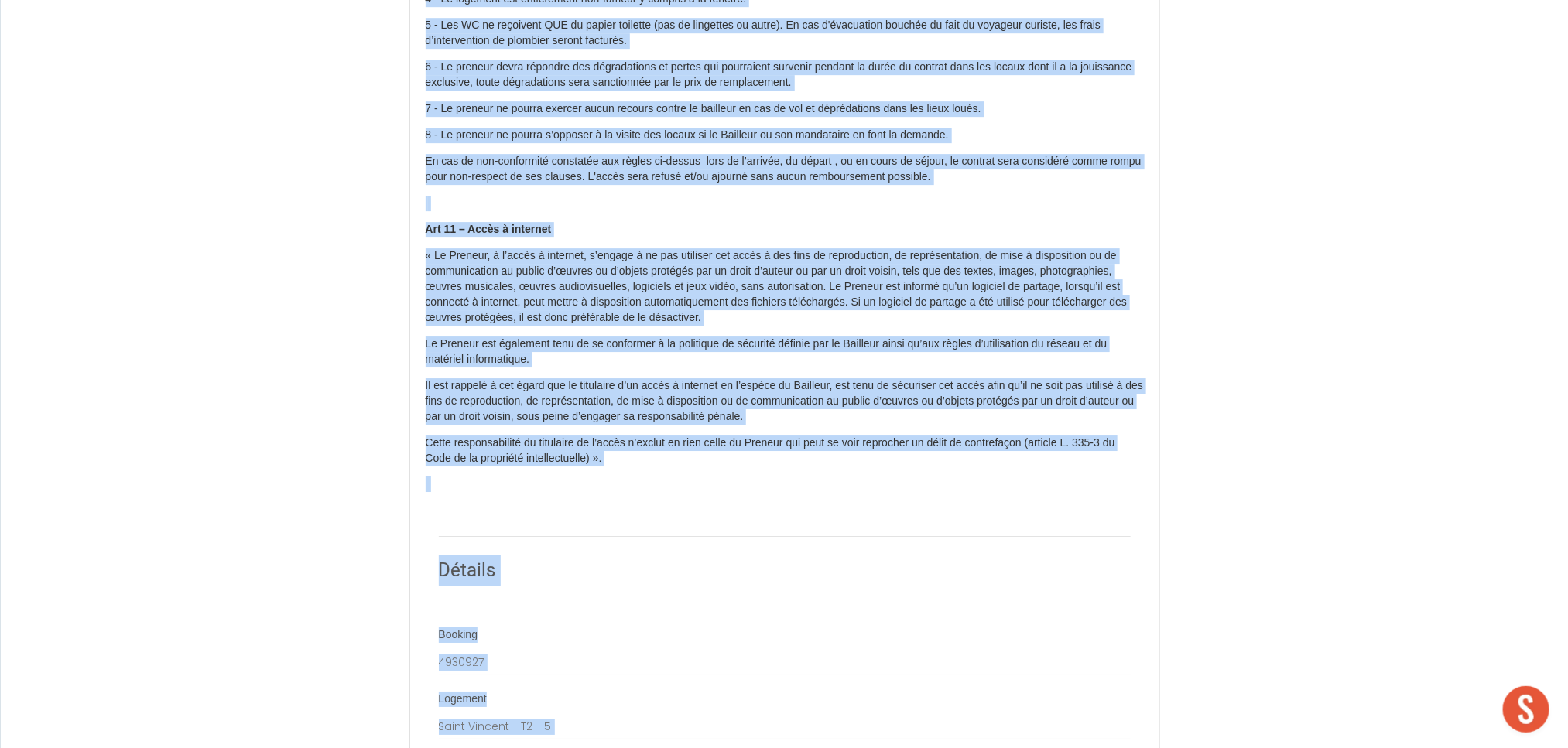
copy body "Loremip do Sitametc Adipis Elits Do e tem incidid utl etd MAGNAAL ENIMADMIN VEN…"
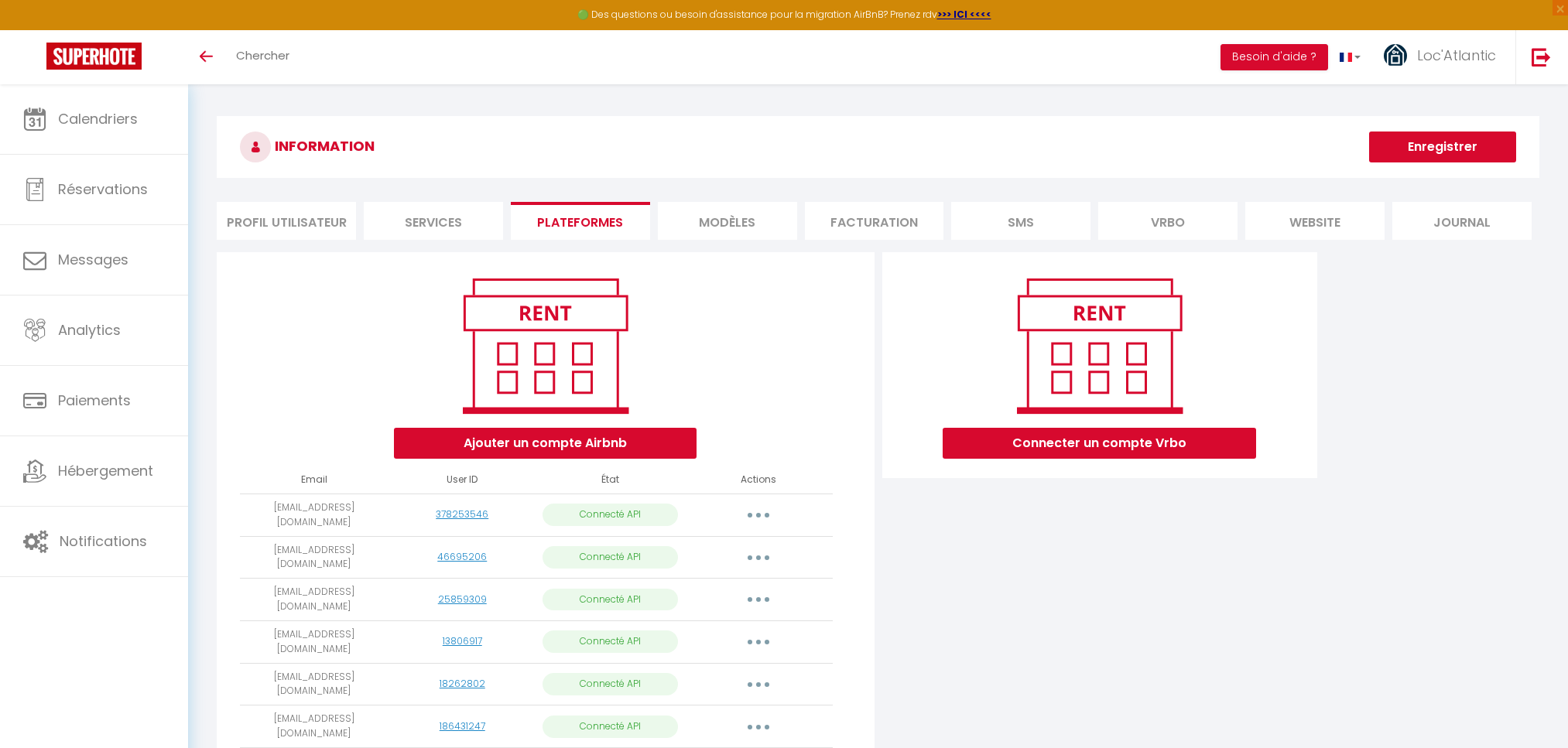
scroll to position [269, 0]
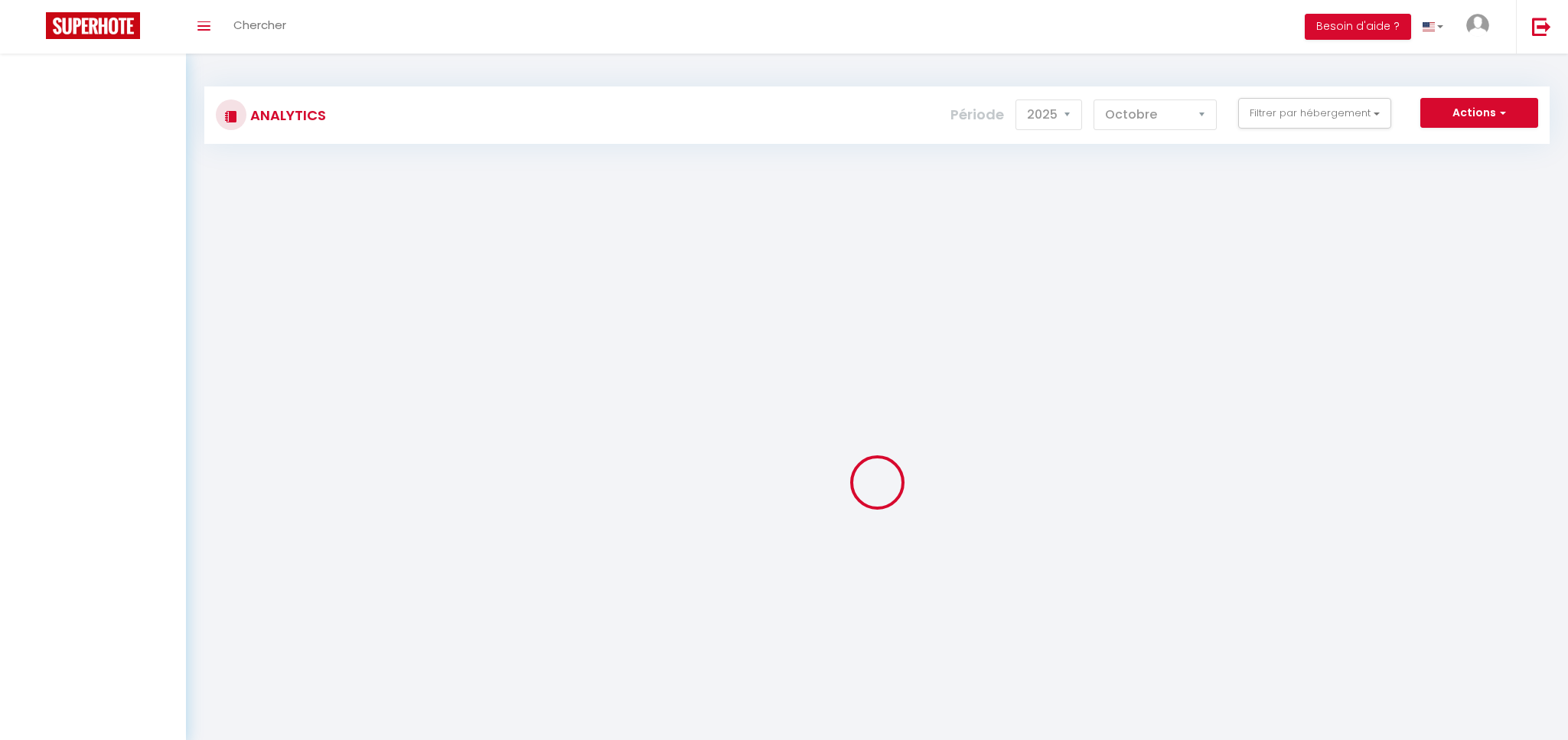
select select "2025"
select select "10"
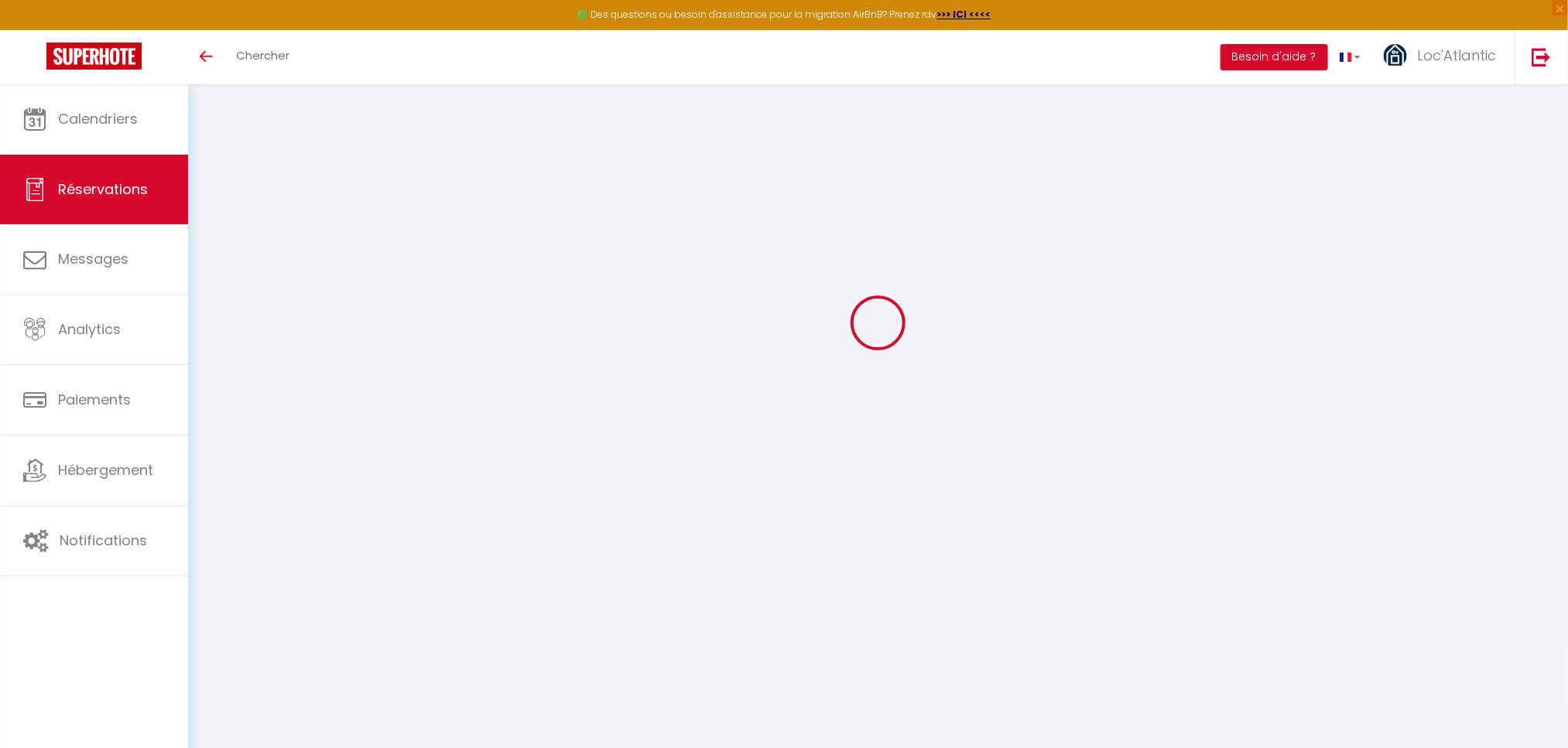
scroll to position [84, 0]
type input "[PERSON_NAME]"
type input "creusot"
type input "[EMAIL_ADDRESS][DOMAIN_NAME]"
type input "0621070934"
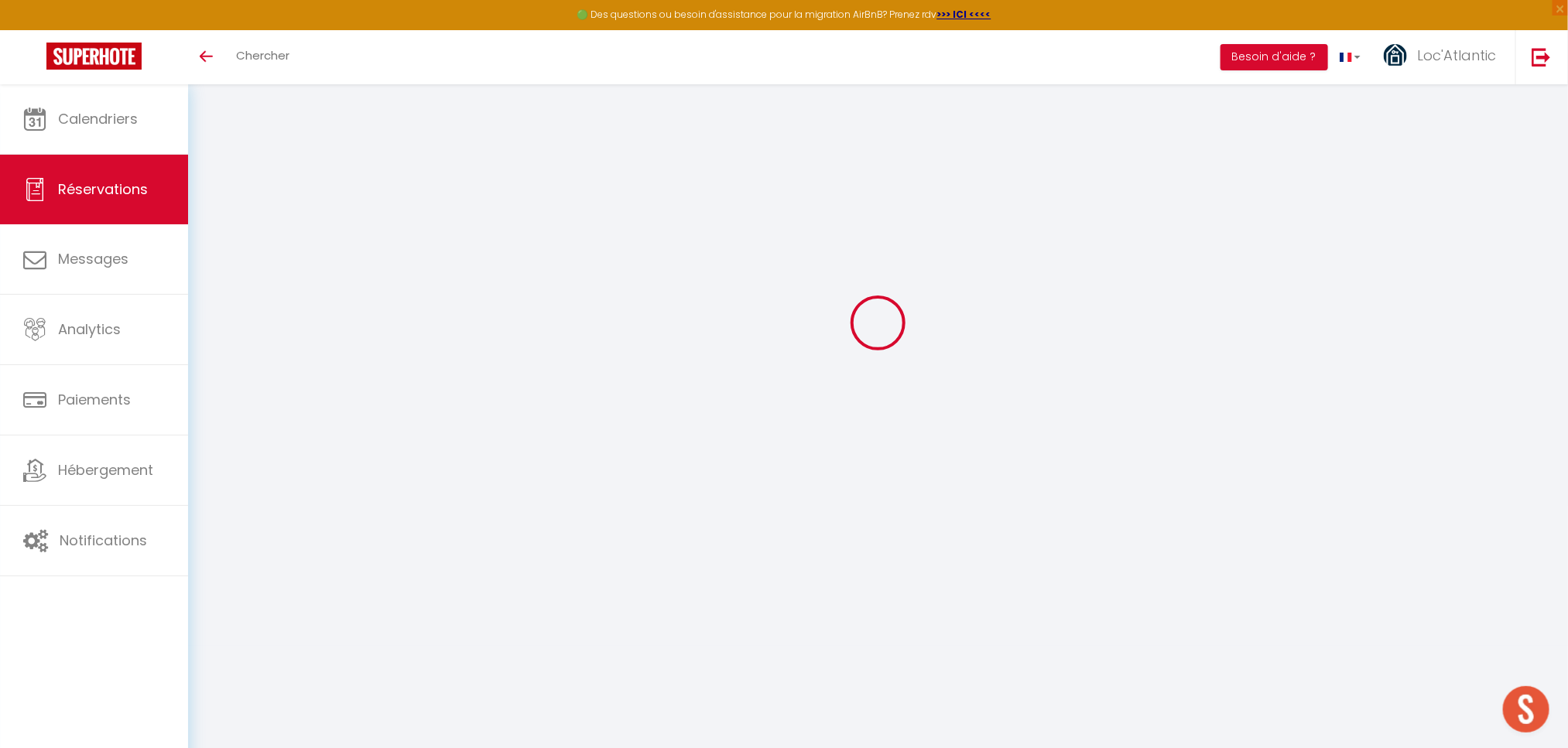
type input "34340"
type input "4 Impasse des Floralies 34340 Marseillan [GEOGRAPHIC_DATA]"
type input "34340 MARSEILLAN"
select select "FR"
select select "31944"
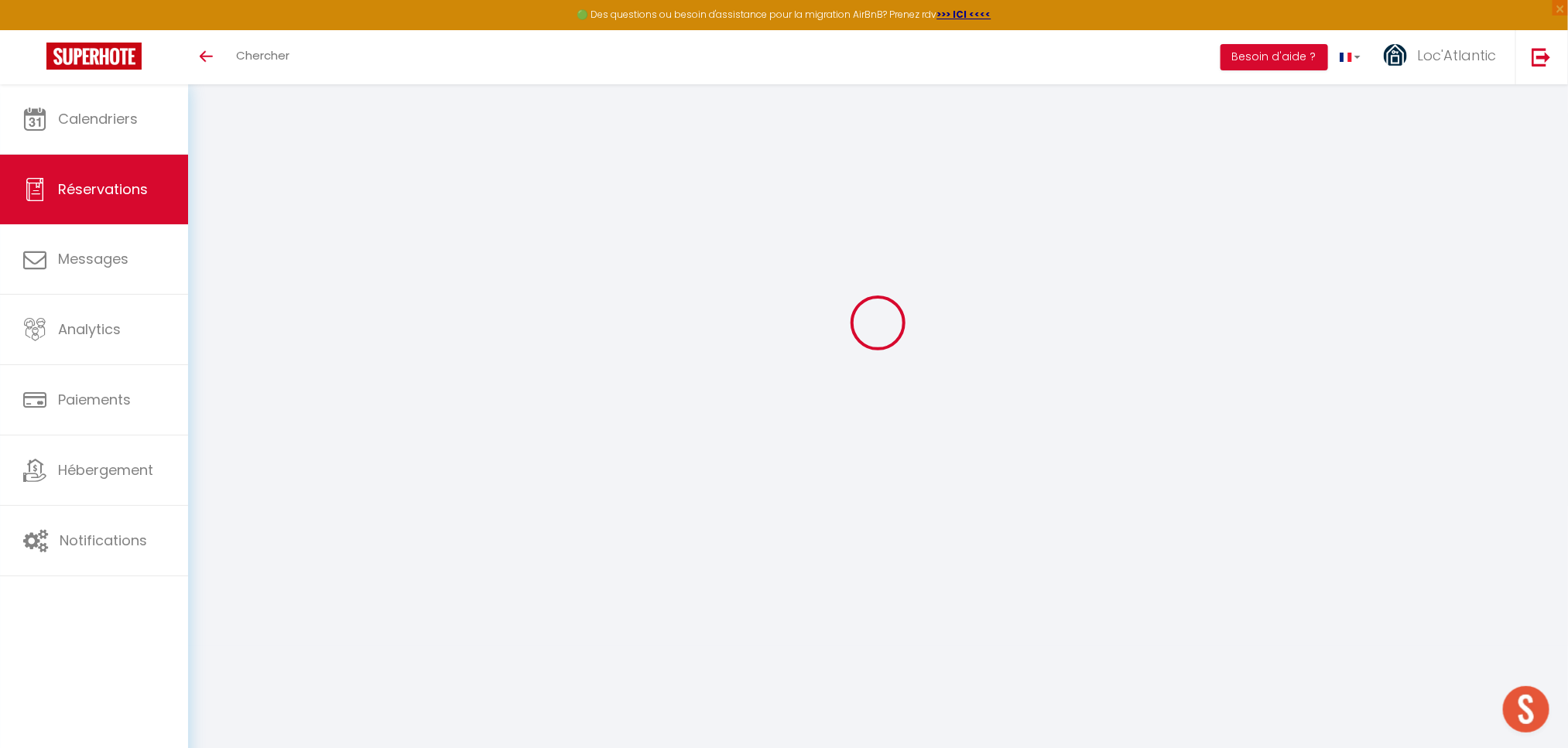
select select "1"
type input "[PERSON_NAME] 19 Septembre 2026"
select select
type input "[PERSON_NAME] 10 Octobre 2026"
select select
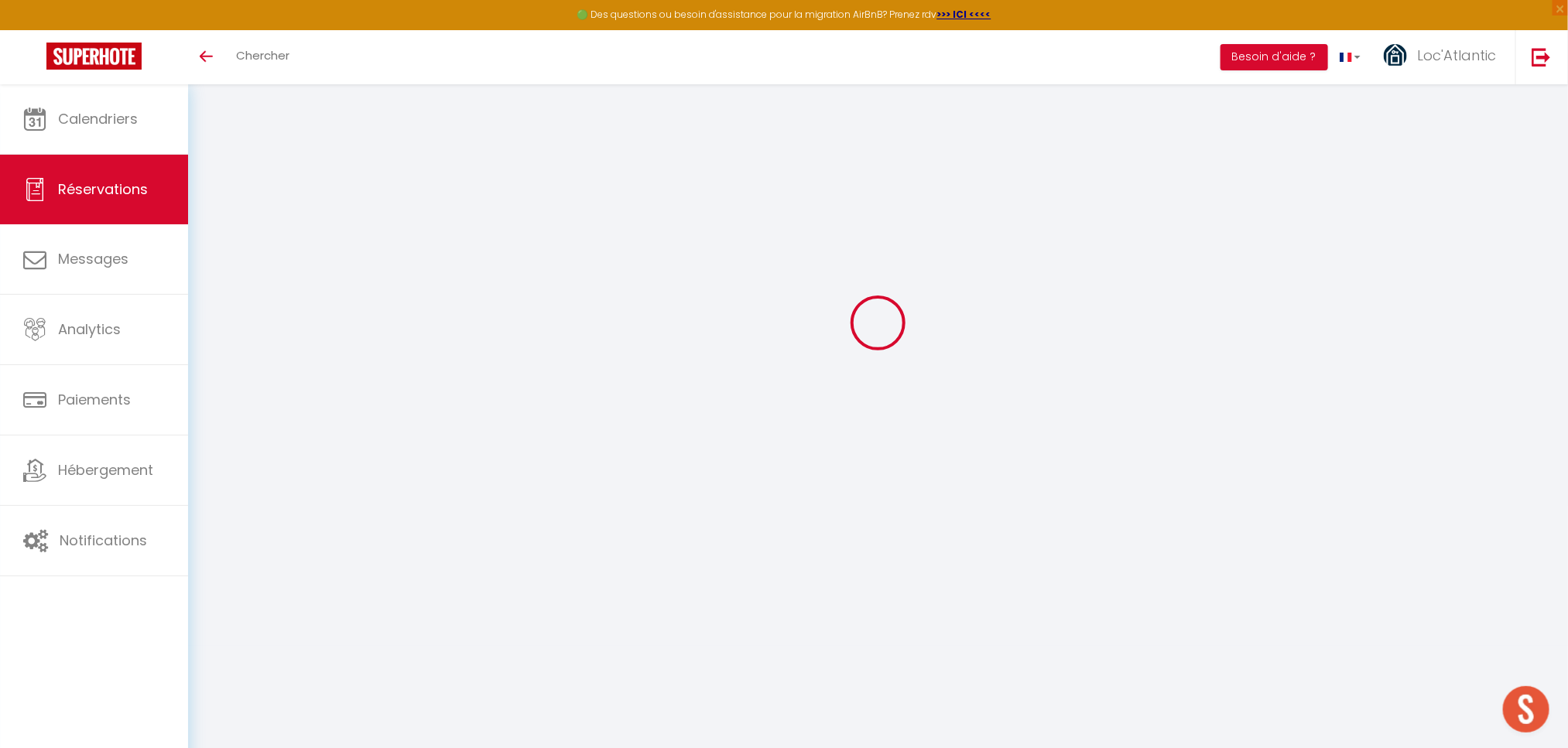
type input "3"
select select "12"
select select
type input "903"
checkbox input "false"
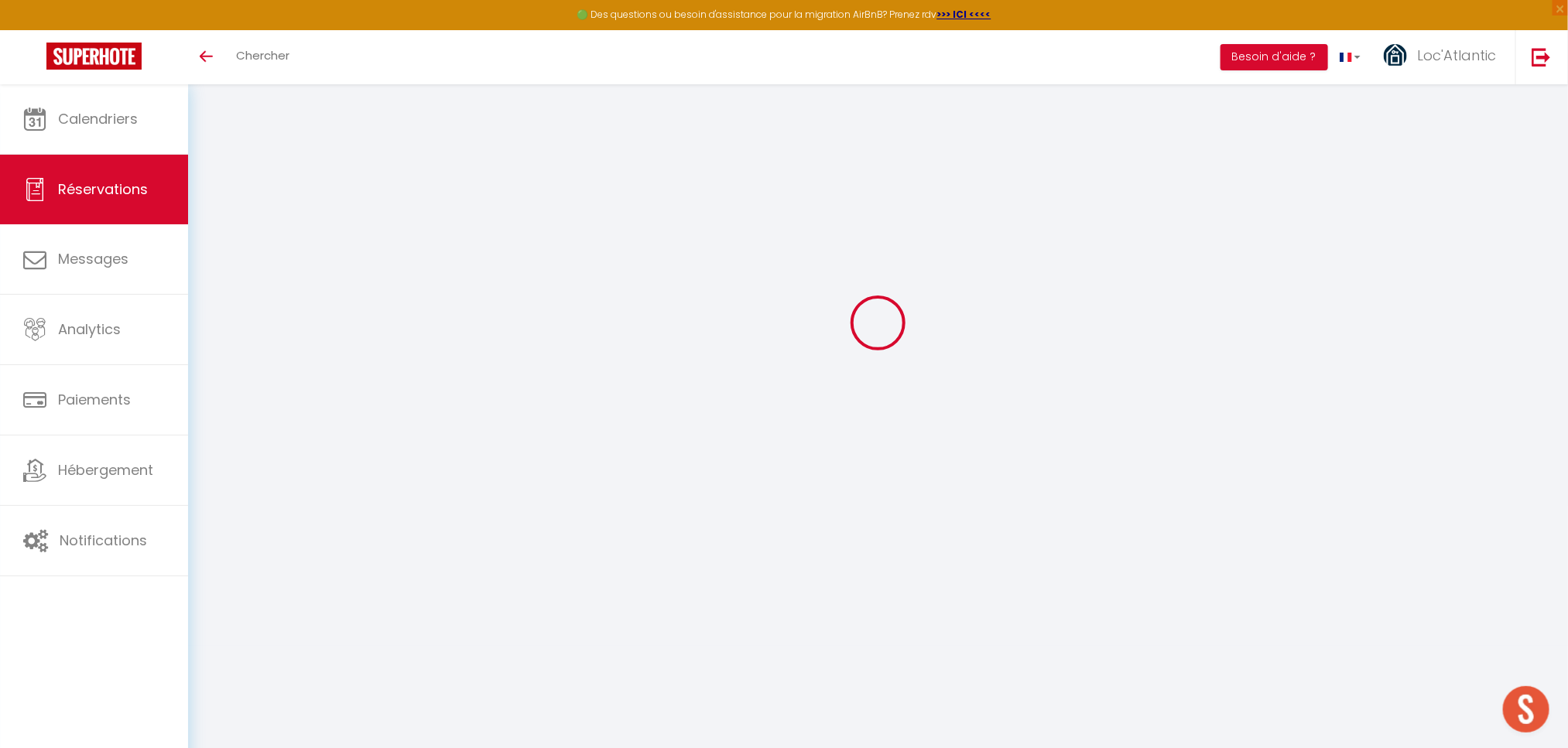
type input "749.17"
select select "69"
type input "0"
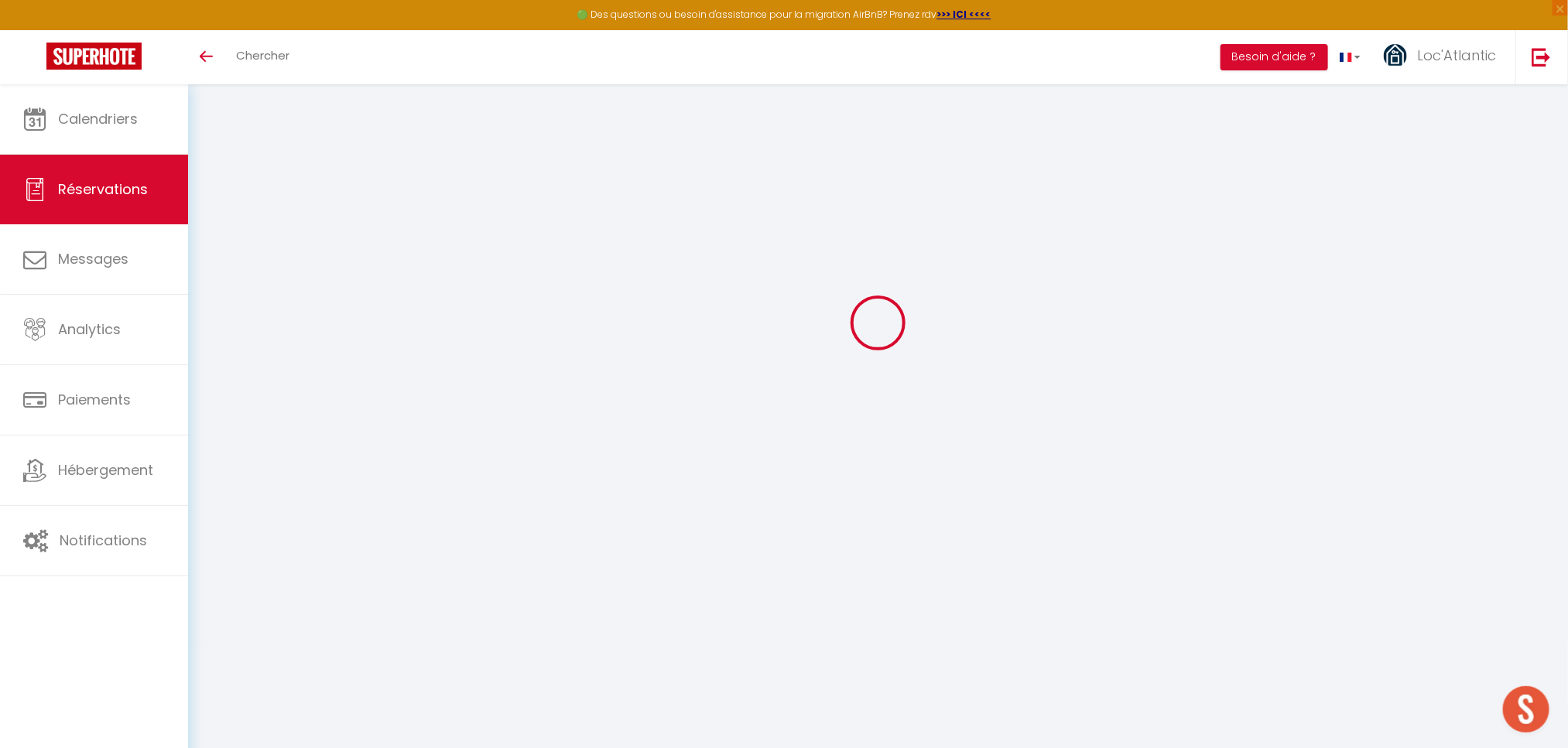
select select
select select "14"
checkbox input "false"
select select
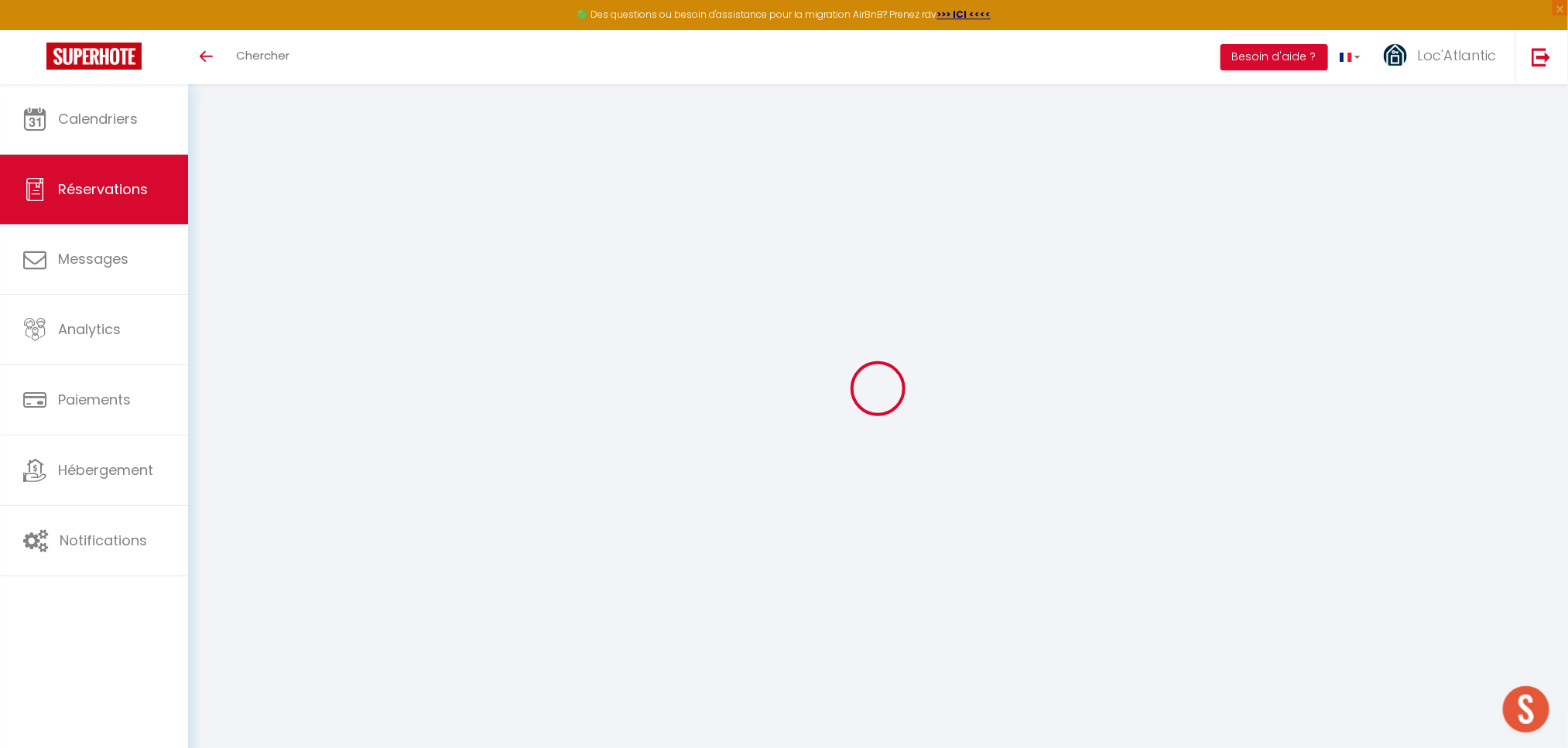
select select
checkbox input "false"
select select
checkbox input "false"
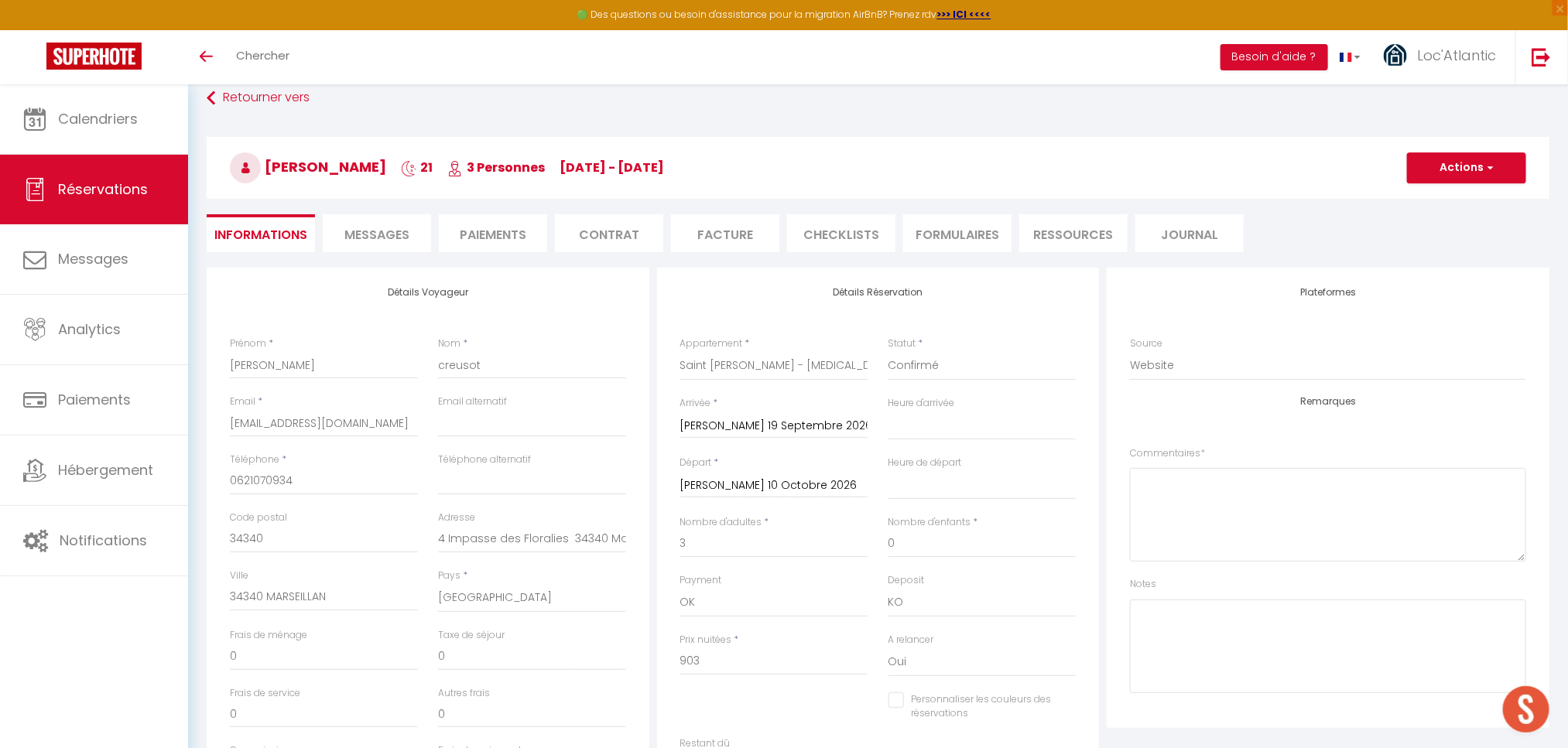
scroll to position [151, 0]
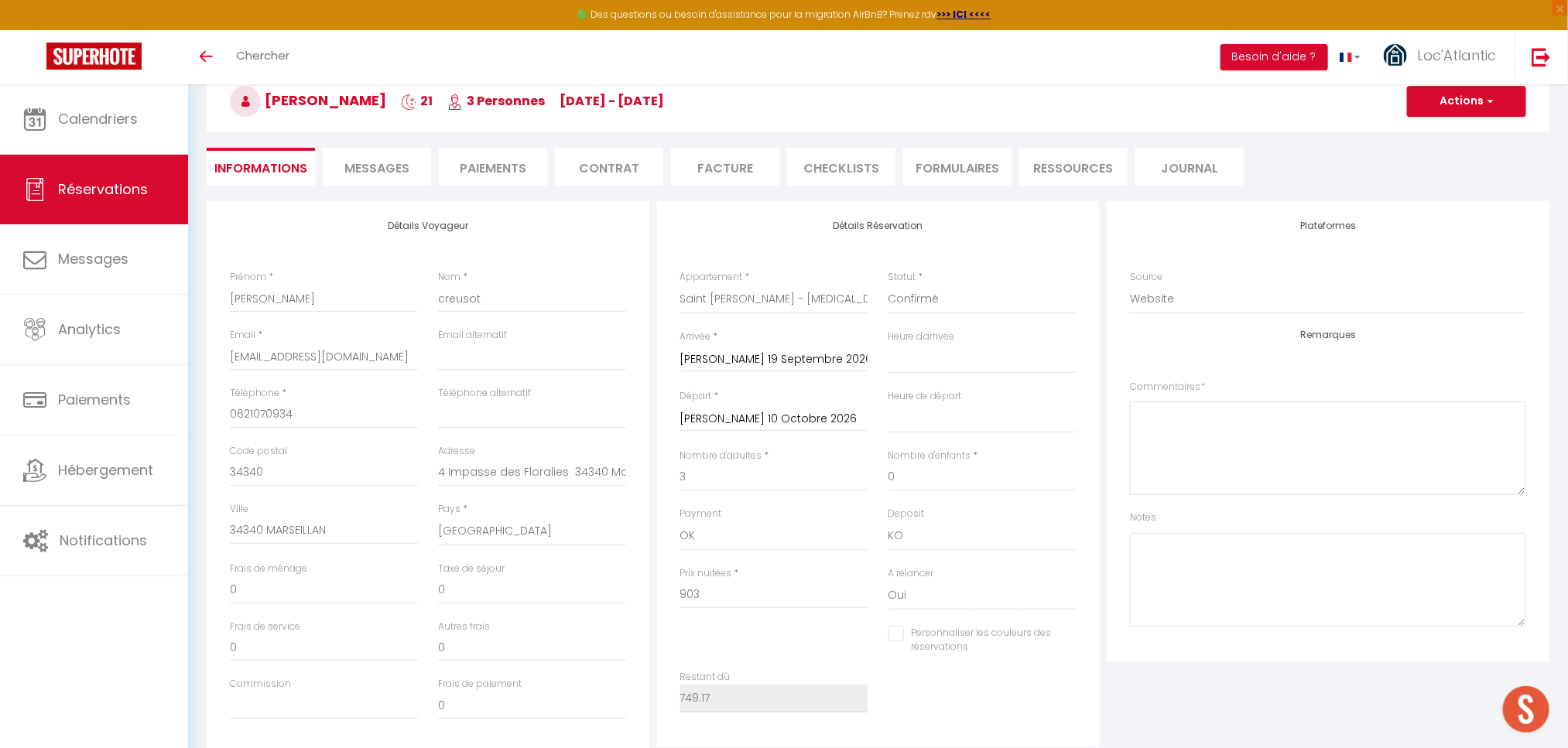
select select
checkbox input "false"
click at [595, 163] on li "Contrat" at bounding box center [609, 166] width 108 height 38
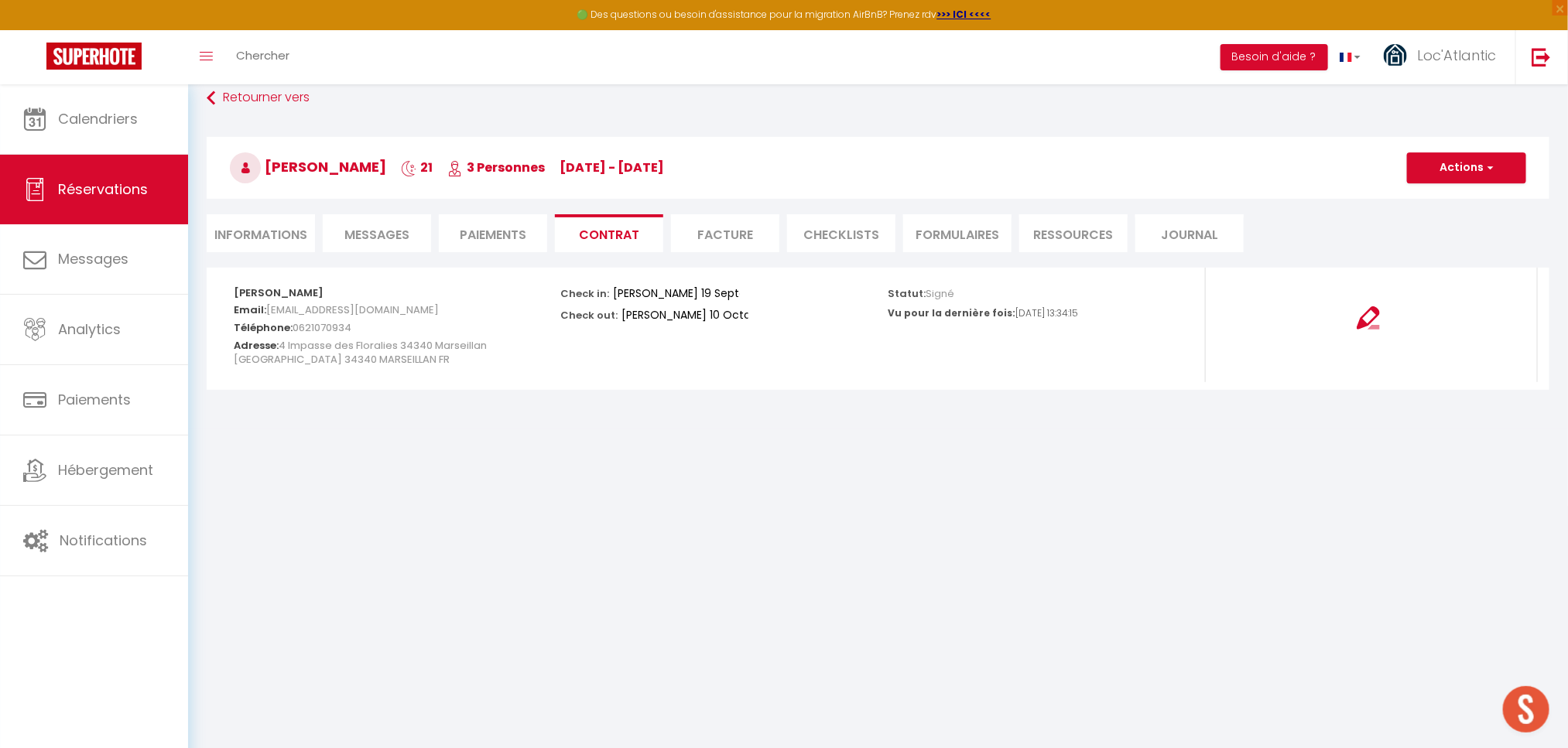
scroll to position [84, 0]
click at [1474, 165] on button "Actions" at bounding box center [1466, 167] width 119 height 31
click at [1426, 202] on link "Voir le contrat" at bounding box center [1454, 202] width 130 height 20
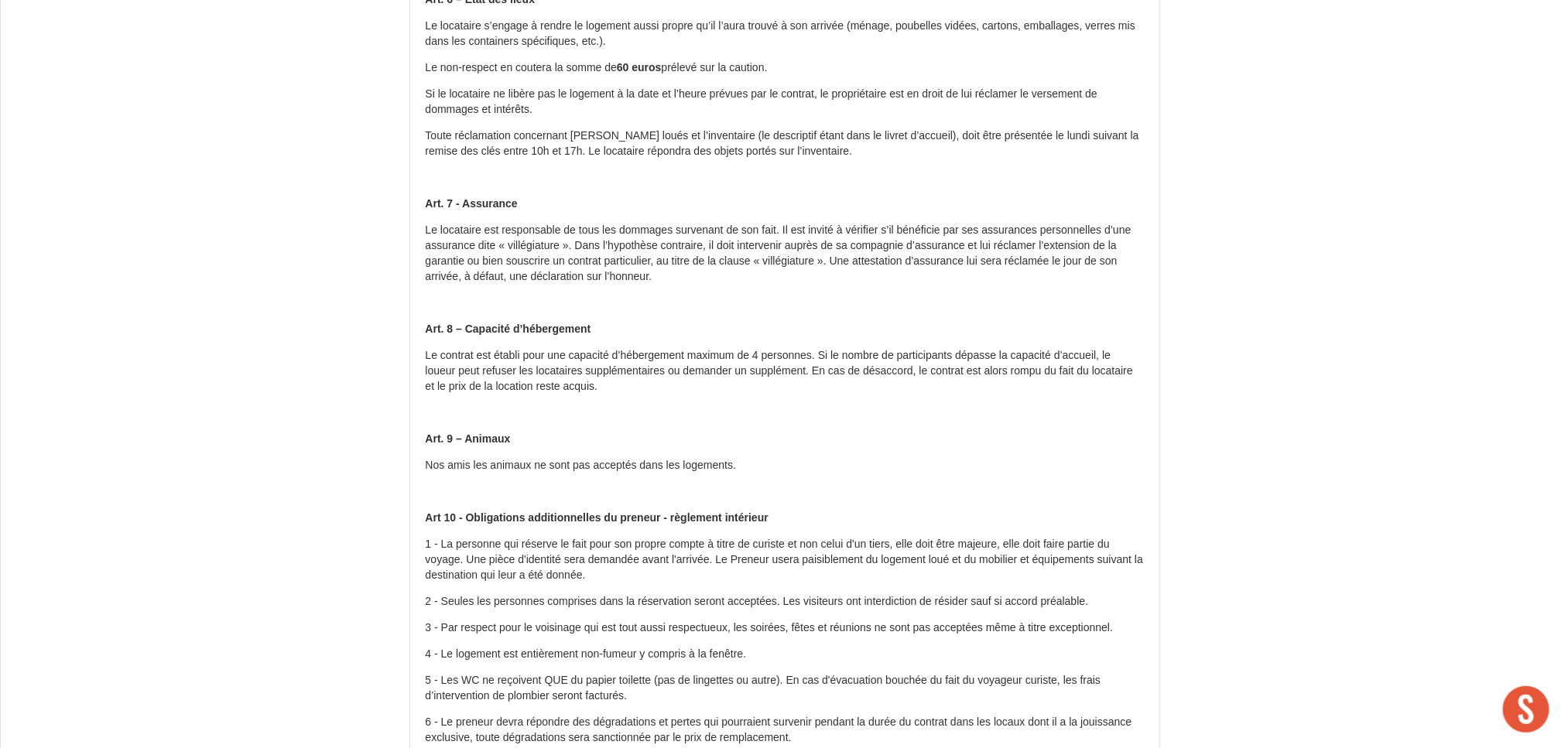
scroll to position [1848, 0]
